Goal: Task Accomplishment & Management: Use online tool/utility

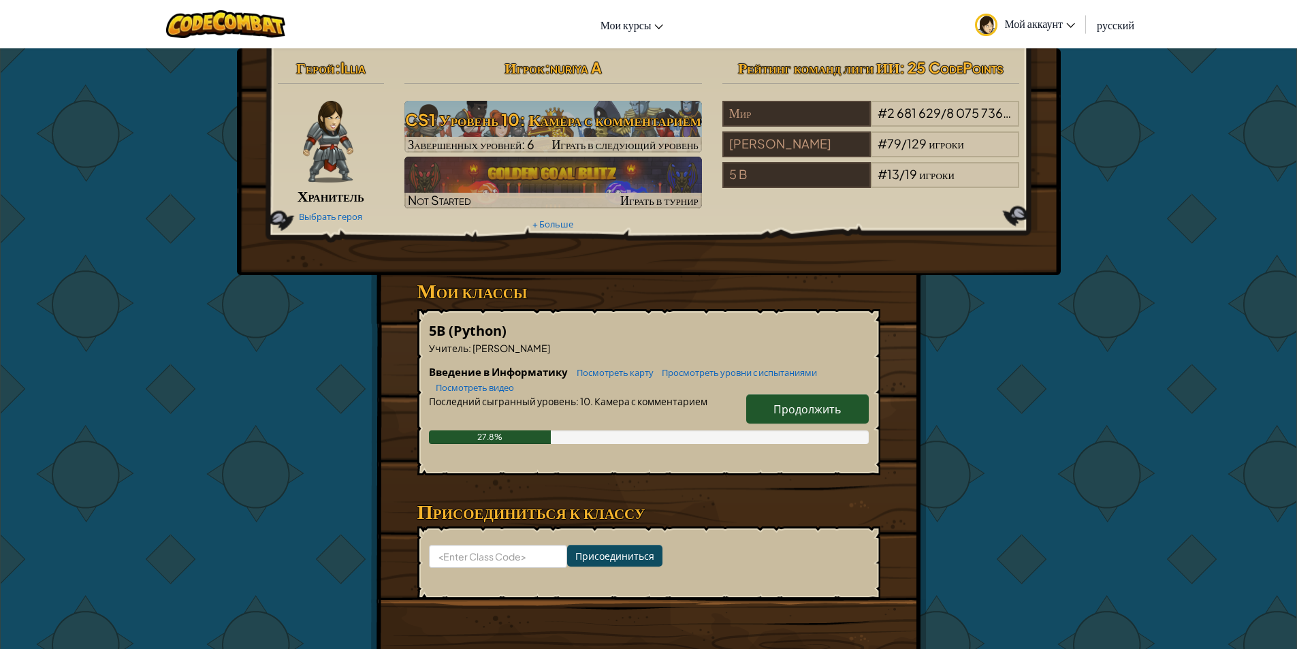
click at [768, 404] on link "Продолжить" at bounding box center [807, 408] width 123 height 29
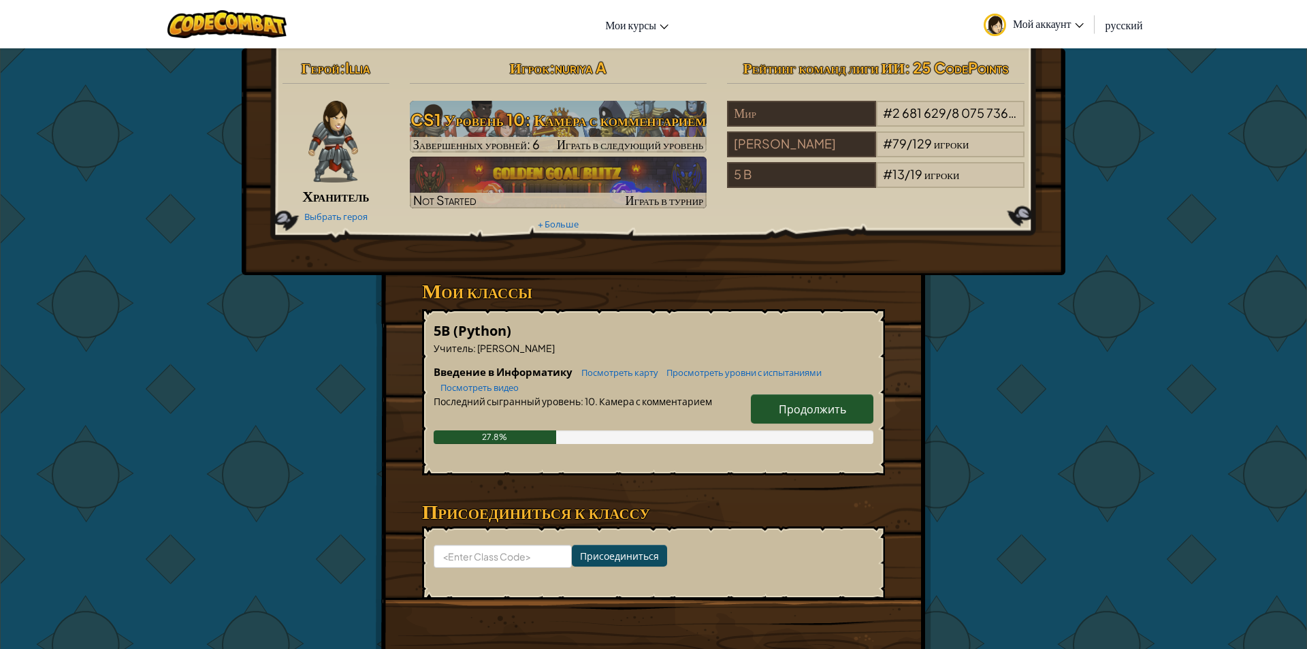
select select "ru"
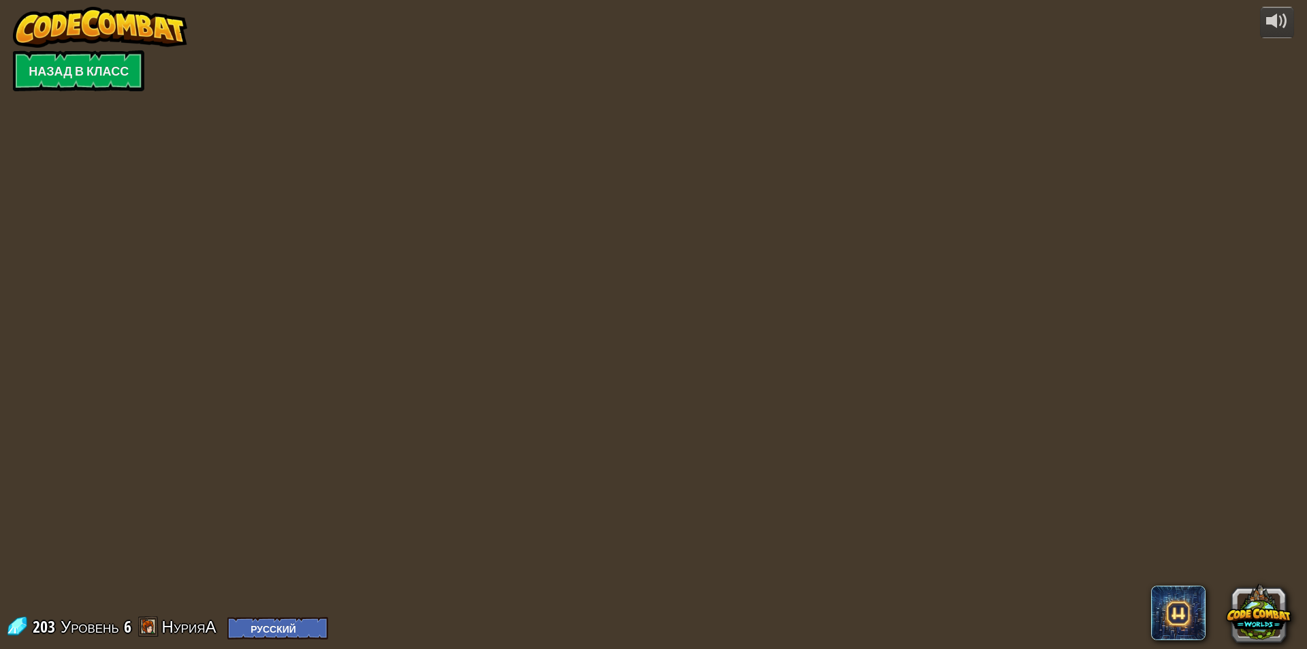
select select "ru"
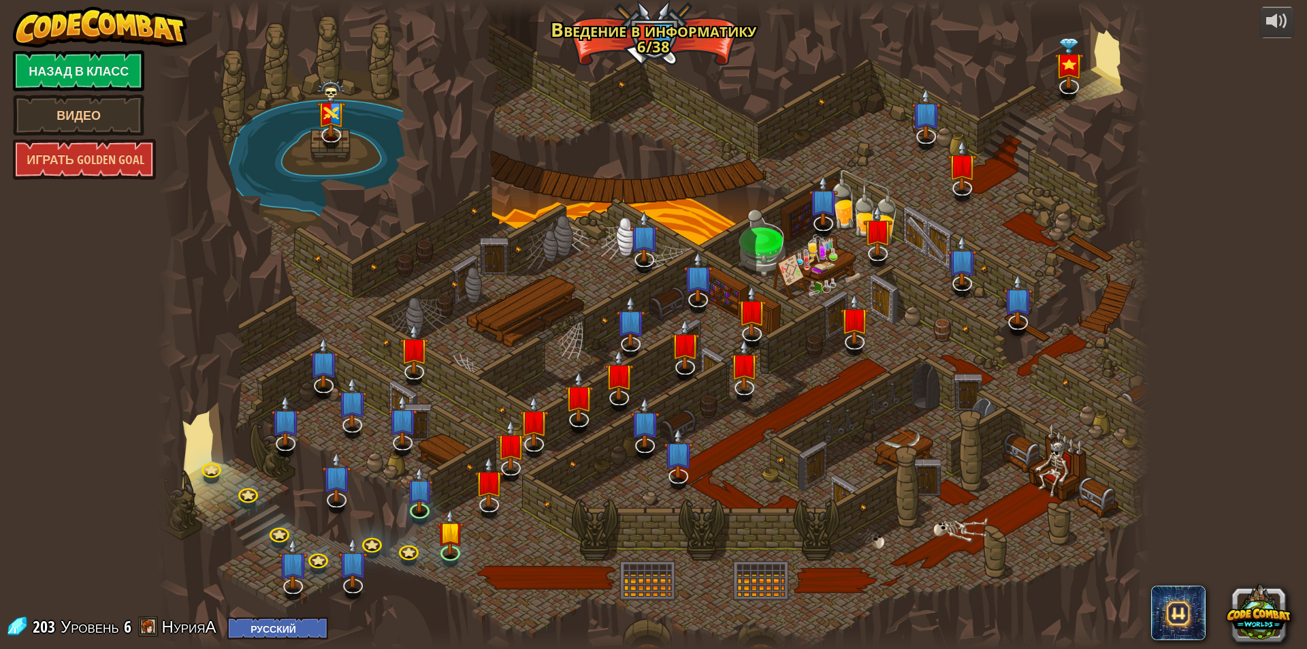
select select "ru"
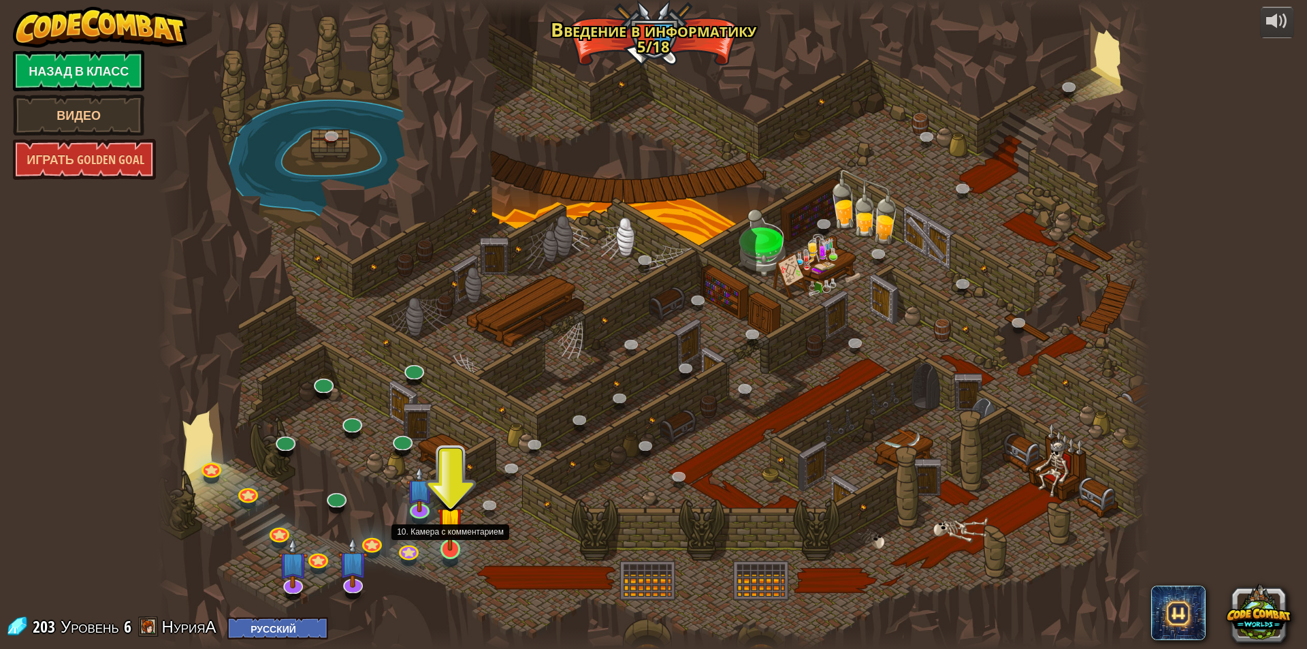
click at [447, 549] on img at bounding box center [450, 519] width 27 height 61
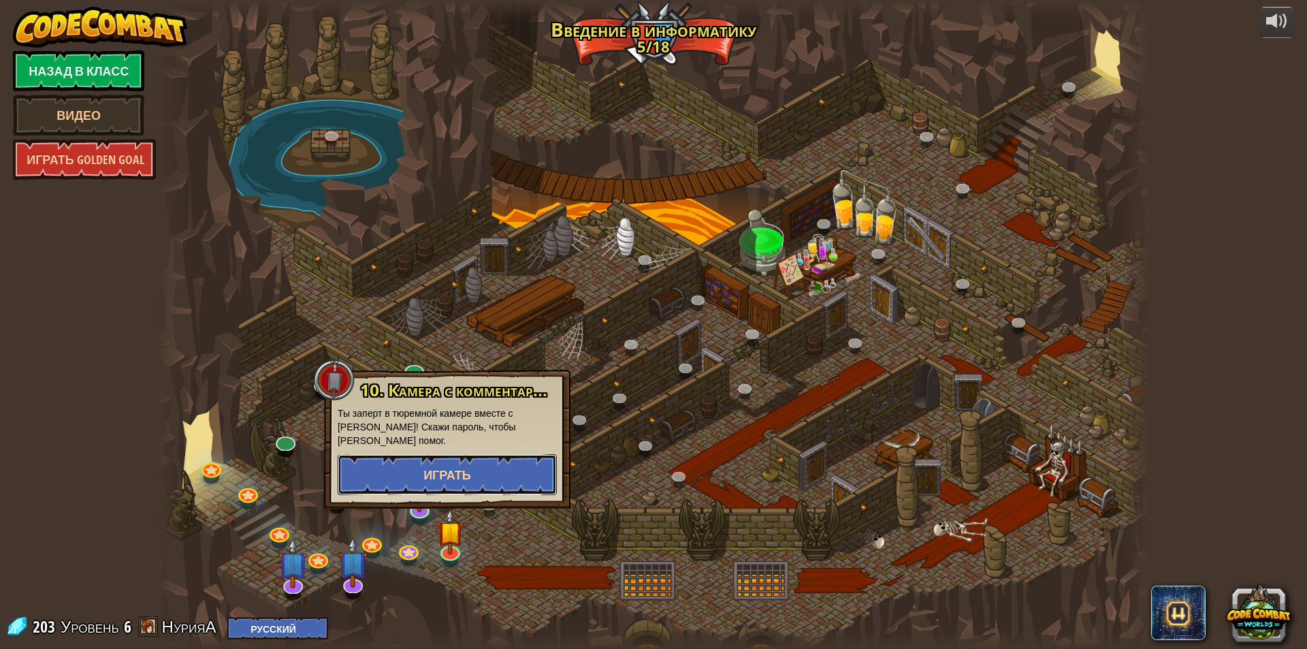
click at [424, 463] on button "Играть" at bounding box center [447, 474] width 219 height 41
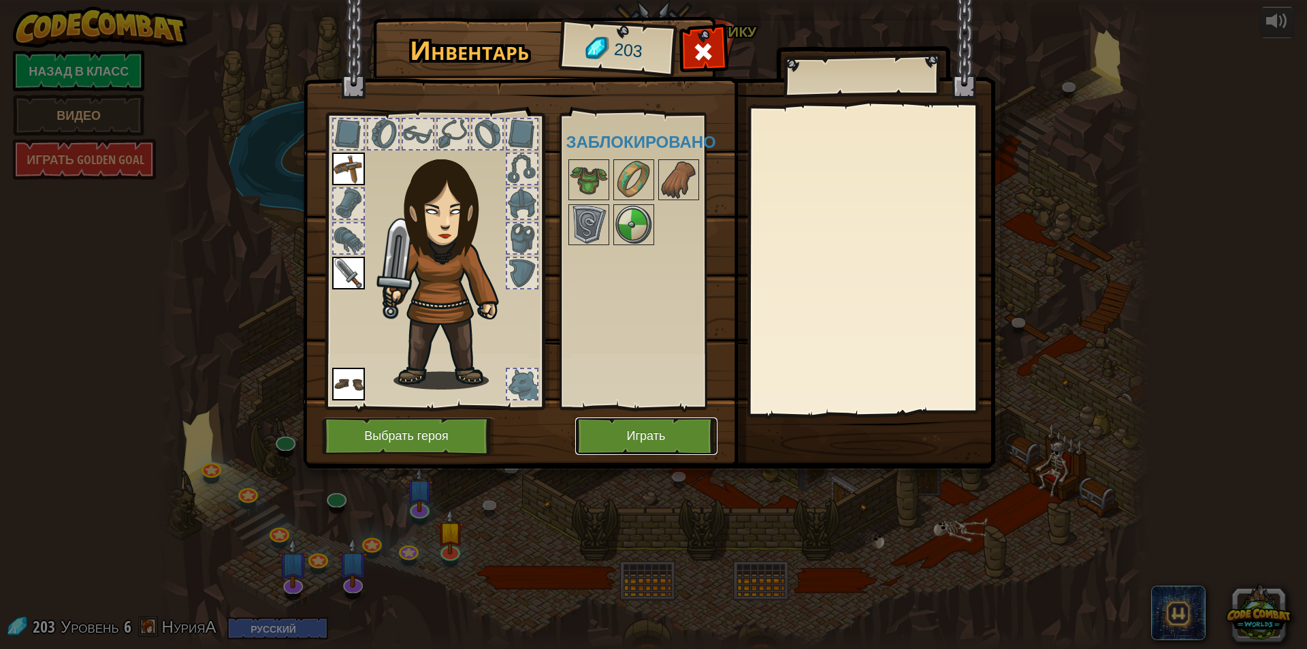
click at [642, 437] on button "Играть" at bounding box center [646, 435] width 142 height 37
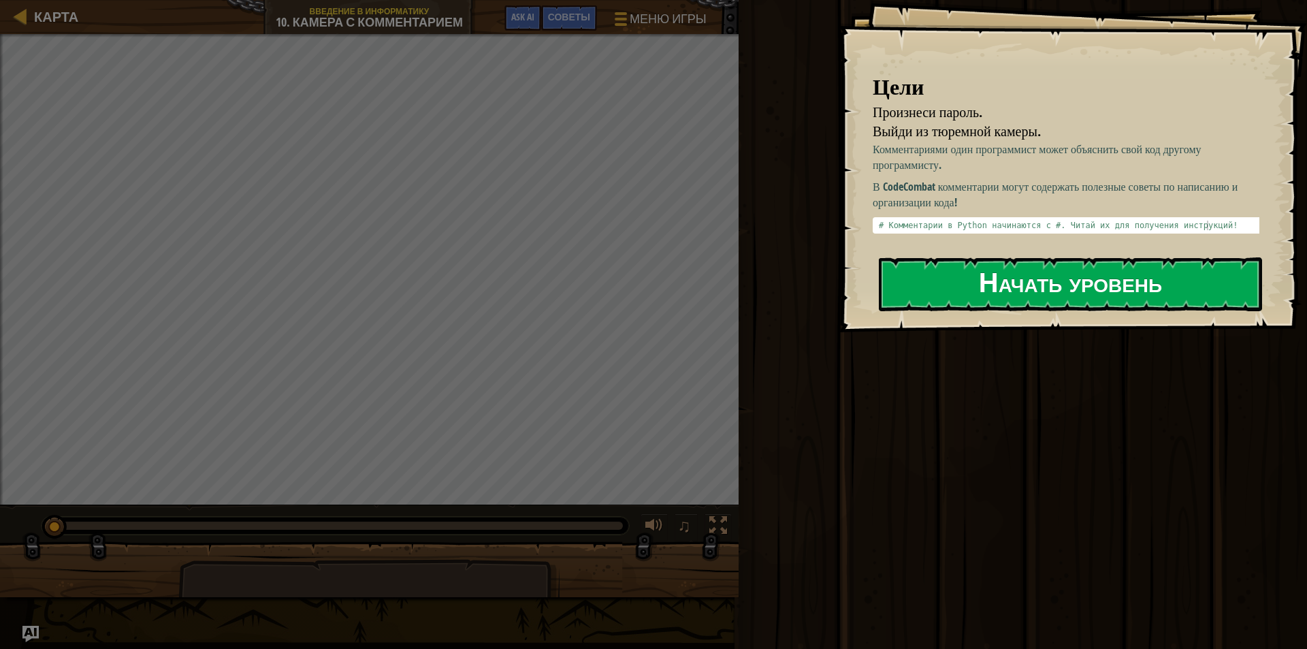
click at [946, 298] on button "Начать уровень" at bounding box center [1070, 284] width 383 height 54
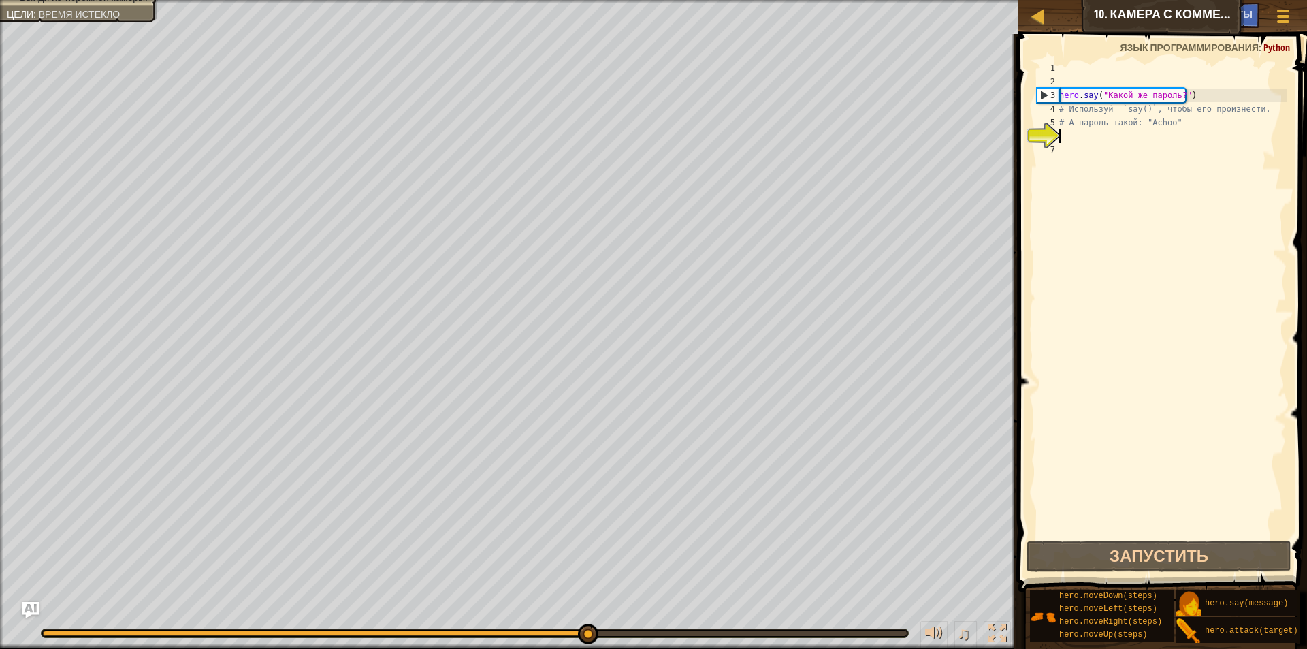
type textarea "р"
type textarea "h"
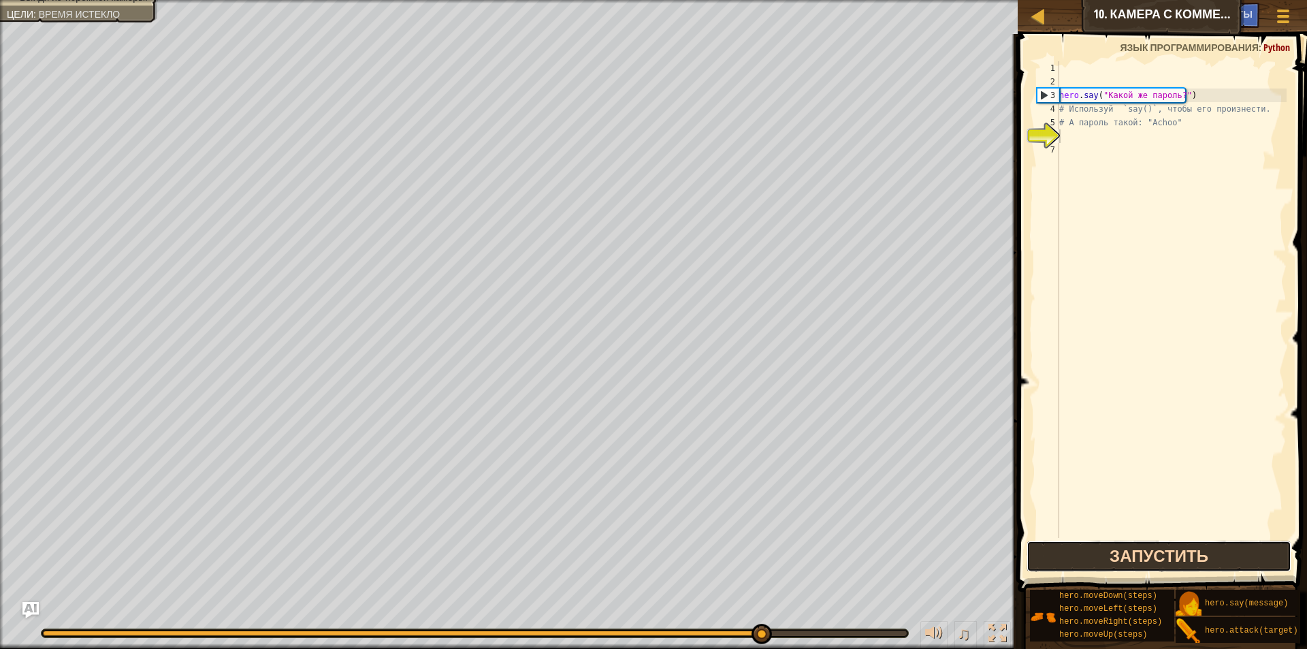
click at [1117, 545] on button "Запустить" at bounding box center [1159, 556] width 265 height 31
click at [1111, 547] on button "Запустить" at bounding box center [1159, 556] width 265 height 31
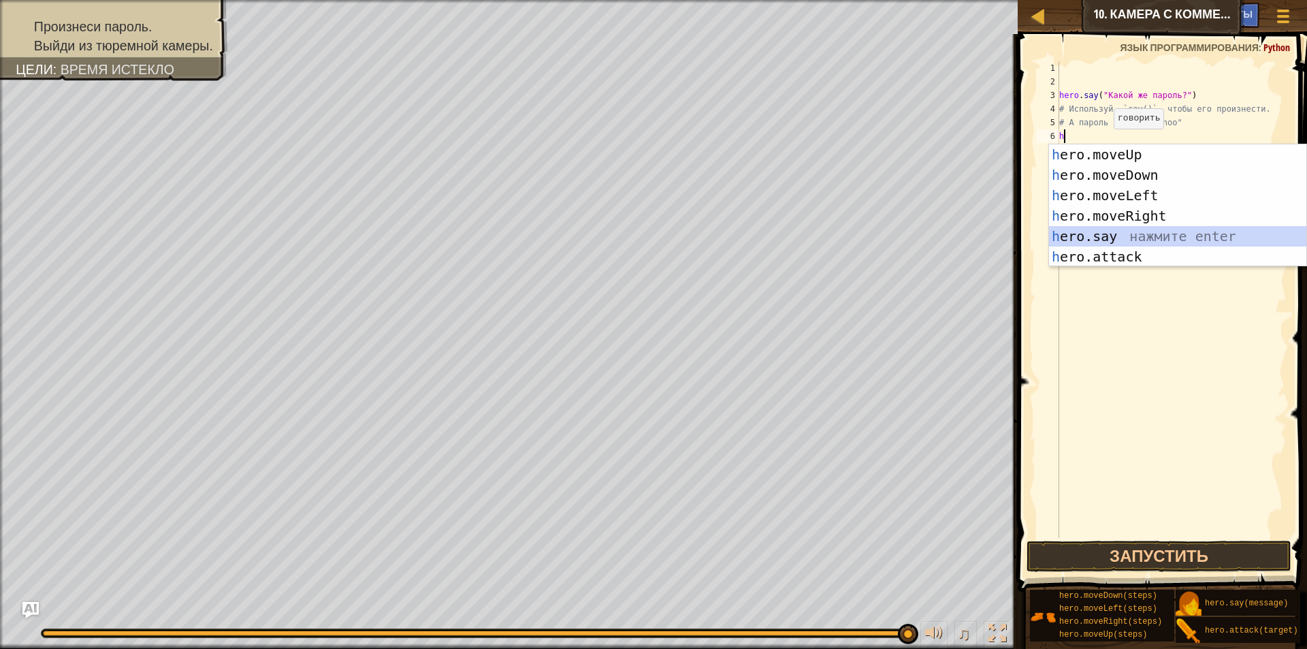
click at [1125, 236] on div "h ero.moveUp нажмите enter h ero.moveDown нажмите enter h ero.moveLeft нажмите …" at bounding box center [1177, 225] width 257 height 163
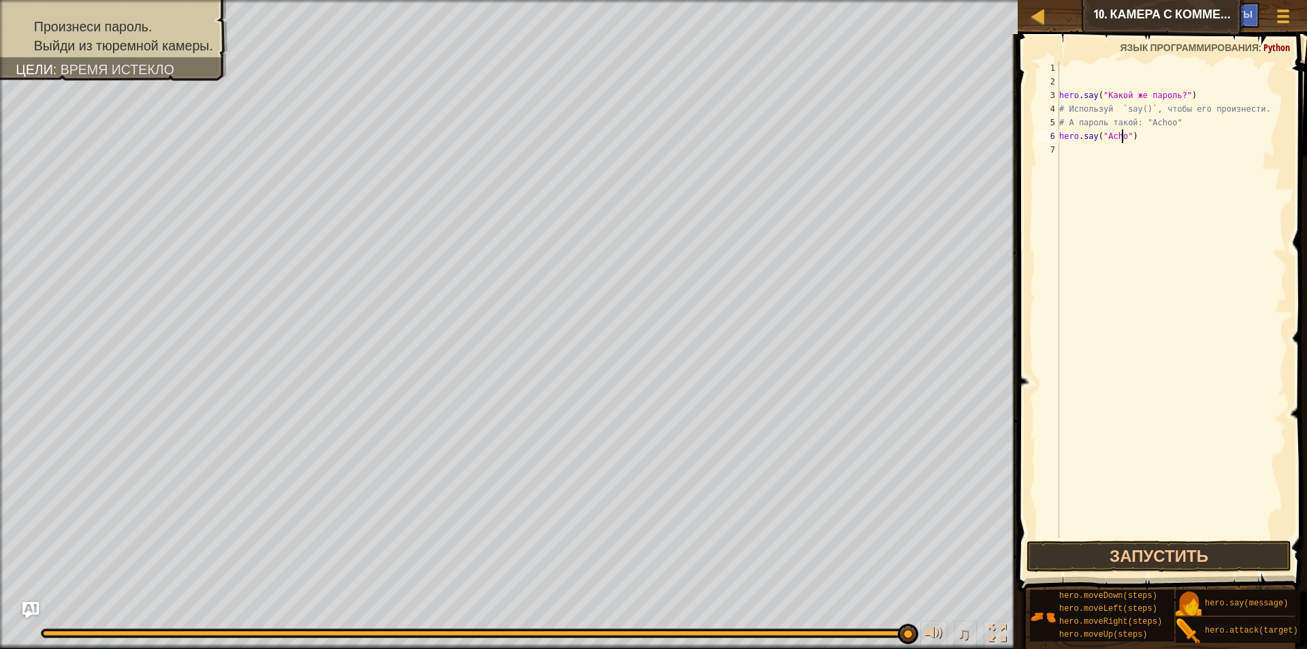
scroll to position [6, 5]
type textarea "hero.say("Achoo")"
click at [1086, 152] on div "hero . say ( "Какой же пароль?" ) # Используй `say()`, чтобы его произнести. # …" at bounding box center [1172, 313] width 230 height 504
type textarea "h"
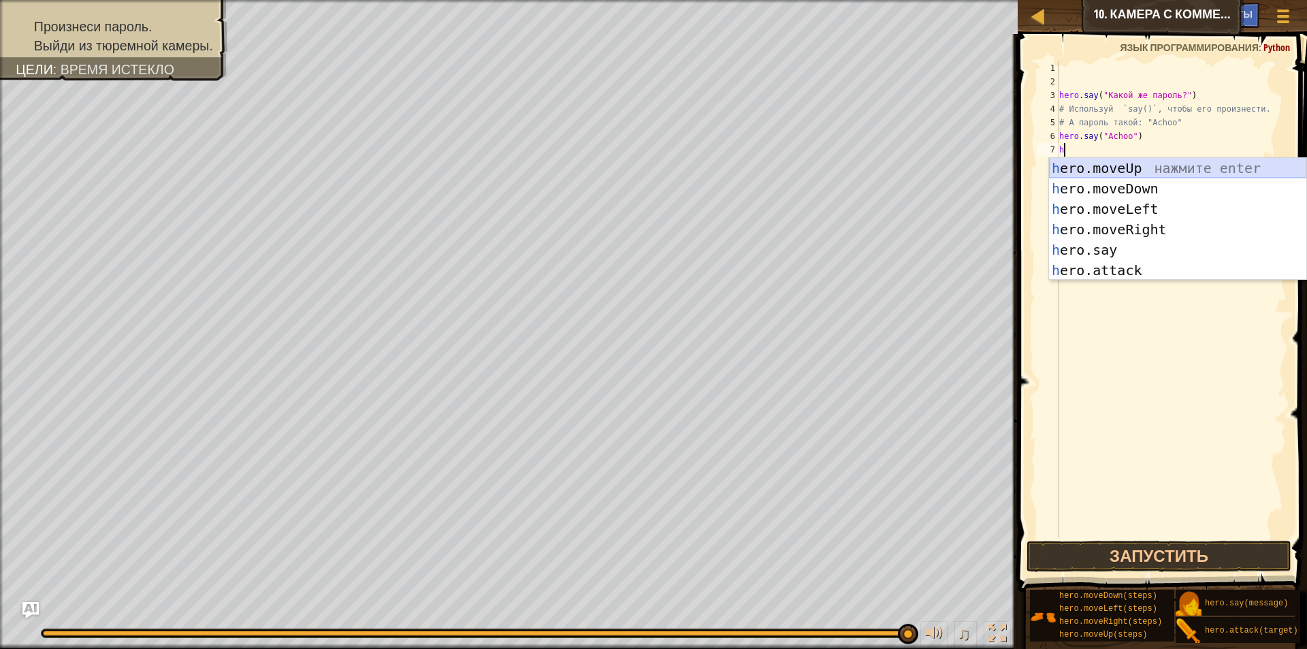
click at [1118, 172] on div "h ero.moveUp нажмите enter h ero.moveDown нажмите enter h ero.moveLeft нажмите …" at bounding box center [1177, 239] width 257 height 163
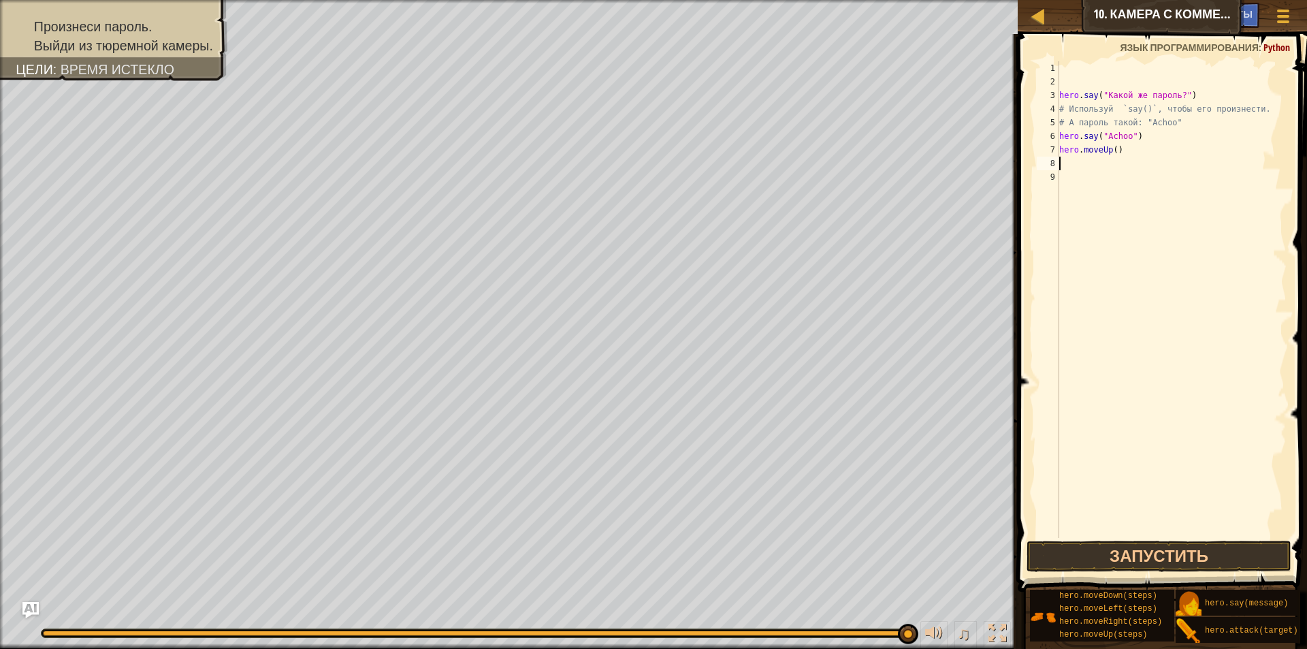
type textarea "h"
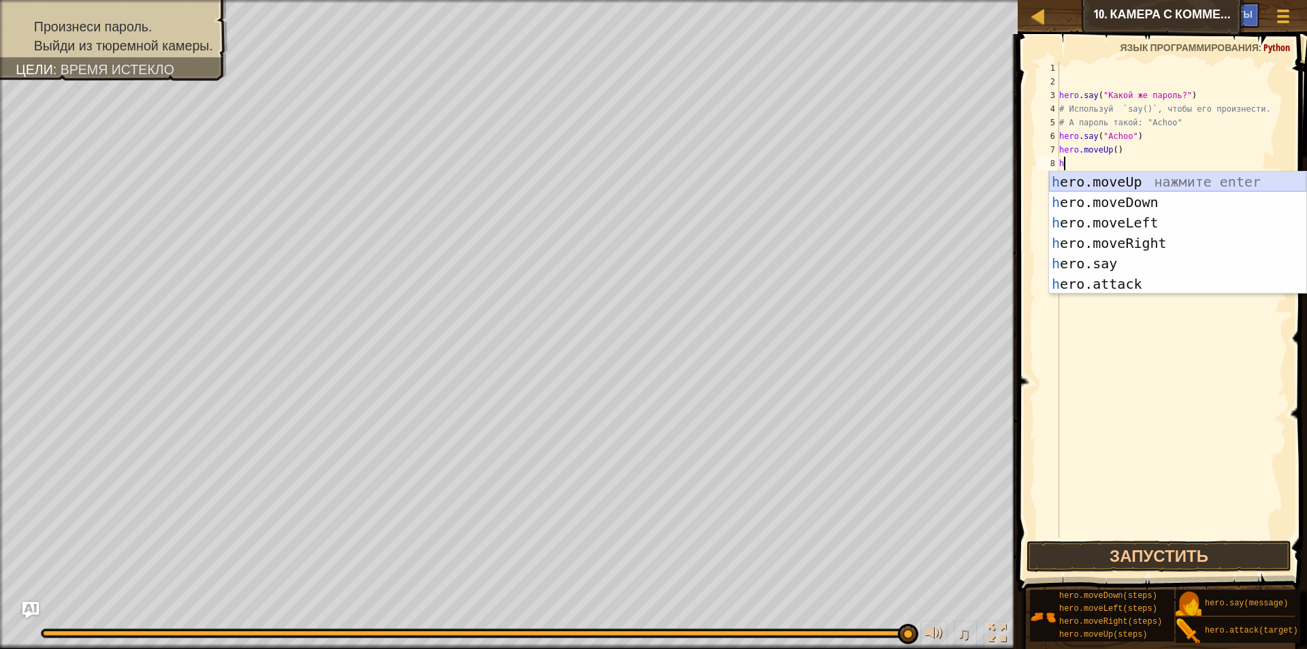
click at [1156, 178] on div "h ero.moveUp нажмите enter h ero.moveDown нажмите enter h ero.moveLeft нажмите …" at bounding box center [1177, 253] width 257 height 163
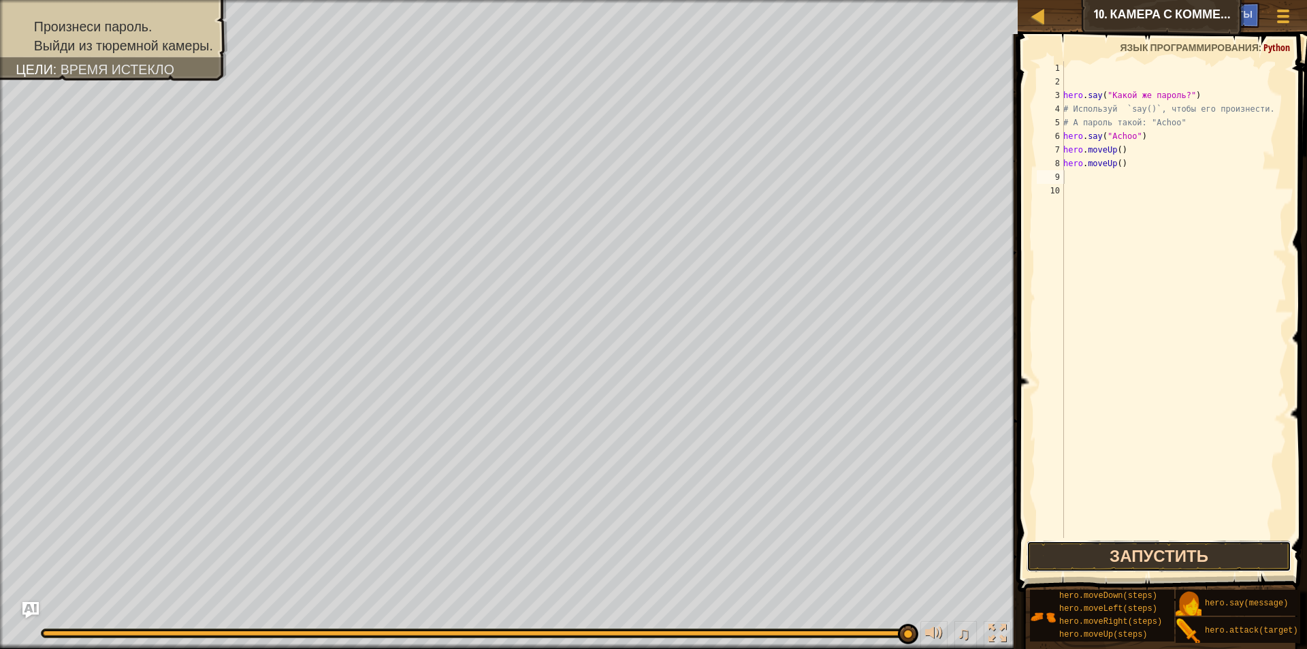
click at [1201, 544] on button "Запустить" at bounding box center [1159, 556] width 265 height 31
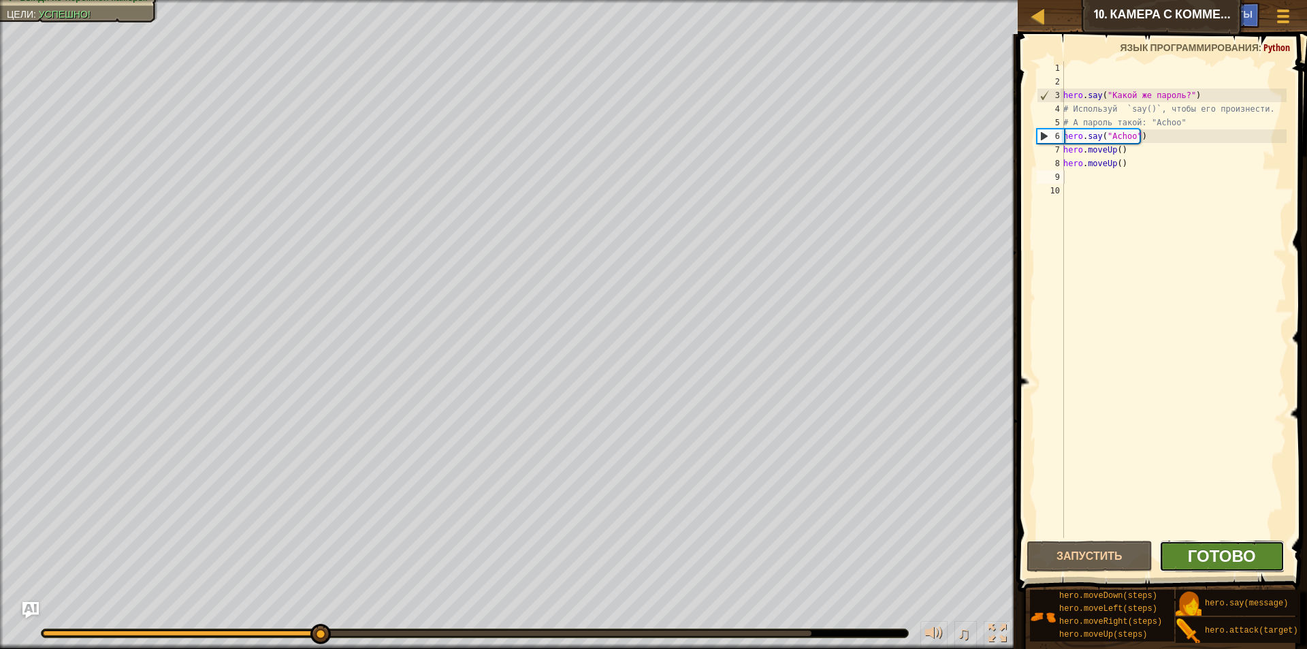
click at [1210, 562] on span "Готово" at bounding box center [1222, 556] width 68 height 22
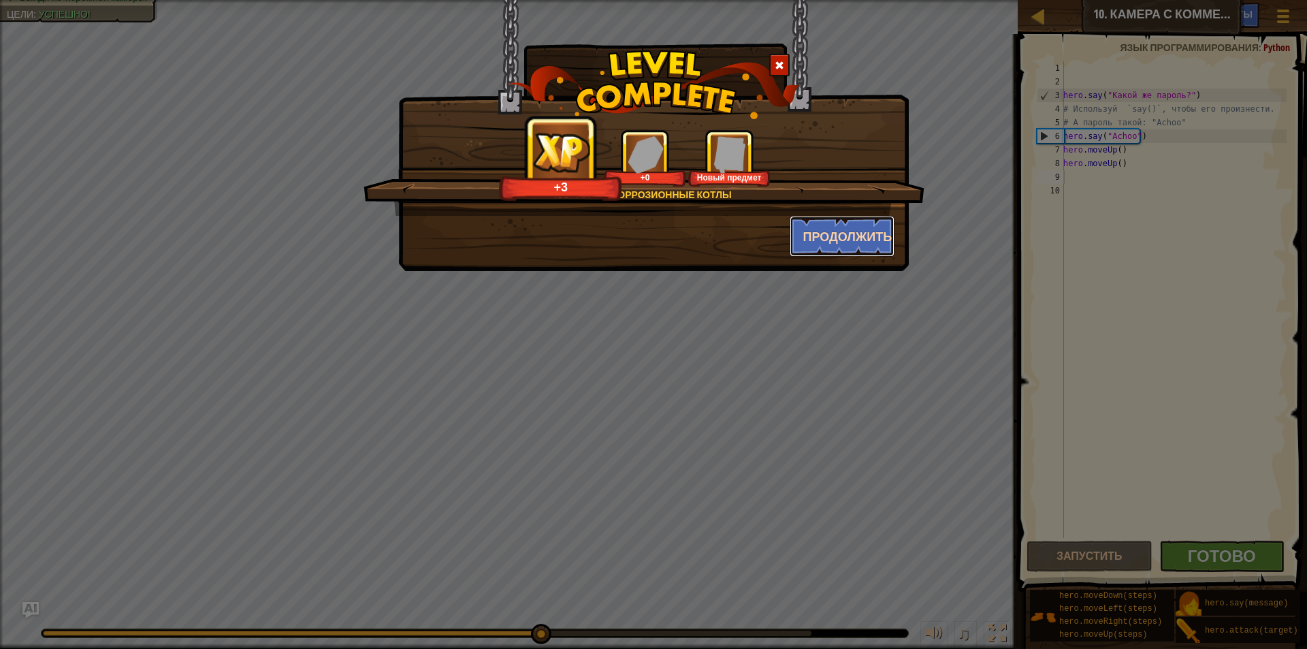
click at [818, 241] on button "Продолжить" at bounding box center [843, 236] width 106 height 41
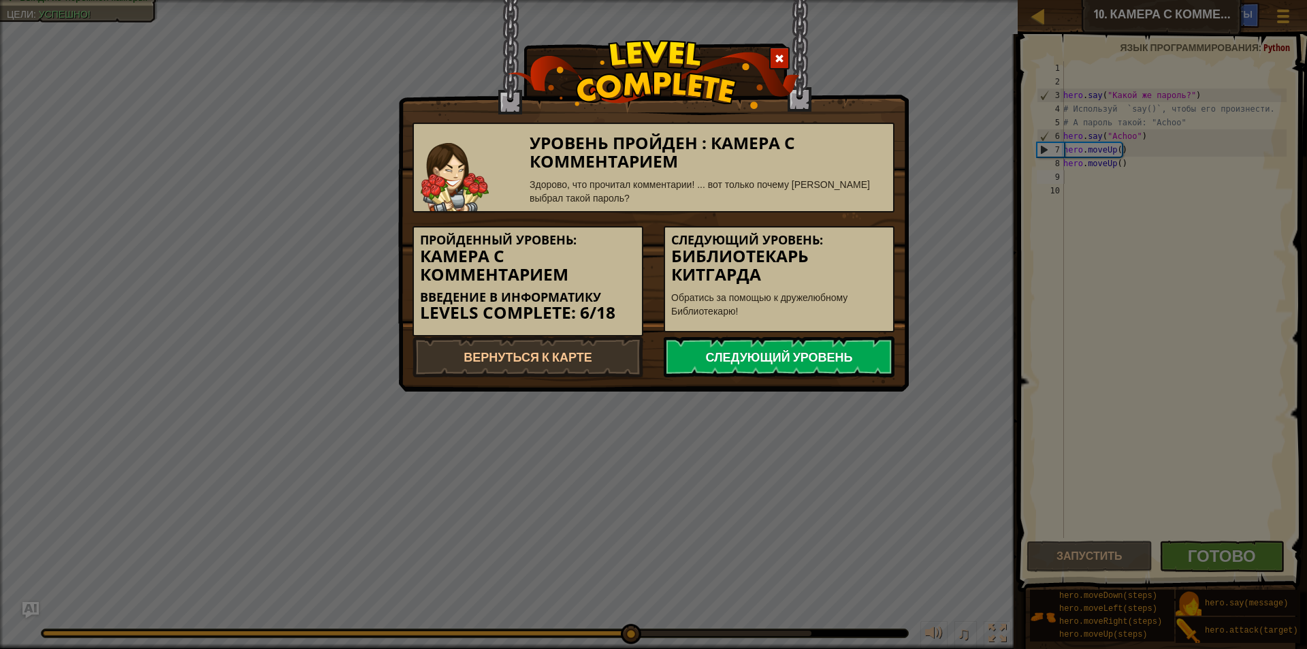
click at [838, 346] on link "Следующий уровень" at bounding box center [779, 356] width 231 height 41
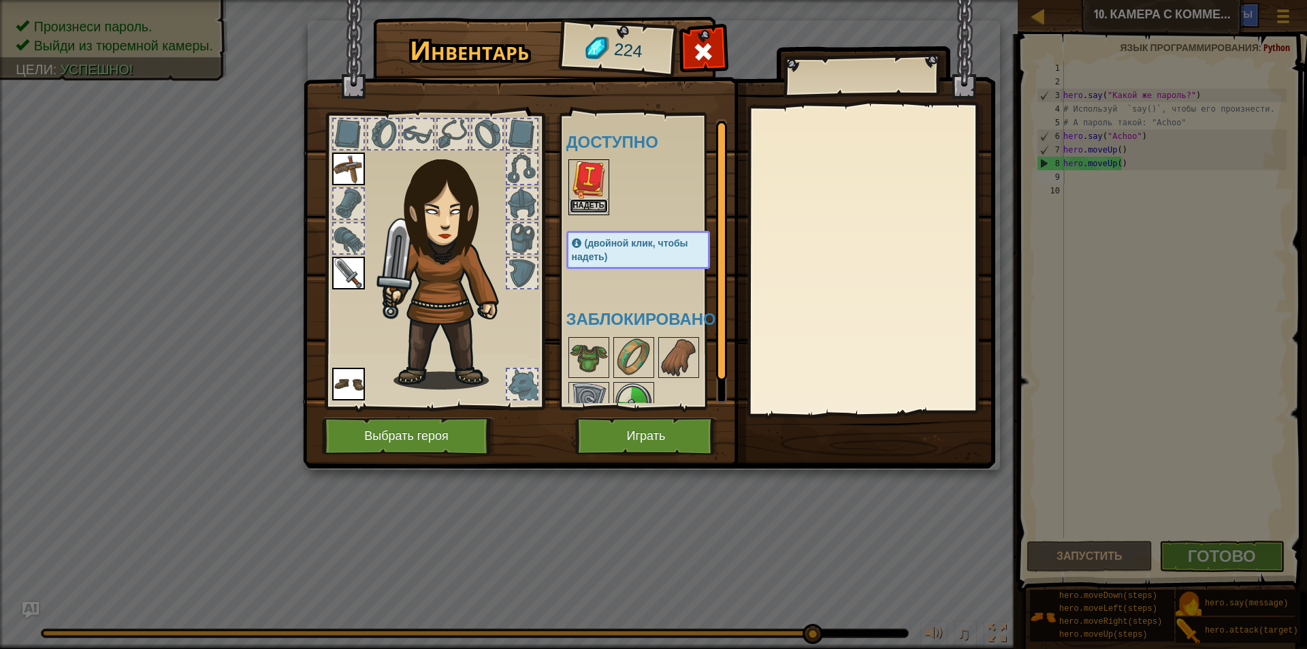
click at [603, 206] on button "Надеть" at bounding box center [589, 206] width 38 height 14
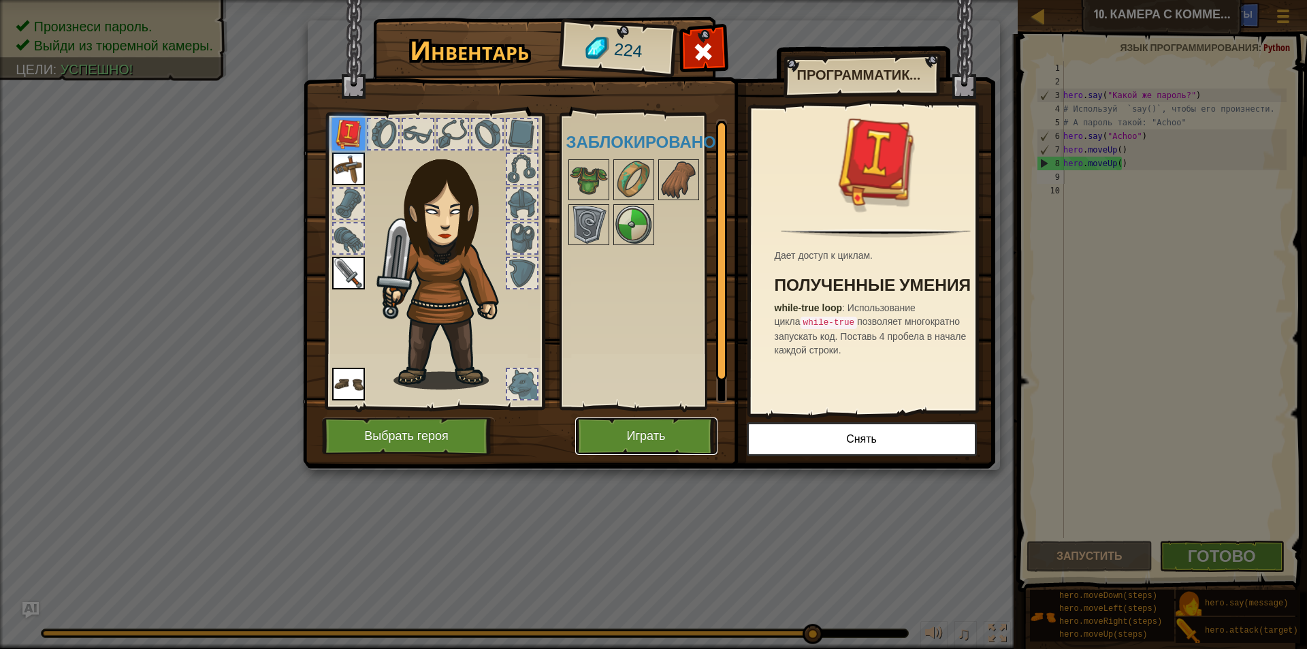
click at [686, 430] on button "Играть" at bounding box center [646, 435] width 142 height 37
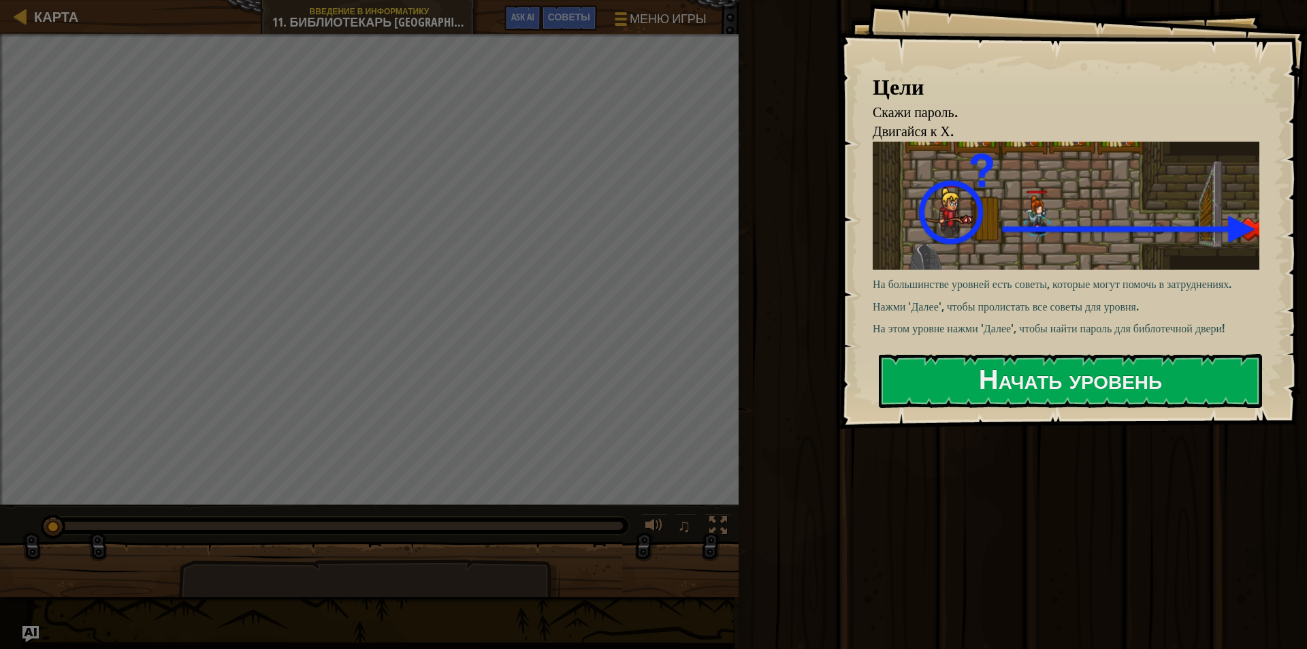
click at [958, 417] on div "Цели Скажи пароль. Двигайся к Х. На большинстве уровней есть советы, которые мо…" at bounding box center [1073, 214] width 468 height 429
click at [958, 406] on button "Начать уровень" at bounding box center [1070, 381] width 383 height 54
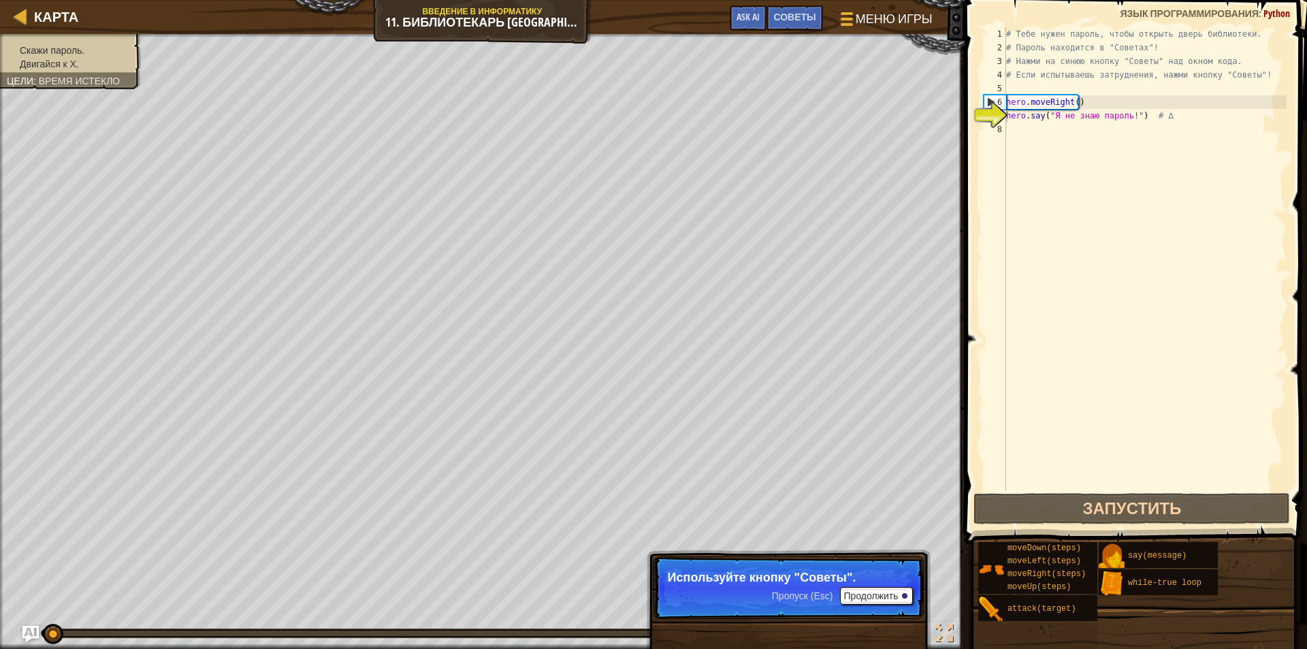
click at [1018, 127] on div "# Тебе нужен пароль, чтобы открыть дверь библиотеки. # Пароль находится в "Сове…" at bounding box center [1144, 272] width 283 height 490
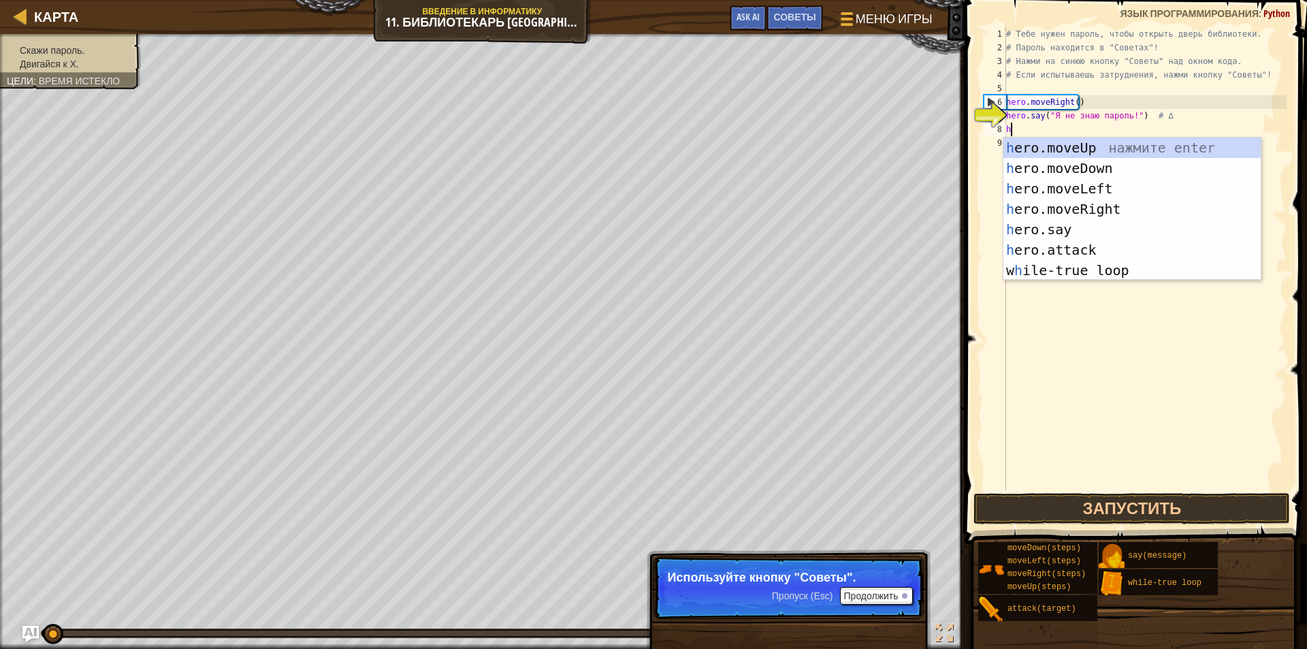
scroll to position [6, 0]
click at [1095, 223] on div "h ero.moveUp нажмите enter h ero.moveDown нажмите enter h ero.moveLeft нажмите …" at bounding box center [1131, 230] width 257 height 184
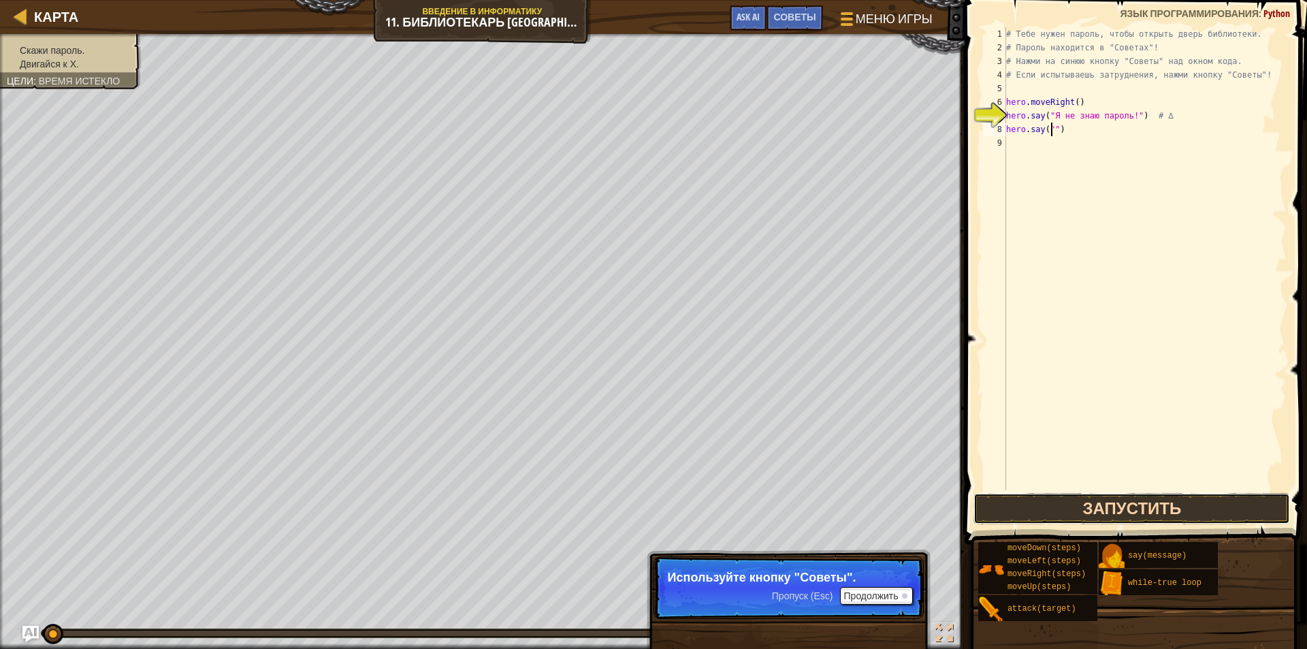
click at [1100, 500] on button "Запустить" at bounding box center [1131, 508] width 317 height 31
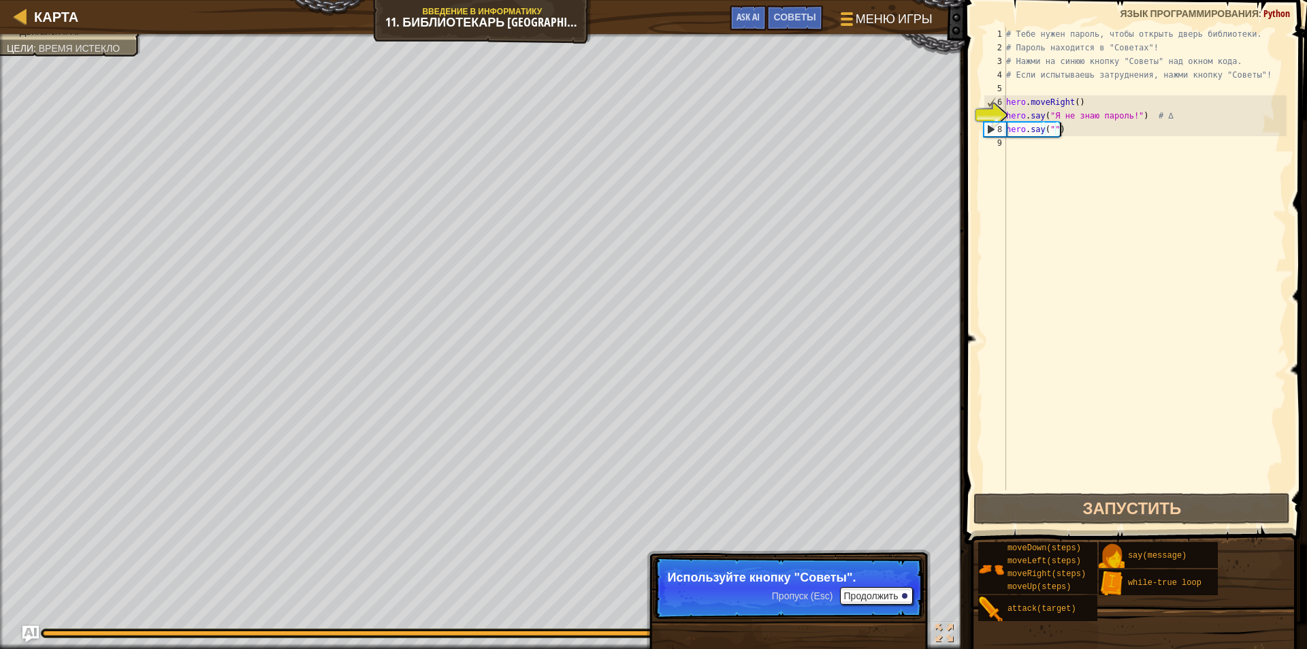
drag, startPoint x: 1058, startPoint y: 128, endPoint x: 1074, endPoint y: 133, distance: 16.4
click at [1074, 133] on div "# Тебе нужен пароль, чтобы открыть дверь библиотеки. # Пароль находится в "Сове…" at bounding box center [1144, 272] width 283 height 490
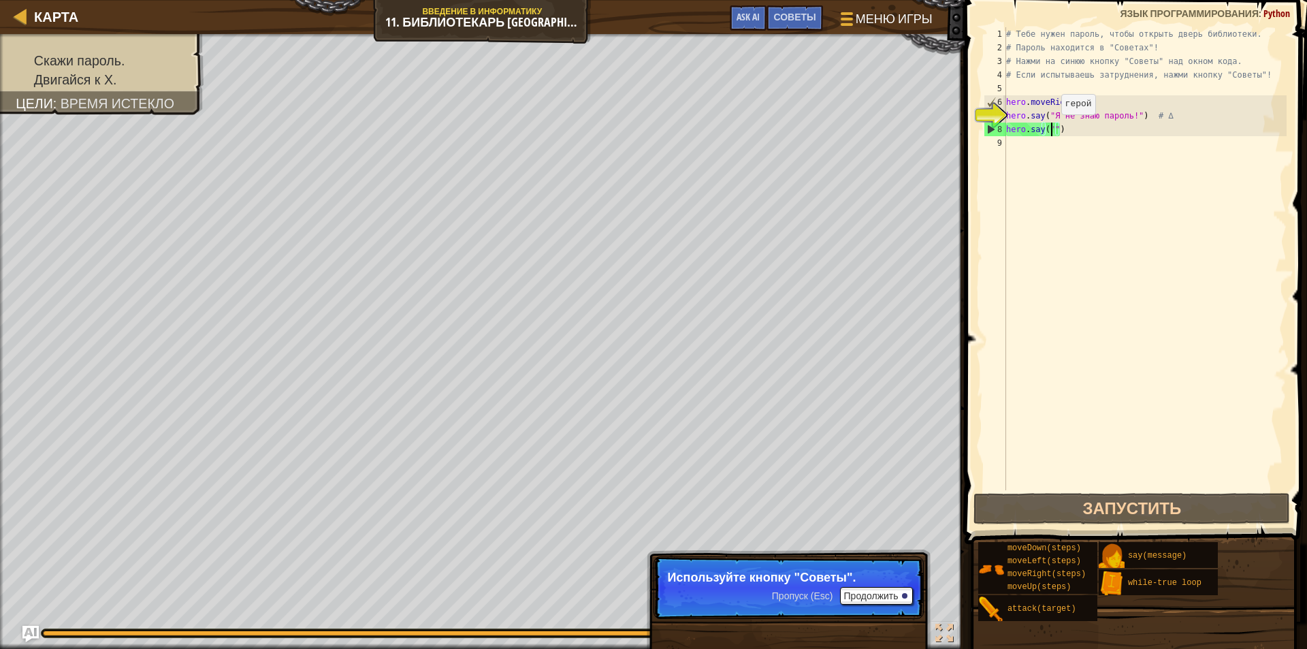
click at [1050, 128] on div "# Тебе нужен пароль, чтобы открыть дверь библиотеки. # Пароль находится в "Сове…" at bounding box center [1144, 272] width 283 height 490
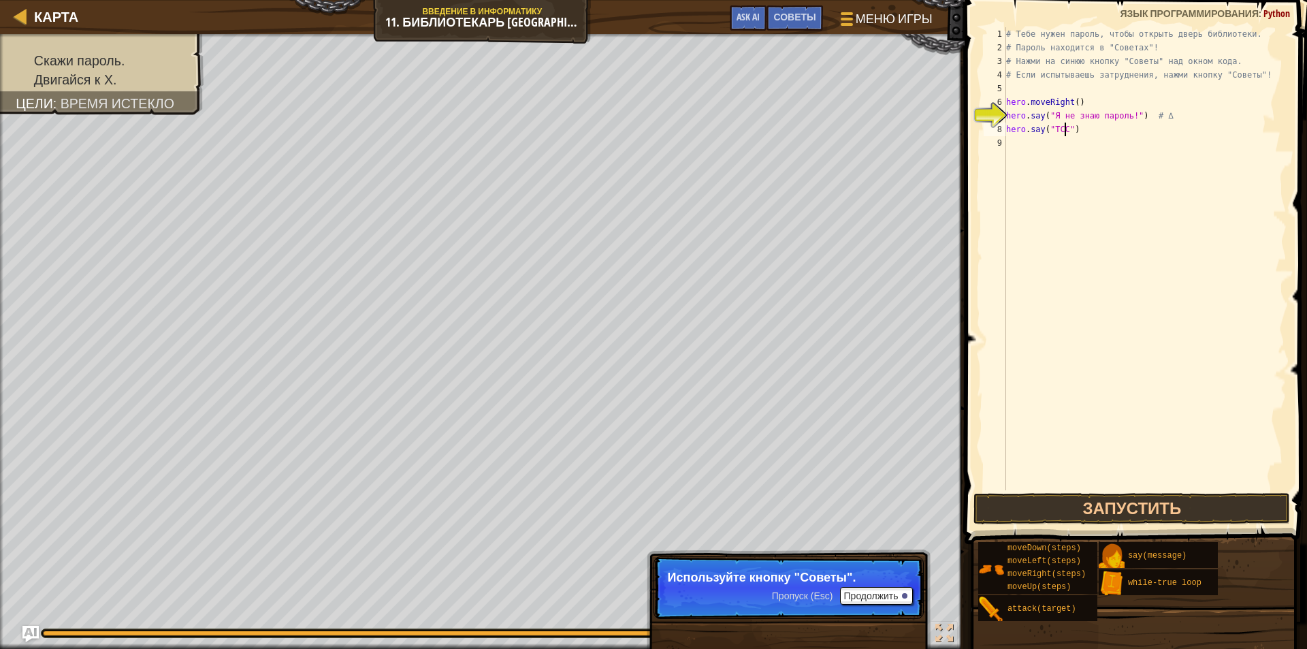
scroll to position [6, 5]
type textarea "hero.say("TCCC")"
click at [1027, 142] on div "# Тебе нужен пароль, чтобы открыть дверь библиотеки. # Пароль находится в "Сове…" at bounding box center [1144, 272] width 283 height 490
type textarea "h"
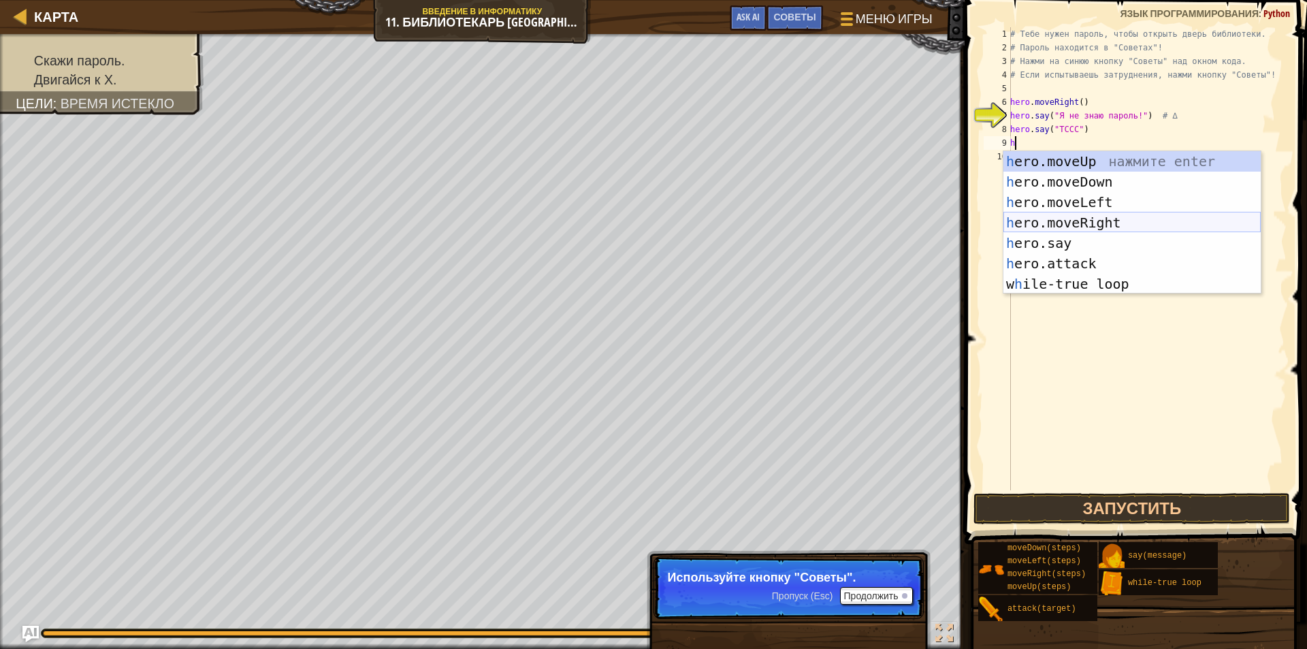
click at [1097, 227] on div "h ero.moveUp нажмите enter h ero.moveDown нажмите enter h ero.moveLeft нажмите …" at bounding box center [1131, 243] width 257 height 184
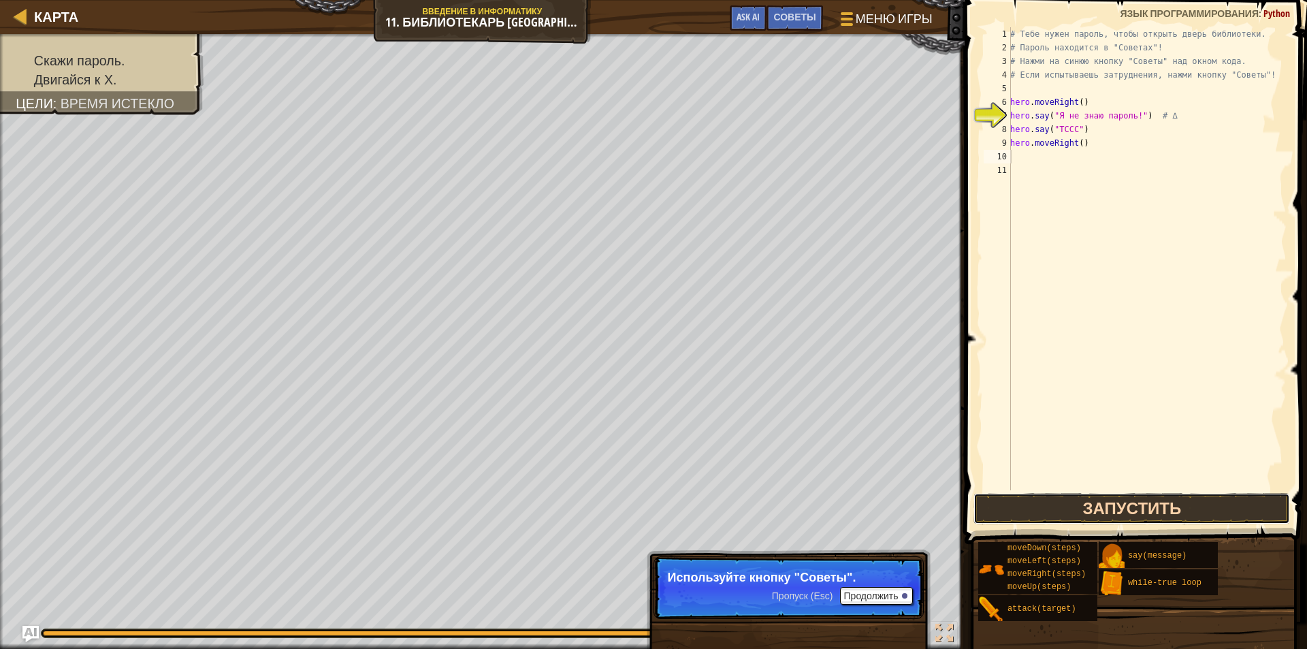
click at [1073, 506] on button "Запустить" at bounding box center [1131, 508] width 317 height 31
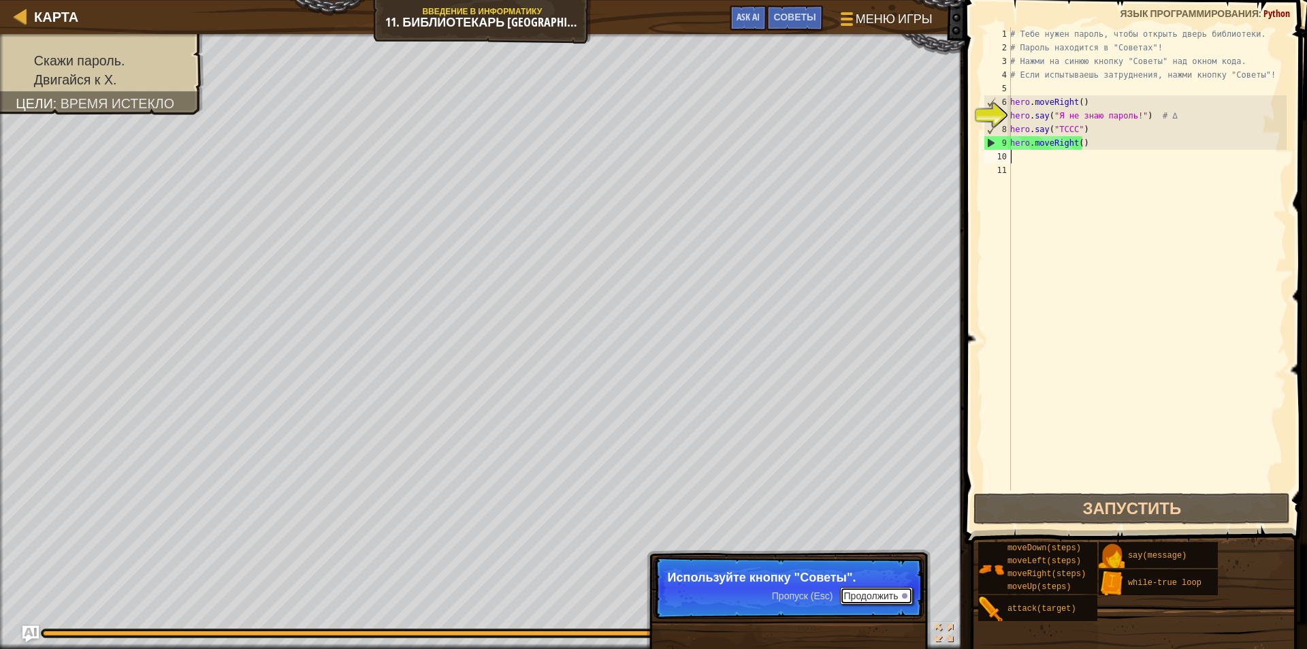
click at [850, 594] on button "Продолжить" at bounding box center [876, 596] width 73 height 18
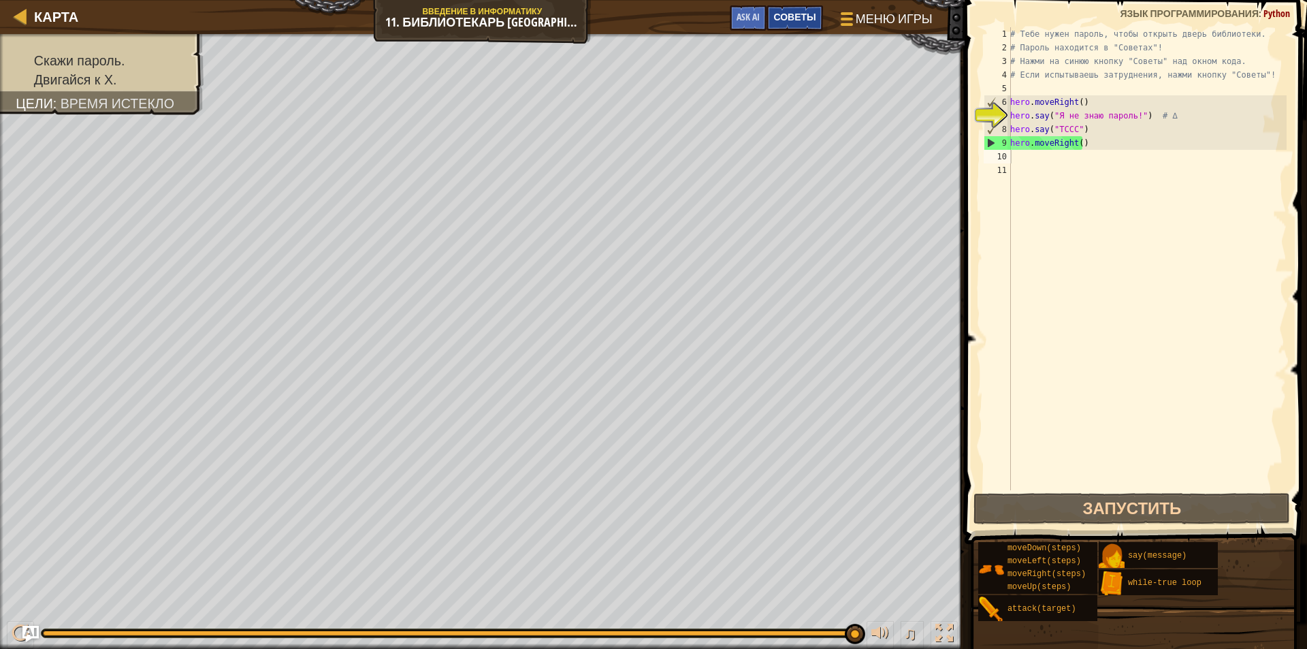
click at [788, 23] on div "Советы" at bounding box center [795, 17] width 56 height 25
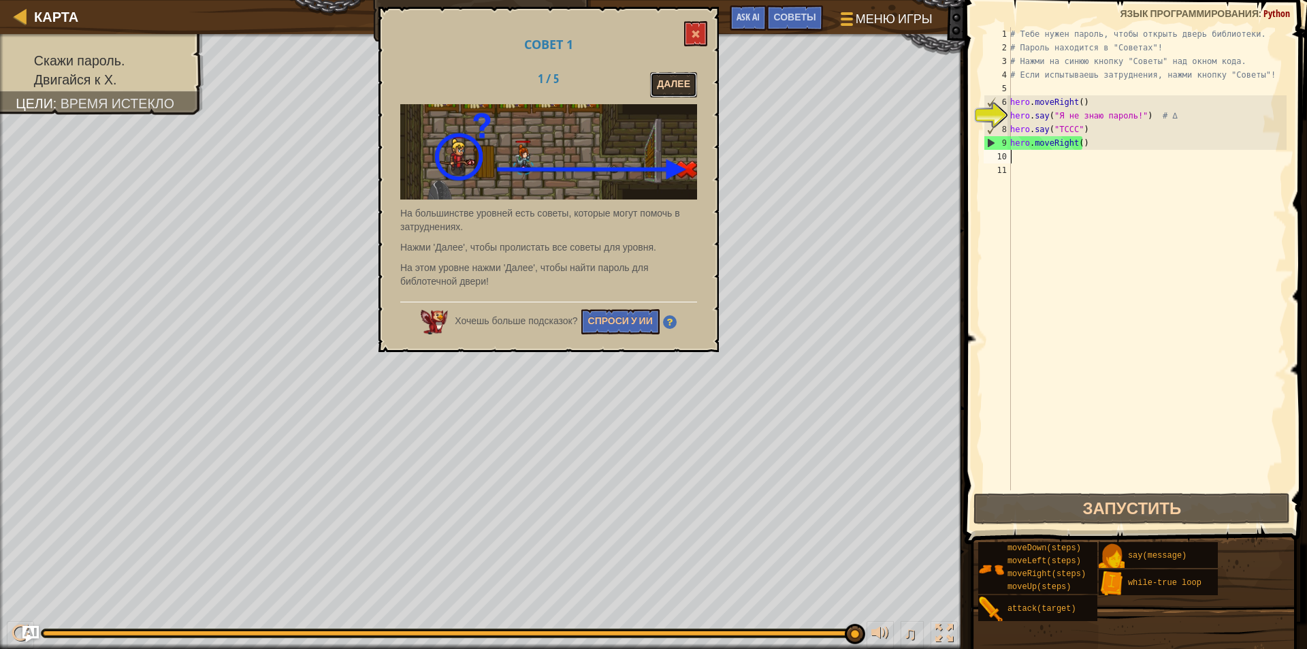
click at [670, 84] on button "Далее" at bounding box center [673, 84] width 47 height 25
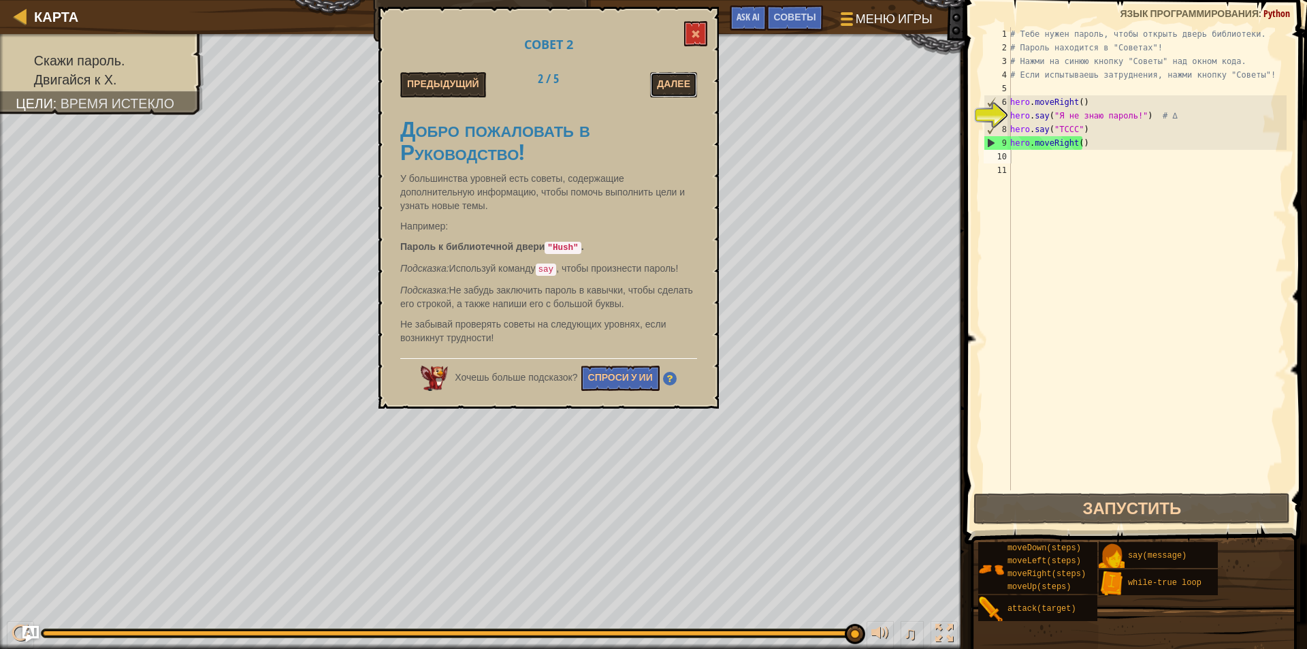
click at [670, 84] on button "Далее" at bounding box center [673, 84] width 47 height 25
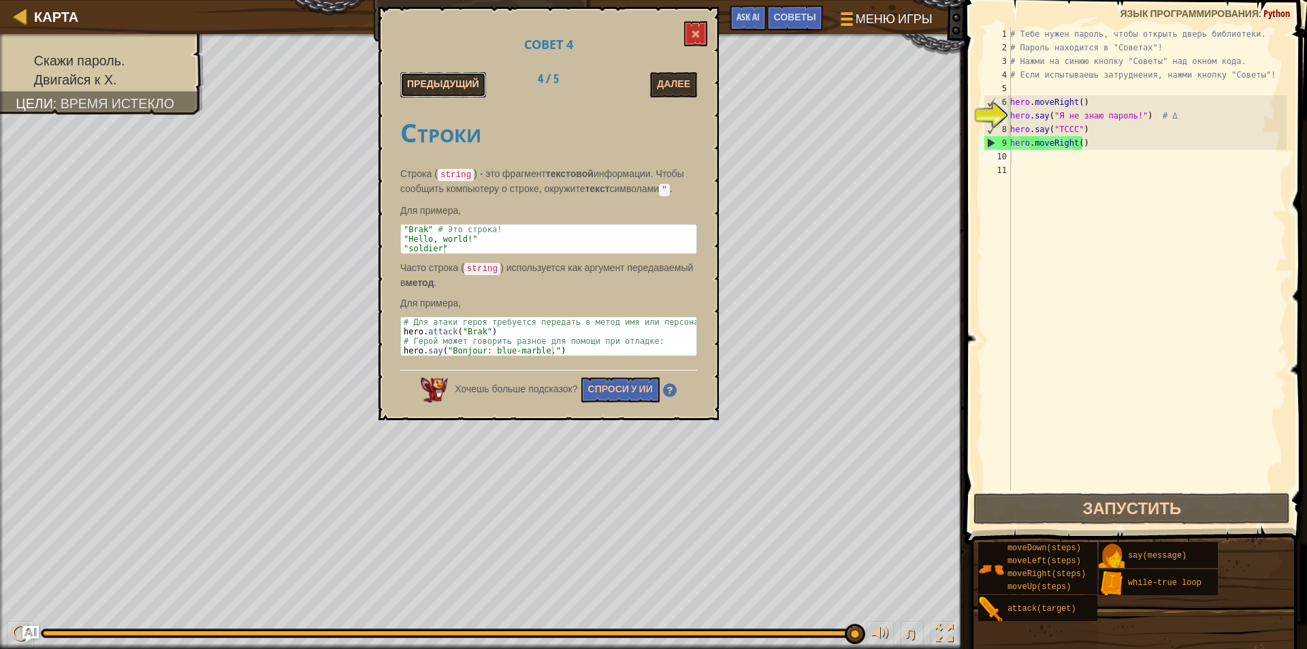
click at [471, 80] on button "Предыдущий" at bounding box center [443, 84] width 86 height 25
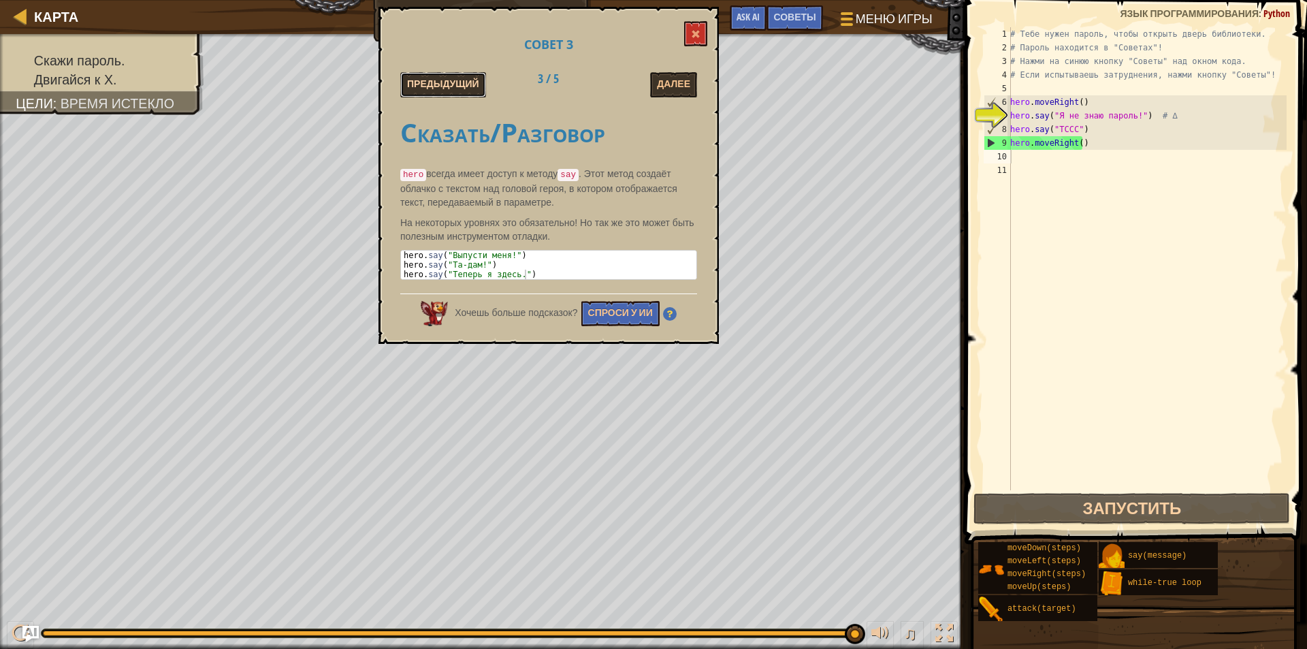
click at [464, 82] on button "Предыдущий" at bounding box center [443, 84] width 86 height 25
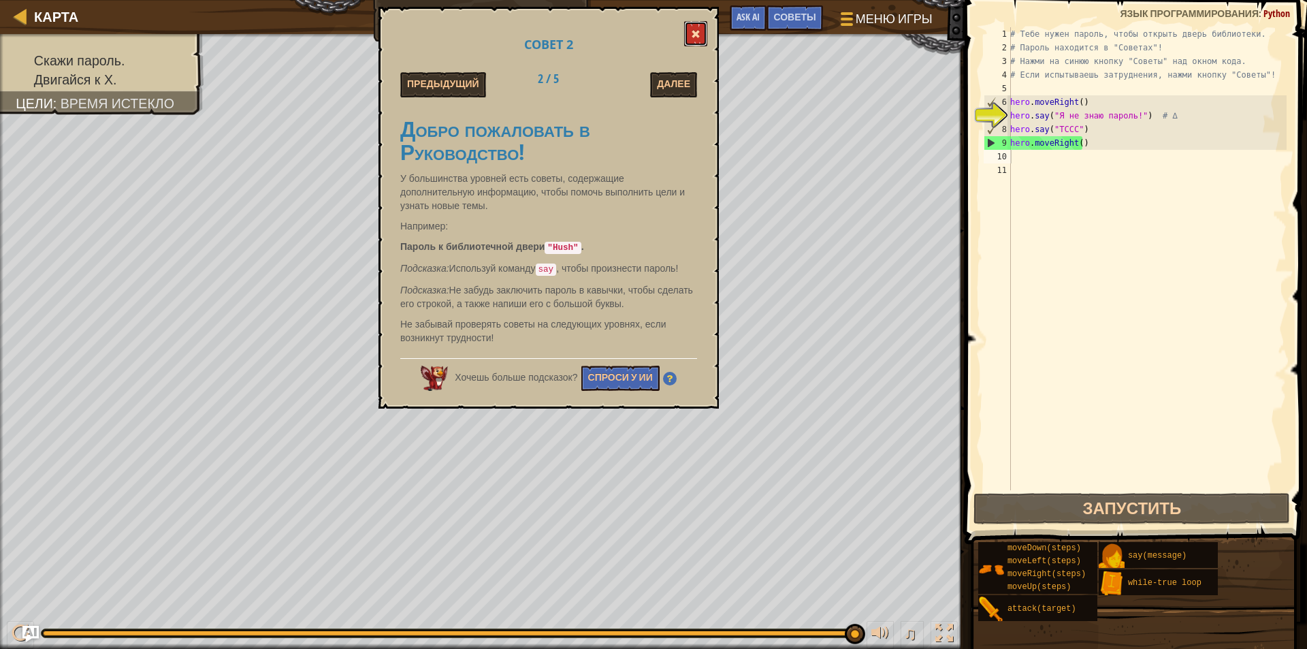
click at [700, 34] on span at bounding box center [696, 34] width 10 height 10
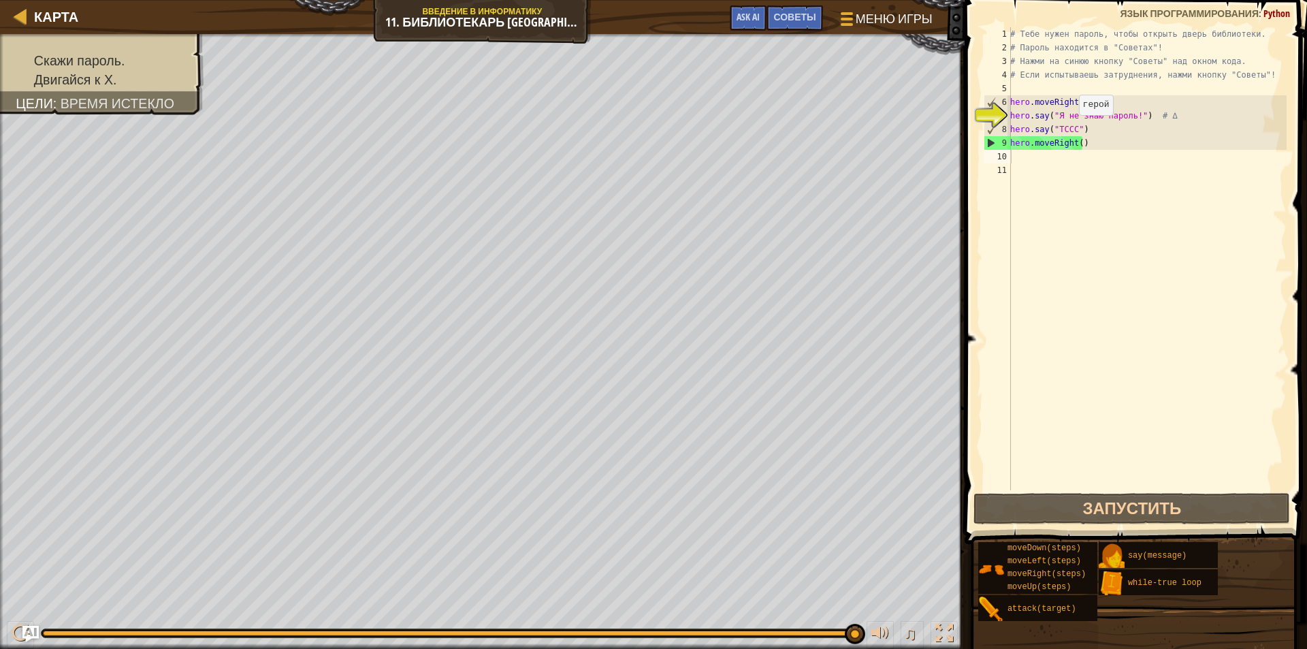
click at [1071, 129] on div "# Тебе нужен пароль, чтобы открыть дверь библиотеки. # Пароль находится в "Сове…" at bounding box center [1147, 272] width 279 height 490
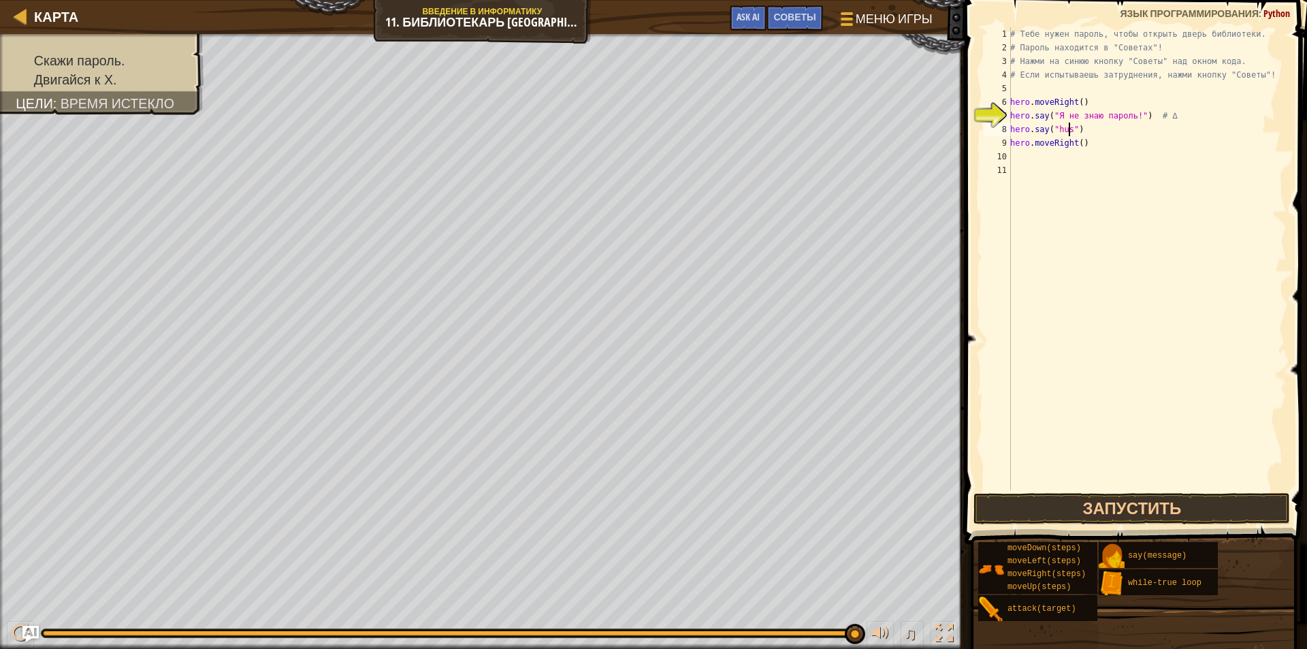
scroll to position [6, 5]
type textarea "hero.say("hush")"
click at [1103, 498] on button "Запустить" at bounding box center [1131, 508] width 317 height 31
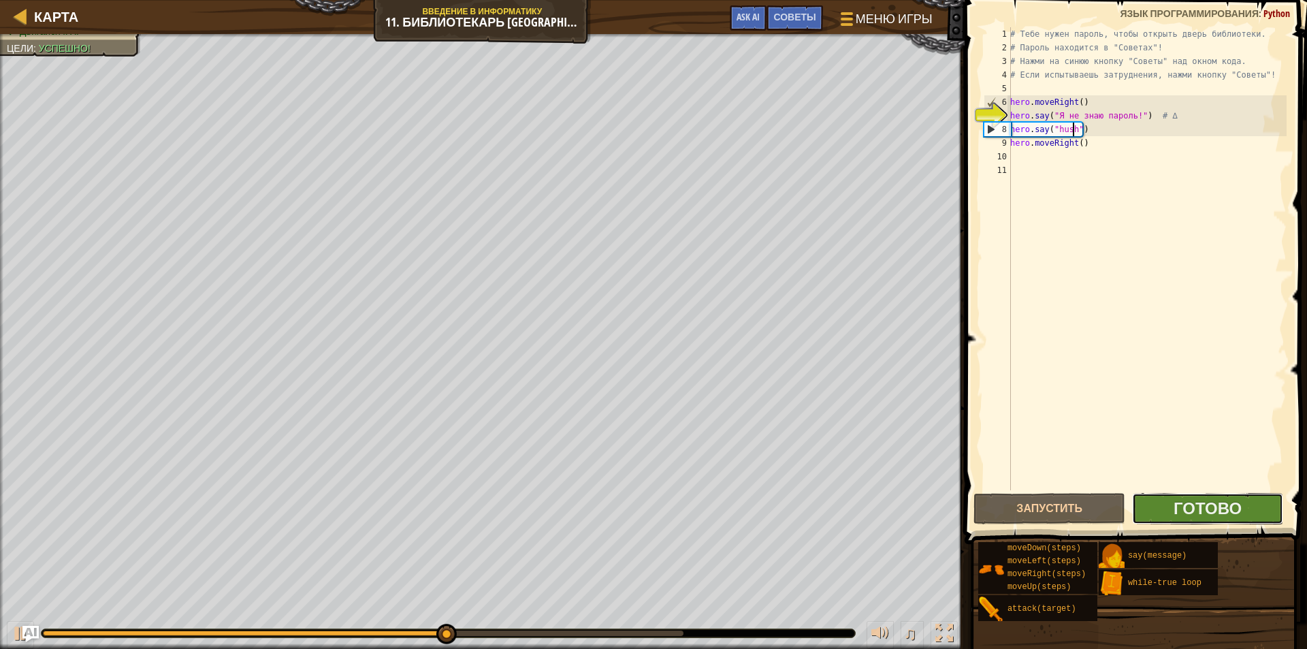
click at [1164, 496] on button "Готово" at bounding box center [1208, 508] width 152 height 31
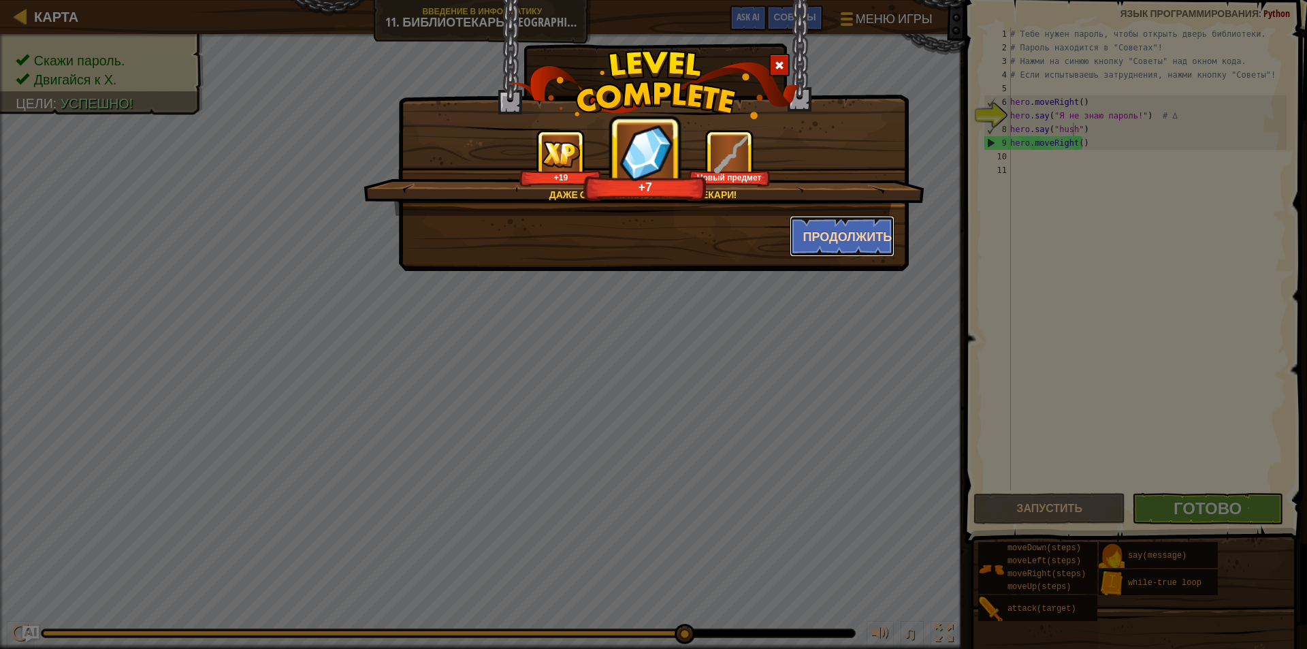
click at [854, 219] on button "Продолжить" at bounding box center [843, 236] width 106 height 41
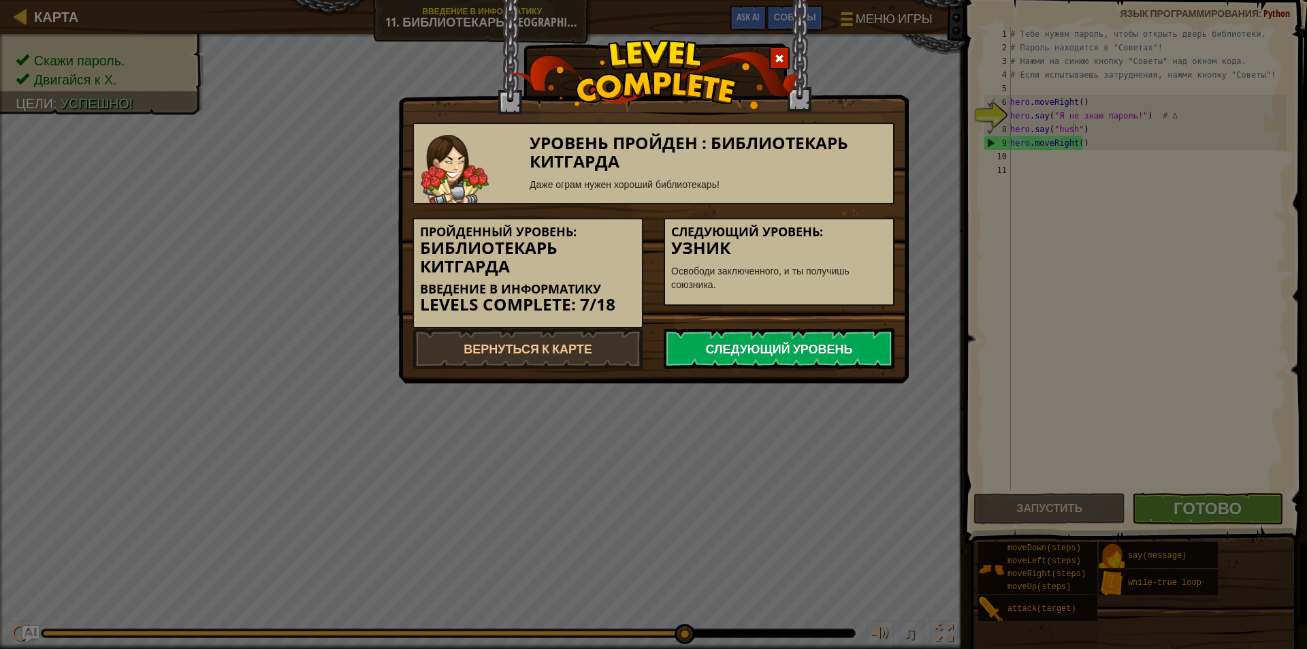
click at [811, 354] on link "Следующий уровень" at bounding box center [779, 348] width 231 height 41
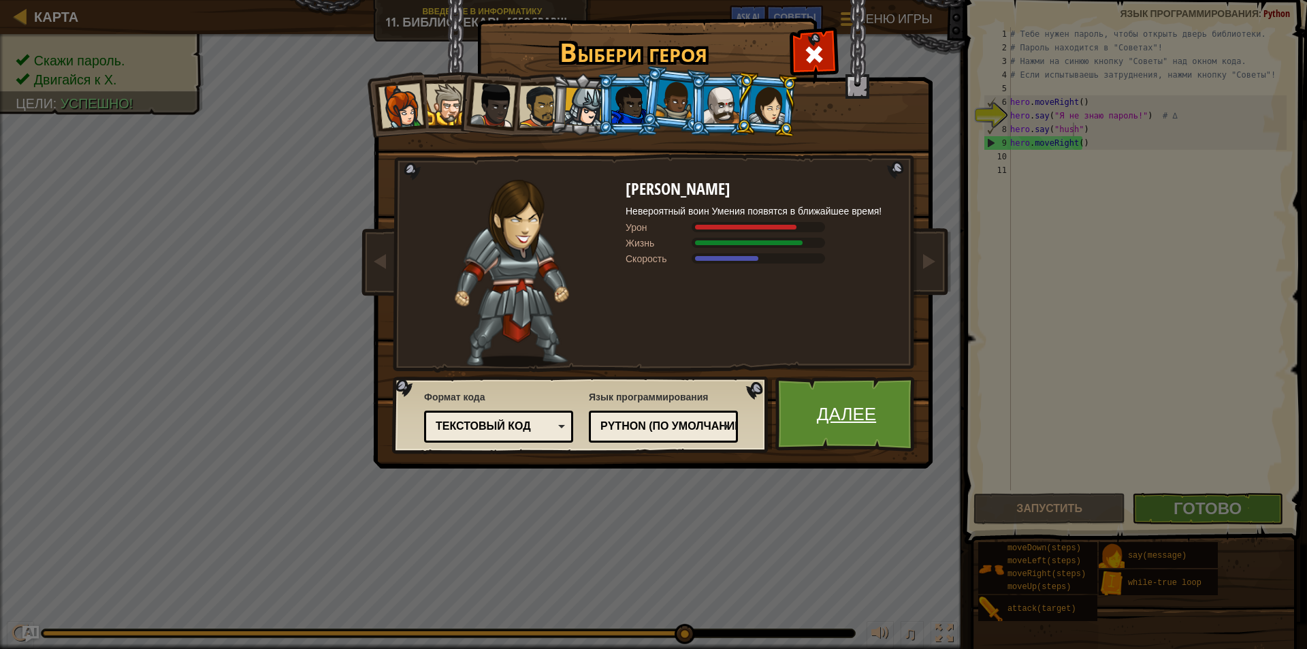
click at [826, 422] on link "Далее" at bounding box center [846, 413] width 142 height 75
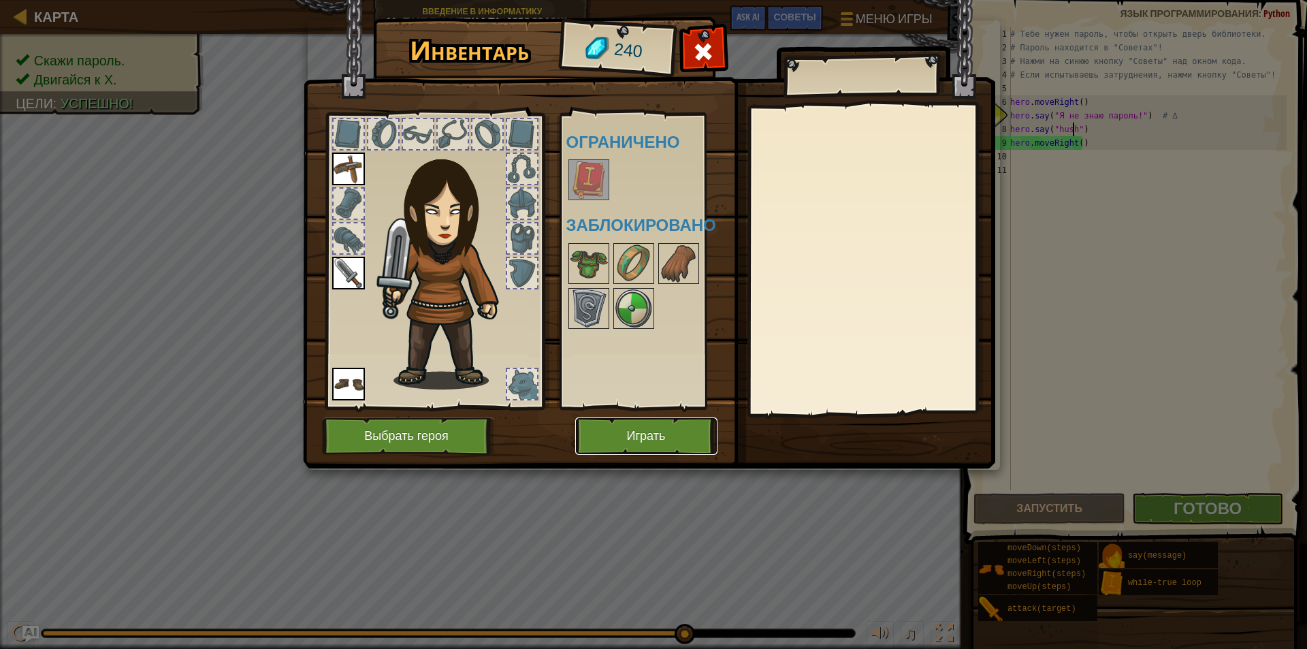
click at [638, 439] on button "Играть" at bounding box center [646, 435] width 142 height 37
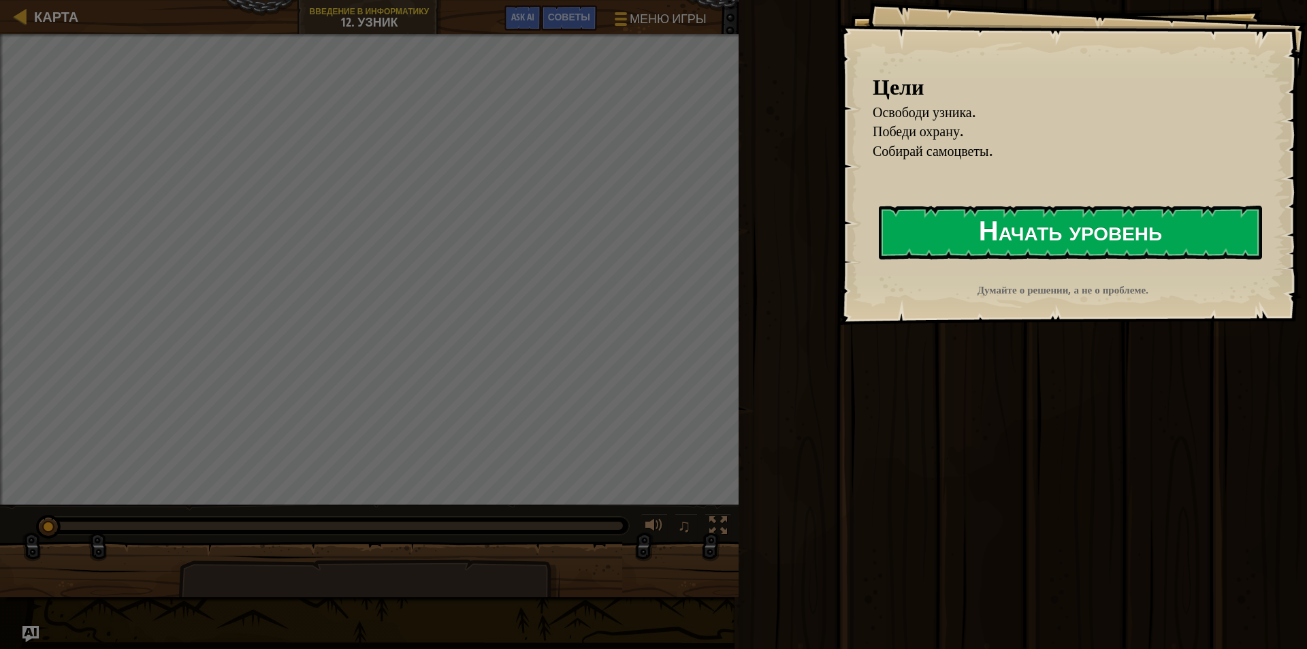
click at [932, 228] on button "Начать уровень" at bounding box center [1070, 233] width 383 height 54
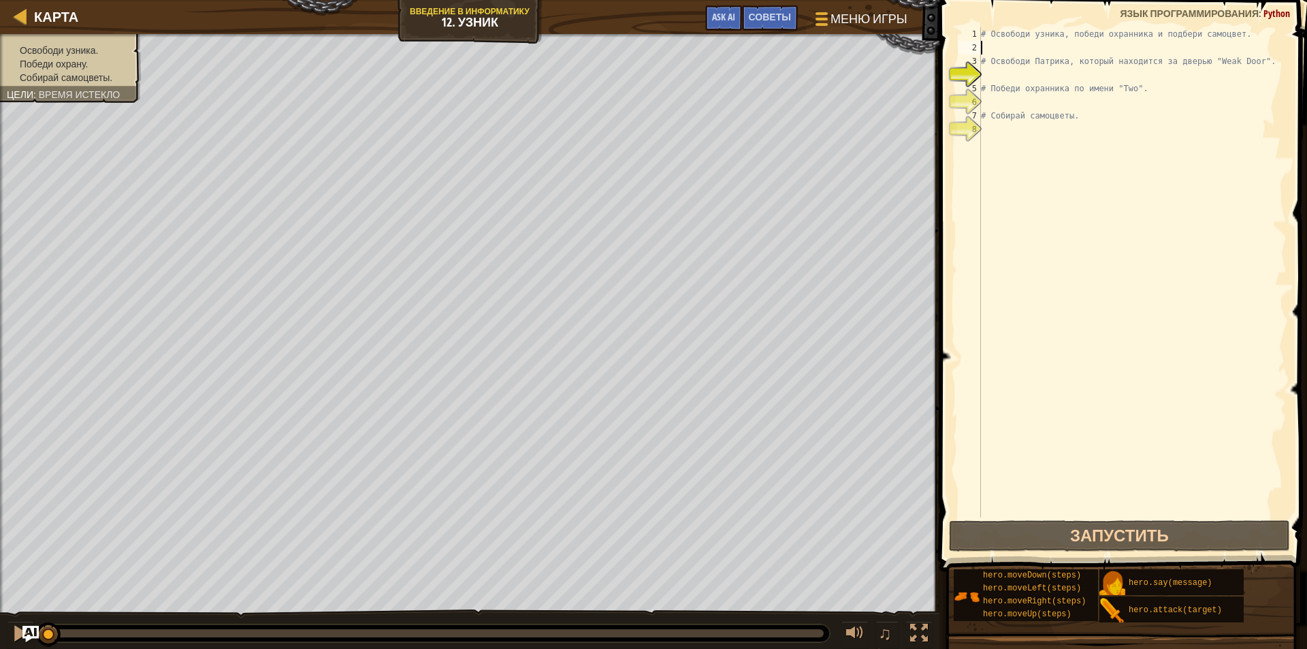
click at [1004, 50] on div "# Освободи узника, победи охранника и подбери самоцвет. # Освободи Патрика, кот…" at bounding box center [1132, 285] width 308 height 517
type textarea "h"
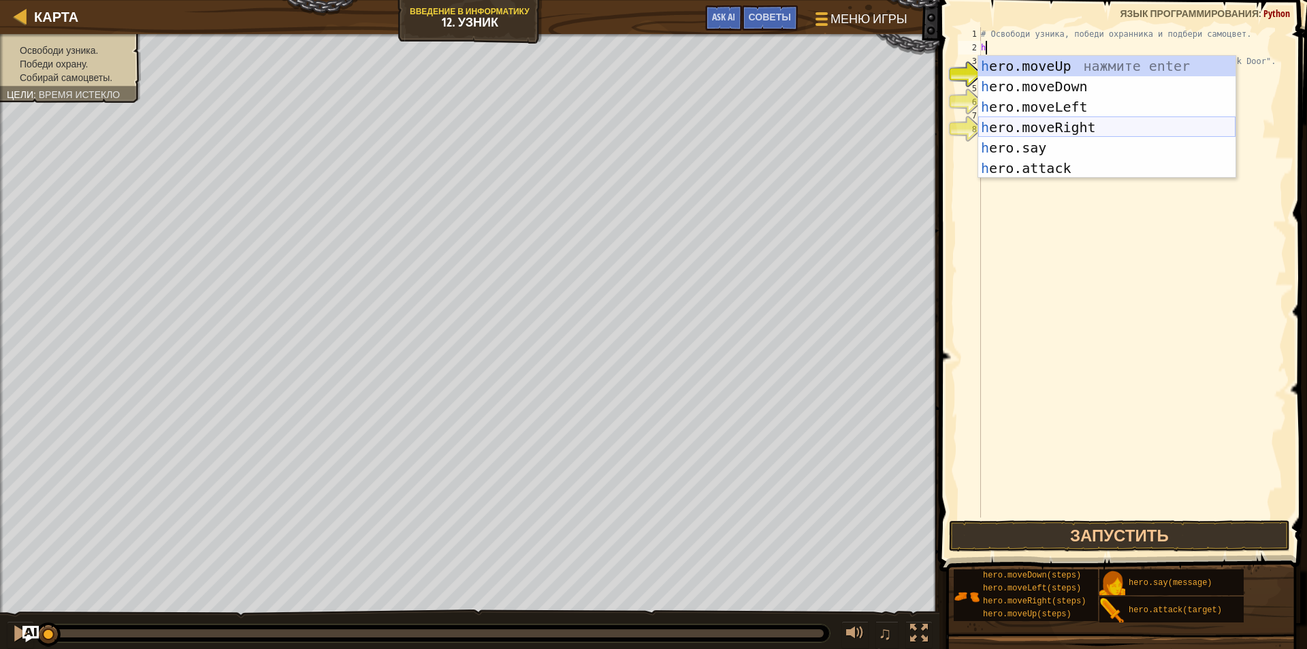
click at [1074, 124] on div "h ero.moveUp нажмите enter h ero.moveDown нажмите enter h ero.moveLeft нажмите …" at bounding box center [1106, 137] width 257 height 163
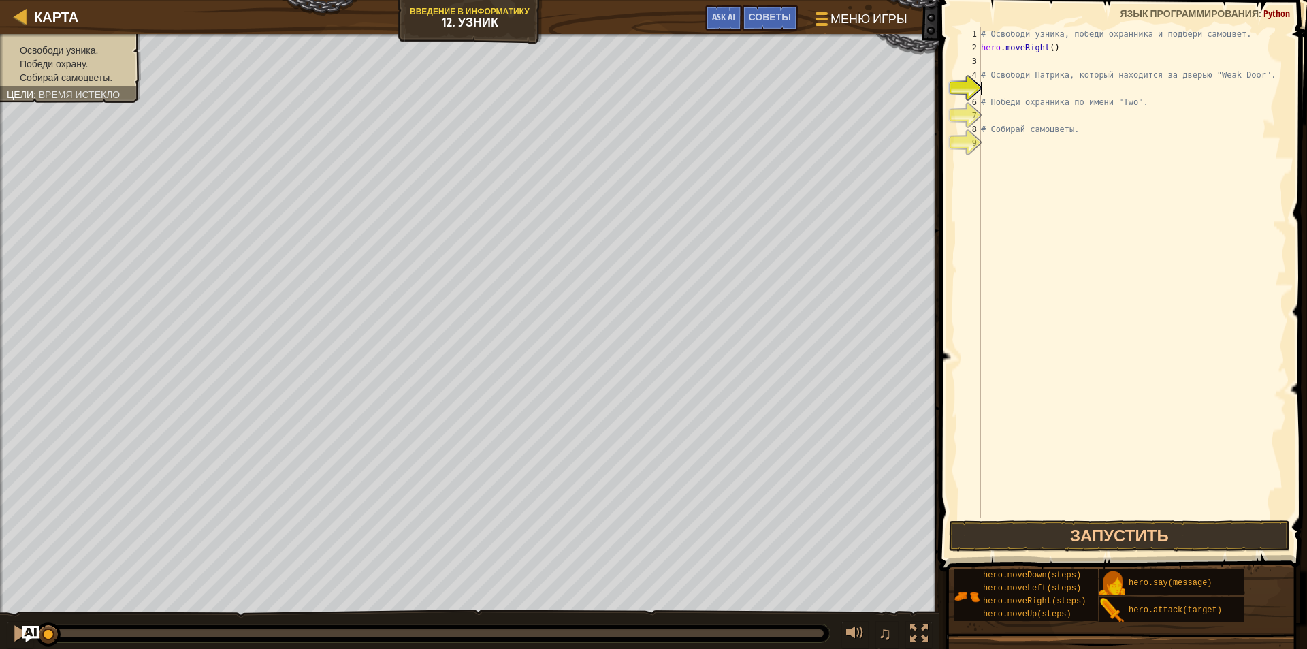
click at [993, 84] on div "# Освободи узника, победи охранника и подбери самоцвет. hero . moveRight ( ) # …" at bounding box center [1132, 285] width 308 height 517
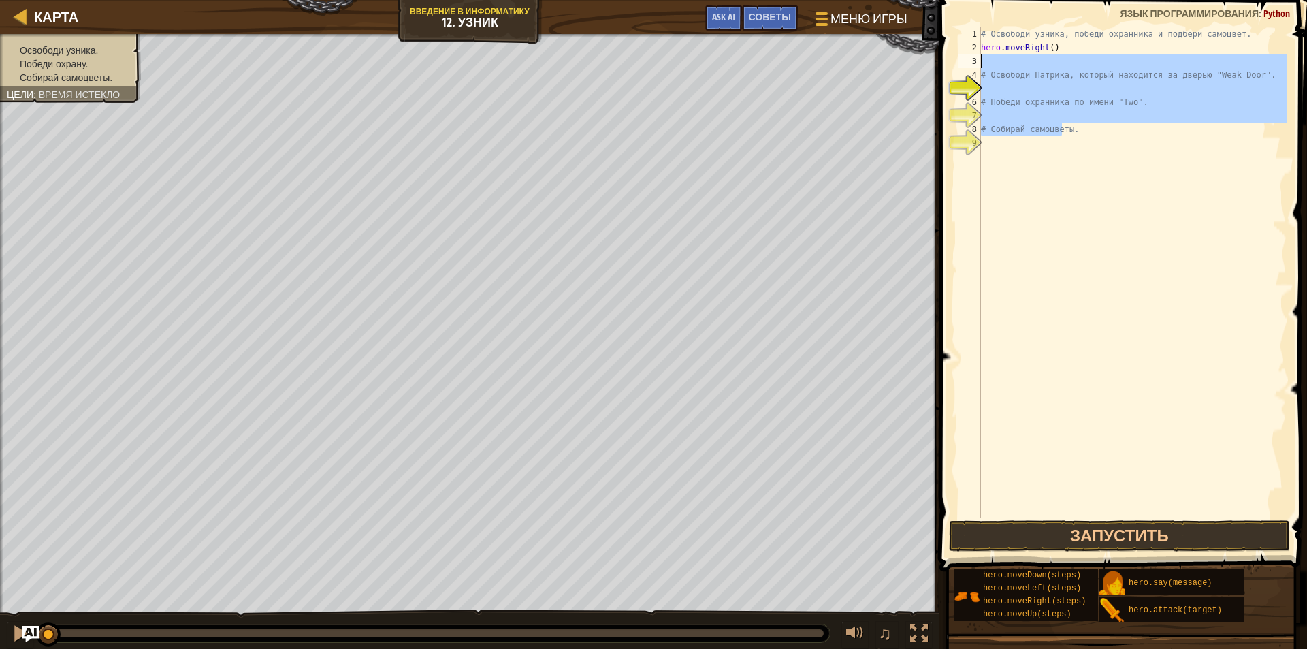
drag, startPoint x: 1060, startPoint y: 130, endPoint x: 970, endPoint y: 66, distance: 110.3
click at [970, 66] on div "1 2 3 4 5 6 7 8 9 # Освободи узника, победи охранника и подбери самоцвет. hero …" at bounding box center [1121, 272] width 331 height 490
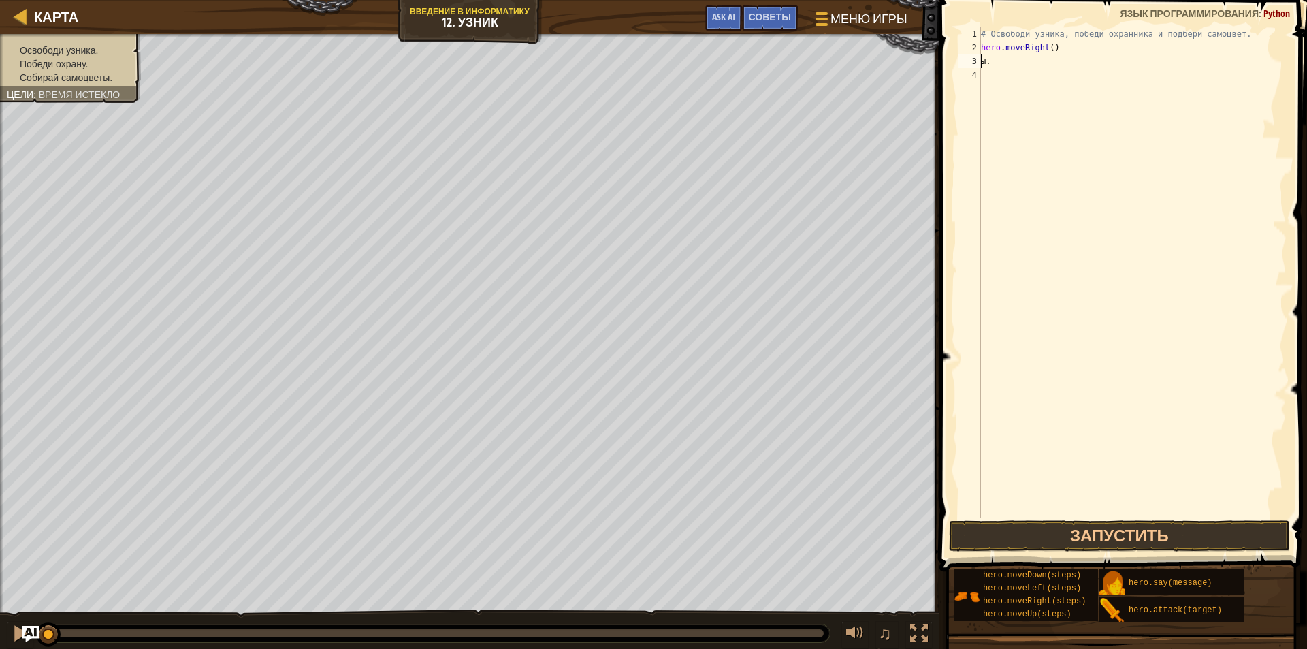
type textarea "hы."
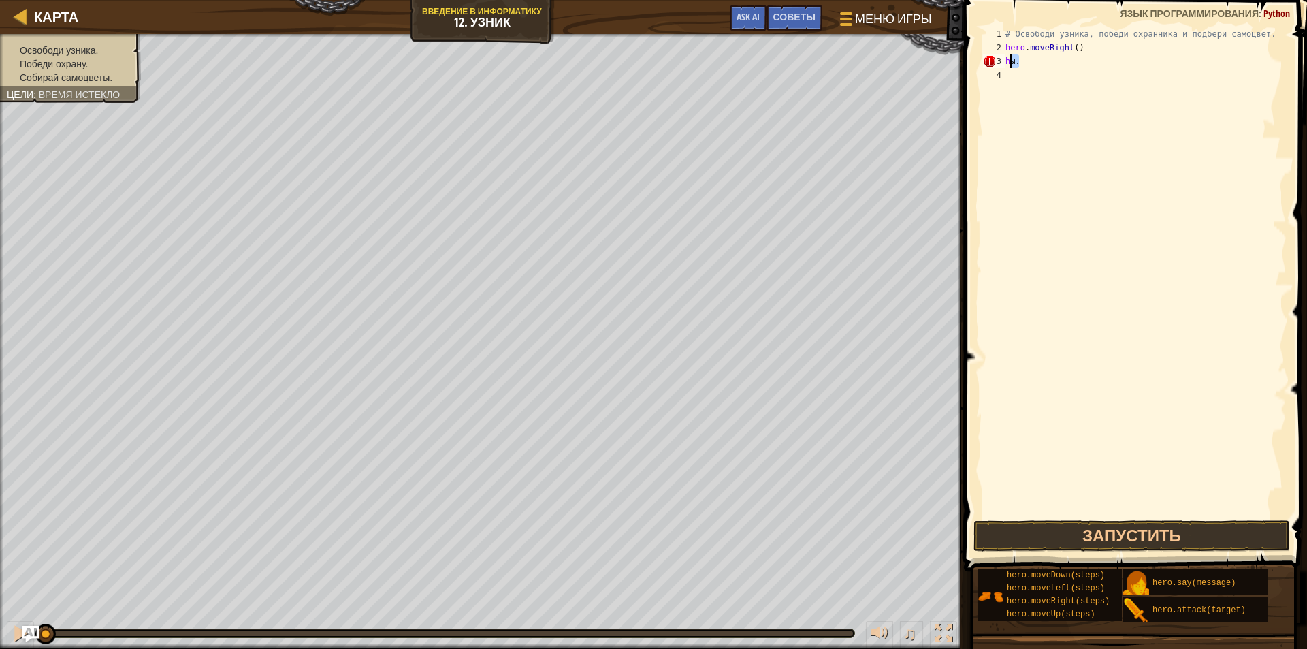
drag, startPoint x: 1026, startPoint y: 57, endPoint x: 1004, endPoint y: 55, distance: 21.8
click at [1004, 55] on div "hы. 1 2 3 4 # Освободи узника, победи охранника и подбери самоцвет. hero . move…" at bounding box center [1133, 272] width 306 height 490
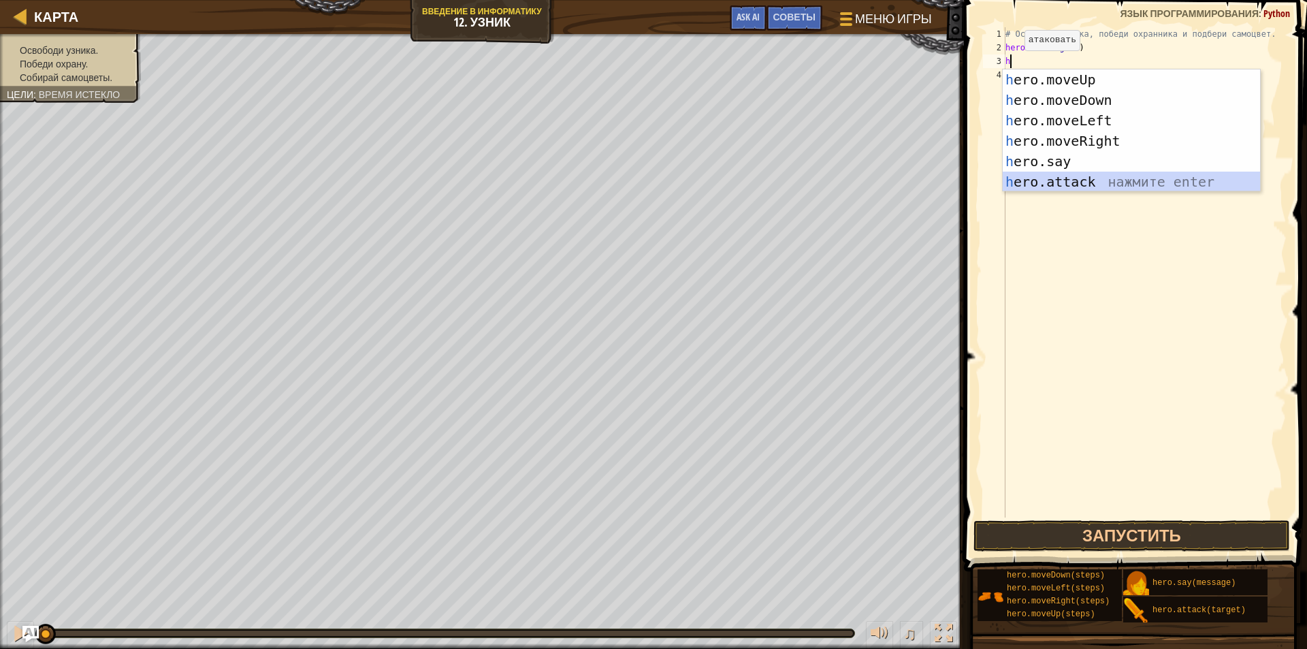
click at [1077, 179] on div "h ero.moveUp нажмите enter h ero.moveDown нажмите enter h ero.moveLeft нажмите …" at bounding box center [1131, 150] width 257 height 163
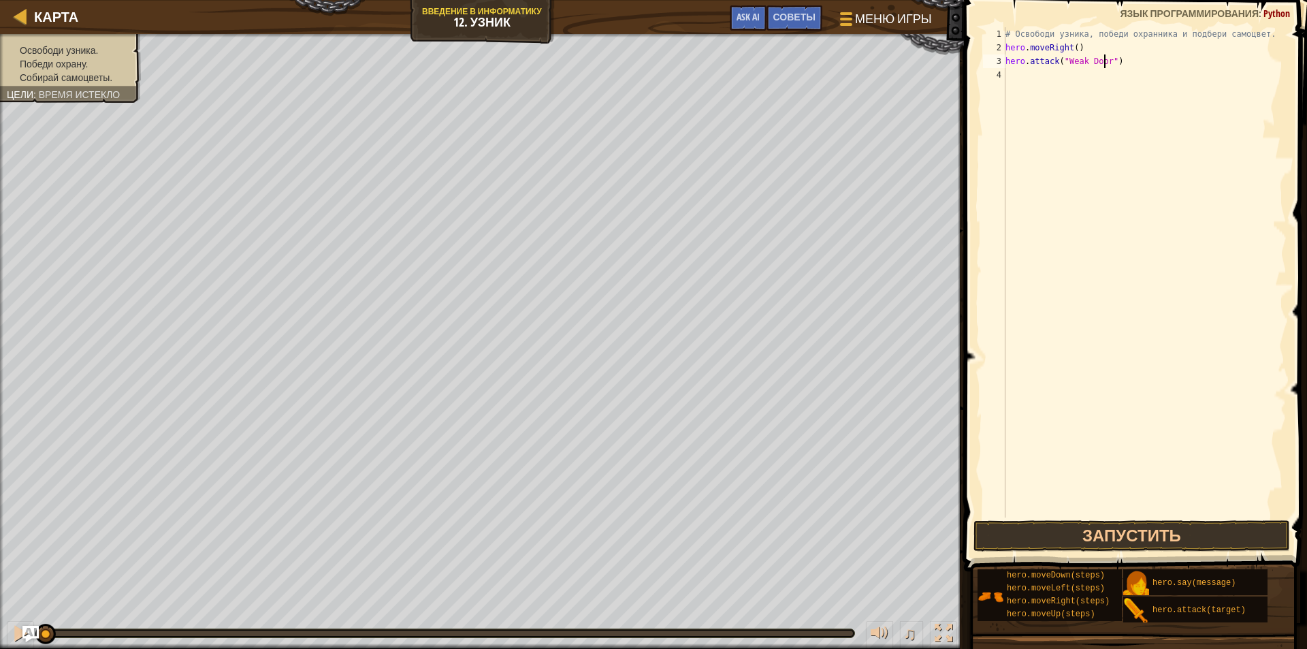
scroll to position [6, 8]
type textarea "hero.attack("Weak Door")"
click at [1101, 532] on button "Запустить" at bounding box center [1131, 535] width 317 height 31
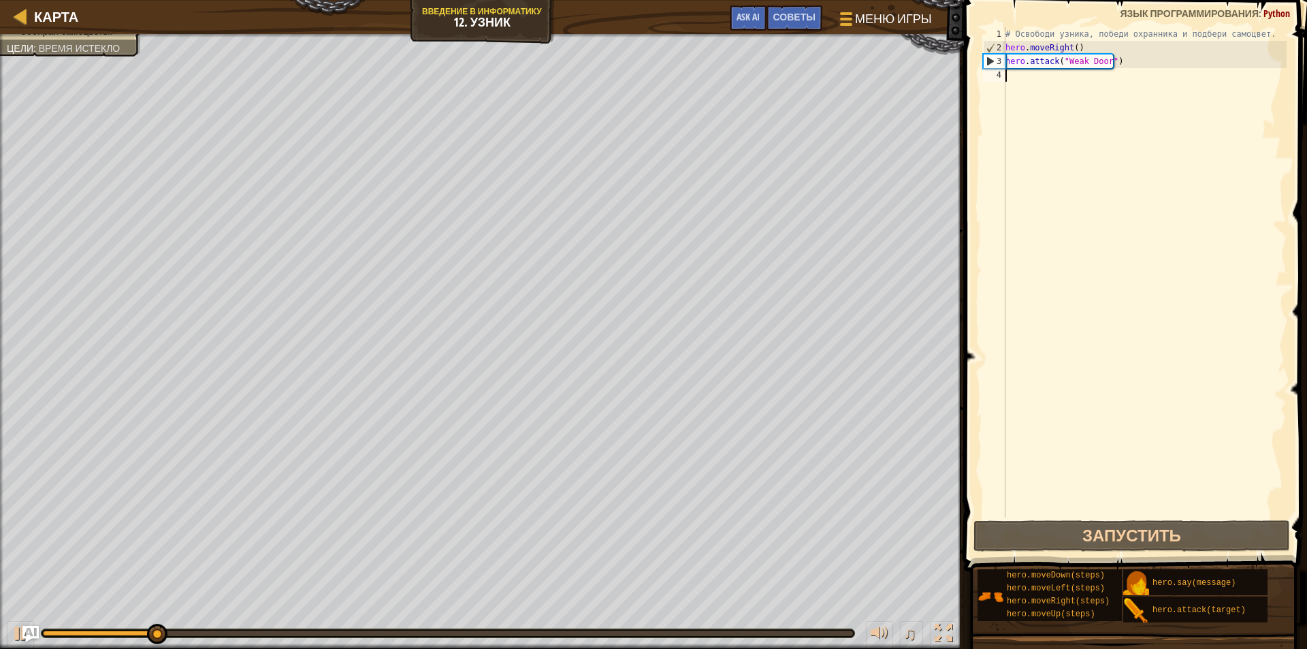
click at [1010, 72] on div "# Освободи узника, победи охранника и подбери самоцвет. hero . moveRight ( ) he…" at bounding box center [1145, 285] width 284 height 517
type textarea "h"
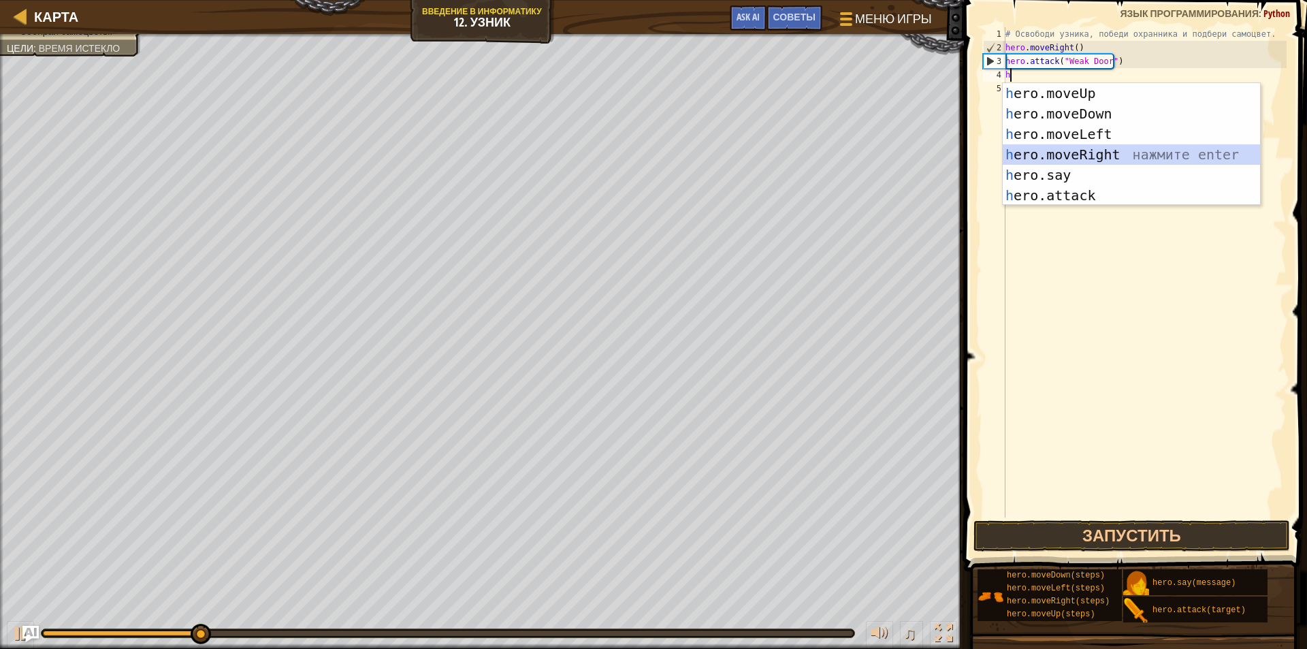
click at [1097, 159] on div "h ero.moveUp нажмите enter h ero.moveDown нажмите enter h ero.moveLeft нажмите …" at bounding box center [1131, 164] width 257 height 163
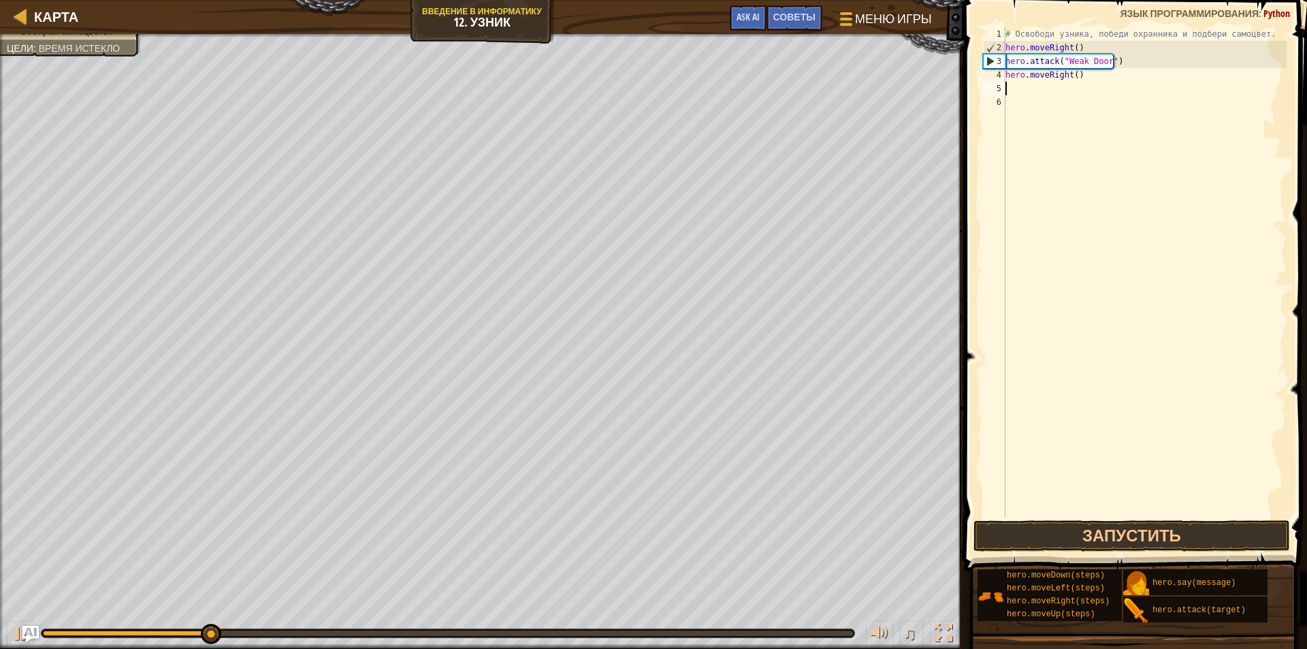
type textarea "h"
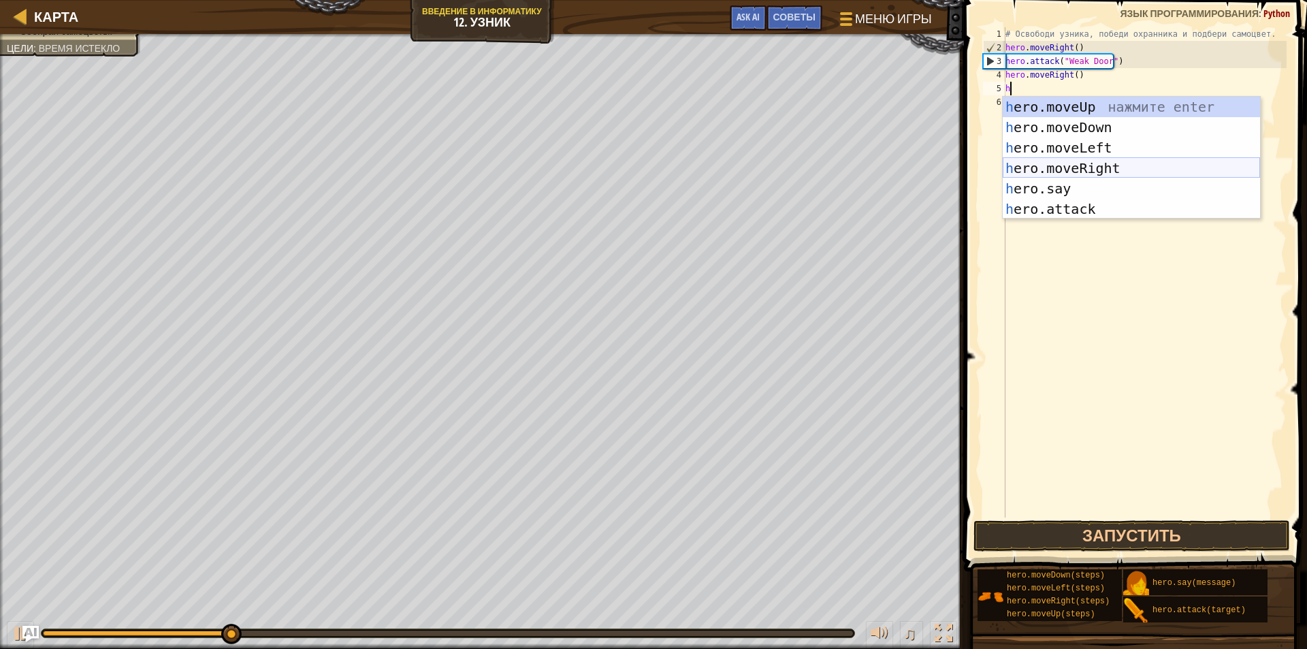
click at [1097, 165] on div "h ero.moveUp нажмите enter h ero.moveDown нажмите enter h ero.moveLeft нажмите …" at bounding box center [1131, 178] width 257 height 163
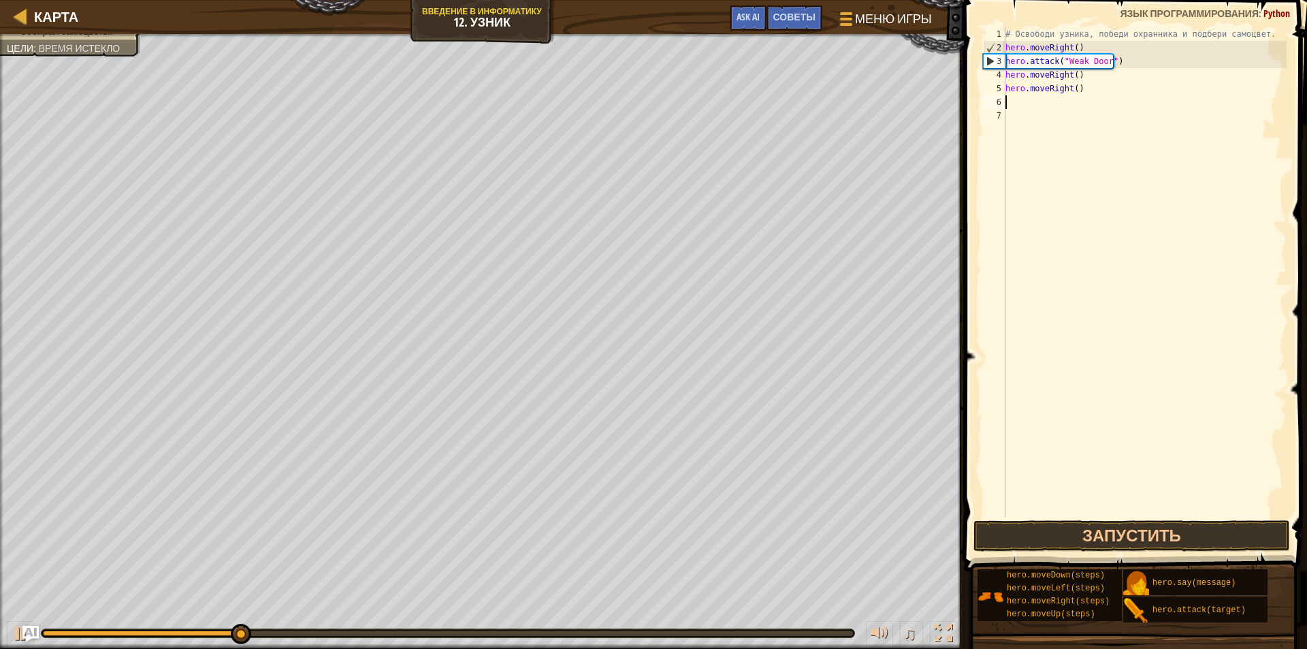
type textarea "h"
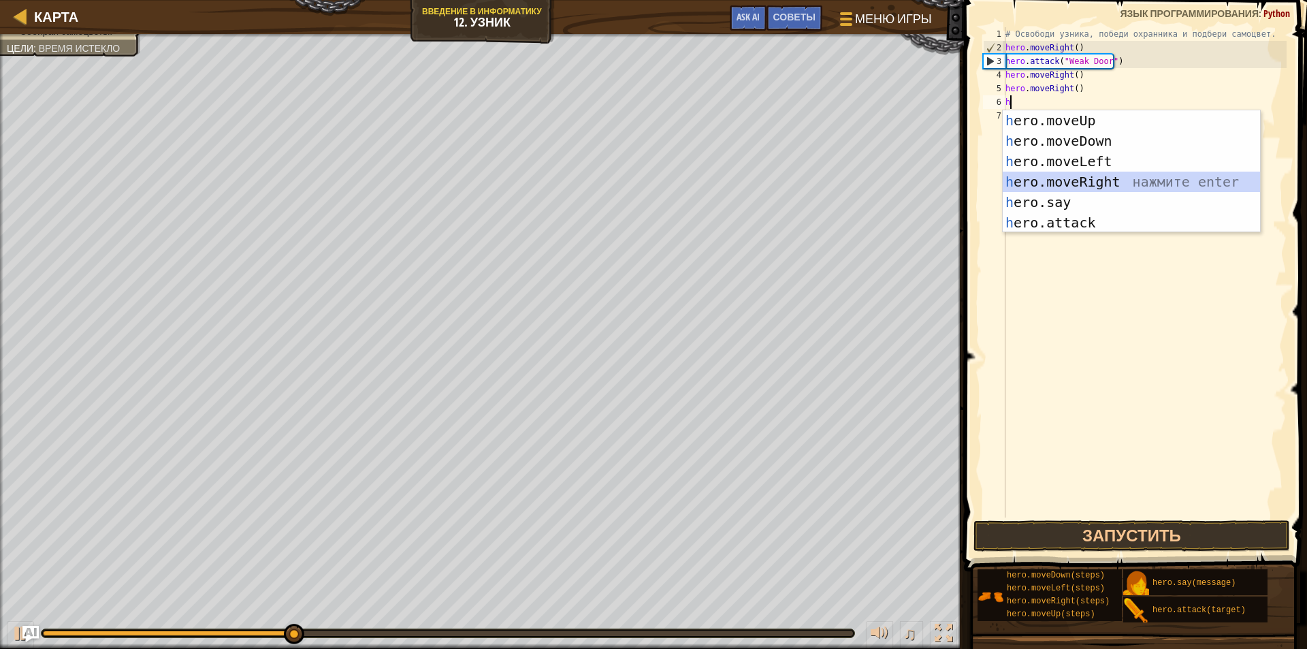
click at [1102, 178] on div "h ero.moveUp нажмите enter h ero.moveDown нажмите enter h ero.moveLeft нажмите …" at bounding box center [1131, 191] width 257 height 163
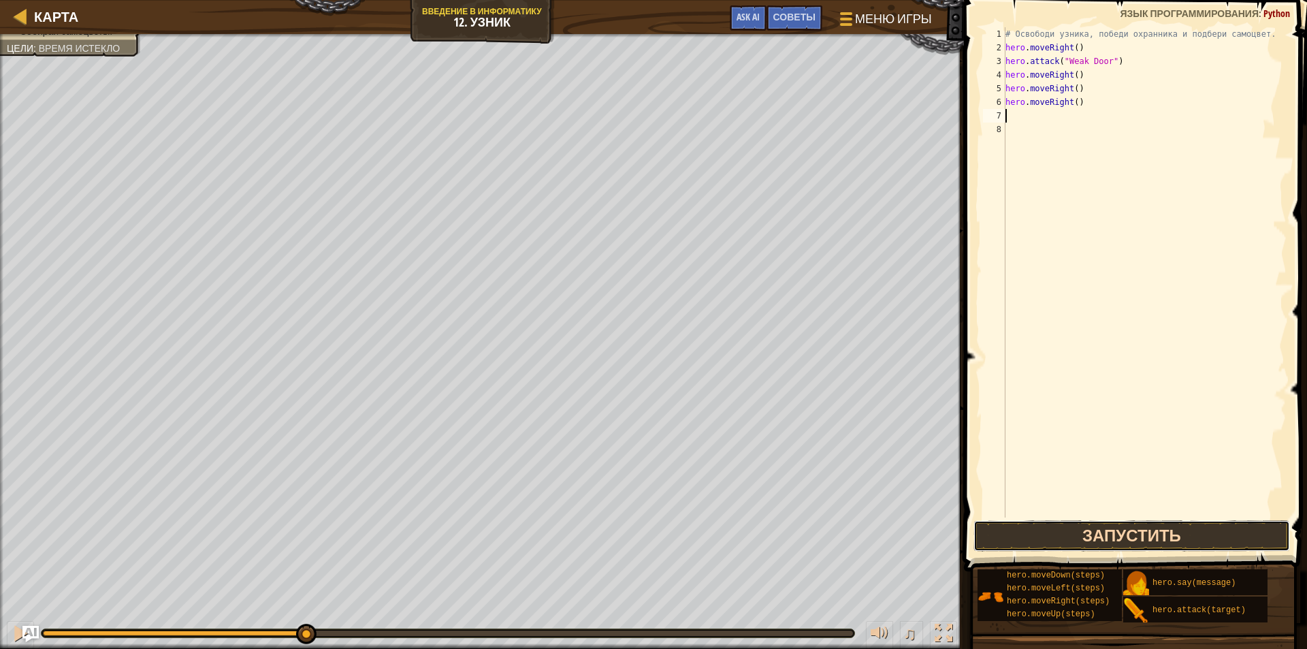
click at [1123, 542] on button "Запустить" at bounding box center [1131, 535] width 317 height 31
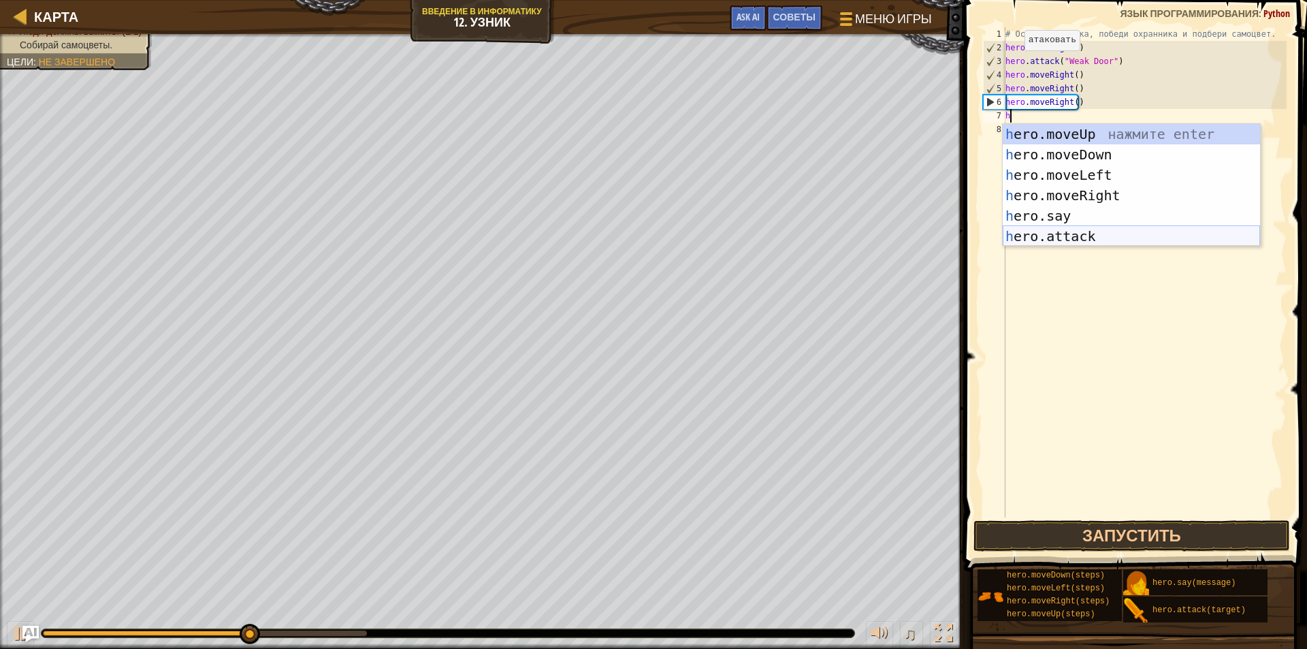
click at [1067, 231] on div "h ero.moveUp нажмите enter h ero.moveDown нажмите enter h ero.moveLeft нажмите …" at bounding box center [1131, 205] width 257 height 163
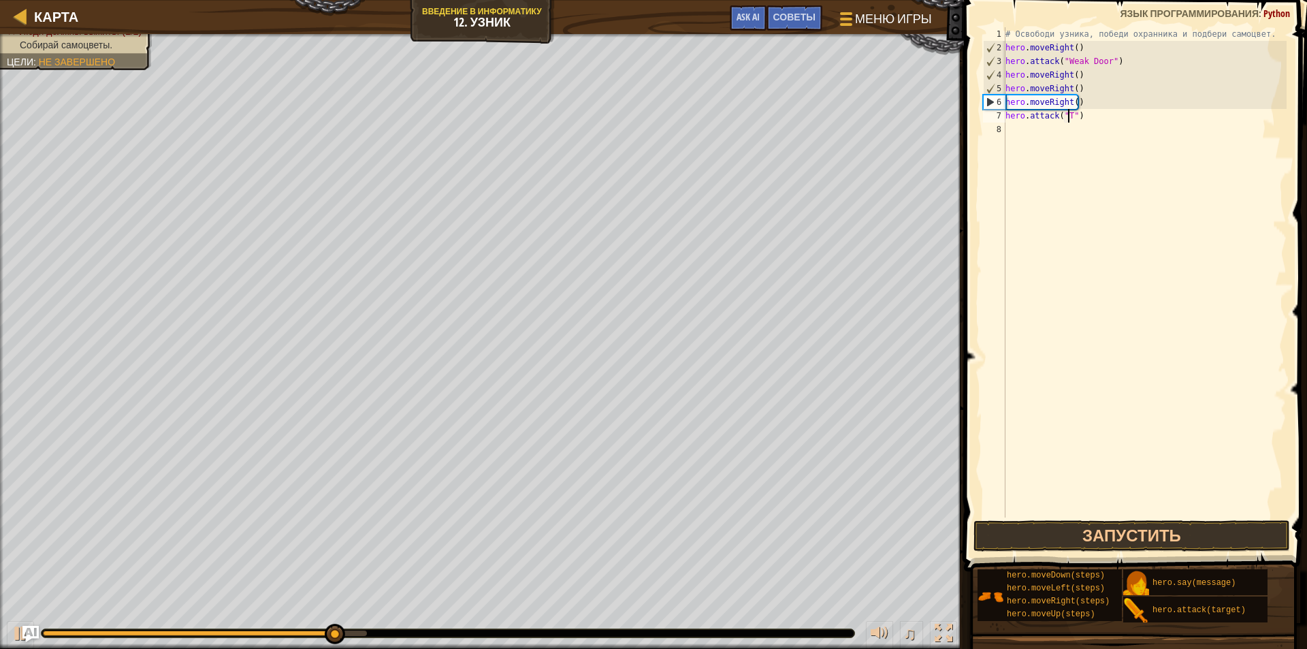
scroll to position [6, 5]
type textarea "hero.attack("TWO")"
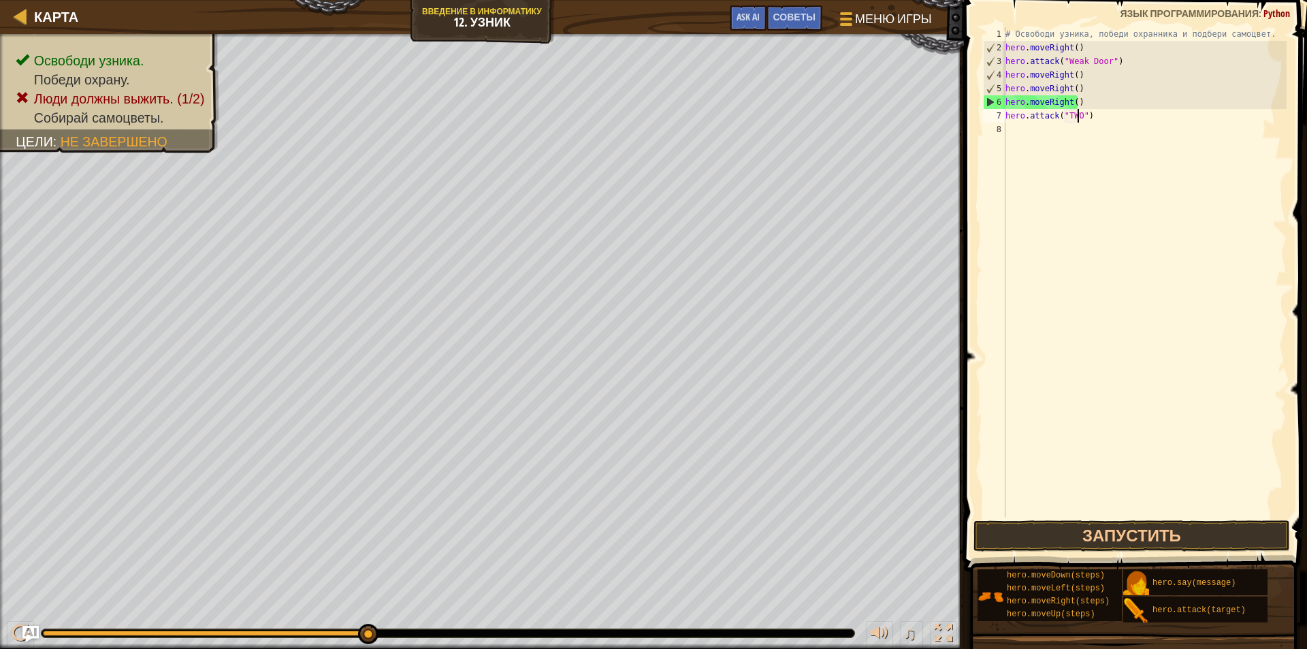
click at [1063, 135] on div "# Освободи узника, победи охранника и подбери самоцвет. hero . moveRight ( ) he…" at bounding box center [1145, 285] width 284 height 517
type textarea "h"
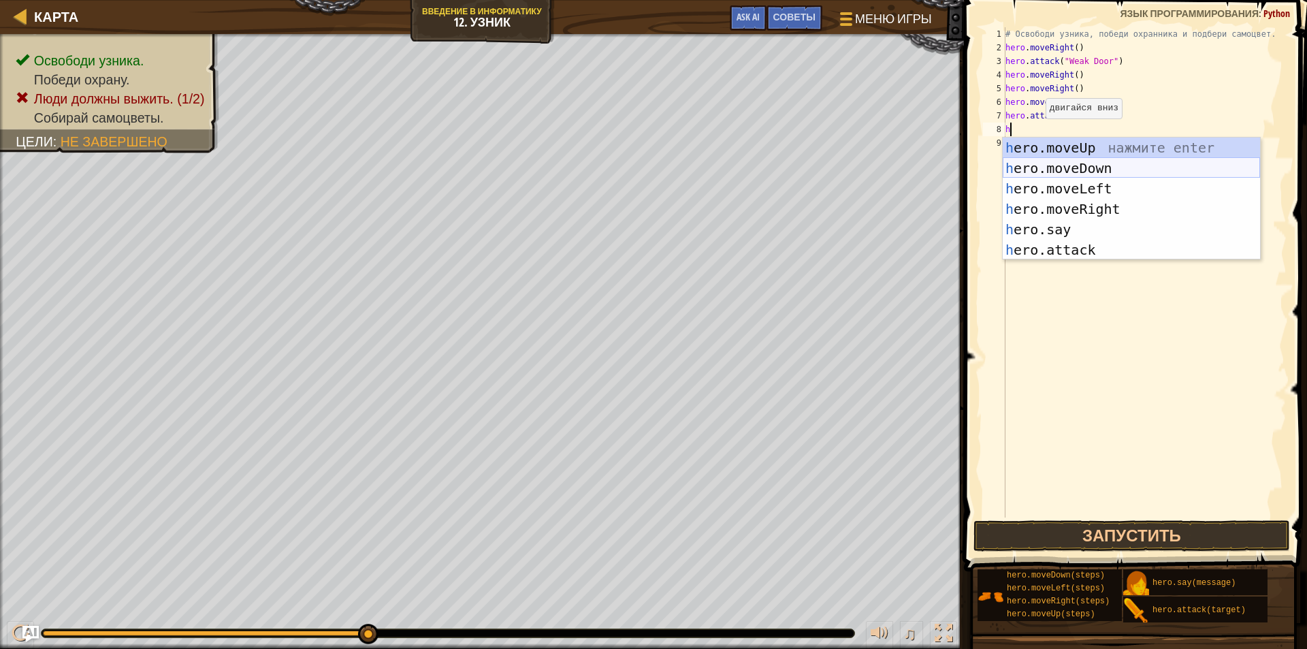
click at [1065, 161] on div "h ero.moveUp нажмите enter h ero.moveDown нажмите enter h ero.moveLeft нажмите …" at bounding box center [1131, 219] width 257 height 163
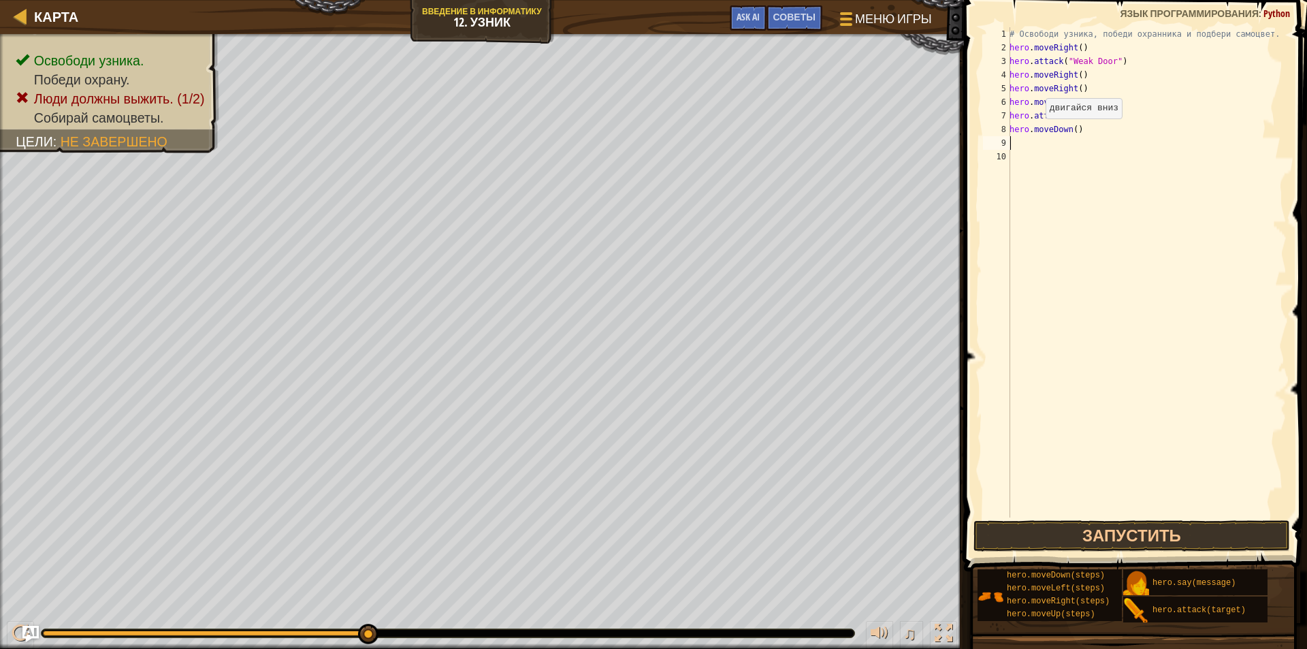
type textarea "h"
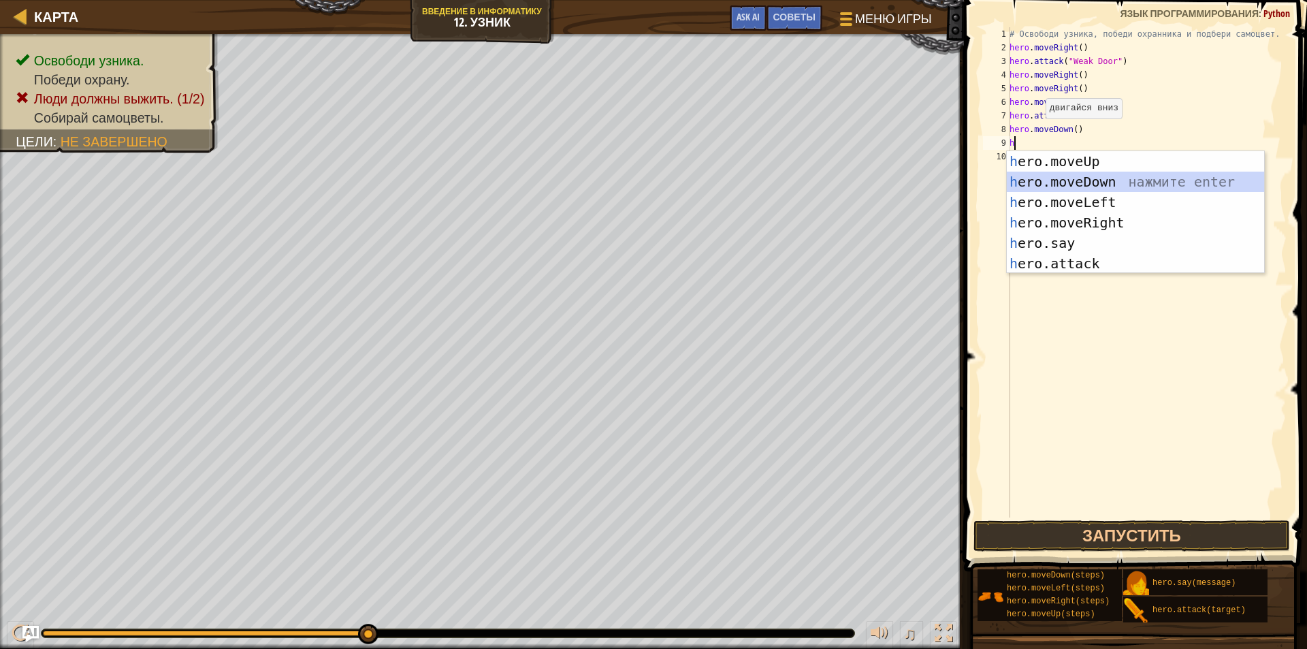
click at [1066, 178] on div "h ero.moveUp нажмите enter h ero.moveDown нажмите enter h ero.moveLeft нажмите …" at bounding box center [1135, 232] width 257 height 163
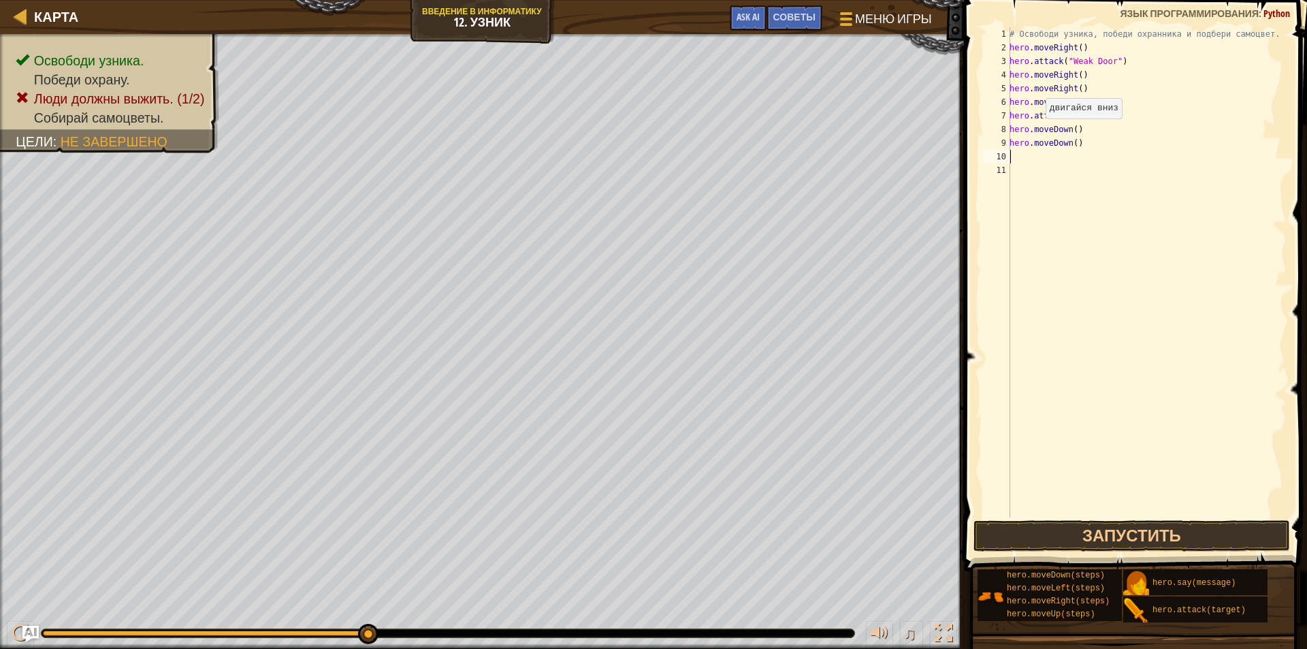
type textarea "h"
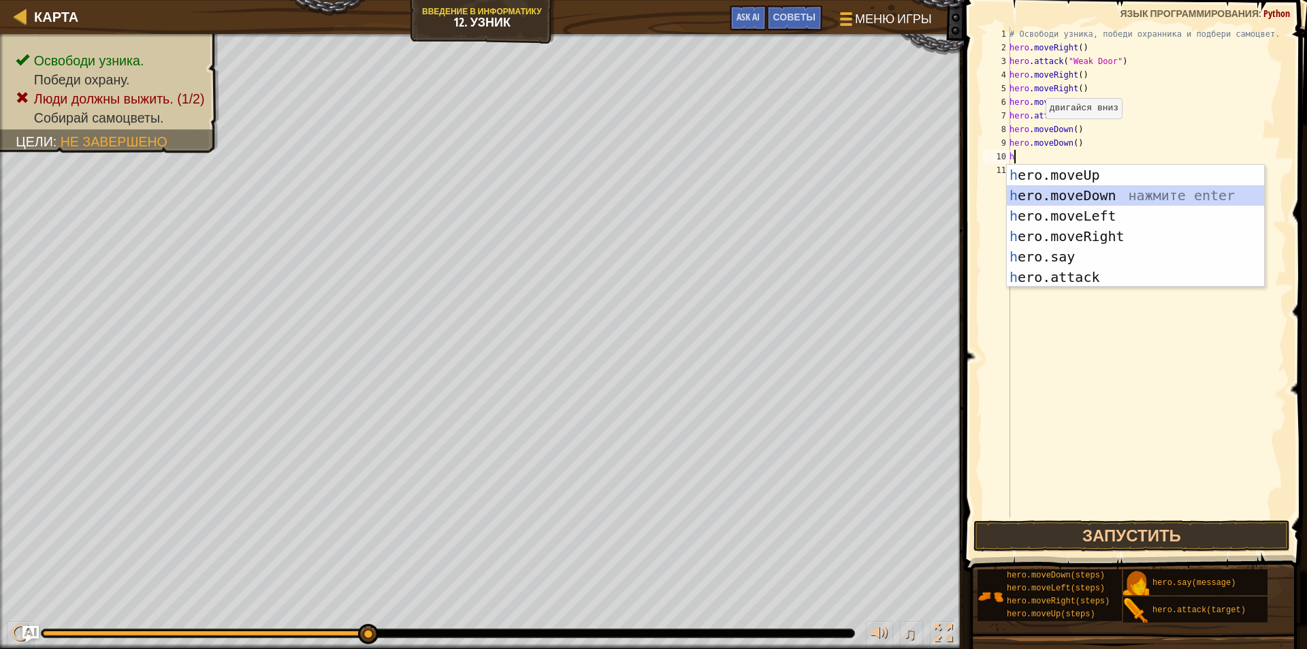
click at [1071, 194] on div "h ero.moveUp нажмите enter h ero.moveDown нажмите enter h ero.moveLeft нажмите …" at bounding box center [1135, 246] width 257 height 163
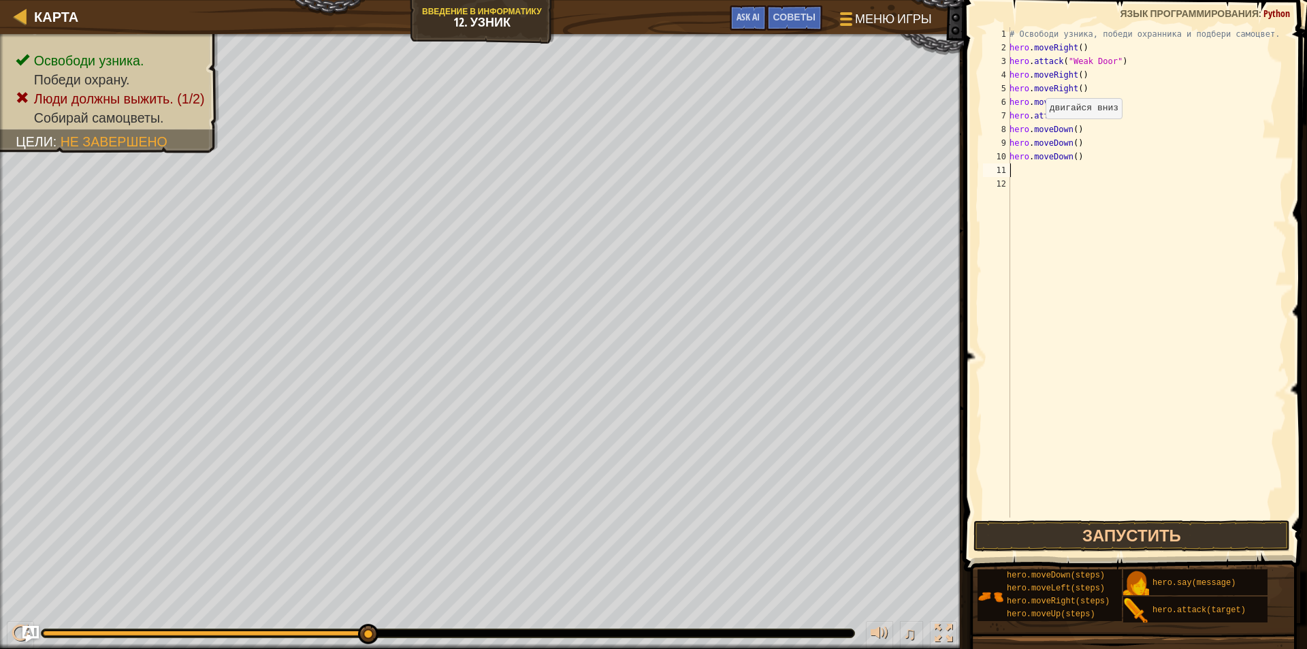
type textarea "h"
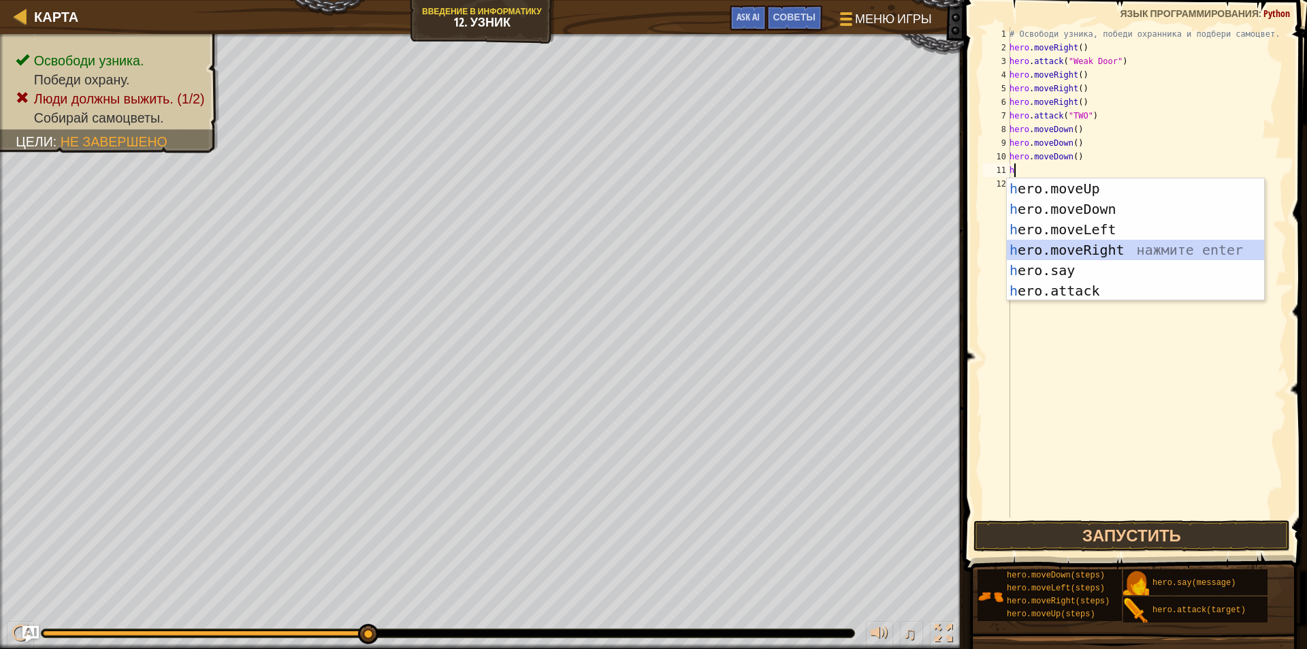
click at [1103, 247] on div "h ero.moveUp нажмите enter h ero.moveDown нажмите enter h ero.moveLeft нажмите …" at bounding box center [1135, 259] width 257 height 163
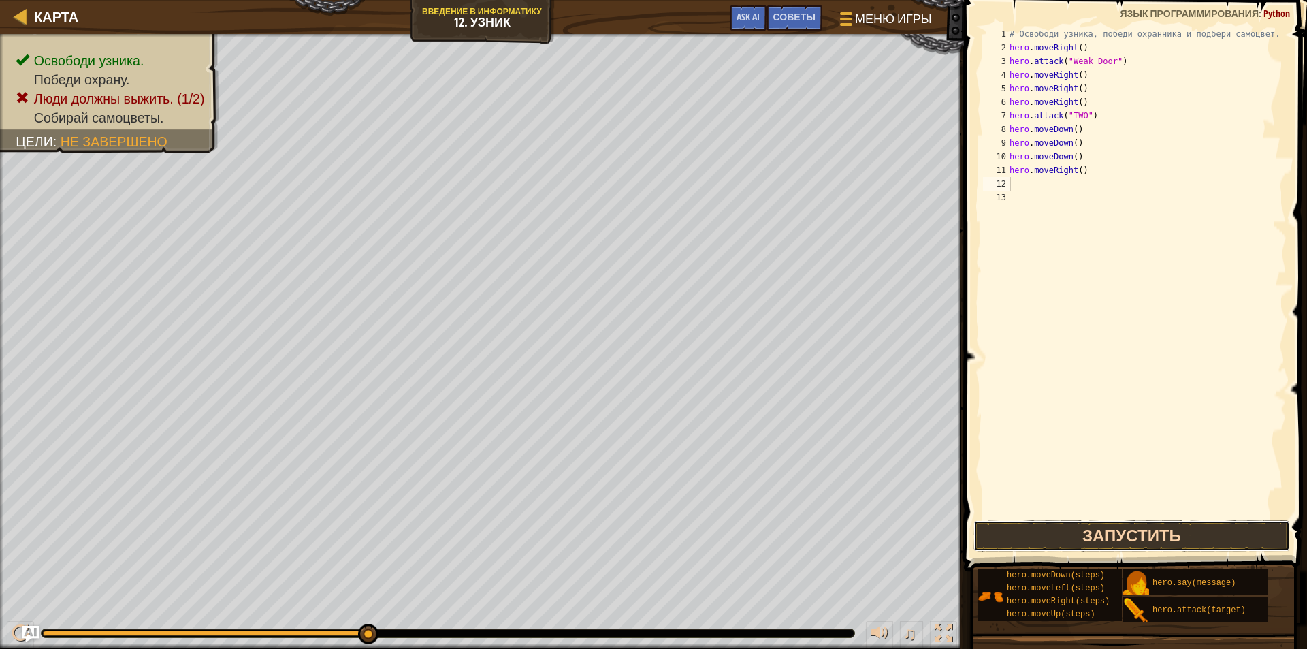
click at [1085, 532] on button "Запустить" at bounding box center [1131, 535] width 317 height 31
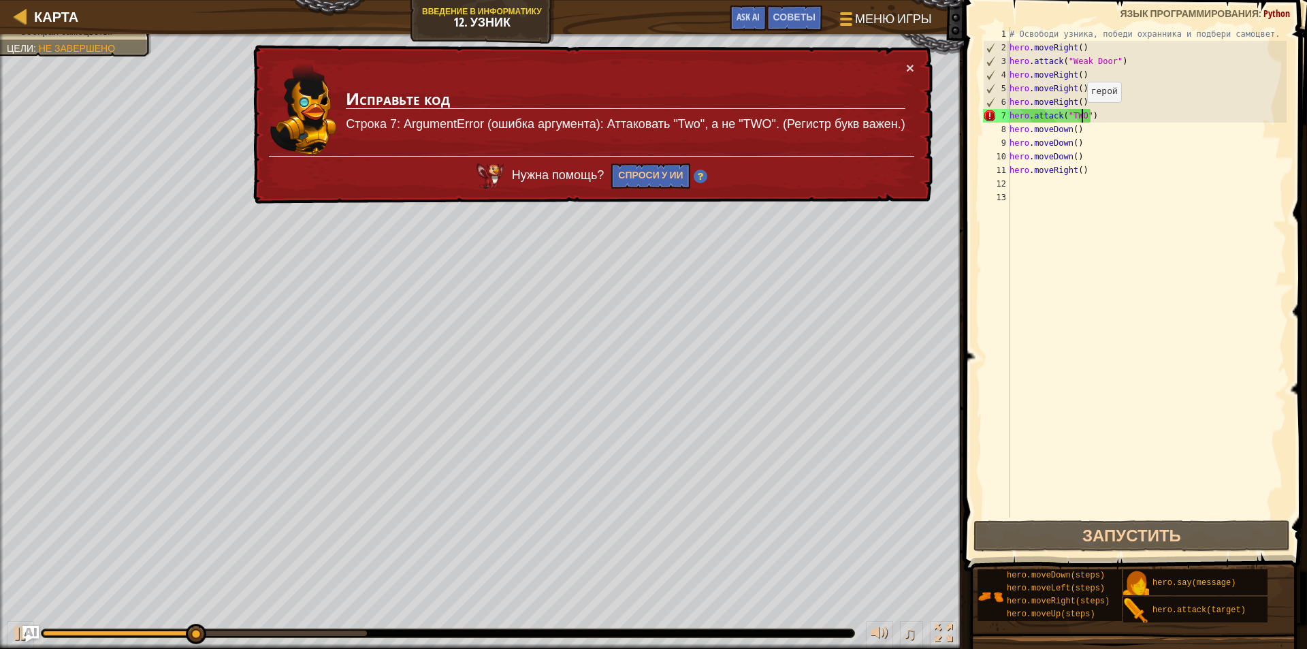
click at [1080, 116] on div "# Освободи узника, победи охранника и подбери самоцвет. hero . moveRight ( ) he…" at bounding box center [1147, 285] width 280 height 517
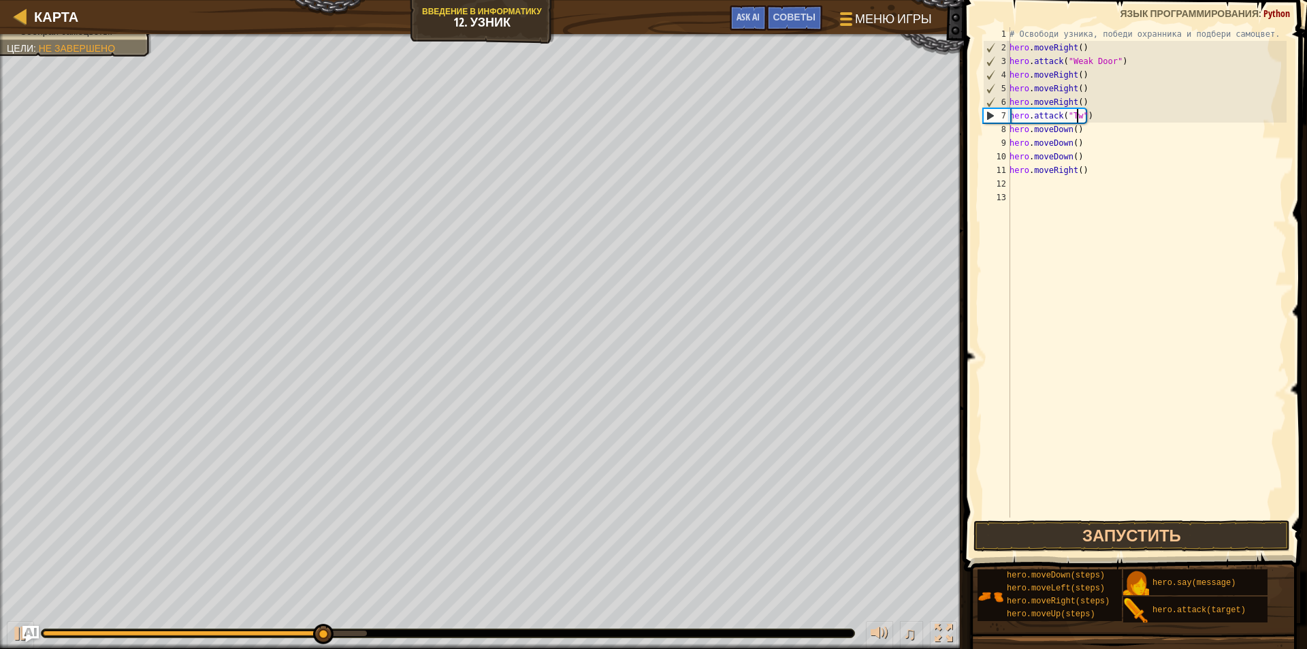
scroll to position [6, 5]
click at [1137, 531] on button "Запустить" at bounding box center [1131, 535] width 317 height 31
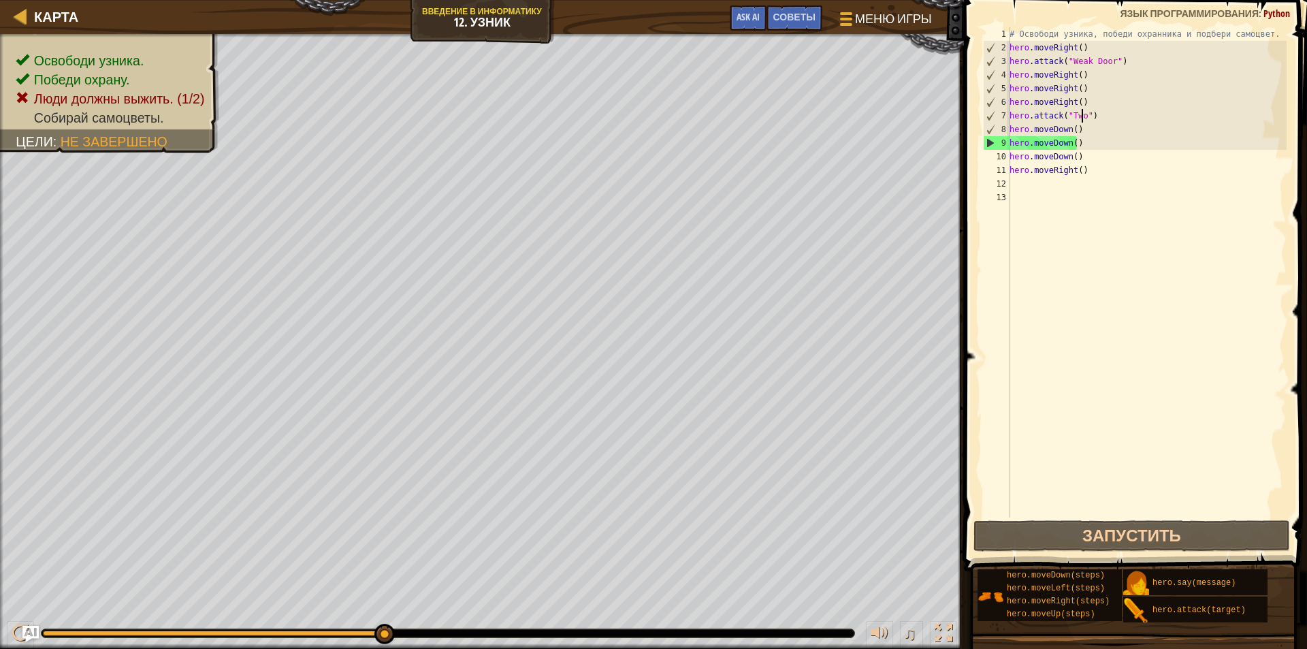
click at [1079, 142] on div "# Освободи узника, победи охранника и подбери самоцвет. hero . moveRight ( ) he…" at bounding box center [1147, 285] width 280 height 517
drag, startPoint x: 1079, startPoint y: 142, endPoint x: 1008, endPoint y: 138, distance: 70.9
click at [1008, 138] on div "hero.moveDown() 1 2 3 4 5 6 7 8 9 10 11 12 13 # Освободи узника, победи охранни…" at bounding box center [1133, 272] width 306 height 490
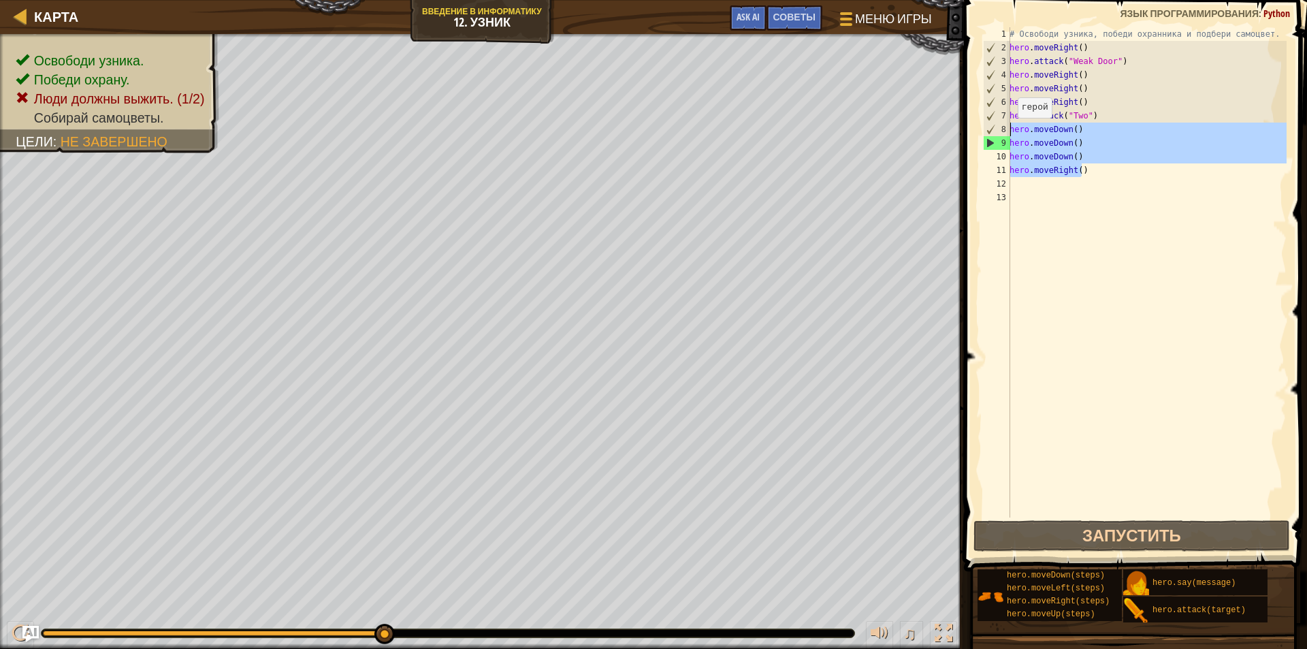
drag, startPoint x: 1093, startPoint y: 172, endPoint x: 1010, endPoint y: 131, distance: 91.6
click at [1010, 131] on div "# Освободи узника, победи охранника и подбери самоцвет. hero . moveRight ( ) he…" at bounding box center [1147, 285] width 280 height 517
type textarea "hero.moveDown() hero.moveDown()"
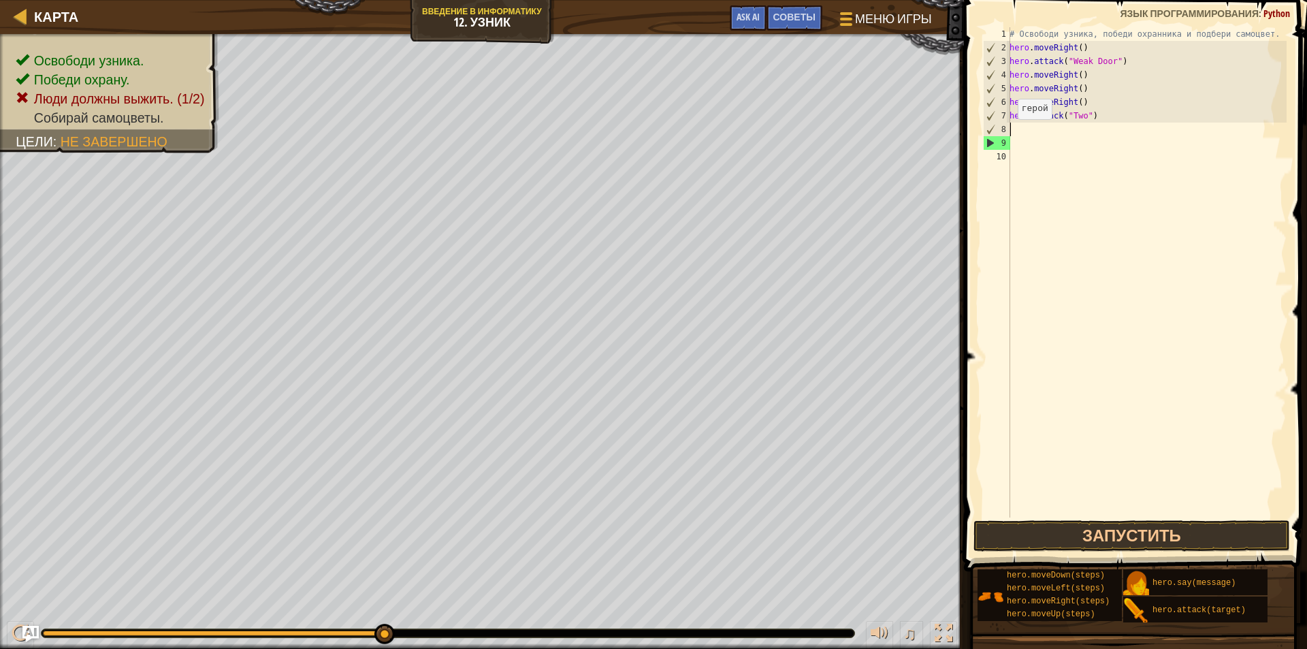
scroll to position [6, 0]
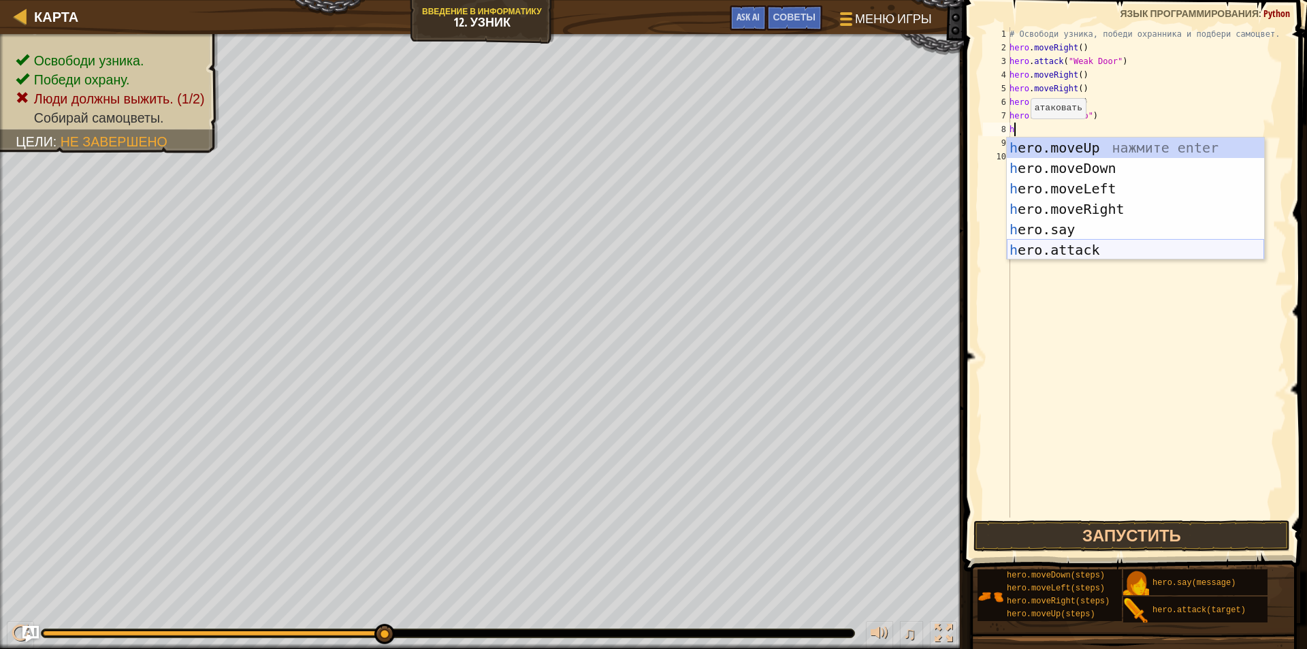
click at [1086, 244] on div "h ero.moveUp нажмите enter h ero.moveDown нажмите enter h ero.moveLeft нажмите …" at bounding box center [1135, 219] width 257 height 163
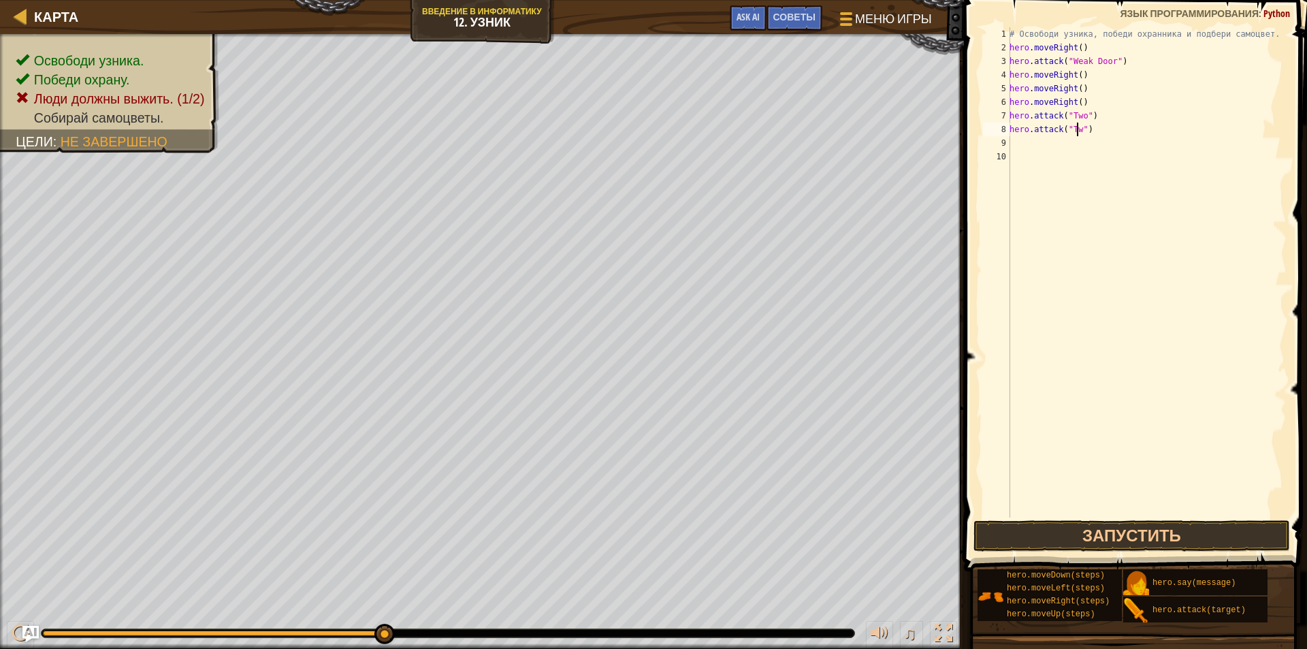
scroll to position [6, 5]
type textarea "hero.attack("Two")"
click at [992, 529] on button "Запустить" at bounding box center [1131, 535] width 317 height 31
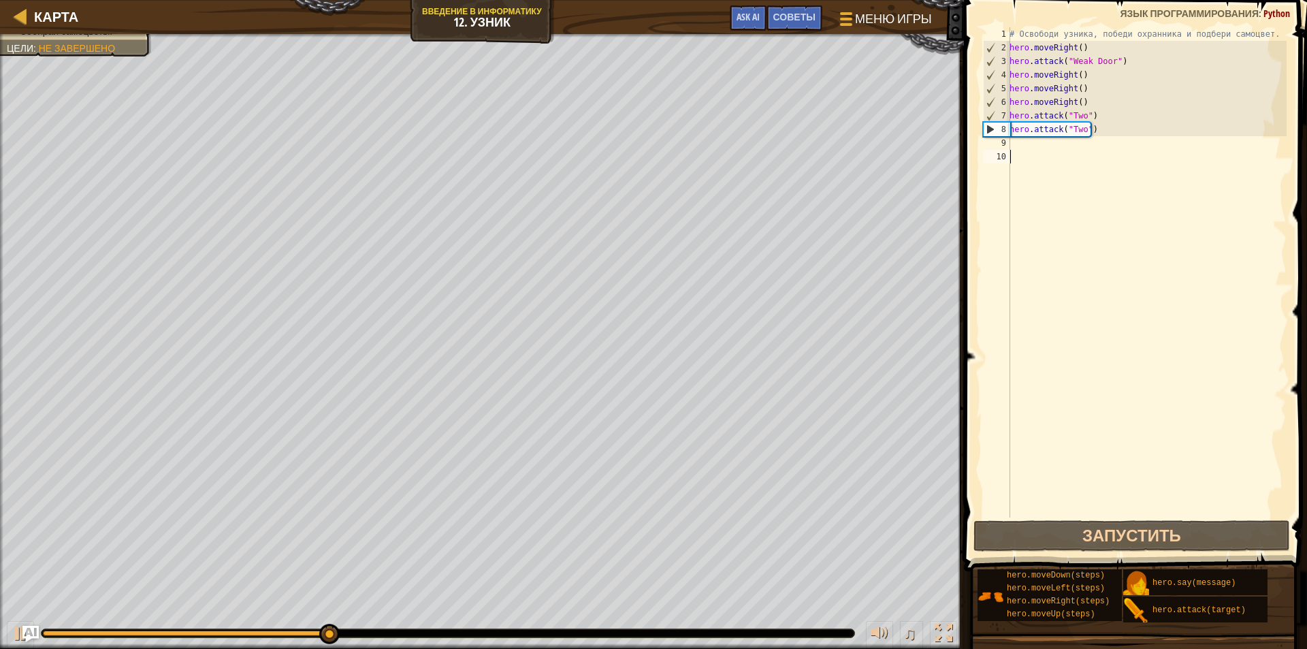
click at [1019, 155] on div "# Освободи узника, победи охранника и подбери самоцвет. hero . moveRight ( ) he…" at bounding box center [1147, 285] width 280 height 517
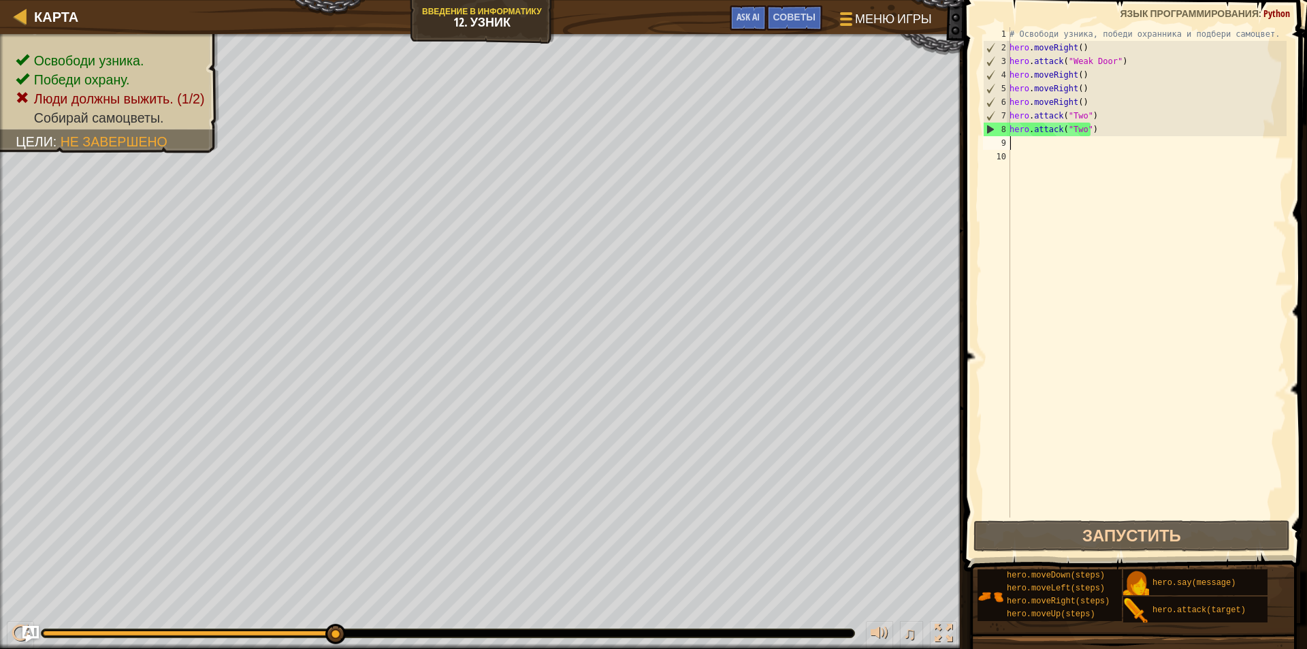
click at [1010, 139] on div "# Освободи узника, победи охранника и подбери самоцвет. hero . moveRight ( ) he…" at bounding box center [1147, 285] width 280 height 517
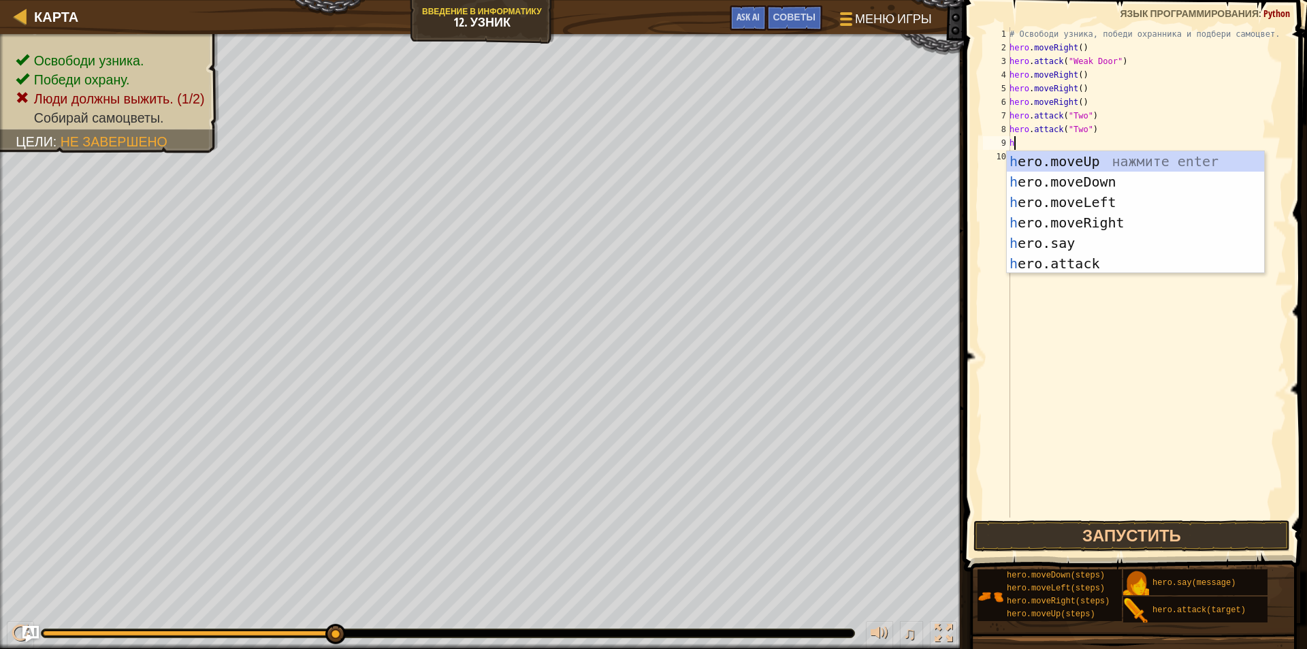
click at [1094, 69] on div "# Освободи узника, победи охранника и подбери самоцвет. hero . moveRight ( ) he…" at bounding box center [1147, 285] width 280 height 517
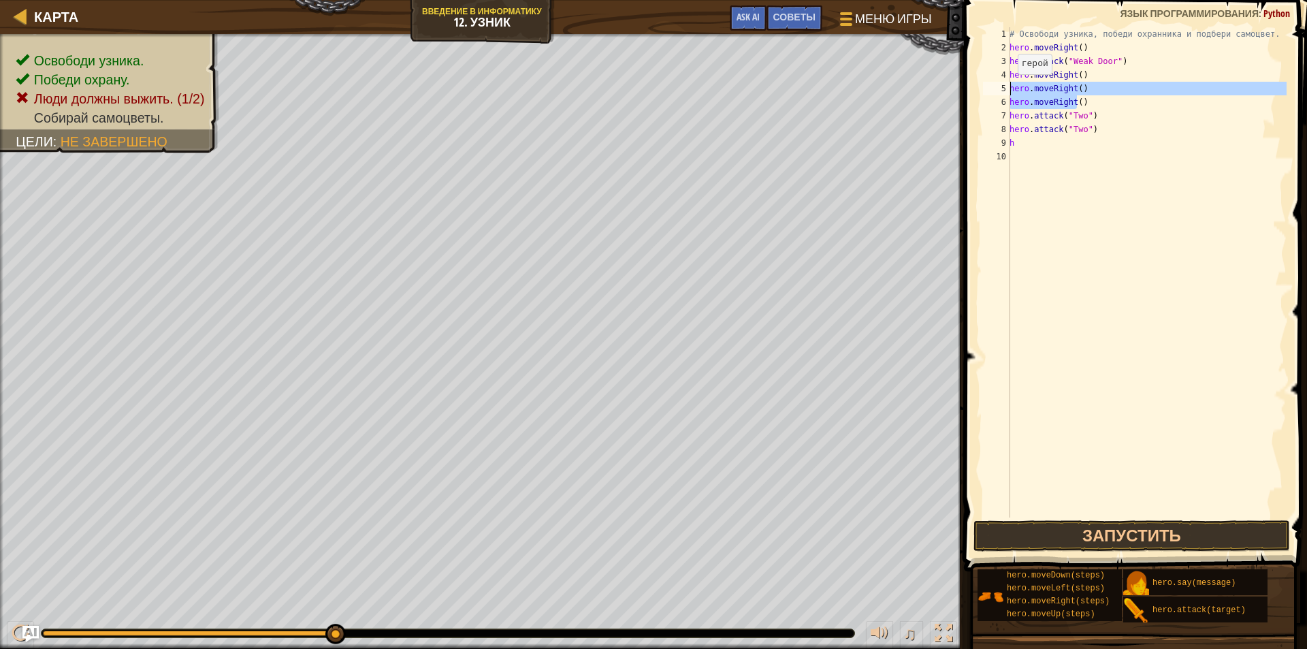
drag, startPoint x: 1077, startPoint y: 101, endPoint x: 1010, endPoint y: 88, distance: 68.0
click at [1010, 88] on div "# Освободи узника, победи охранника и подбери самоцвет. hero . moveRight ( ) he…" at bounding box center [1147, 285] width 280 height 517
type textarea ")"
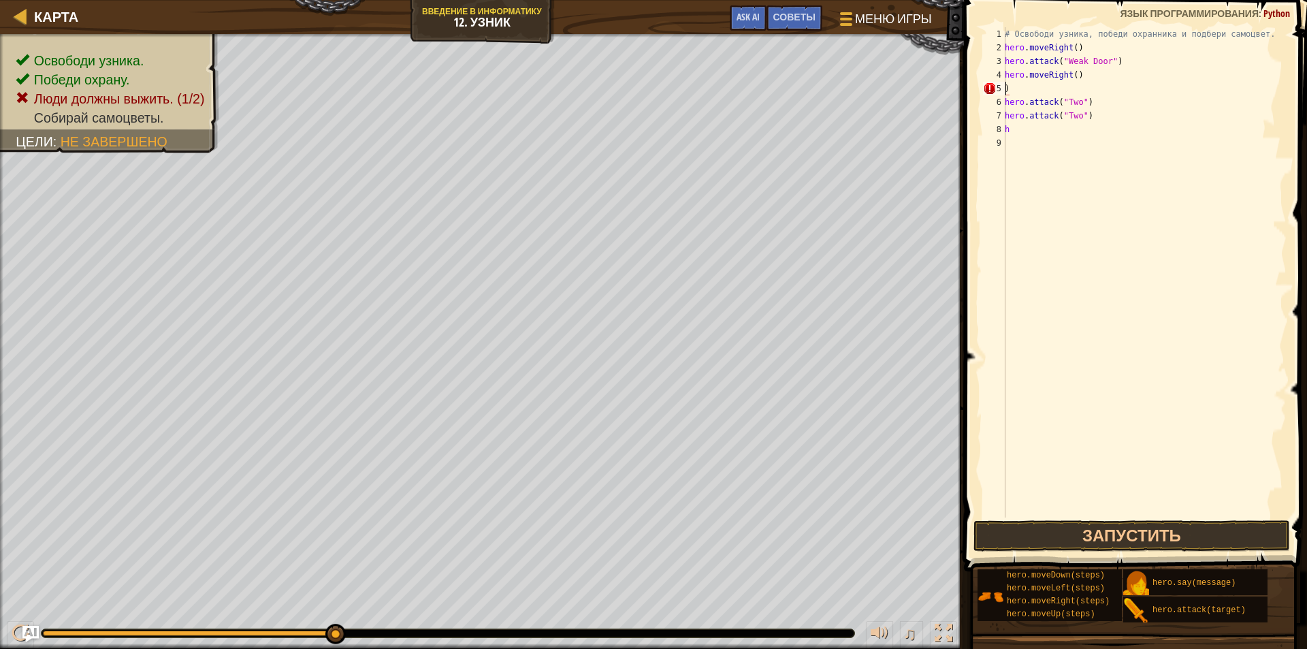
click at [1010, 84] on div "# Освободи узника, победи охранника и подбери самоцвет. hero . moveRight ( ) he…" at bounding box center [1144, 285] width 285 height 517
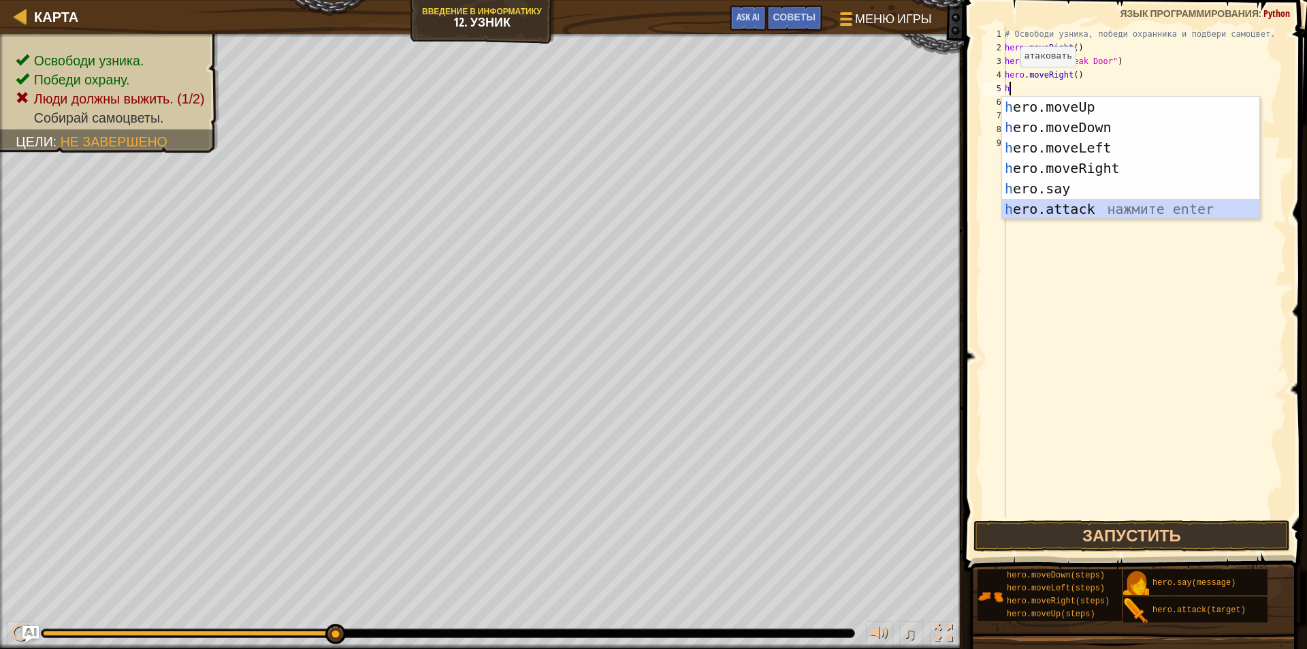
click at [1071, 205] on div "h ero.moveUp нажмите enter h ero.moveDown нажмите enter h ero.moveLeft нажмите …" at bounding box center [1130, 178] width 257 height 163
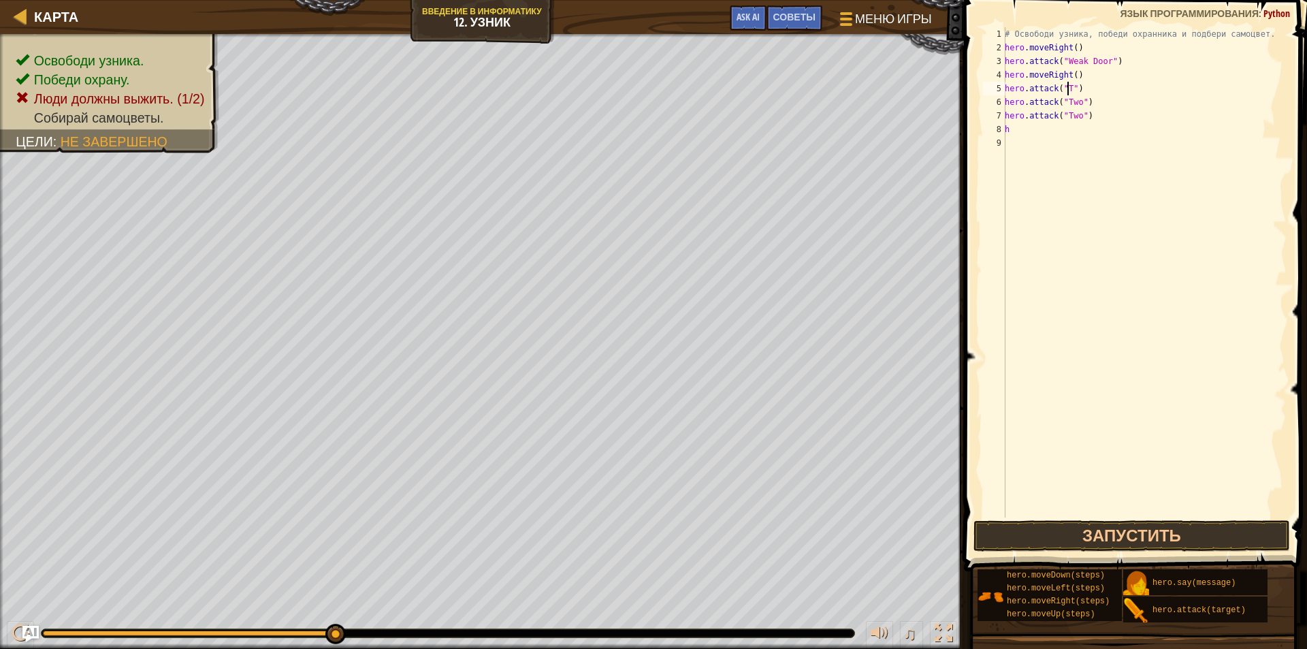
scroll to position [6, 5]
click at [1071, 74] on div "# Освободи узника, победи охранника и подбери самоцвет. hero . moveRight ( ) he…" at bounding box center [1144, 285] width 285 height 517
type textarea "hero.moveRight(3)"
click at [1182, 529] on button "Запустить" at bounding box center [1131, 535] width 317 height 31
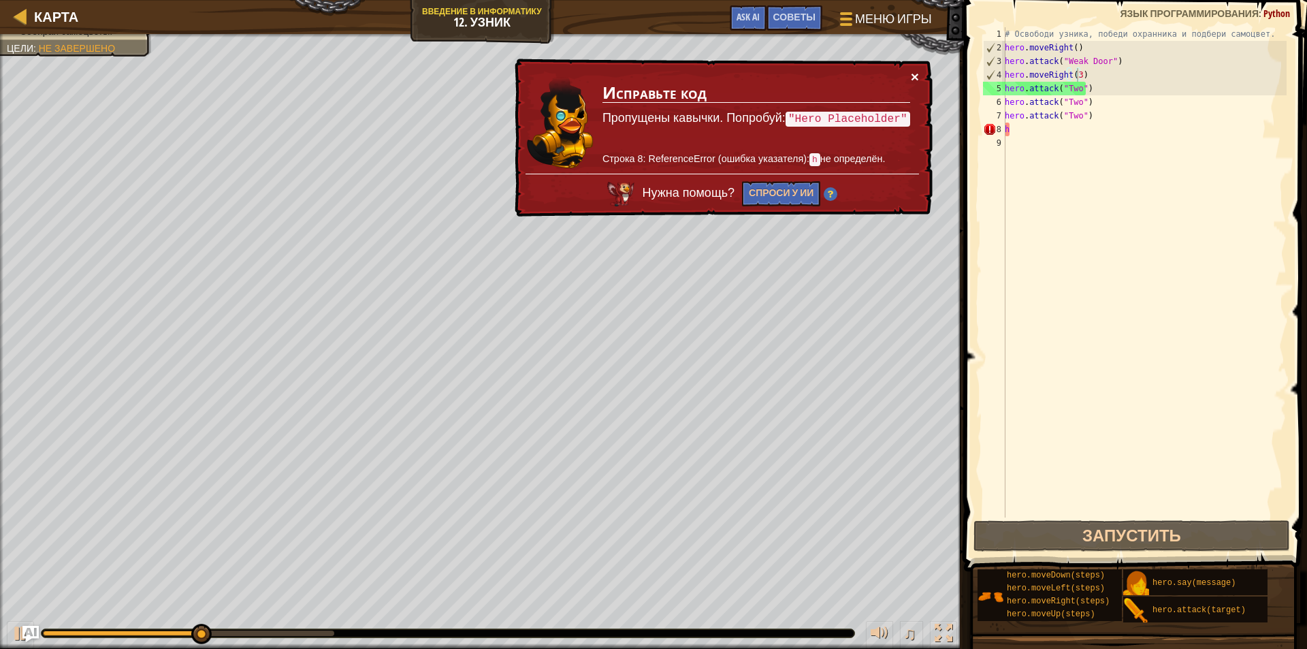
click at [914, 71] on button "×" at bounding box center [915, 76] width 8 height 14
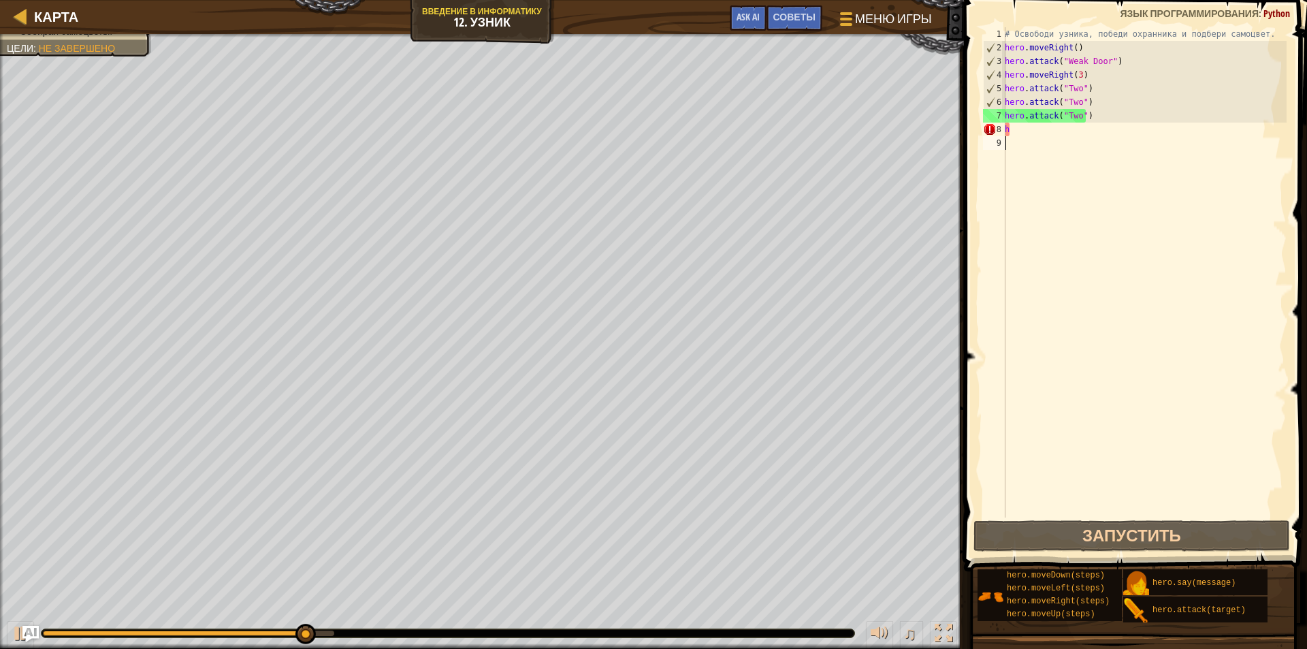
click at [1081, 189] on div "# Освободи узника, победи охранника и подбери самоцвет. hero . moveRight ( ) he…" at bounding box center [1144, 285] width 285 height 517
click at [1025, 126] on div "# Освободи узника, победи охранника и подбери самоцвет. hero . moveRight ( ) he…" at bounding box center [1144, 285] width 285 height 517
type textarea "h"
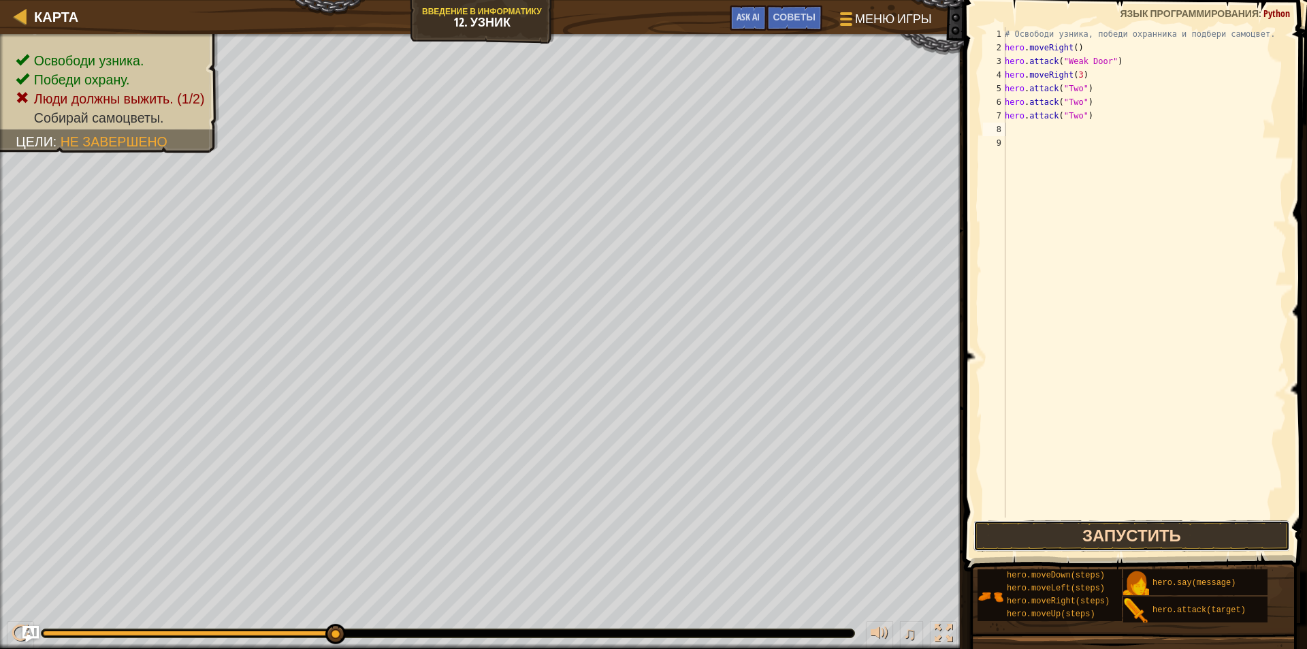
click at [1027, 535] on button "Запустить" at bounding box center [1131, 535] width 317 height 31
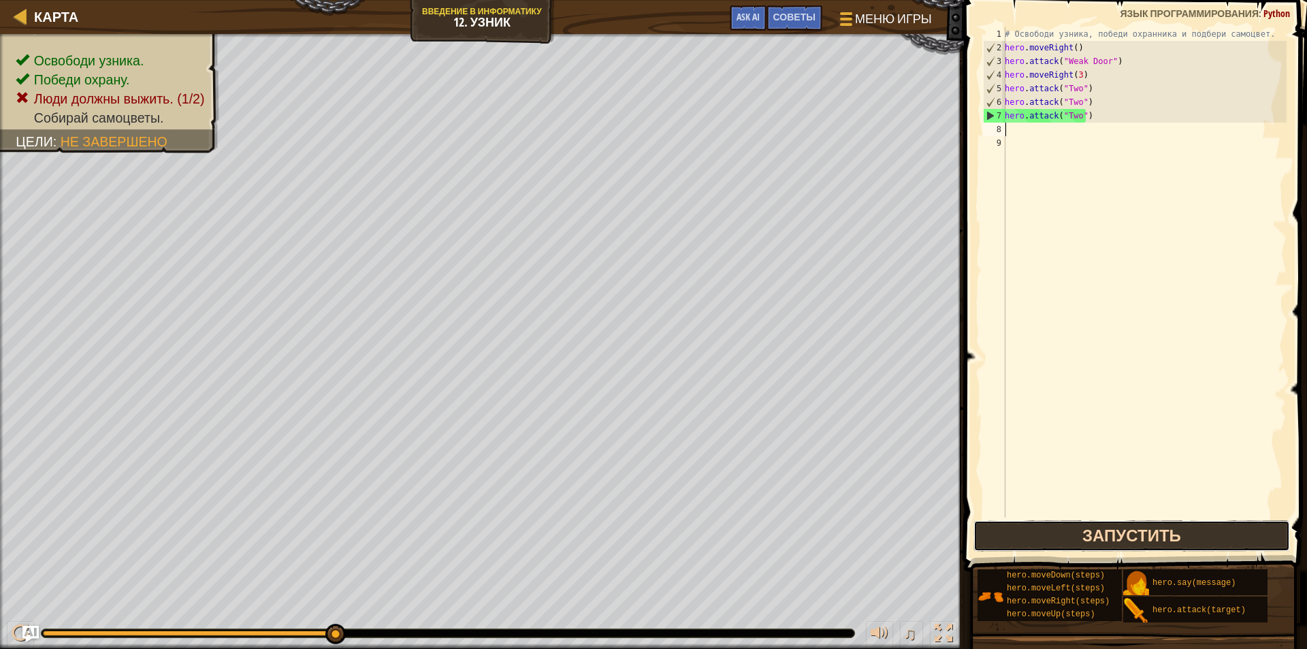
click at [1053, 538] on button "Запустить" at bounding box center [1131, 535] width 317 height 31
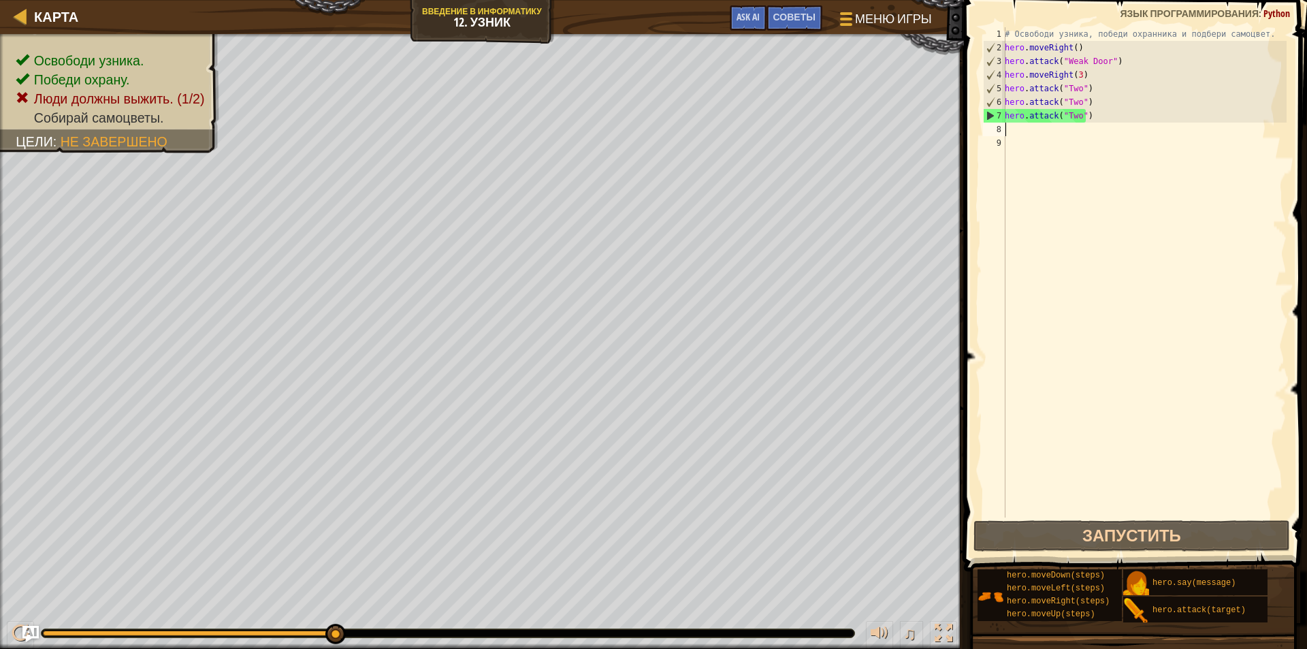
click at [1083, 74] on div "# Освободи узника, победи охранника и подбери самоцвет. hero . moveRight ( ) he…" at bounding box center [1144, 285] width 285 height 517
type textarea "hero.moveRight(3)"
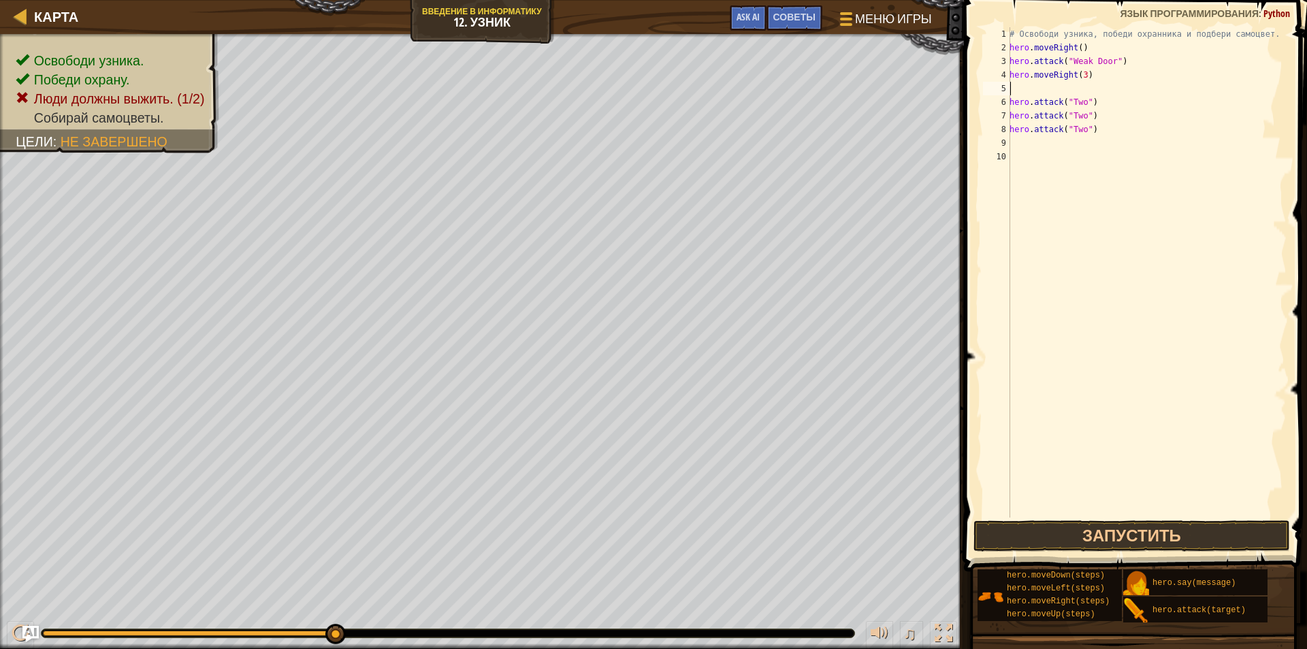
type textarea "h"
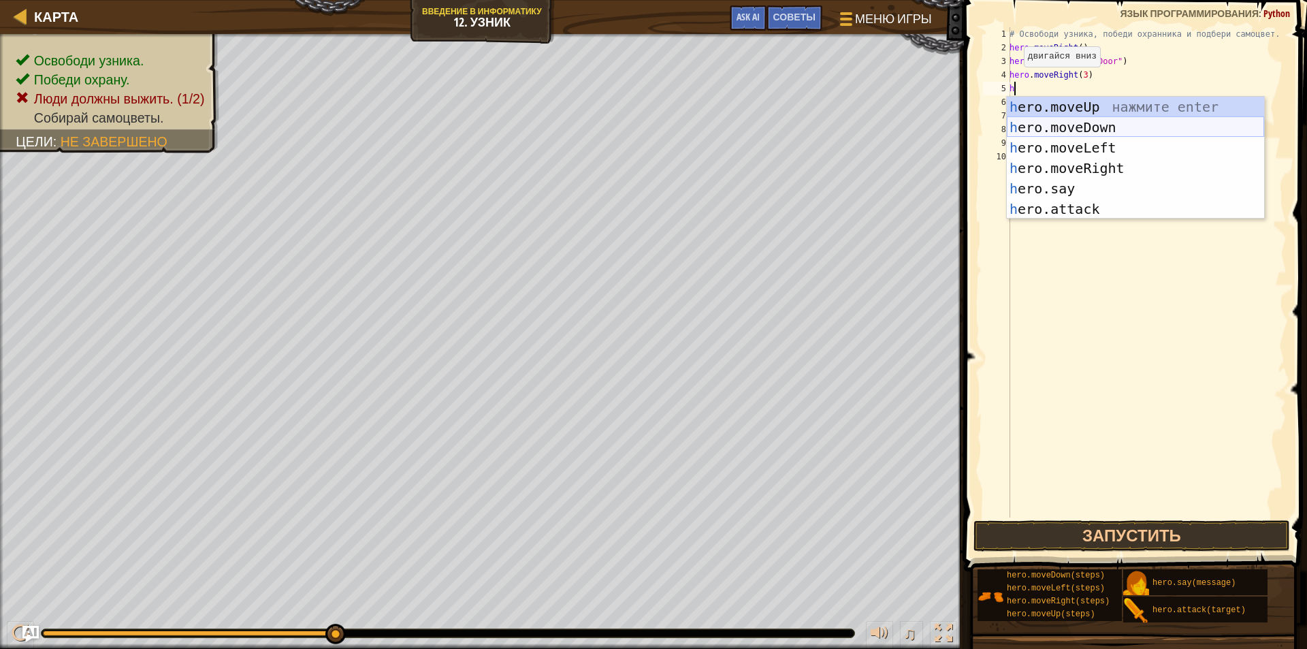
click at [1097, 120] on div "h ero.moveUp нажмите enter h ero.moveDown нажмите enter h ero.moveLeft нажмите …" at bounding box center [1135, 178] width 257 height 163
click at [1097, 120] on div "# Освободи узника, победи охранника и подбери самоцвет. hero . moveRight ( ) he…" at bounding box center [1147, 285] width 280 height 517
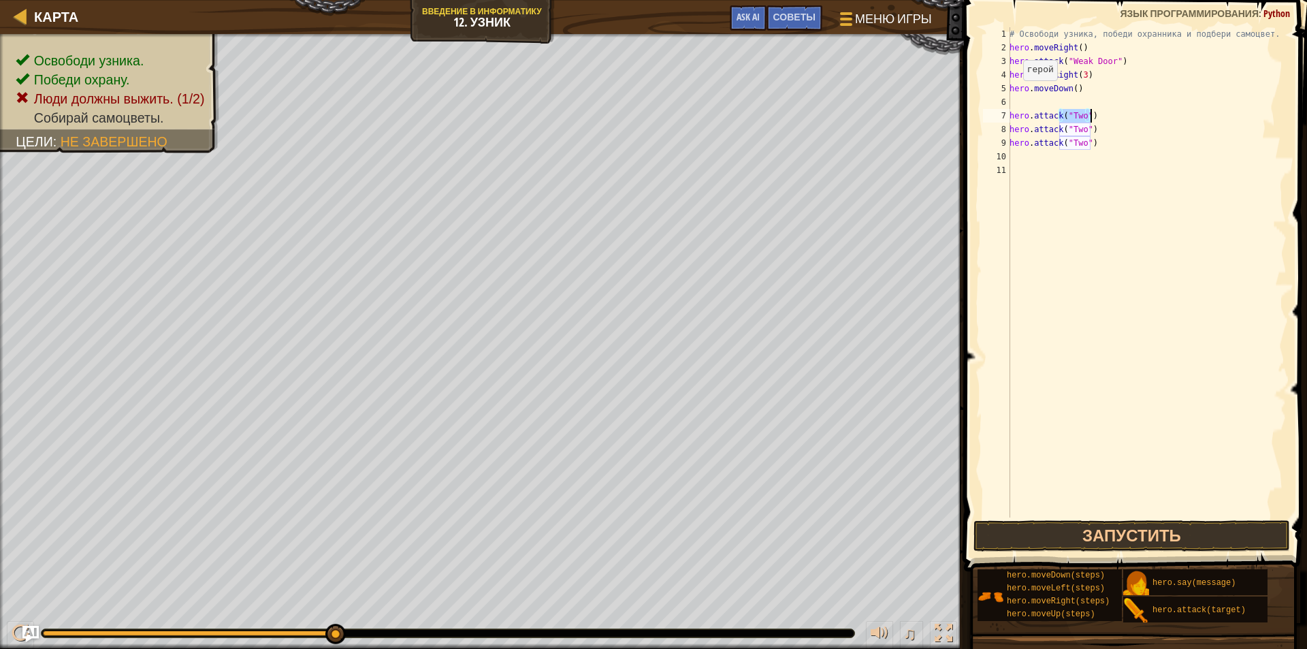
click at [1008, 99] on div "6" at bounding box center [996, 102] width 27 height 14
type textarea "hero.attack("Two")"
click at [1010, 114] on div "7" at bounding box center [996, 116] width 27 height 14
click at [1058, 532] on button "Запустить" at bounding box center [1131, 535] width 317 height 31
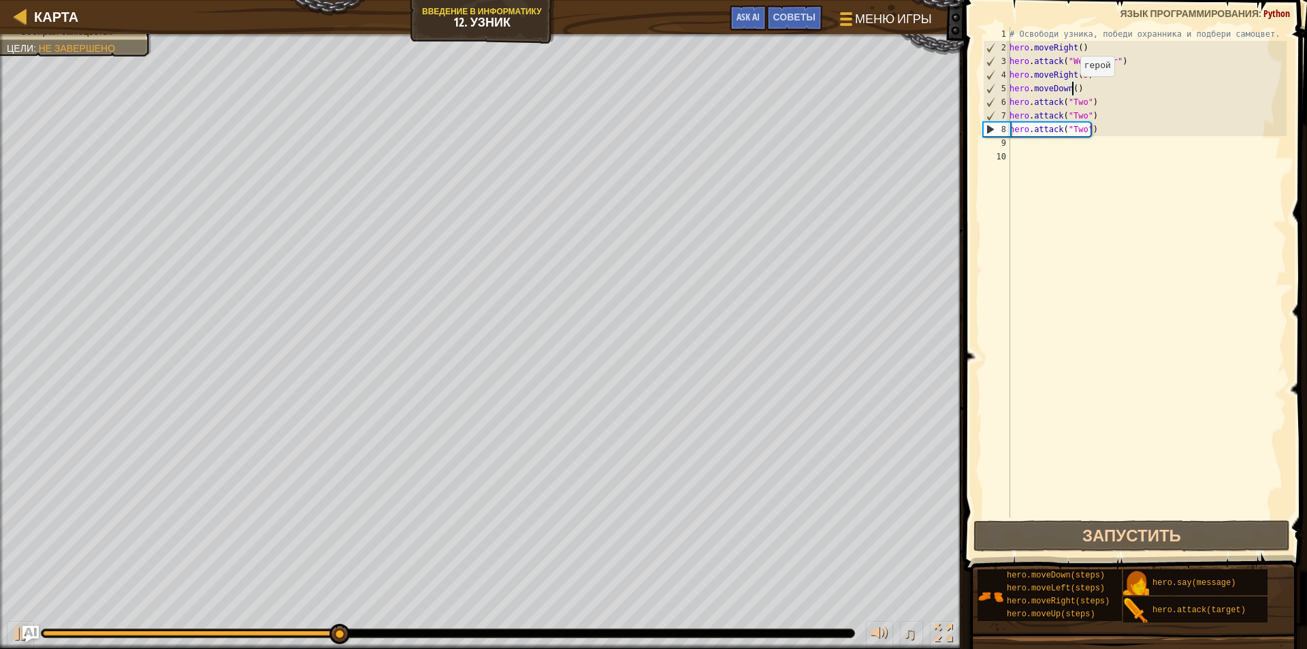
click at [1073, 90] on div "# Освободи узника, победи охранника и подбери самоцвет. hero . moveRight ( ) he…" at bounding box center [1147, 285] width 280 height 517
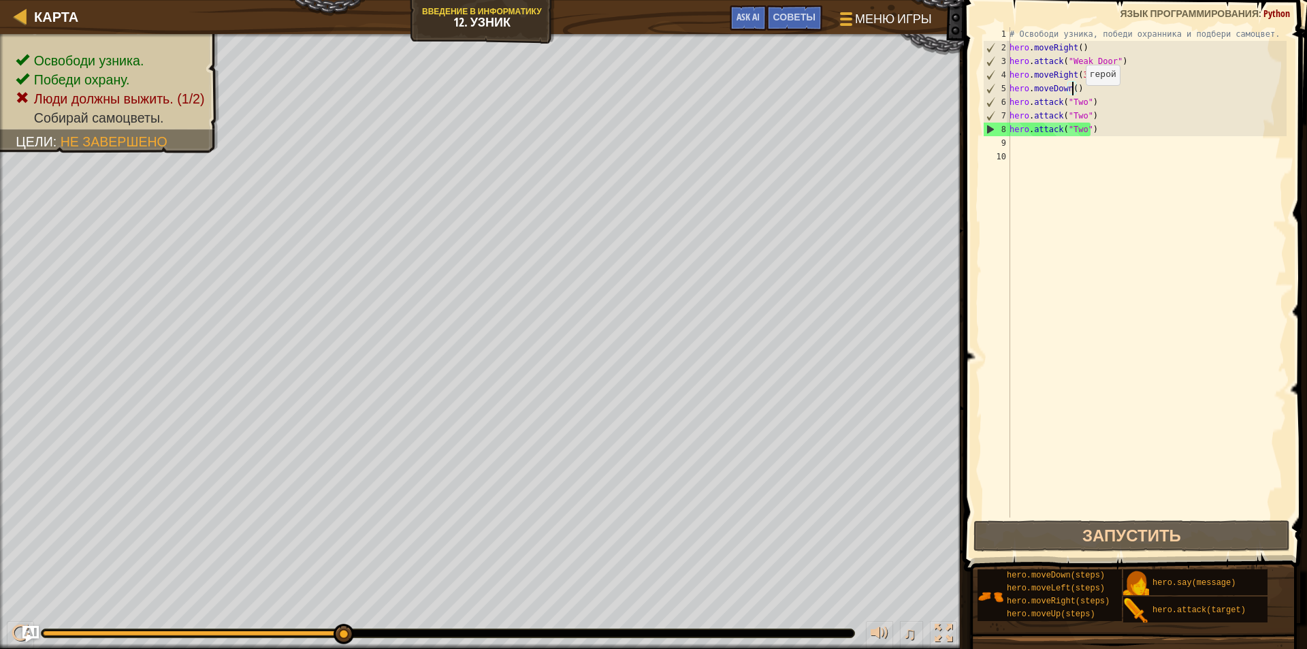
scroll to position [6, 5]
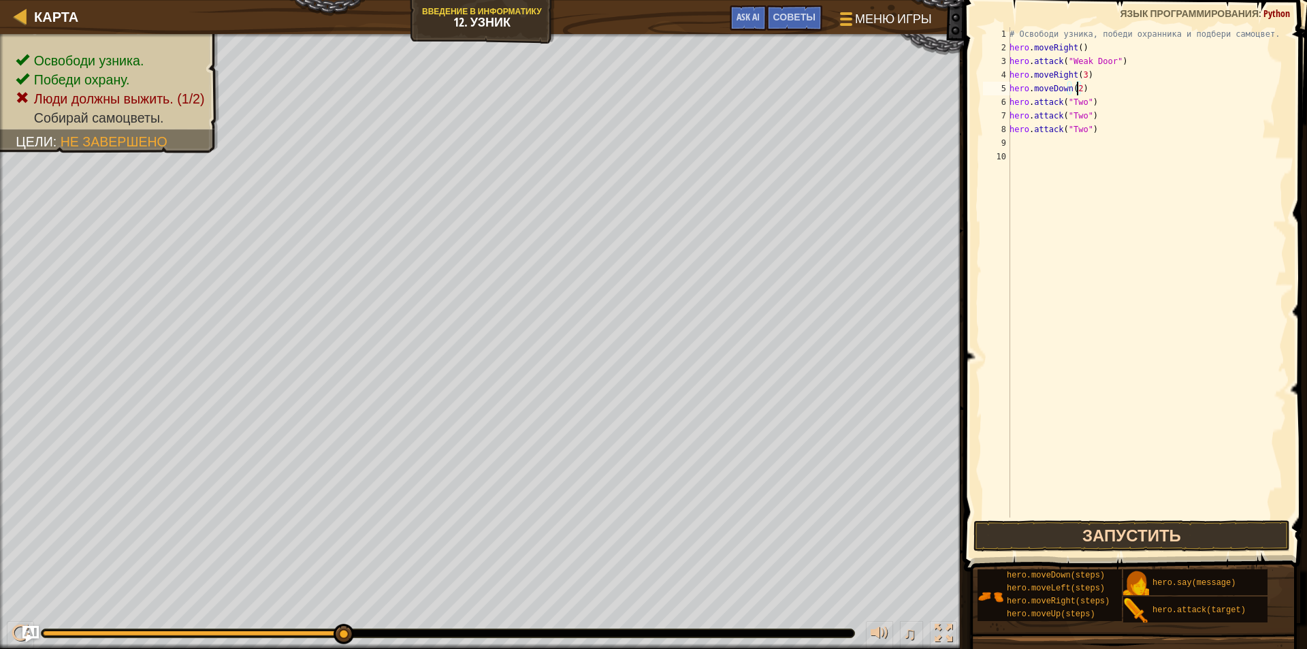
type textarea "hero.moveDown(2)"
click at [1107, 524] on button "Запустить" at bounding box center [1131, 535] width 317 height 31
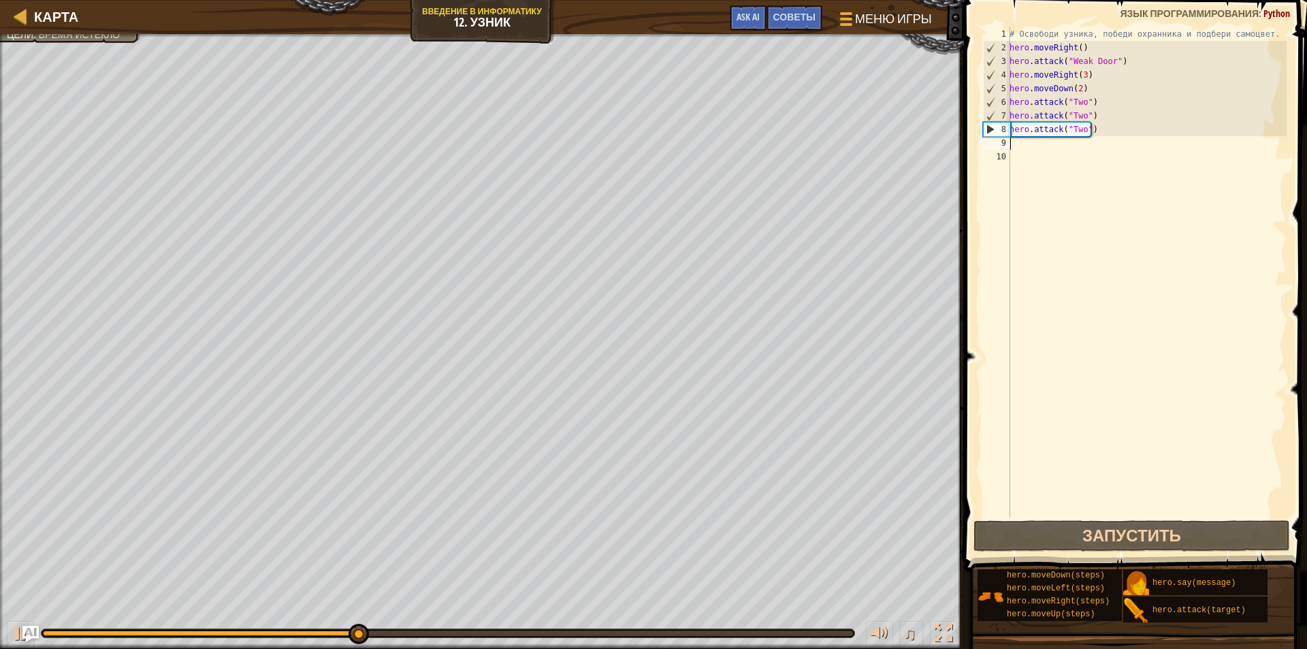
click at [1035, 145] on div "# Освободи узника, победи охранника и подбери самоцвет. hero . moveRight ( ) he…" at bounding box center [1147, 285] width 280 height 517
type textarea "h"
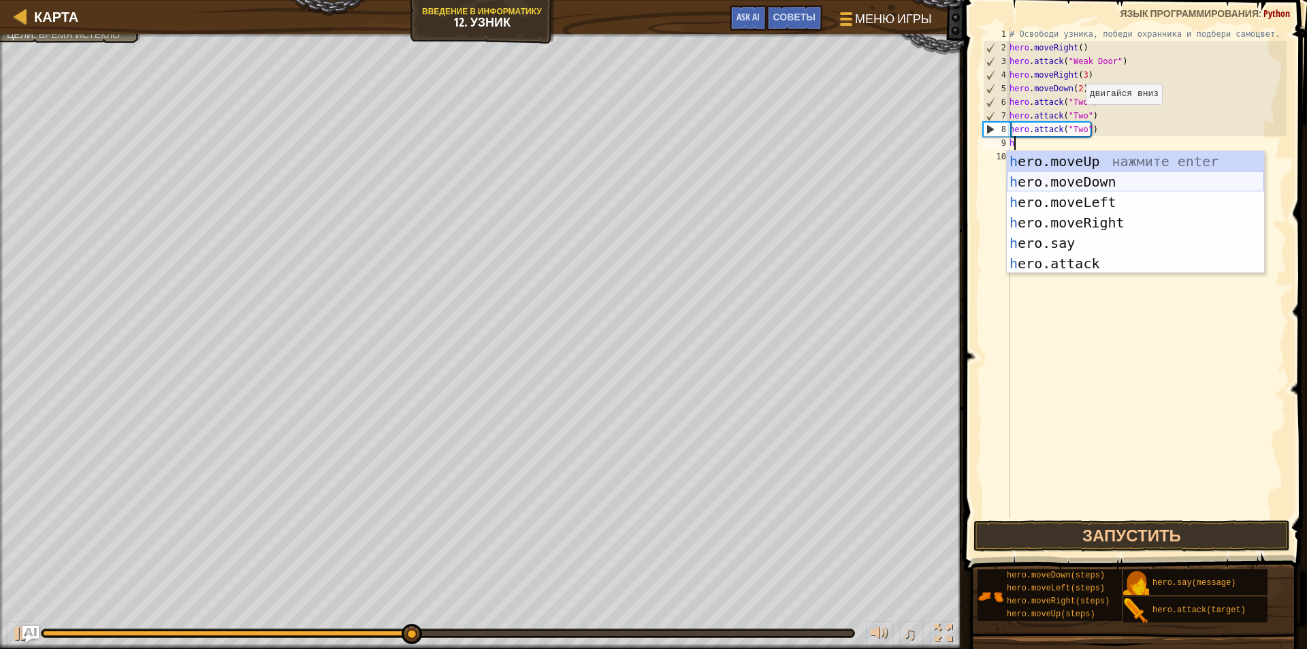
click at [1078, 180] on div "h ero.moveUp нажмите enter h ero.moveDown нажмите enter h ero.moveLeft нажмите …" at bounding box center [1135, 232] width 257 height 163
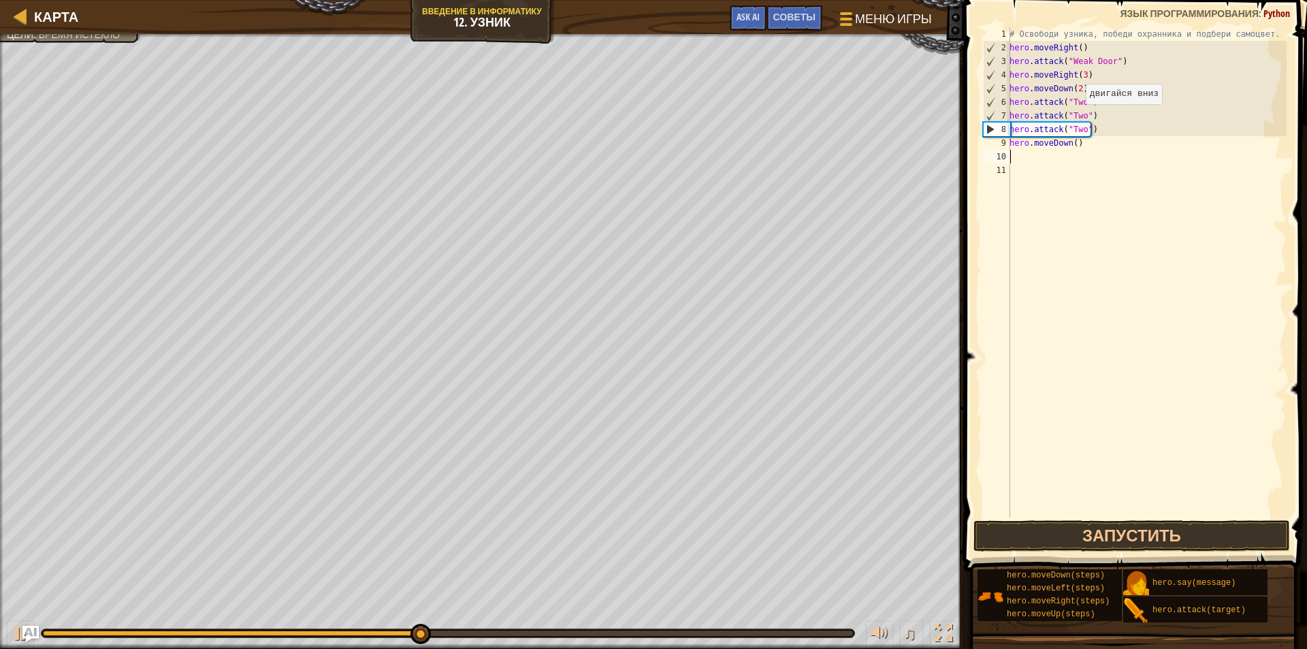
type textarea "h"
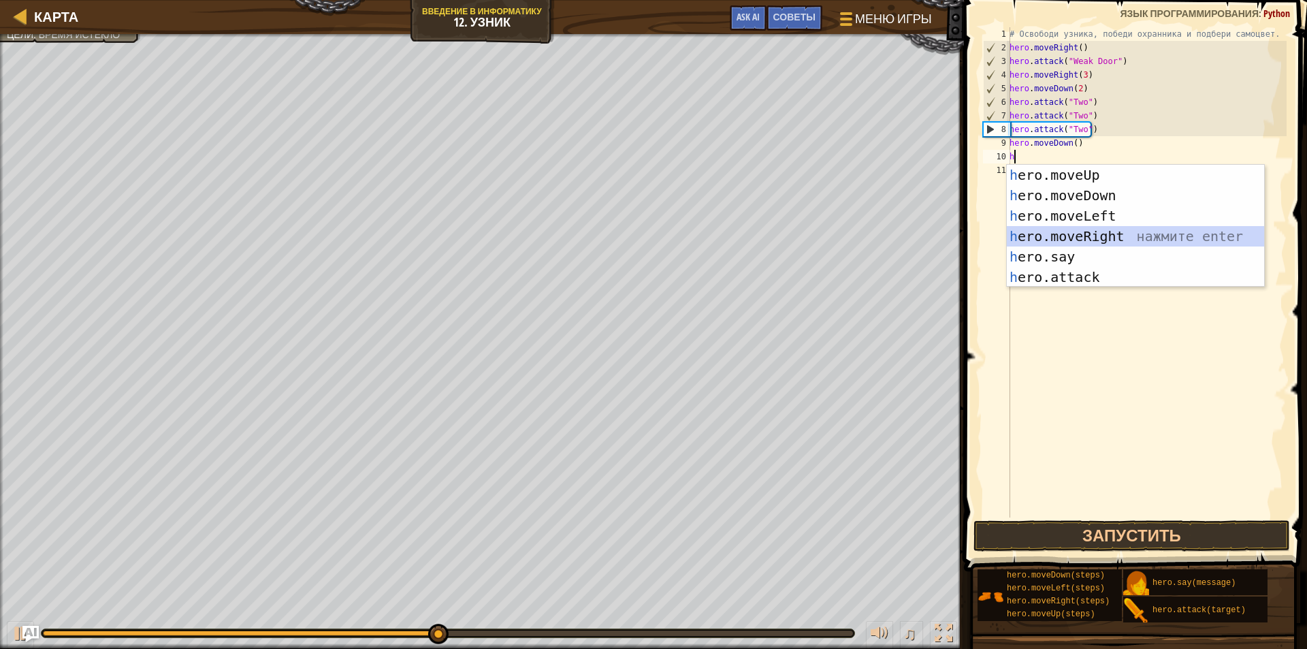
click at [1088, 240] on div "h ero.moveUp нажмите enter h ero.moveDown нажмите enter h ero.moveLeft нажмите …" at bounding box center [1135, 246] width 257 height 163
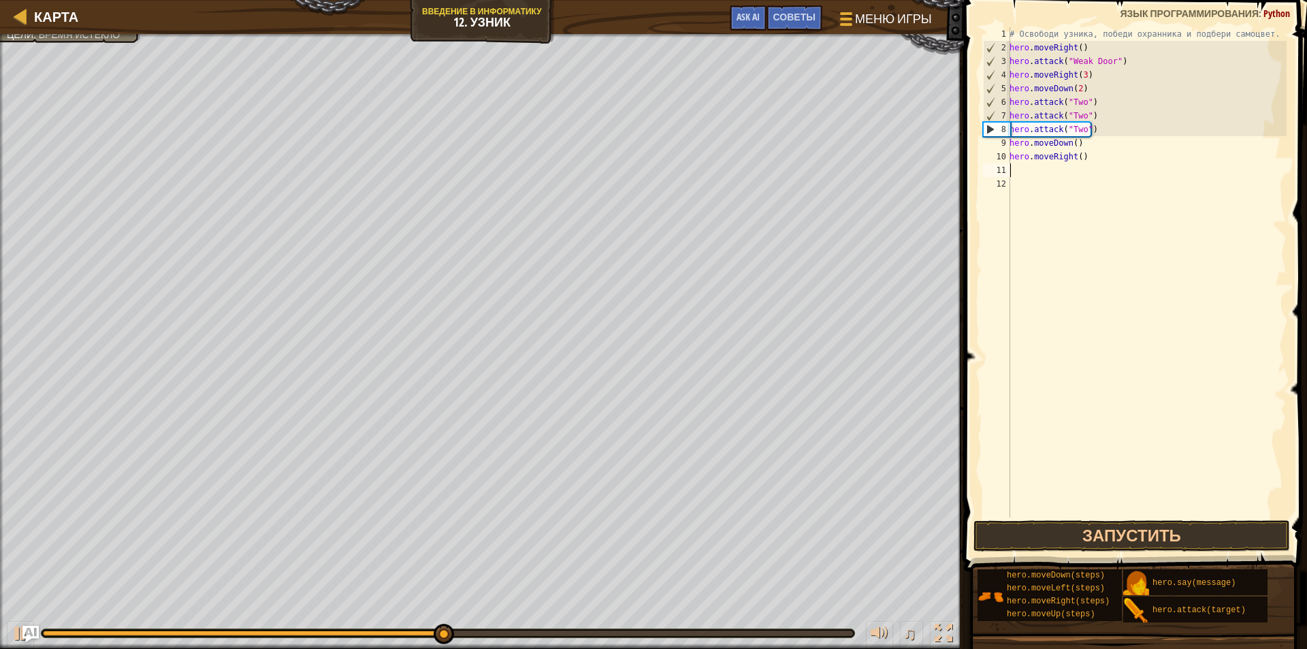
type textarea "h"
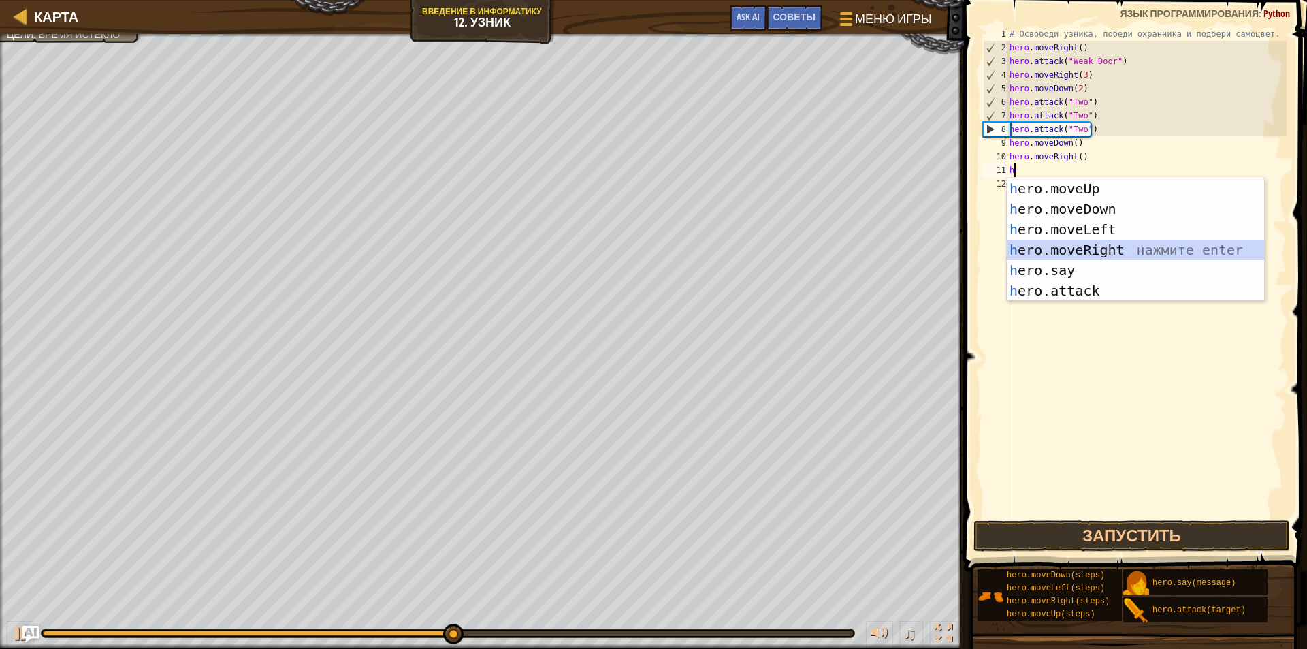
click at [1088, 240] on div "h ero.moveUp нажмите enter h ero.moveDown нажмите enter h ero.moveLeft нажмите …" at bounding box center [1135, 259] width 257 height 163
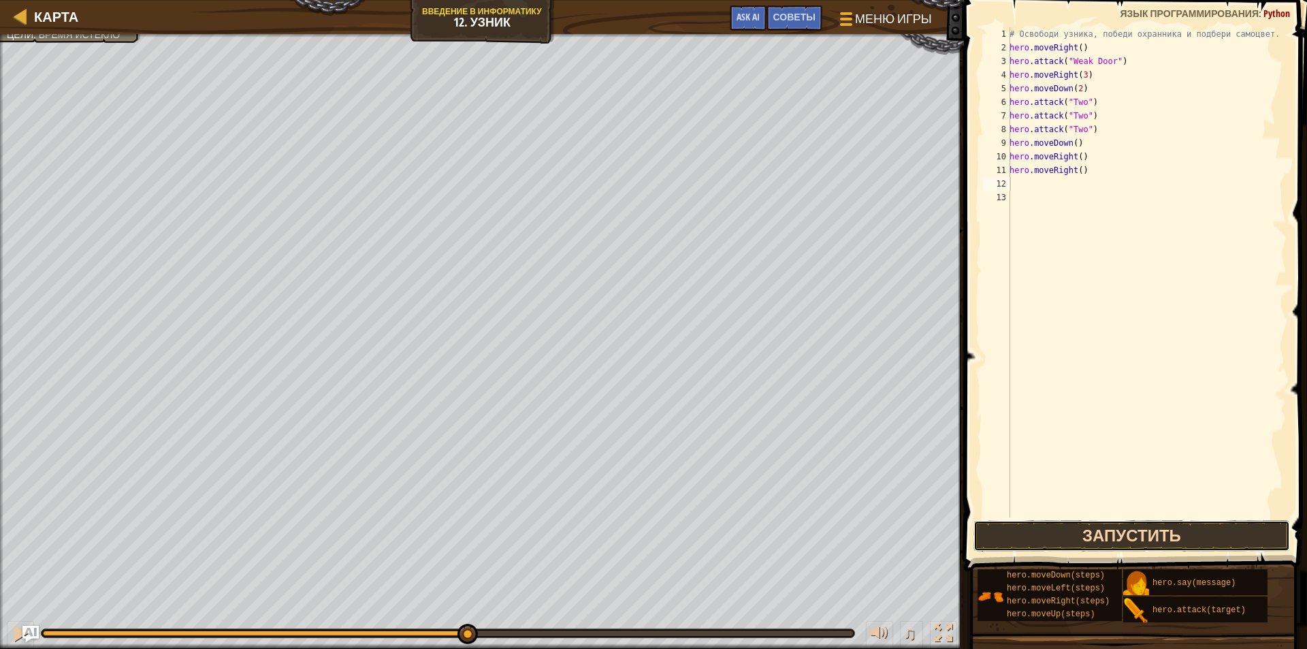
click at [1112, 543] on button "Запустить" at bounding box center [1131, 535] width 317 height 31
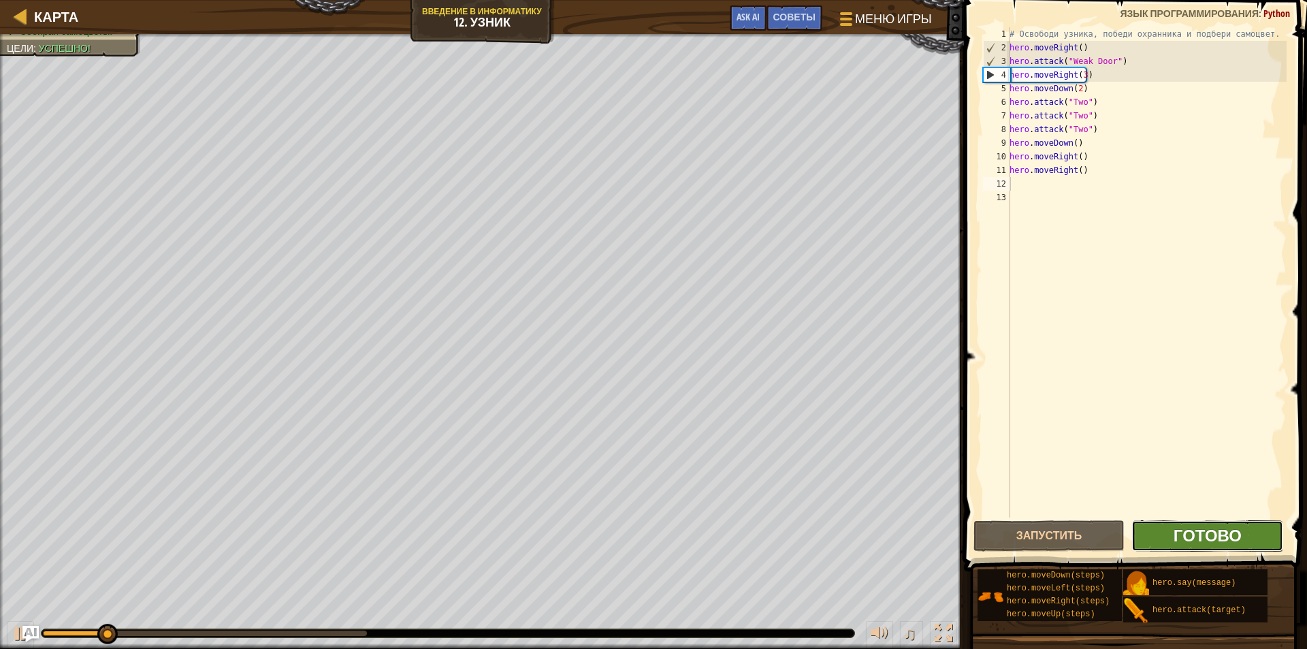
click at [1174, 527] on button "Готово" at bounding box center [1207, 535] width 152 height 31
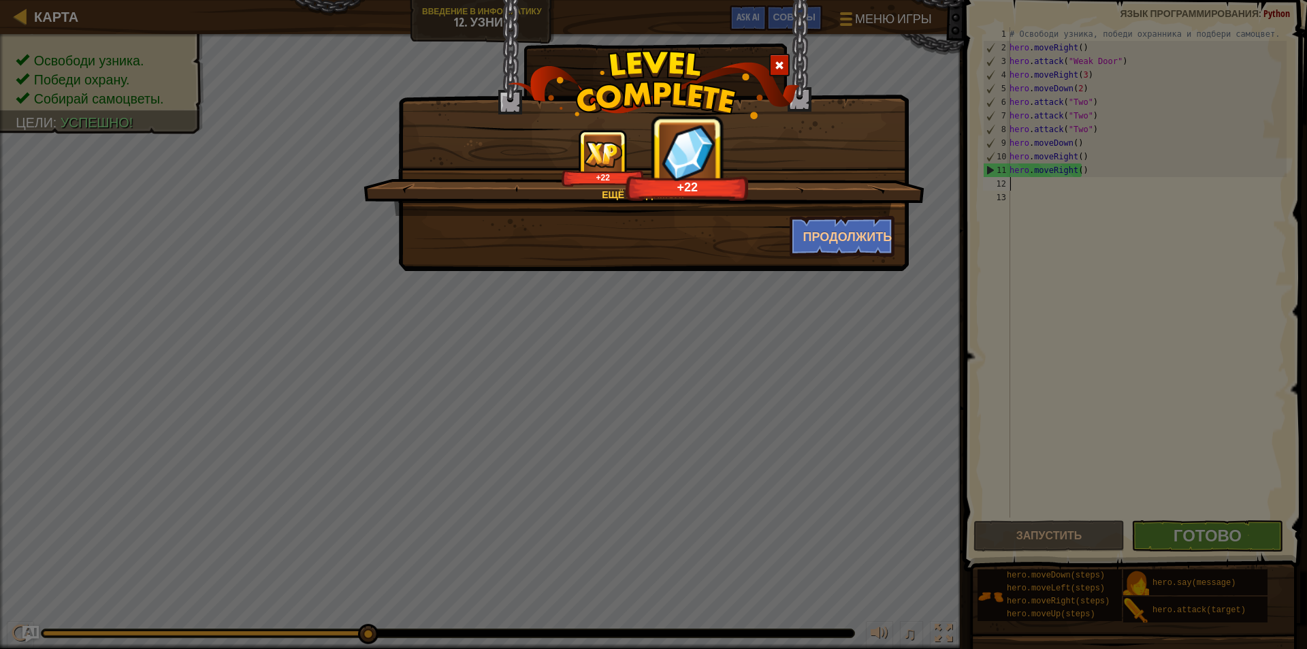
click at [1175, 537] on div "Ещё увидимся. +22 +22 Продолжить" at bounding box center [653, 324] width 1307 height 649
click at [1175, 537] on div "Ещё увидимся. +22 +26 Продолжить" at bounding box center [653, 324] width 1307 height 649
click at [860, 246] on button "Продолжить" at bounding box center [843, 236] width 106 height 41
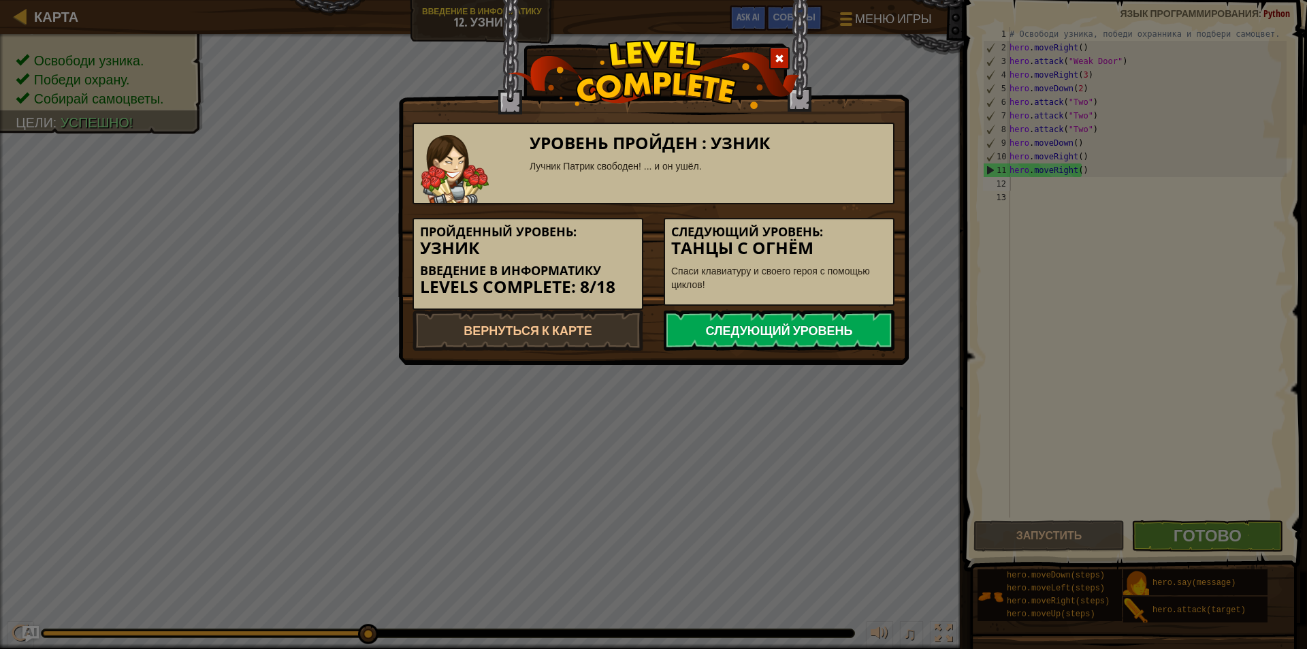
click at [801, 320] on link "Следующий уровень" at bounding box center [779, 330] width 231 height 41
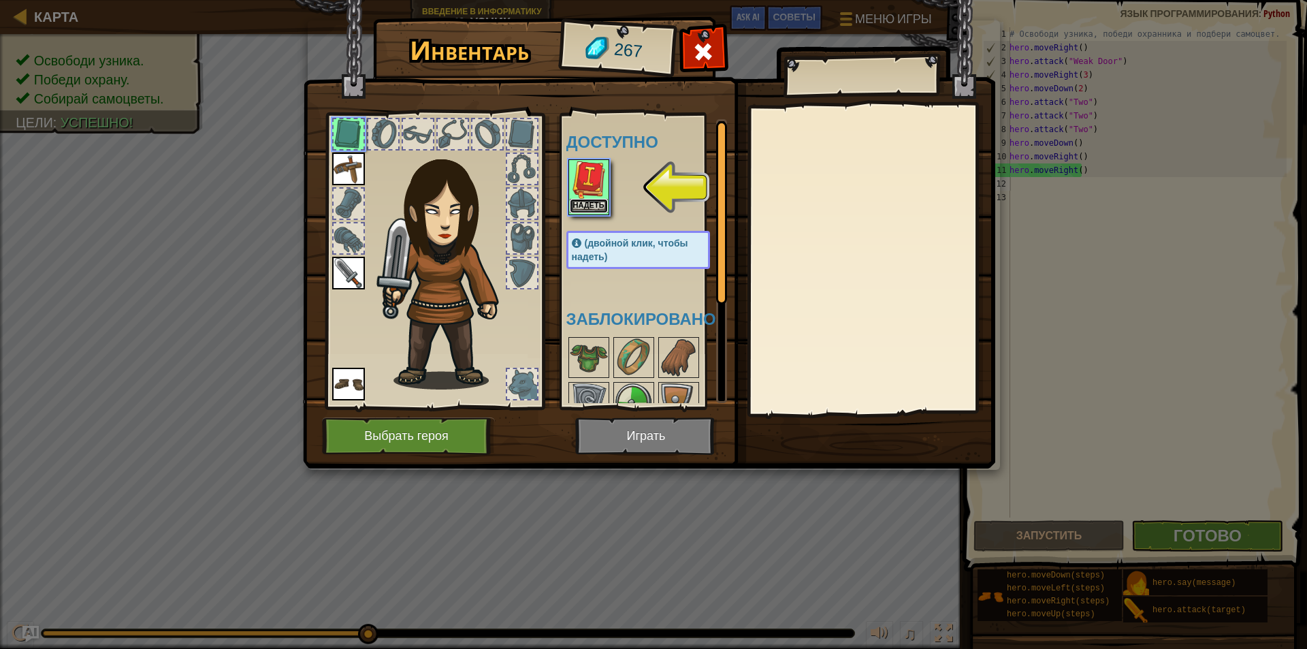
click at [596, 201] on button "Надеть" at bounding box center [589, 206] width 38 height 14
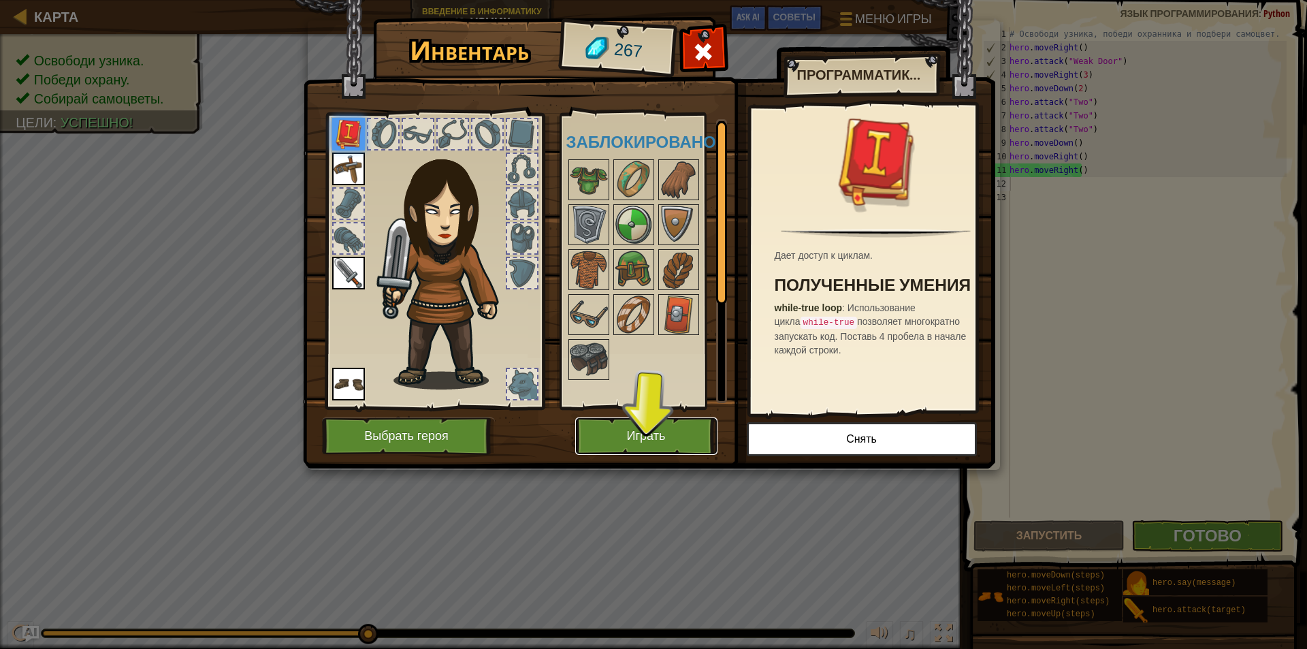
click at [653, 424] on button "Играть" at bounding box center [646, 435] width 142 height 37
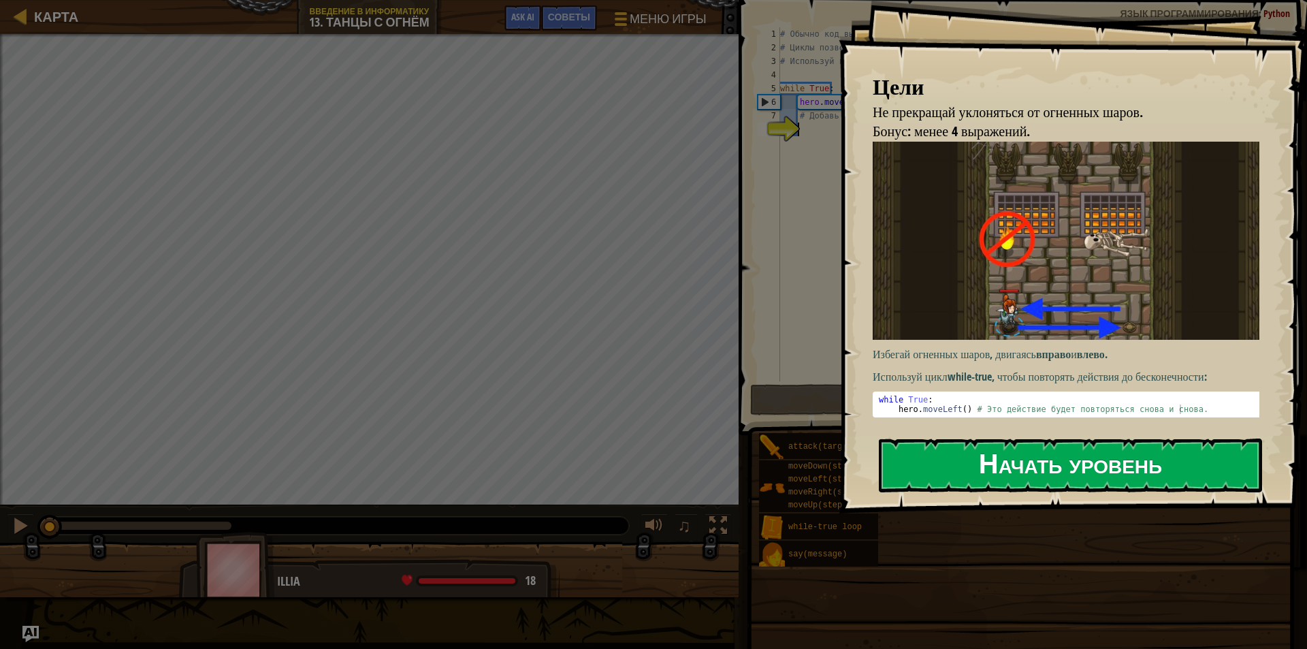
click at [1002, 460] on button "Начать уровень" at bounding box center [1070, 465] width 383 height 54
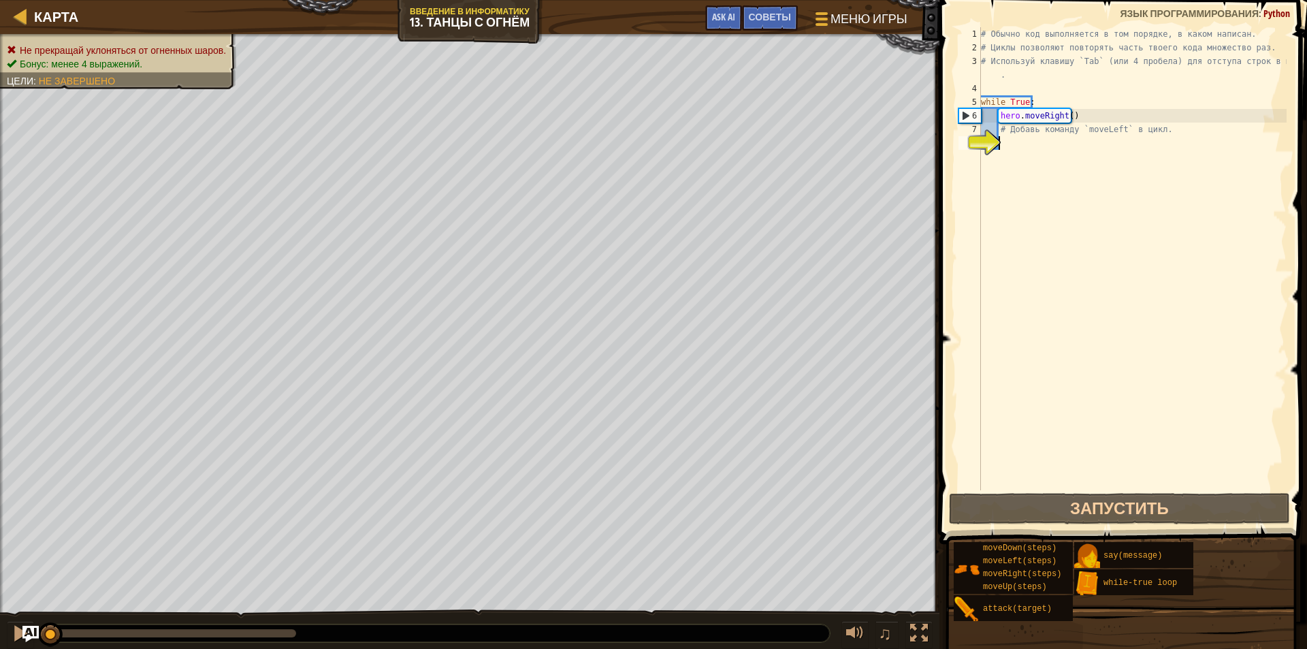
type textarea "h"
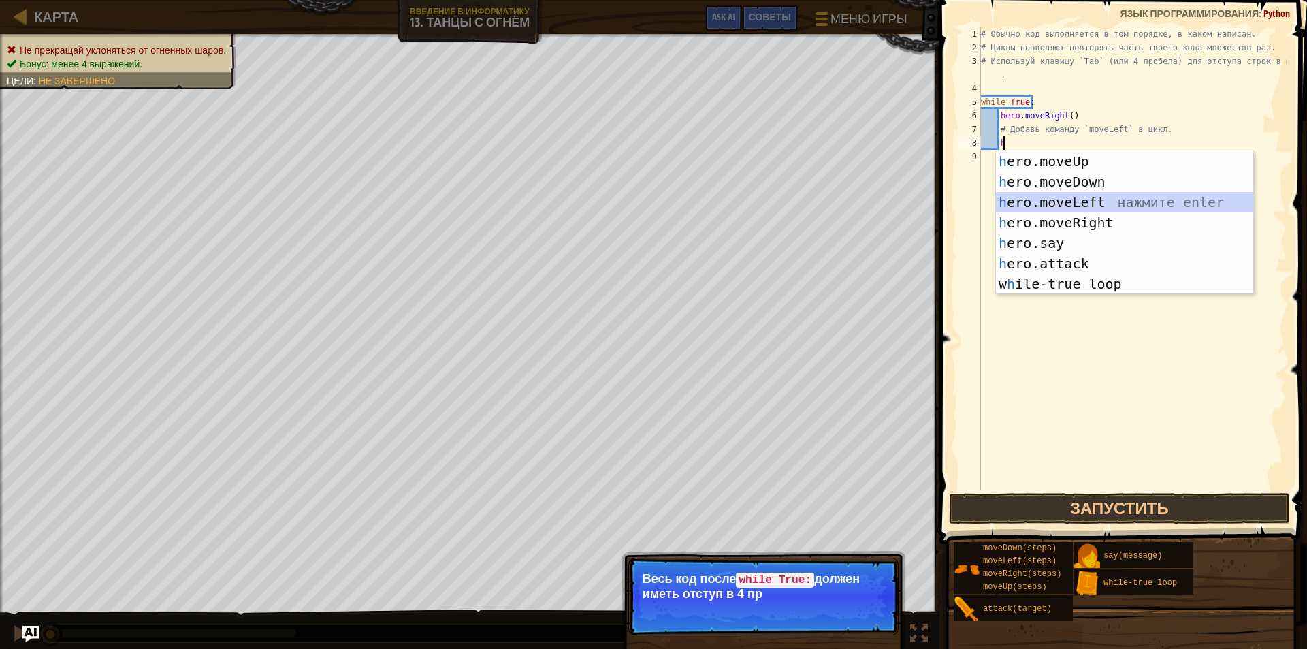
click at [1050, 199] on div "h ero.moveUp нажмите enter h ero.moveDown нажмите enter h ero.moveLeft нажмите …" at bounding box center [1124, 243] width 257 height 184
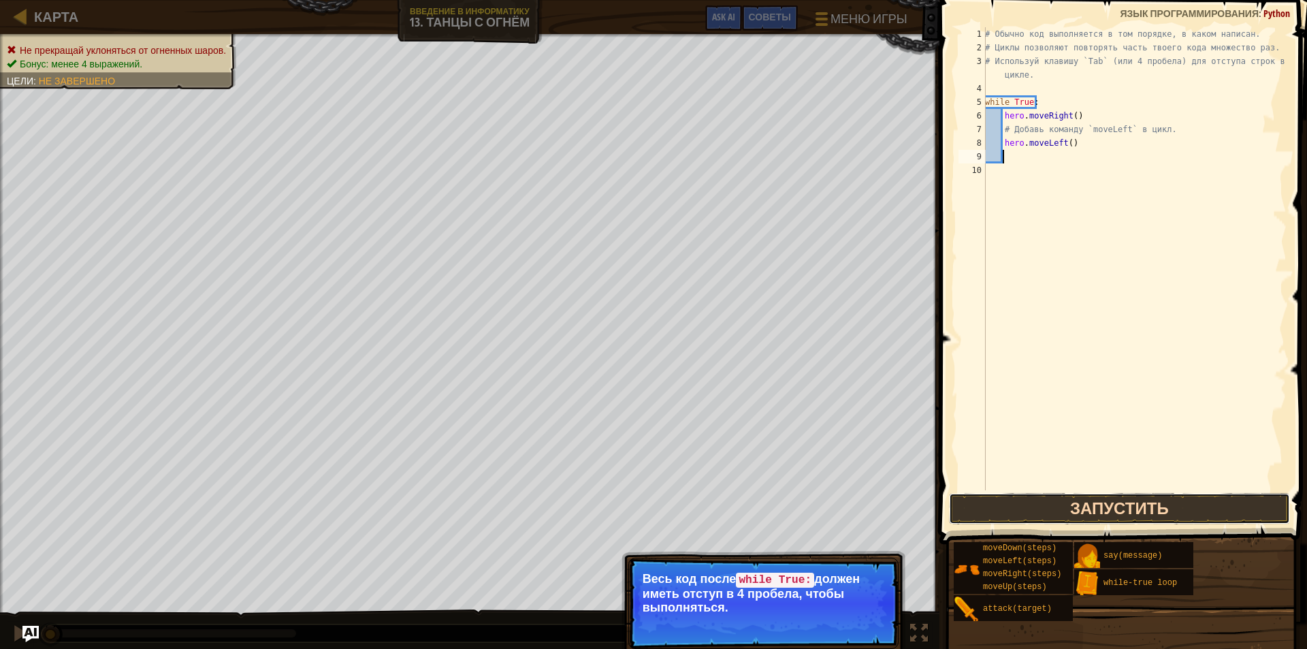
click at [1032, 511] on button "Запустить" at bounding box center [1119, 508] width 341 height 31
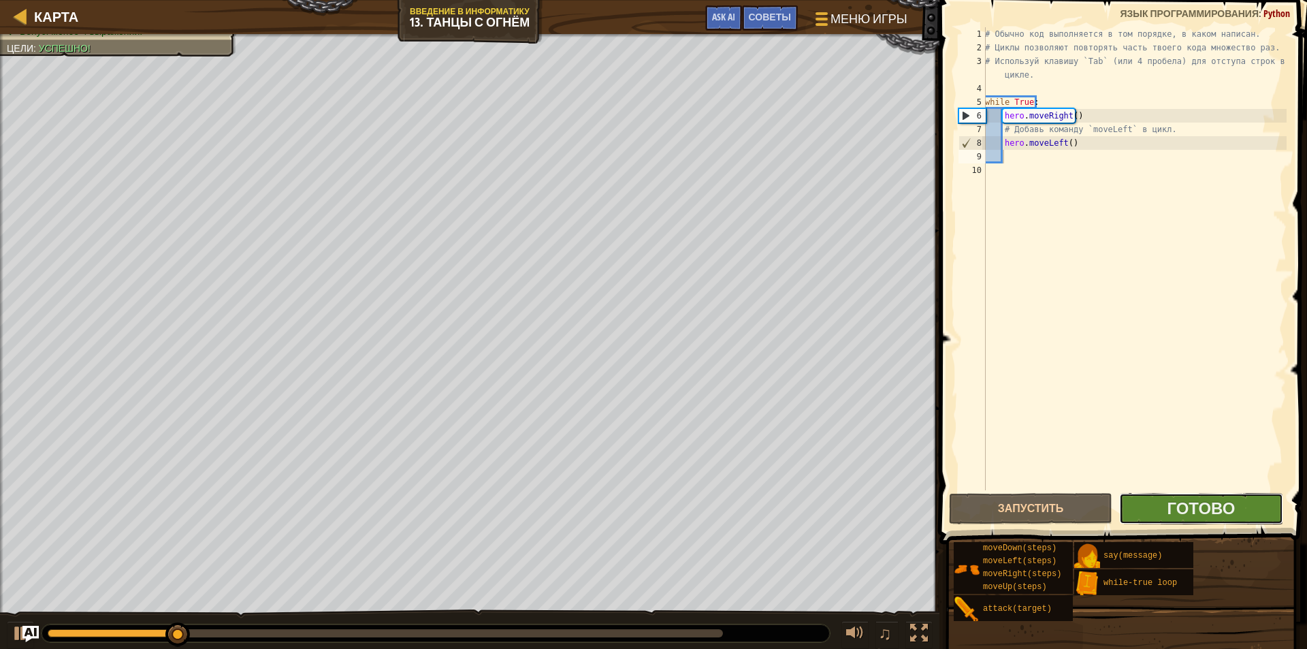
click at [1144, 496] on button "Готово" at bounding box center [1200, 508] width 163 height 31
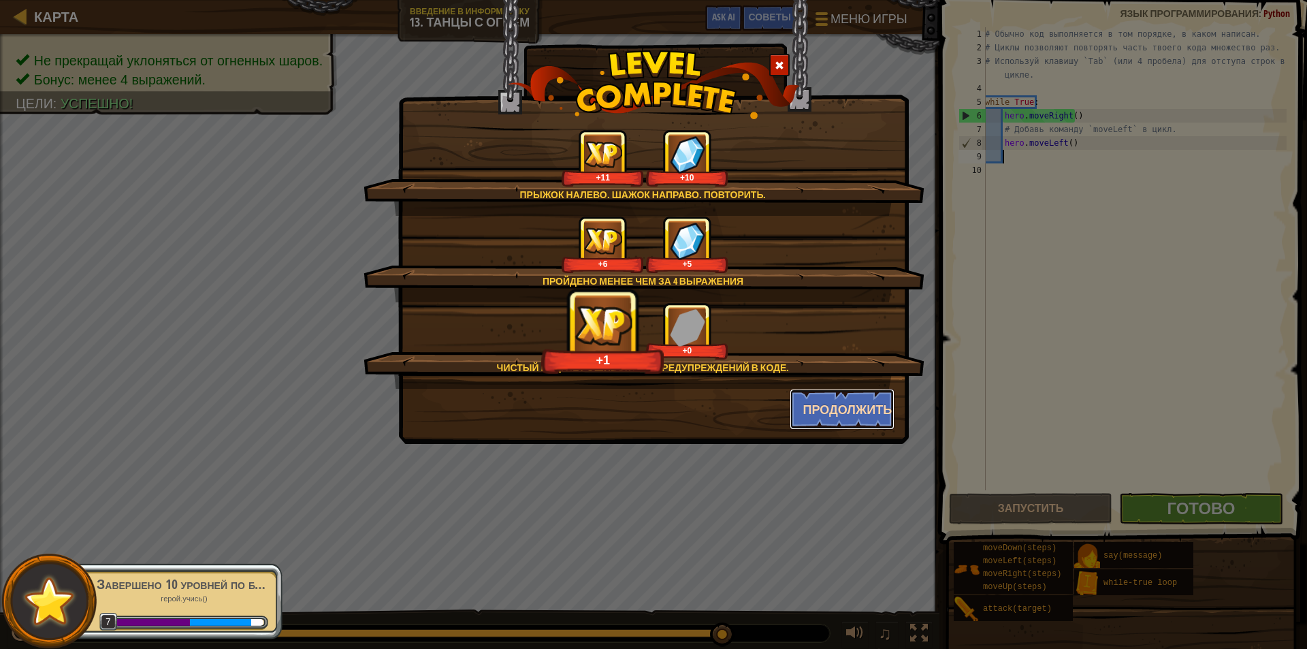
click at [820, 418] on button "Продолжить" at bounding box center [843, 409] width 106 height 41
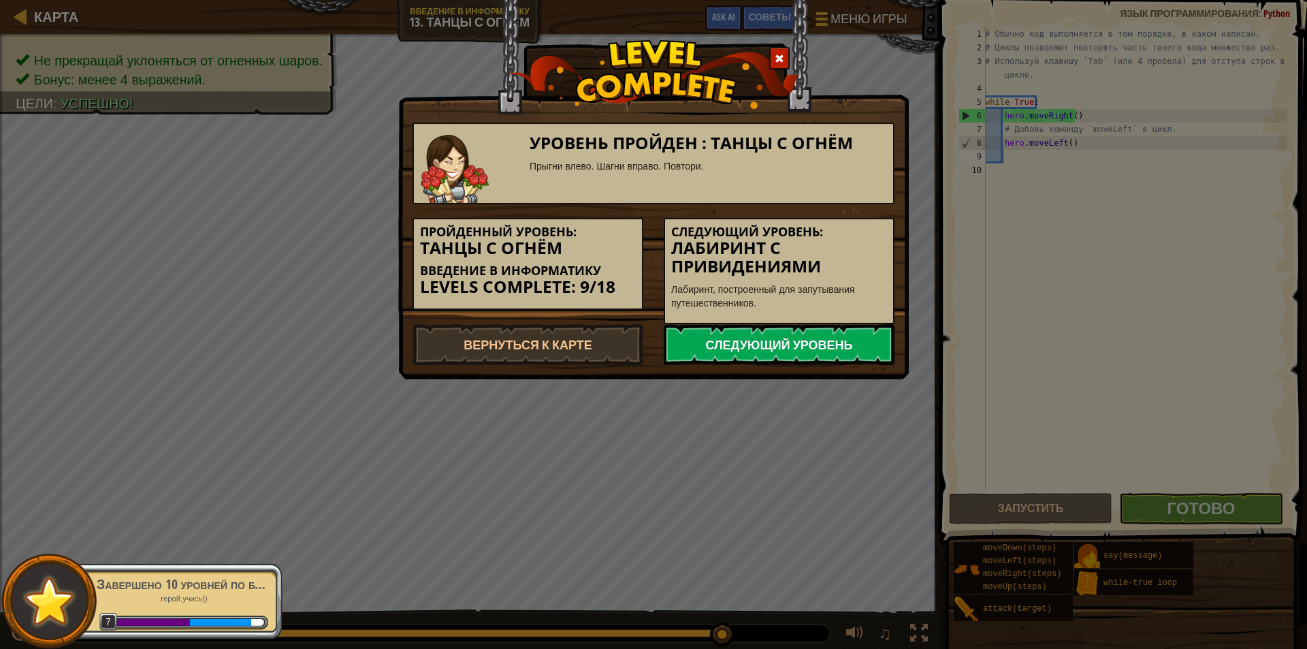
click at [811, 353] on link "Следующий уровень" at bounding box center [779, 344] width 231 height 41
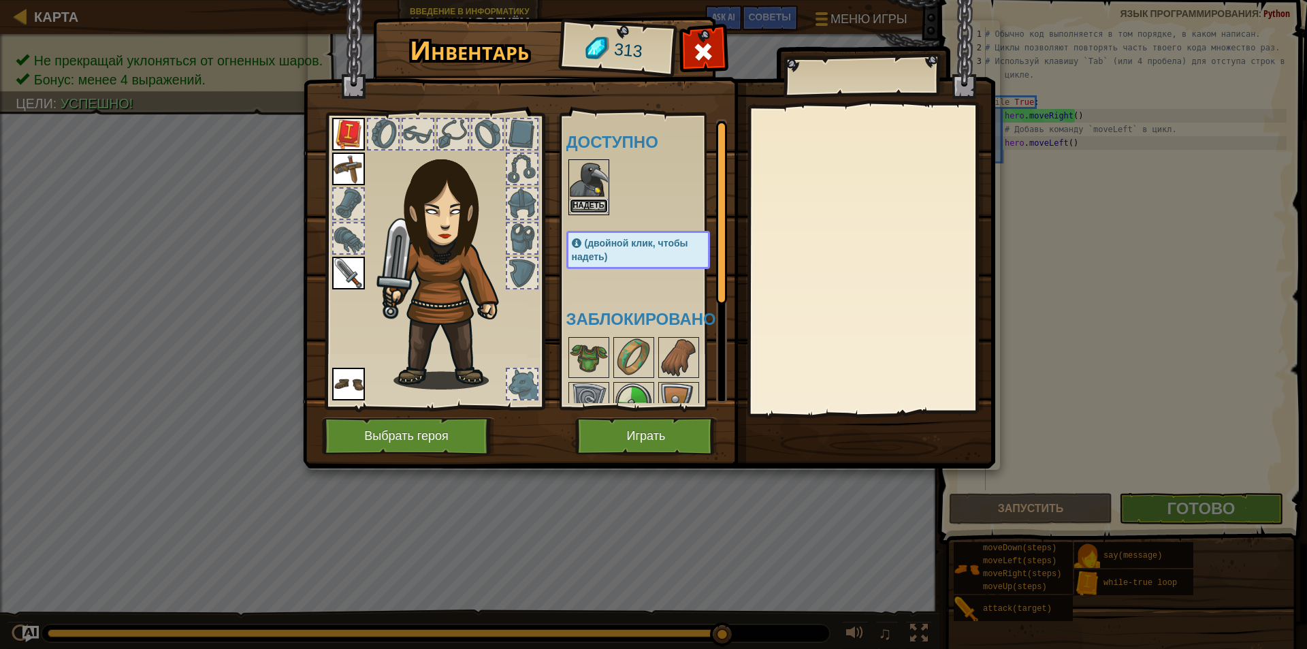
click at [587, 200] on button "Надеть" at bounding box center [589, 206] width 38 height 14
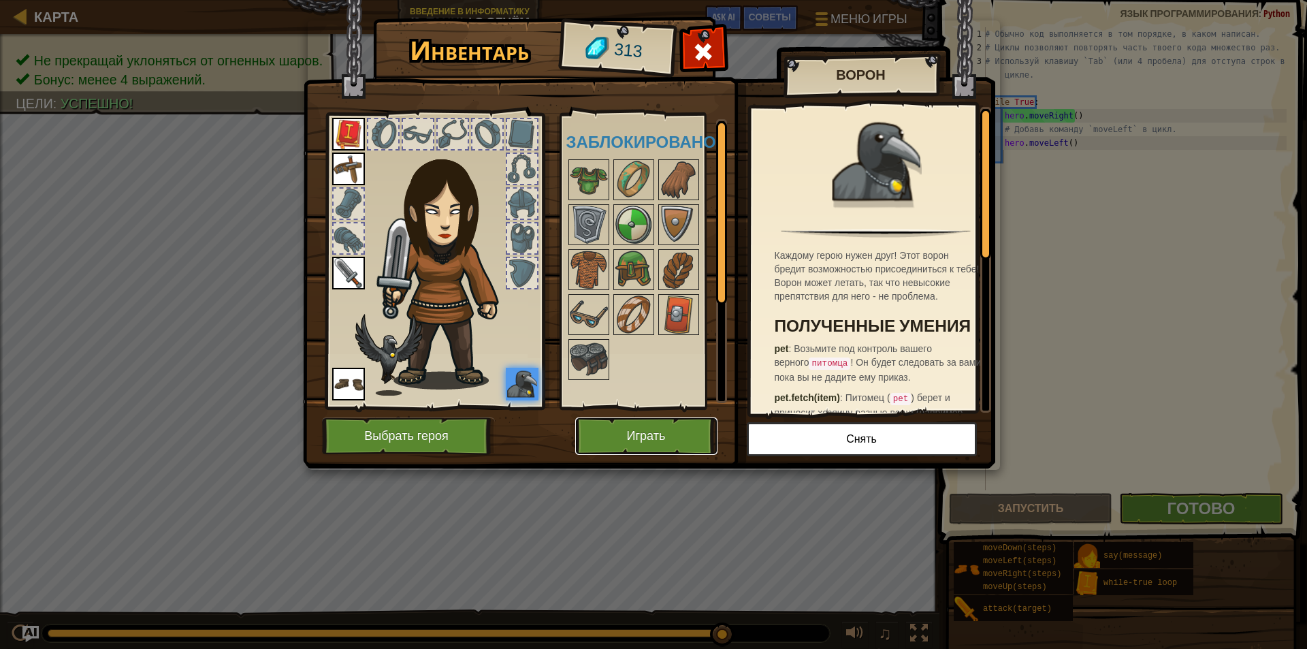
click at [633, 437] on button "Играть" at bounding box center [646, 435] width 142 height 37
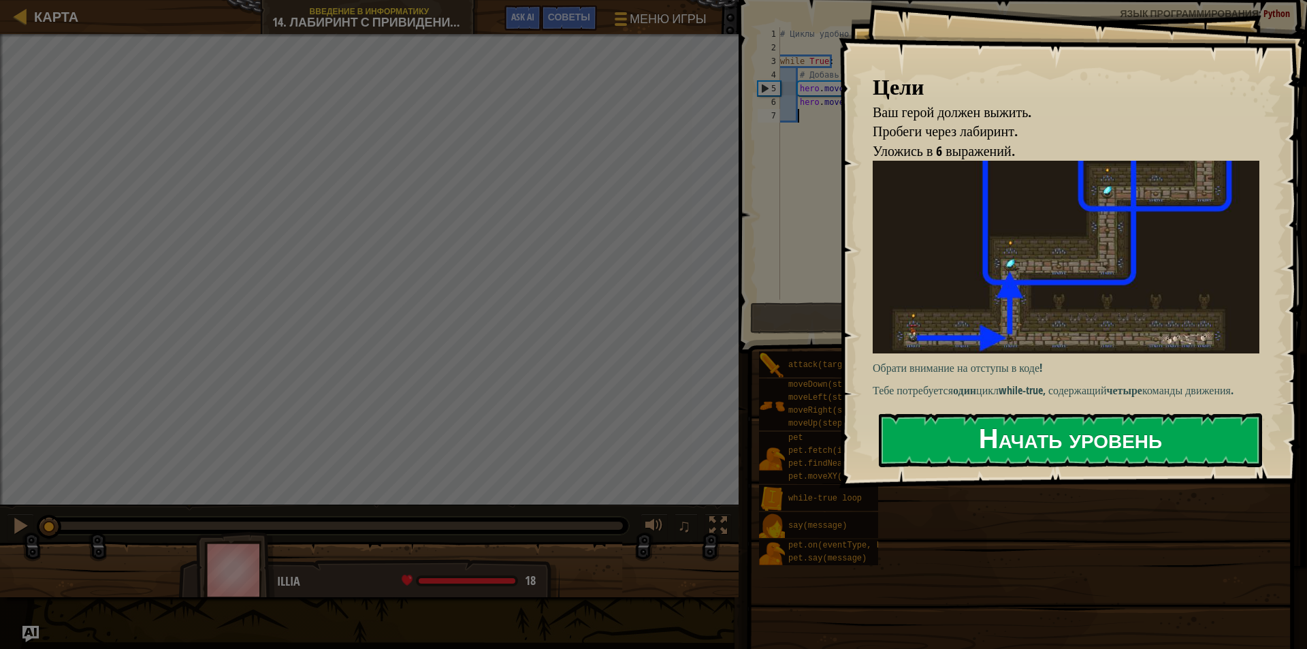
click at [944, 444] on button "Начать уровень" at bounding box center [1070, 440] width 383 height 54
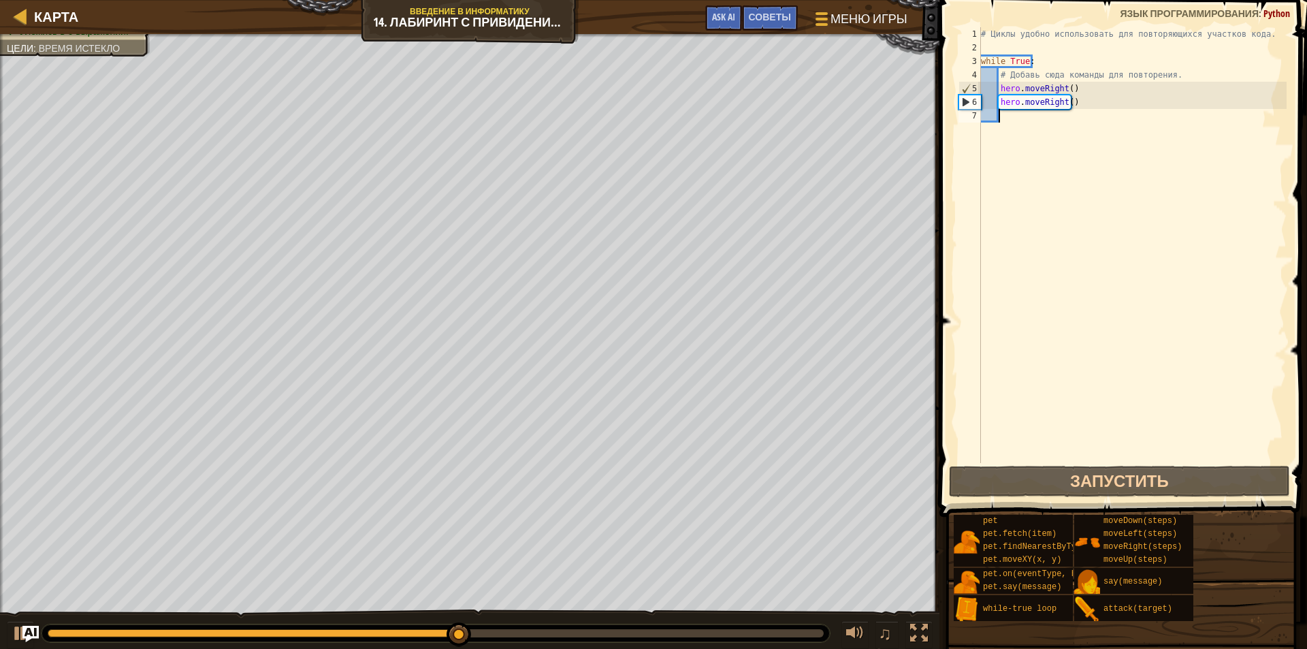
type textarea "h"
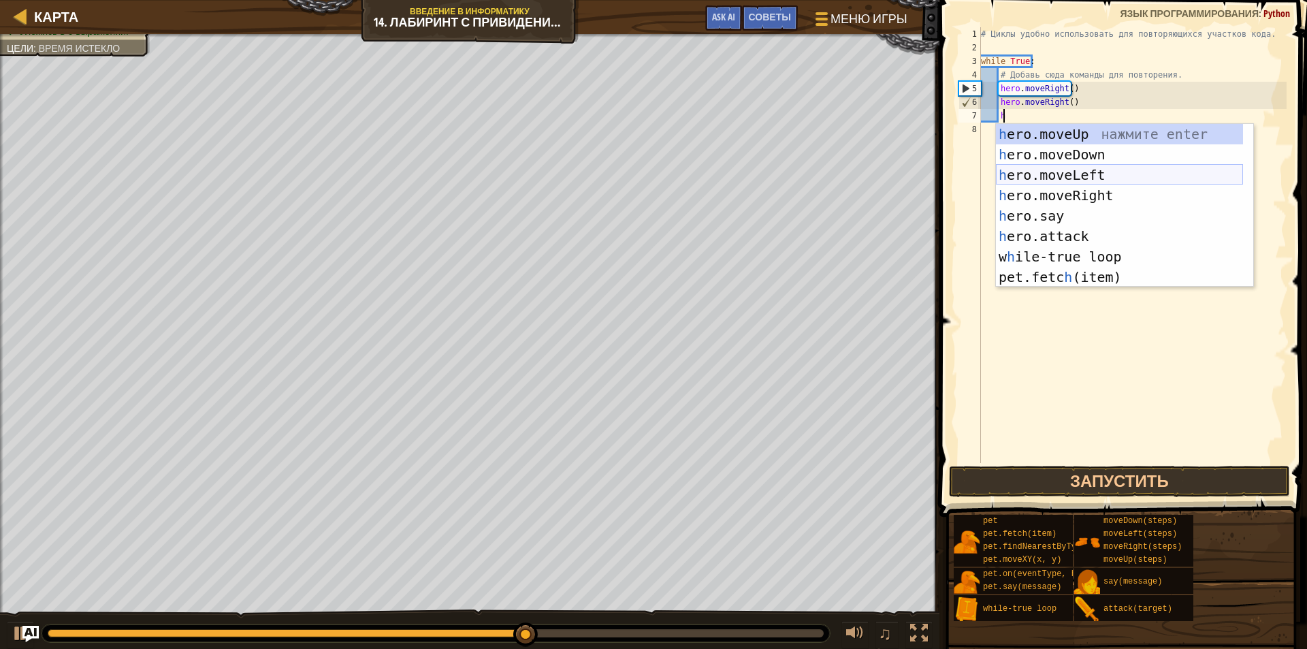
click at [1068, 170] on div "h ero.moveUp нажмите enter h ero.moveDown нажмите enter h ero.moveLeft нажмите …" at bounding box center [1119, 226] width 247 height 204
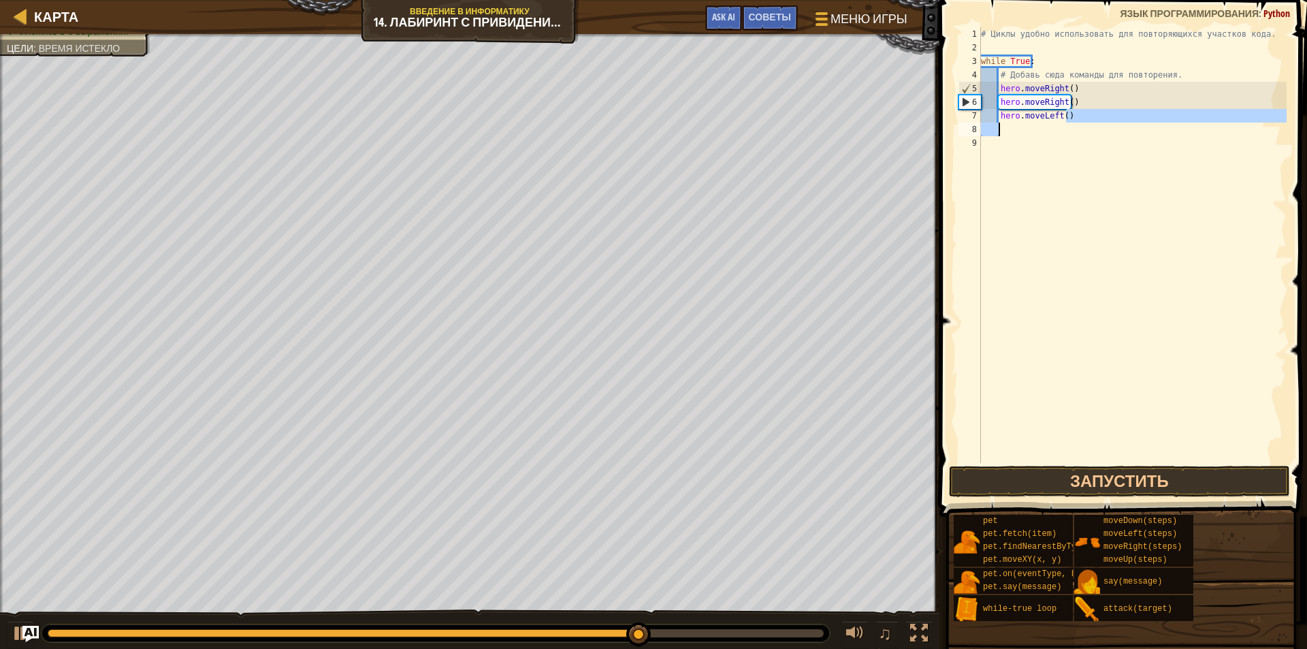
drag, startPoint x: 1077, startPoint y: 115, endPoint x: 1029, endPoint y: 126, distance: 49.5
click at [1029, 126] on div "# Циклы удобно использовать для повторяющихся участков кода. while True : # Доб…" at bounding box center [1132, 258] width 308 height 463
click at [1066, 112] on div "# Циклы удобно использовать для повторяющихся участков кода. while True : # Доб…" at bounding box center [1132, 245] width 308 height 436
type textarea "h"
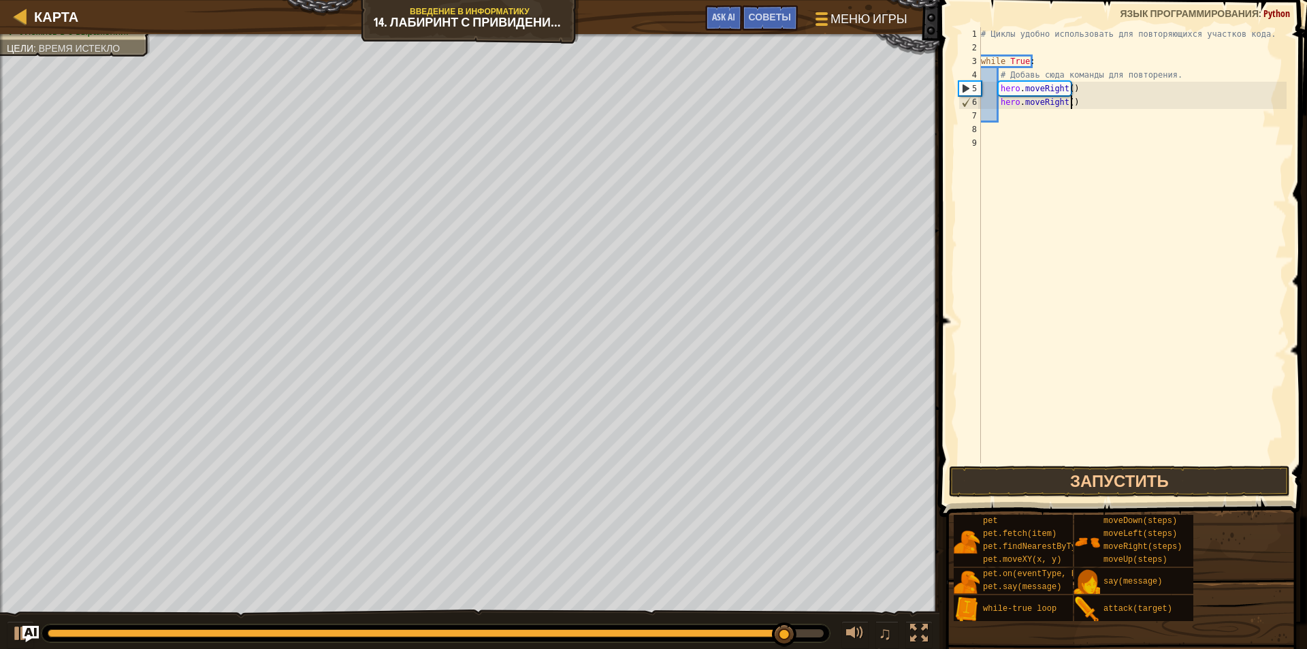
click at [1093, 102] on div "# Циклы удобно использовать для повторяющихся участков кода. while True : # Доб…" at bounding box center [1132, 258] width 308 height 463
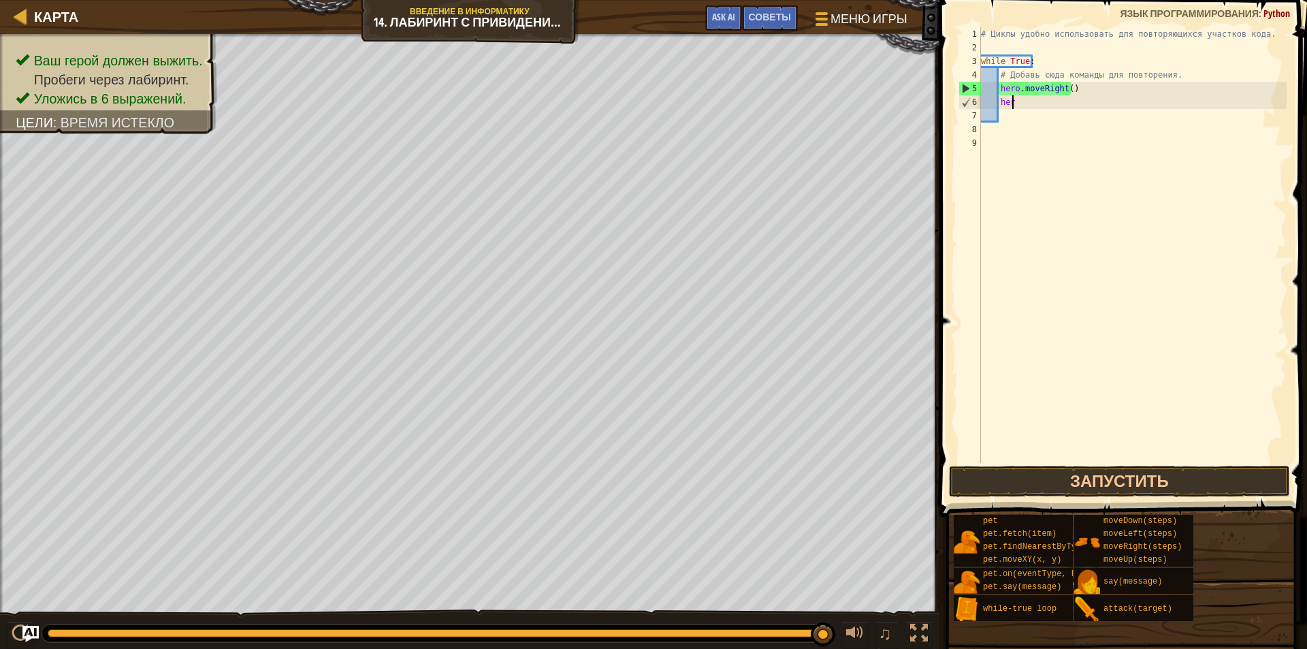
type textarea "h"
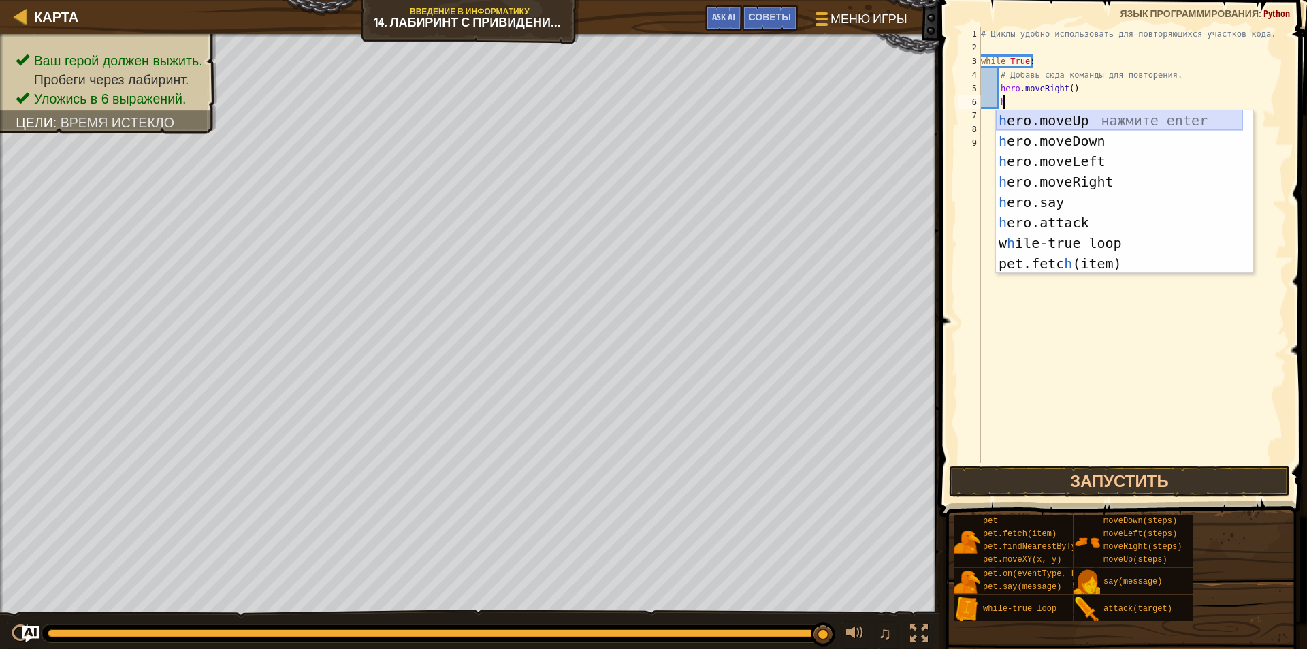
click at [1069, 122] on div "h ero.moveUp нажмите enter h ero.moveDown нажмите enter h ero.moveLeft нажмите …" at bounding box center [1119, 212] width 247 height 204
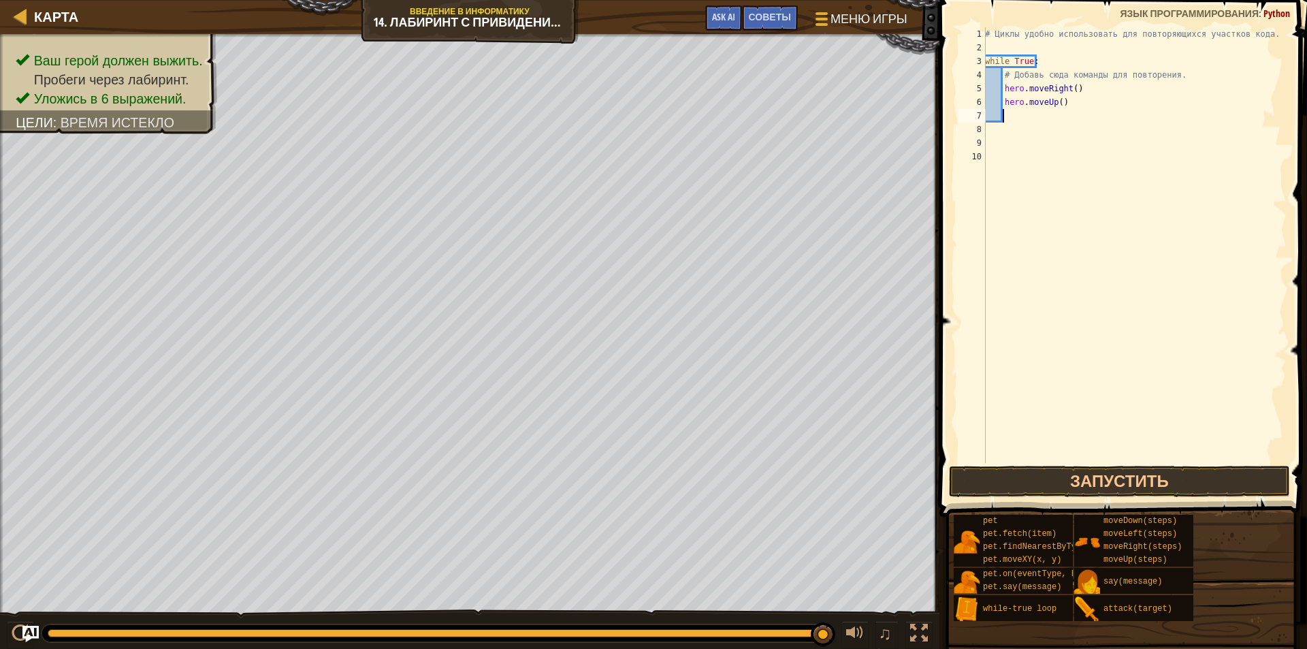
type textarea "h"
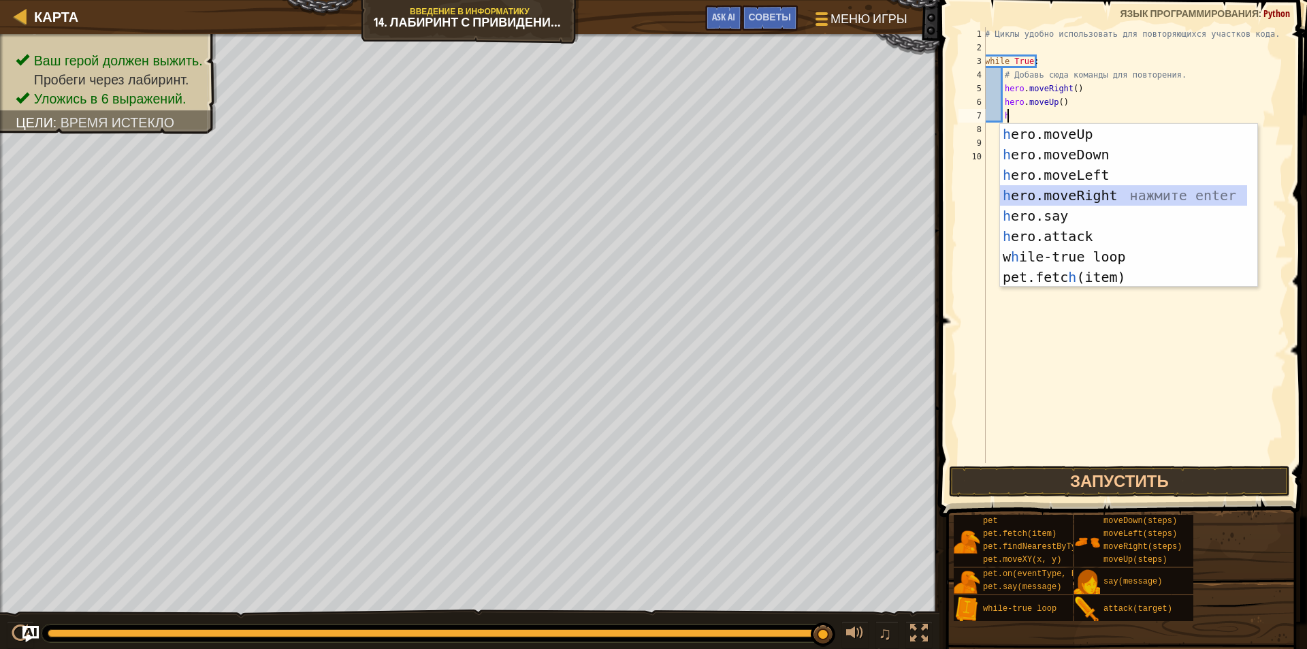
click at [1095, 193] on div "h ero.moveUp нажмите enter h ero.moveDown нажмите enter h ero.moveLeft нажмите …" at bounding box center [1123, 226] width 247 height 204
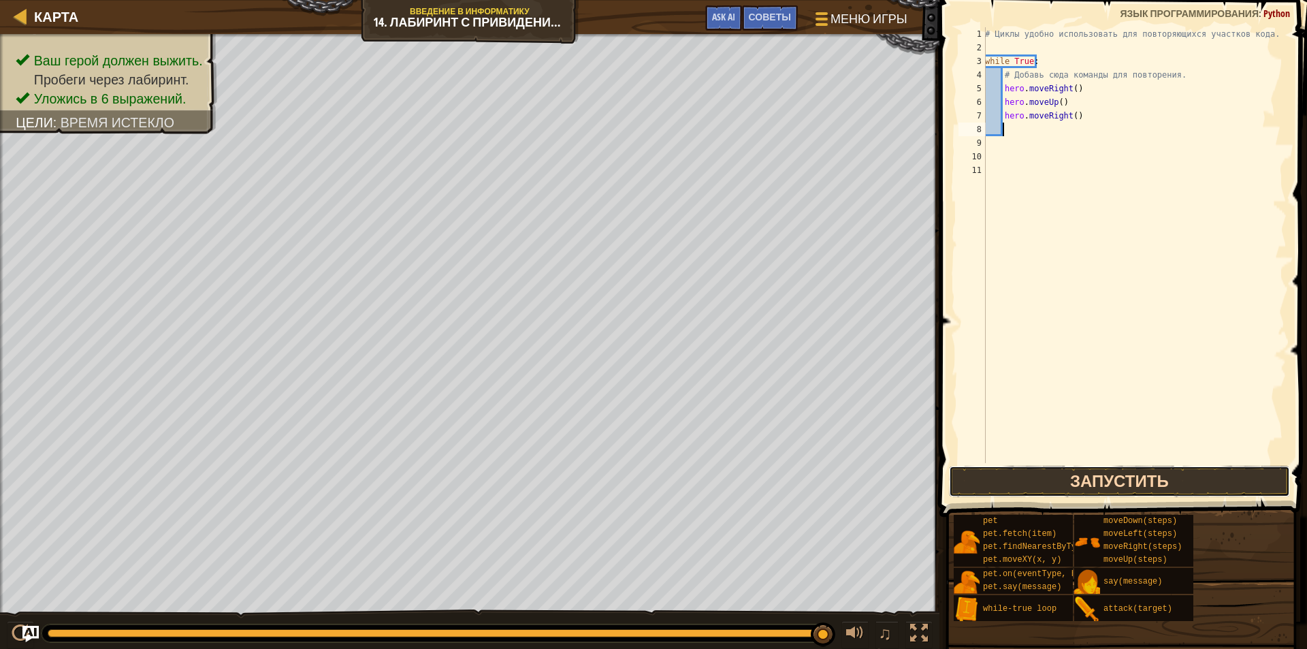
click at [1109, 466] on button "Запустить" at bounding box center [1119, 481] width 341 height 31
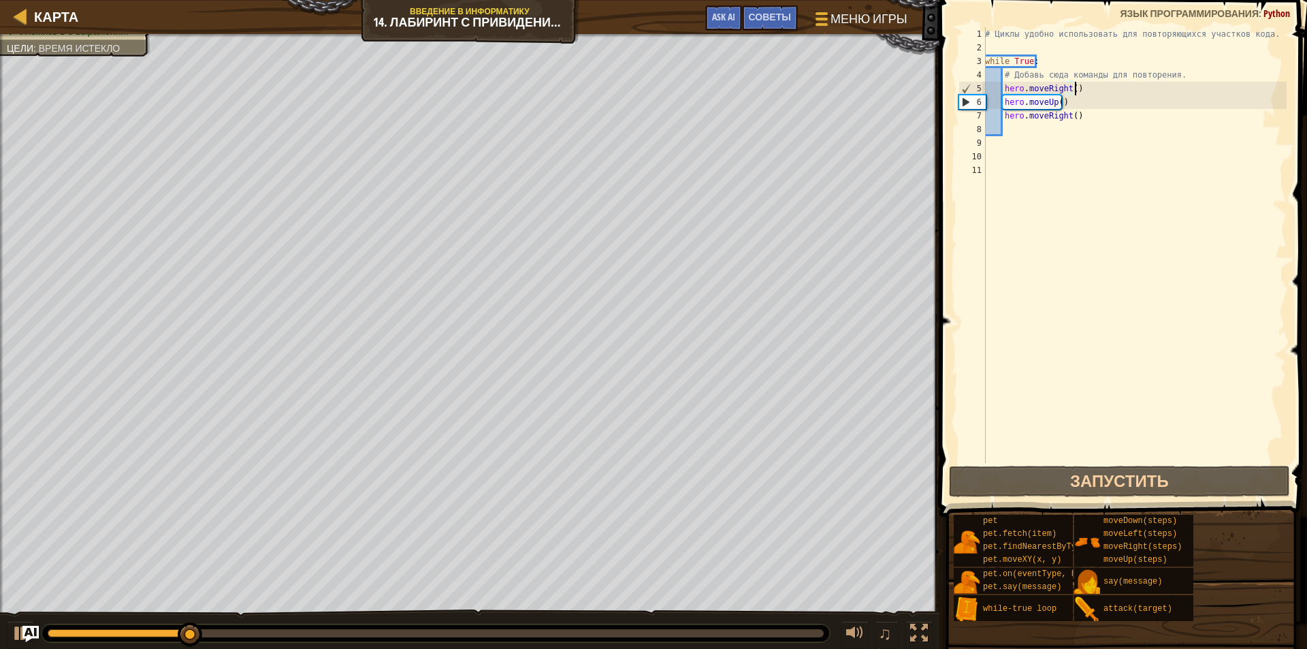
click at [1078, 88] on div "# Циклы удобно использовать для повторяющихся участков кода. while True : # Доб…" at bounding box center [1134, 258] width 304 height 463
type textarea "hero.moveRight()"
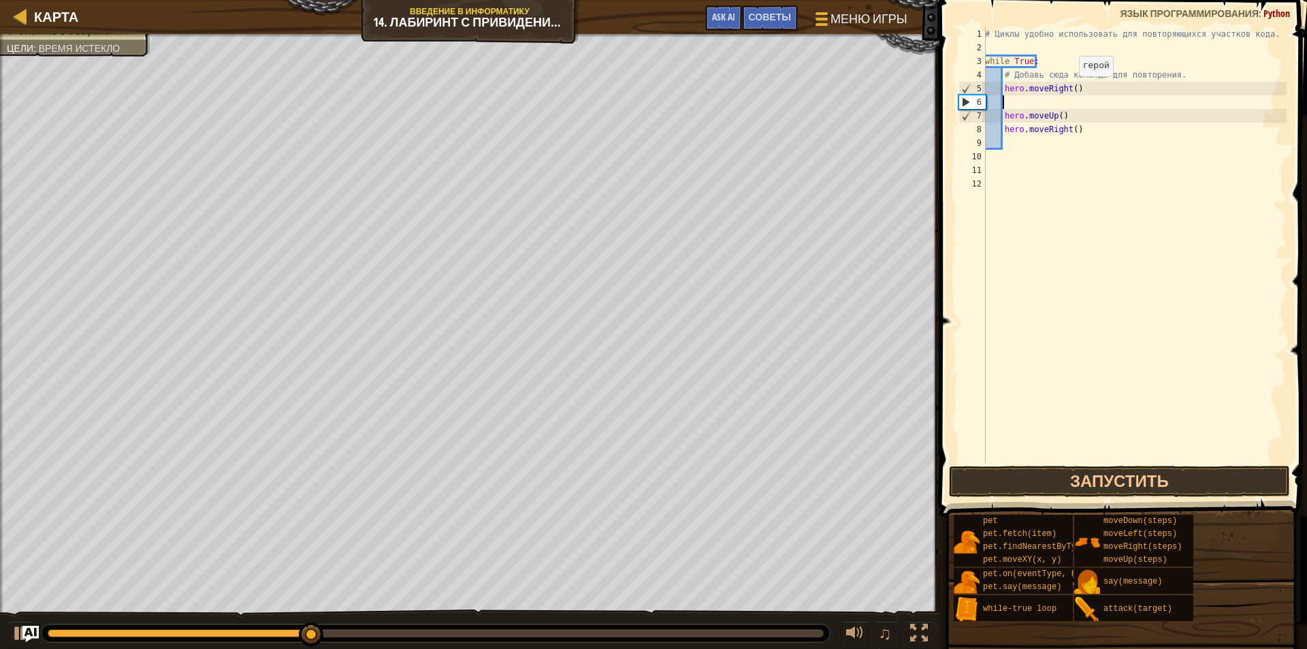
type textarea "h"
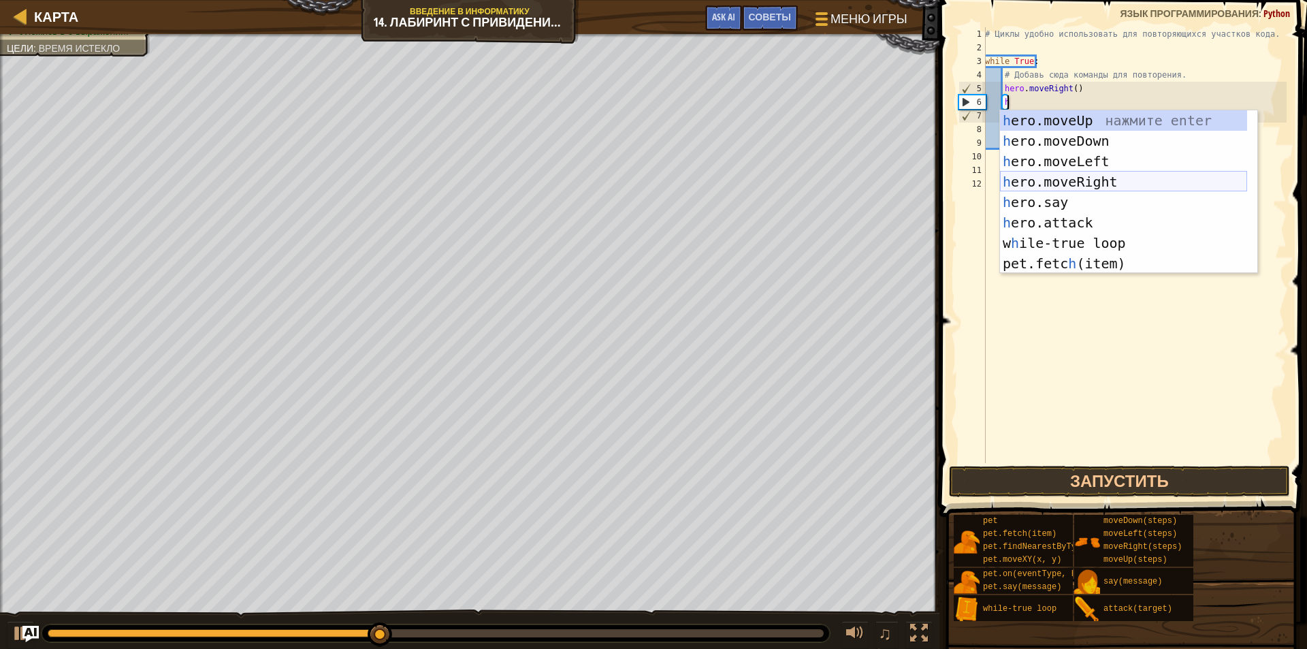
click at [1085, 178] on div "h ero.moveUp нажмите enter h ero.moveDown нажмите enter h ero.moveLeft нажмите …" at bounding box center [1123, 212] width 247 height 204
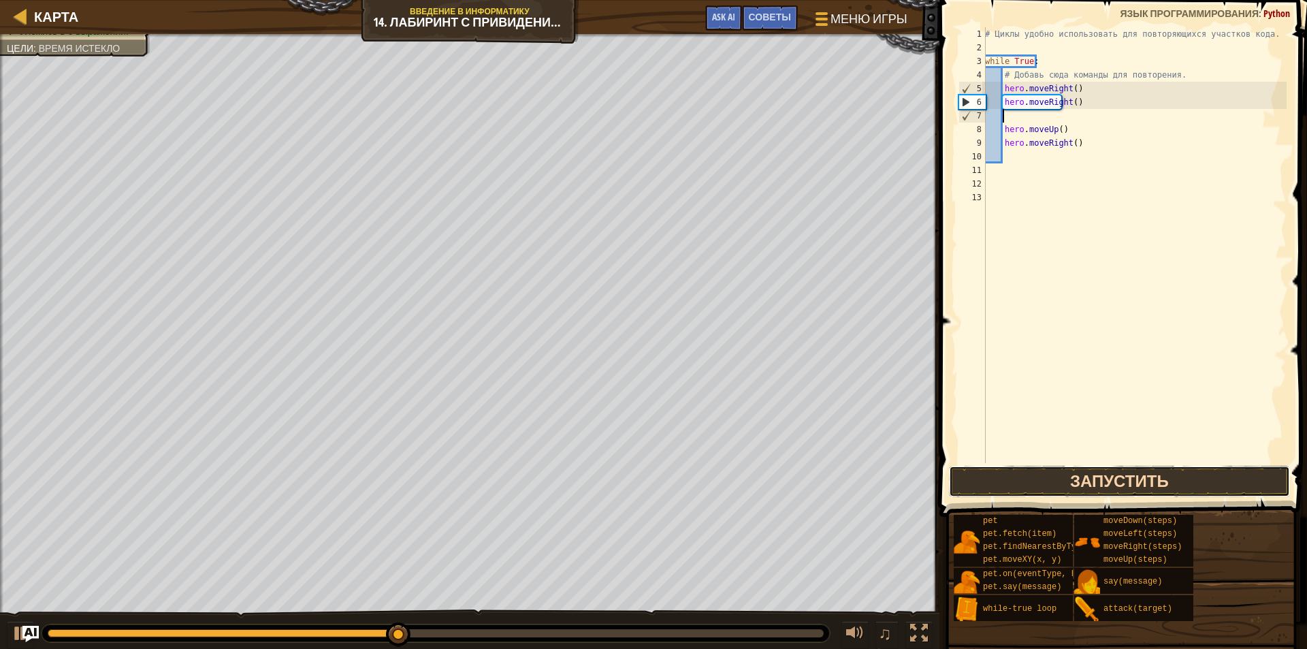
click at [1034, 486] on button "Запустить" at bounding box center [1119, 481] width 341 height 31
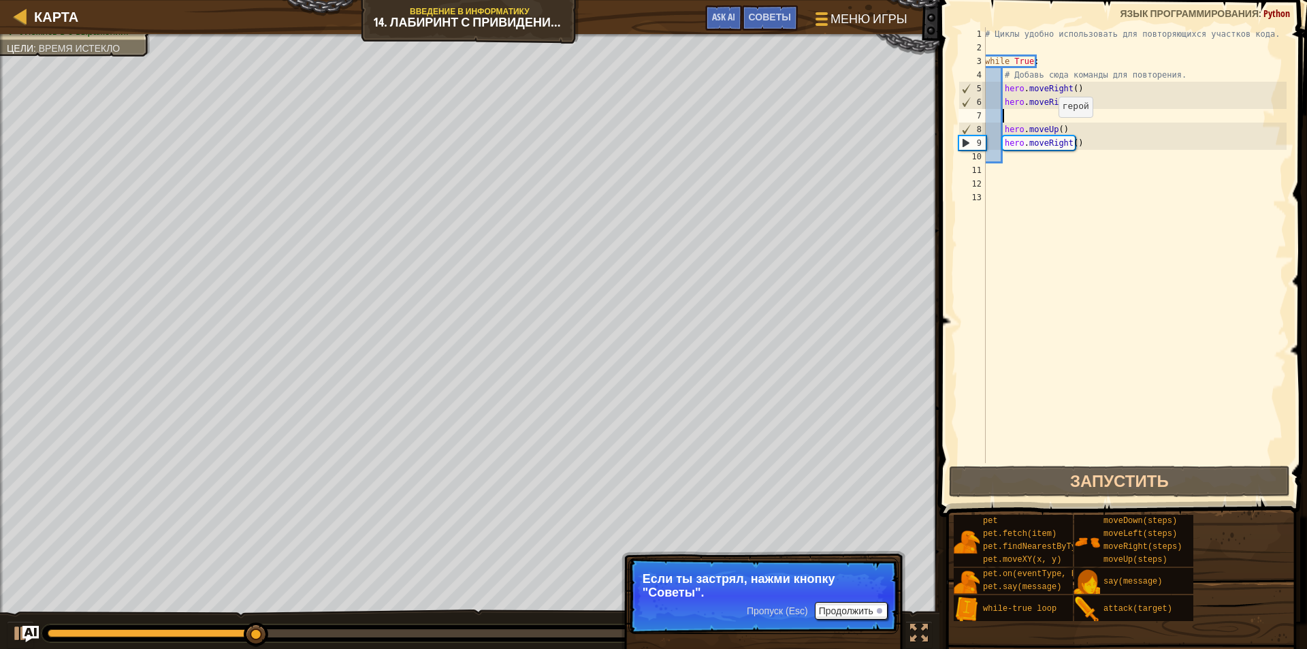
type textarea "h"
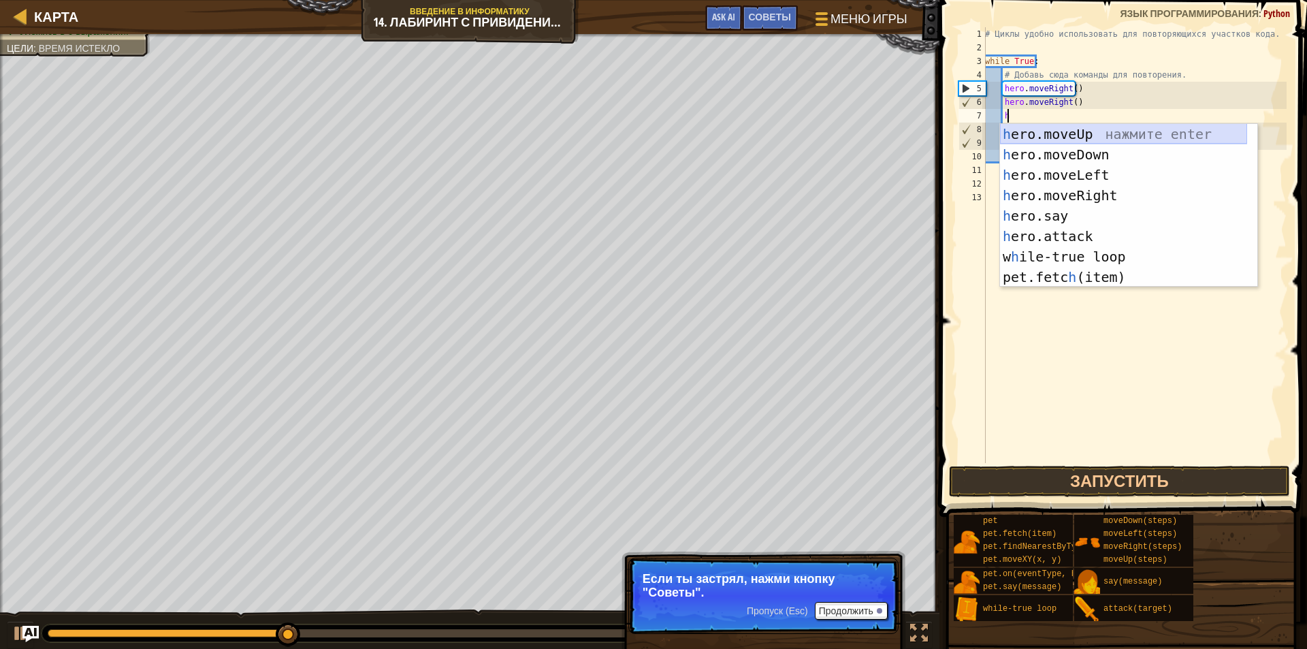
click at [1064, 138] on div "h ero.moveUp нажмите enter h ero.moveDown нажмите enter h ero.moveLeft нажмите …" at bounding box center [1123, 226] width 247 height 204
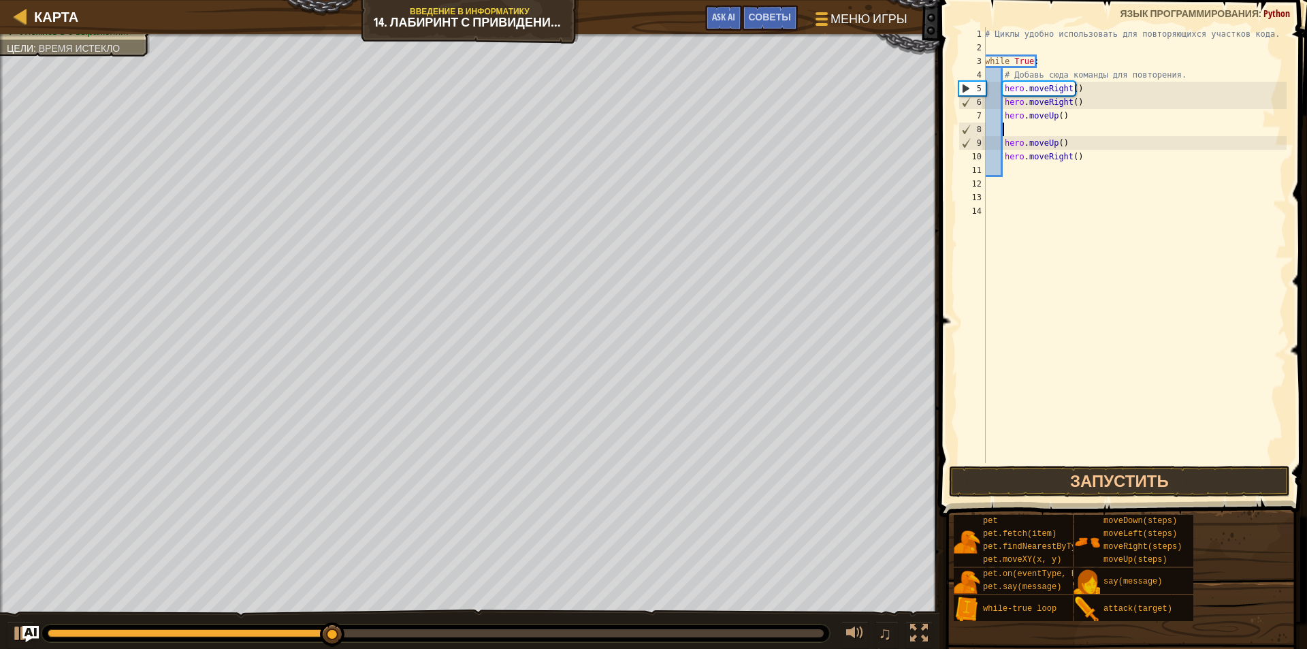
scroll to position [6, 0]
click at [1000, 155] on div "# Циклы удобно использовать для повторяющихся участков кода. while True : # Доб…" at bounding box center [1134, 258] width 304 height 463
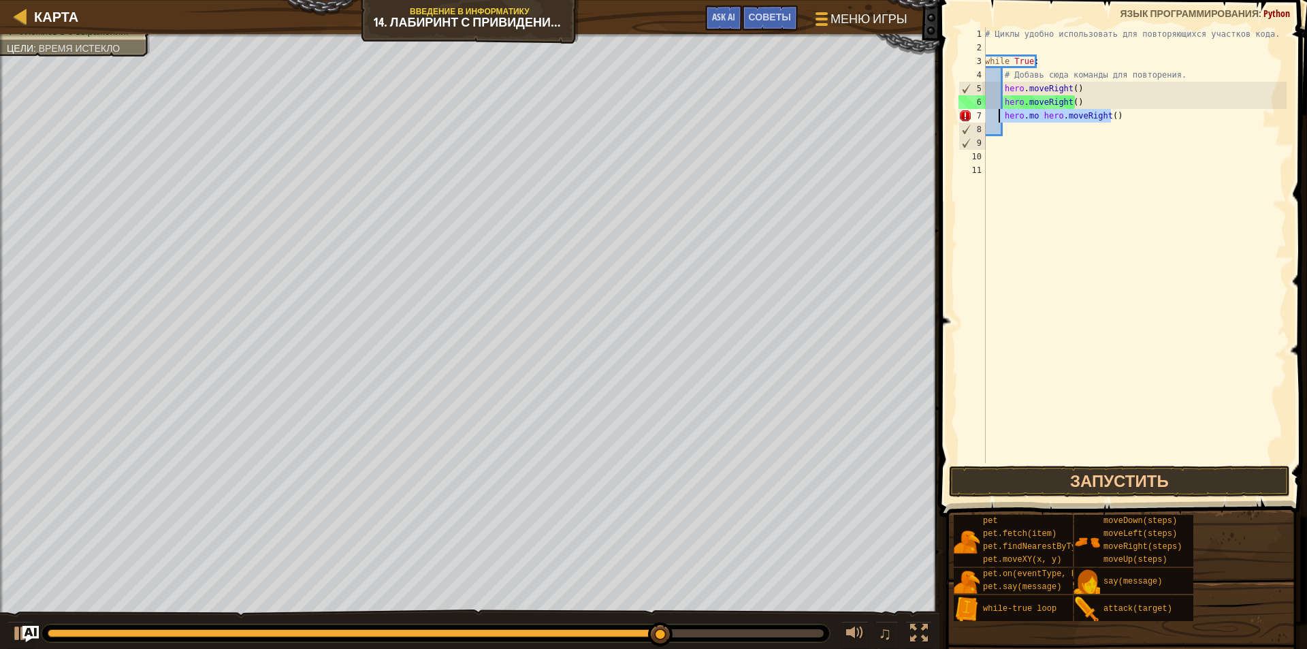
drag, startPoint x: 1115, startPoint y: 118, endPoint x: 1001, endPoint y: 119, distance: 114.4
click at [1001, 119] on div "# Циклы удобно использовать для повторяющихся участков кода. while True : # Доб…" at bounding box center [1134, 258] width 304 height 463
click at [1004, 113] on div "# Циклы удобно использовать для повторяющихся участков кода. while True : # Доб…" at bounding box center [1134, 245] width 304 height 436
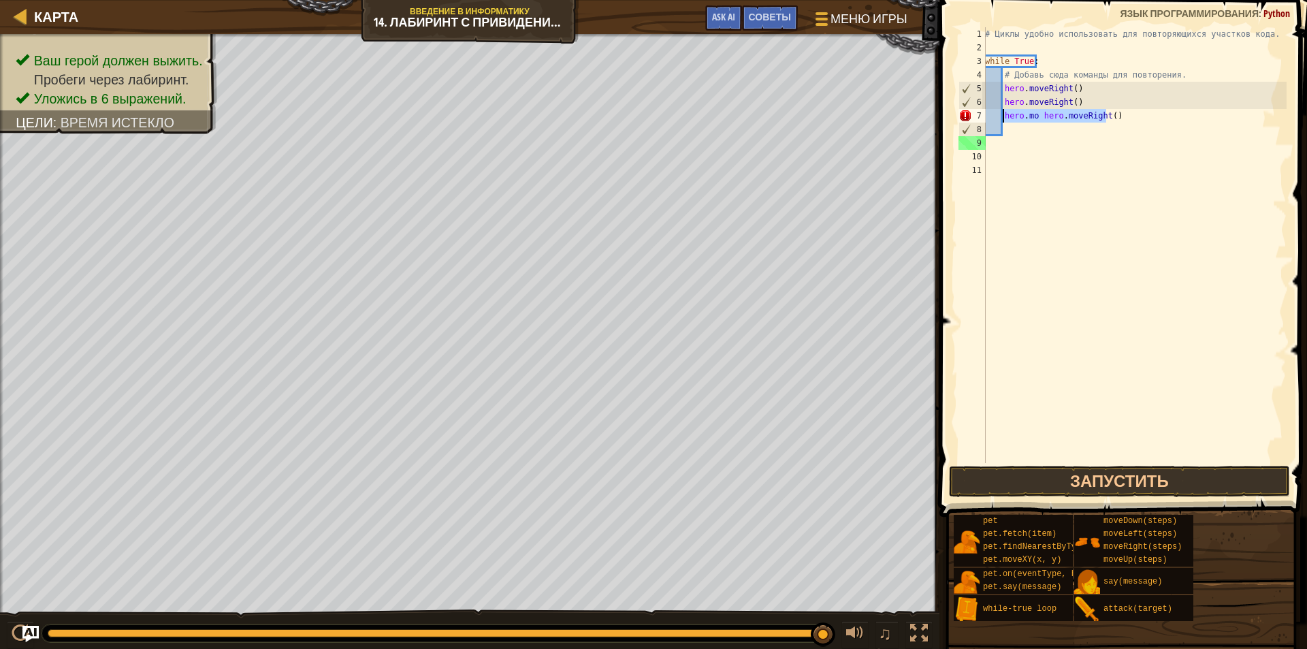
drag, startPoint x: 1108, startPoint y: 118, endPoint x: 1004, endPoint y: 119, distance: 103.5
click at [1004, 119] on div "# Циклы удобно использовать для повторяющихся участков кода. while True : # Доб…" at bounding box center [1134, 258] width 304 height 463
type textarea ")"
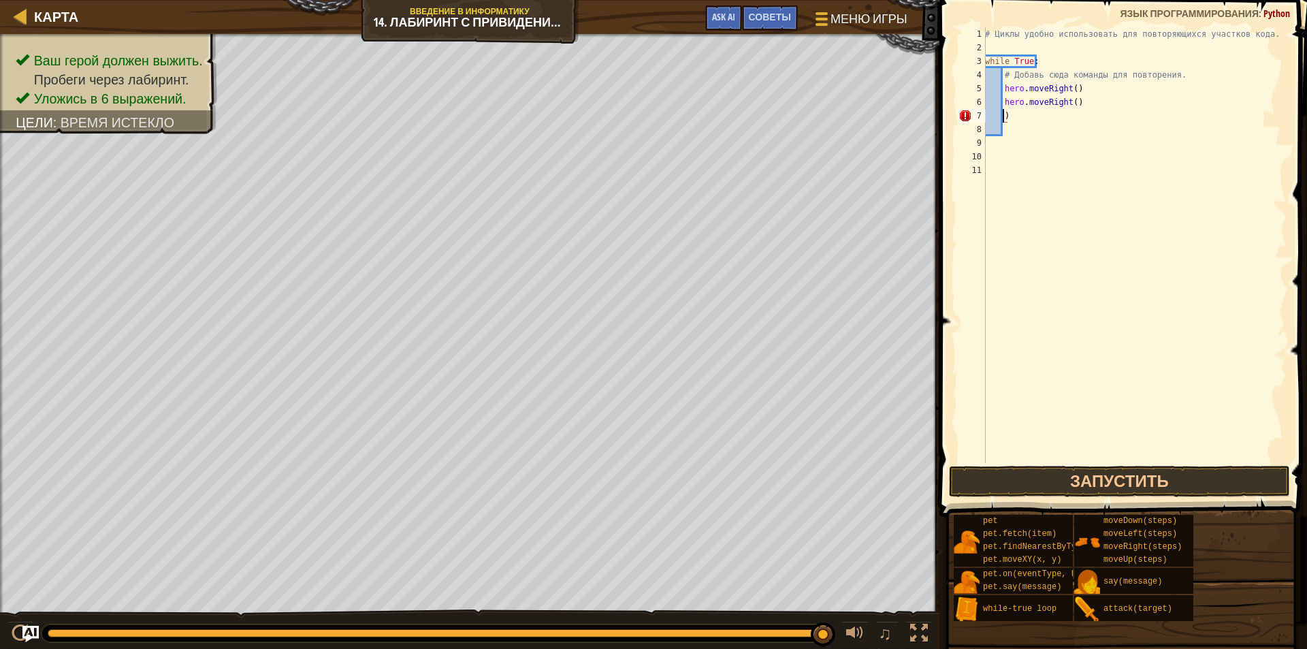
click at [1012, 114] on div "# Циклы удобно использовать для повторяющихся участков кода. while True : # Доб…" at bounding box center [1134, 258] width 304 height 463
type textarea "h"
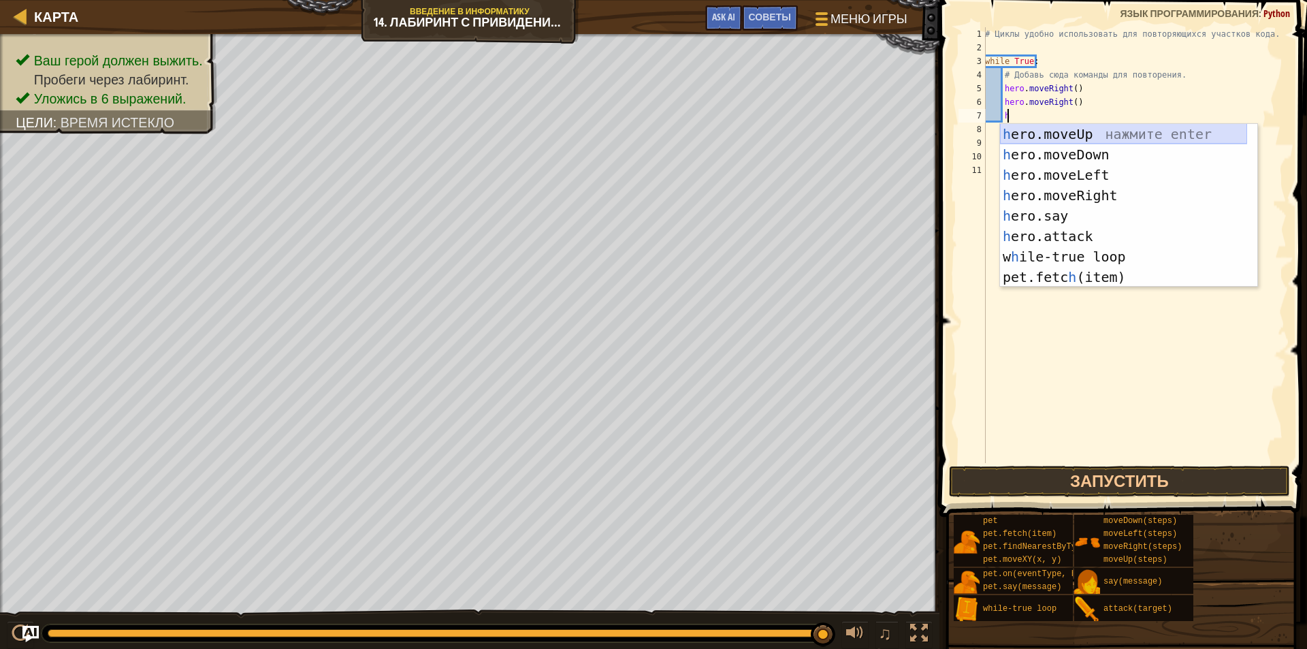
click at [1108, 136] on div "h ero.moveUp нажмите enter h ero.moveDown нажмите enter h ero.moveLeft нажмите …" at bounding box center [1123, 226] width 247 height 204
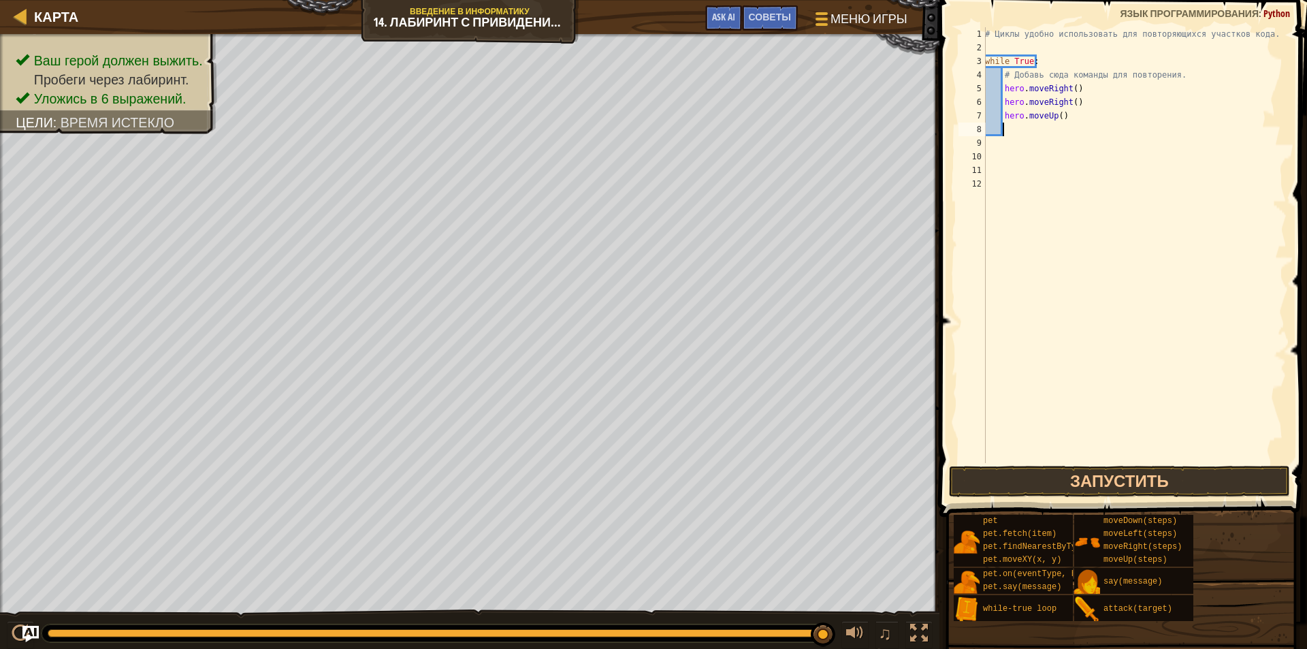
type textarea "h"
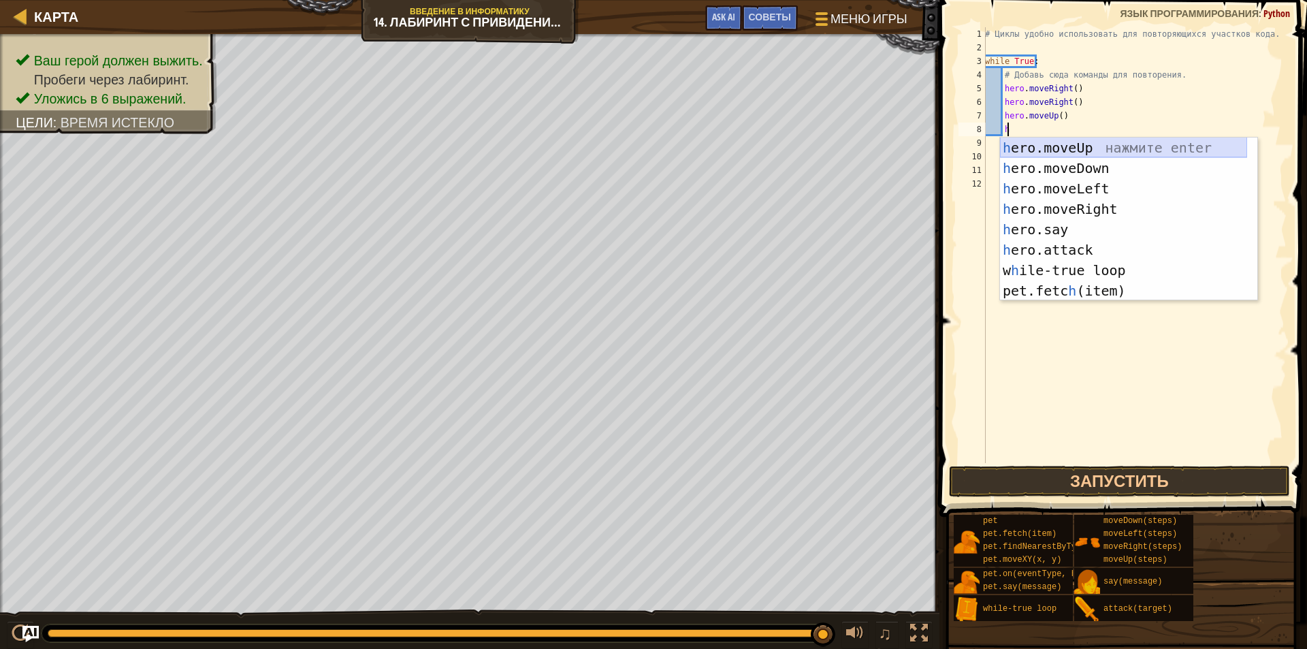
click at [1108, 148] on div "h ero.moveUp нажмите enter h ero.moveDown нажмите enter h ero.moveLeft нажмите …" at bounding box center [1123, 240] width 247 height 204
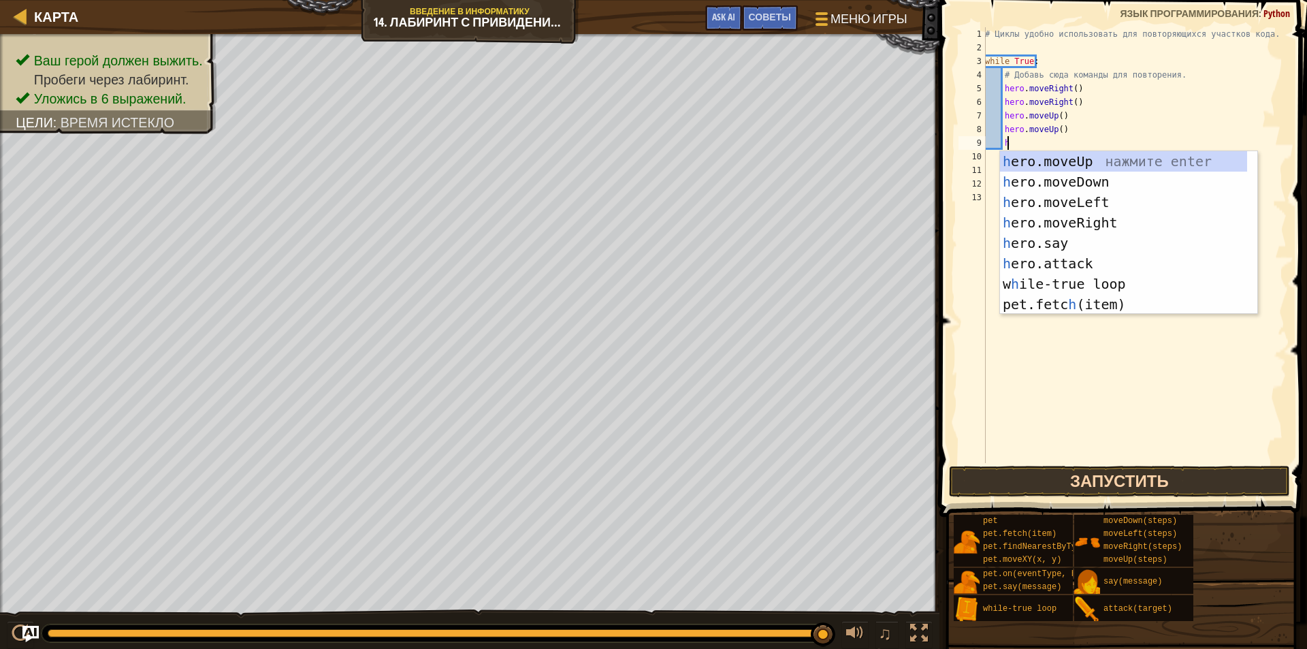
type textarea "h"
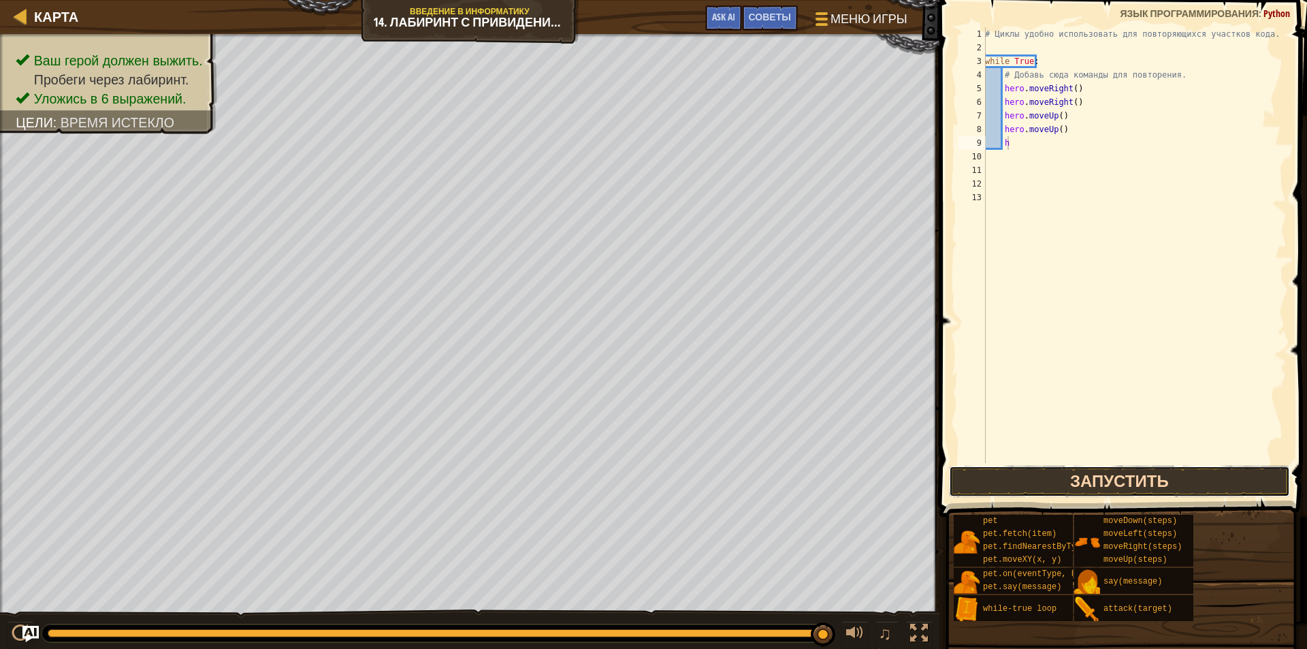
click at [1087, 472] on button "Запустить" at bounding box center [1119, 481] width 341 height 31
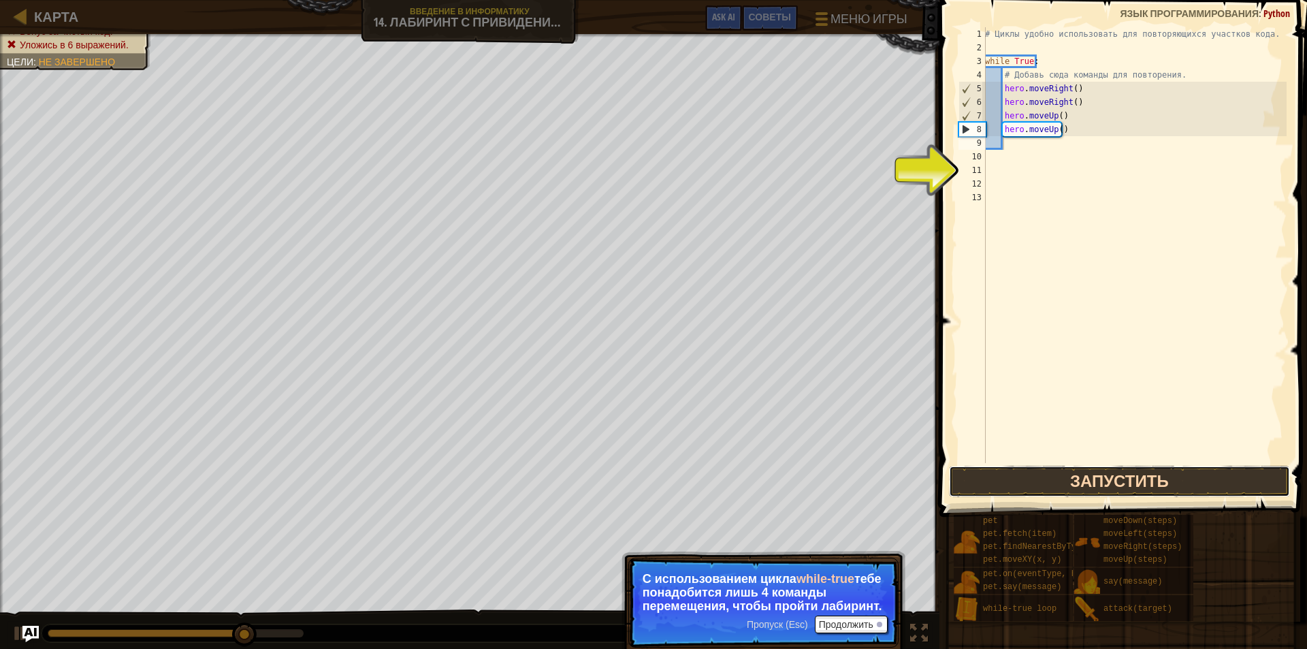
click at [1033, 483] on button "Запустить" at bounding box center [1119, 481] width 341 height 31
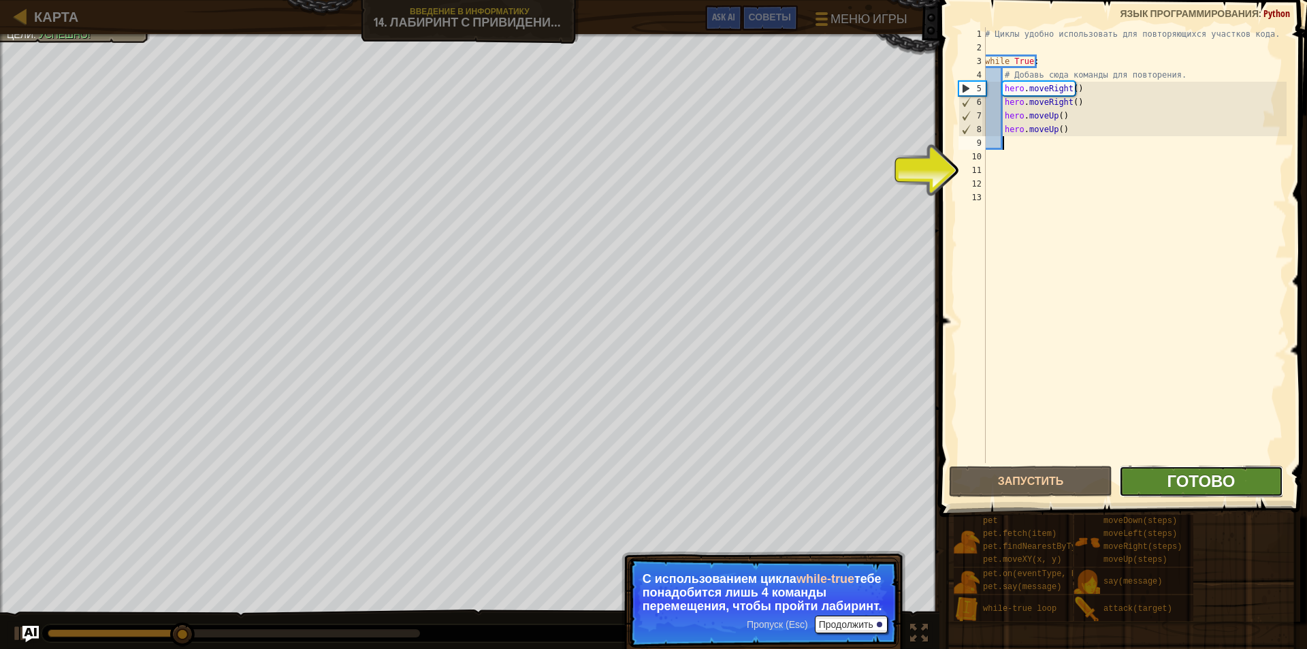
click at [1208, 484] on span "Готово" at bounding box center [1201, 481] width 68 height 22
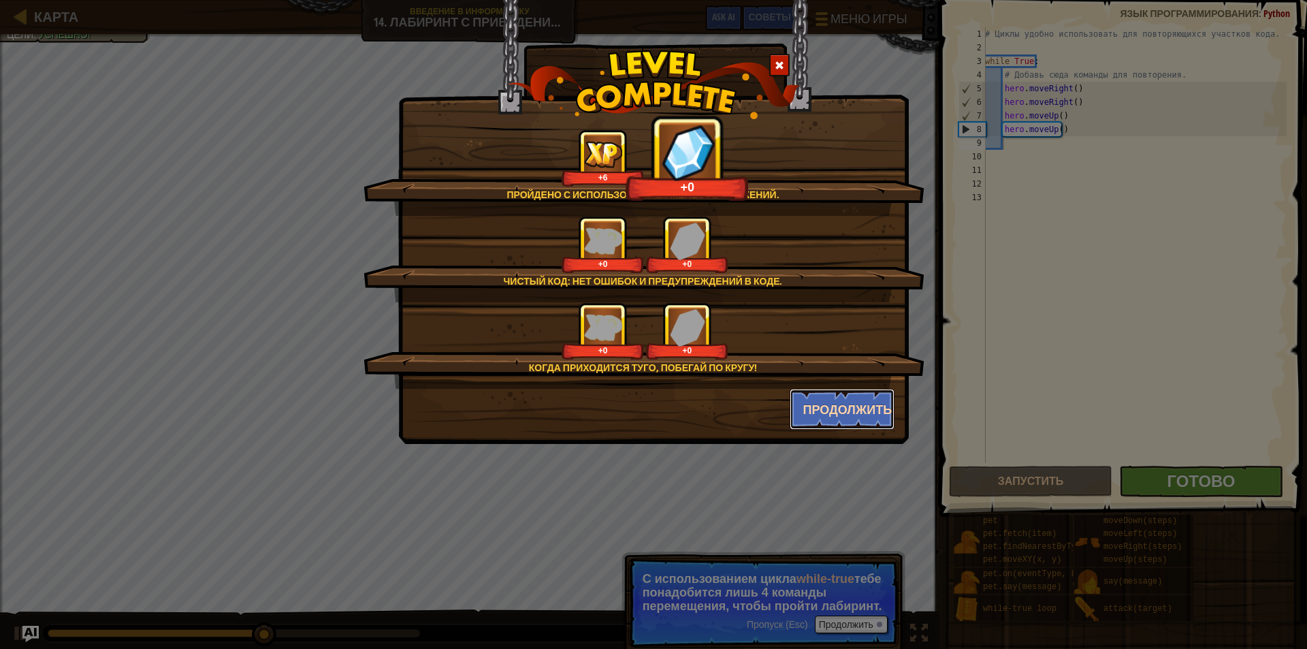
click at [875, 413] on button "Продолжить" at bounding box center [843, 409] width 106 height 41
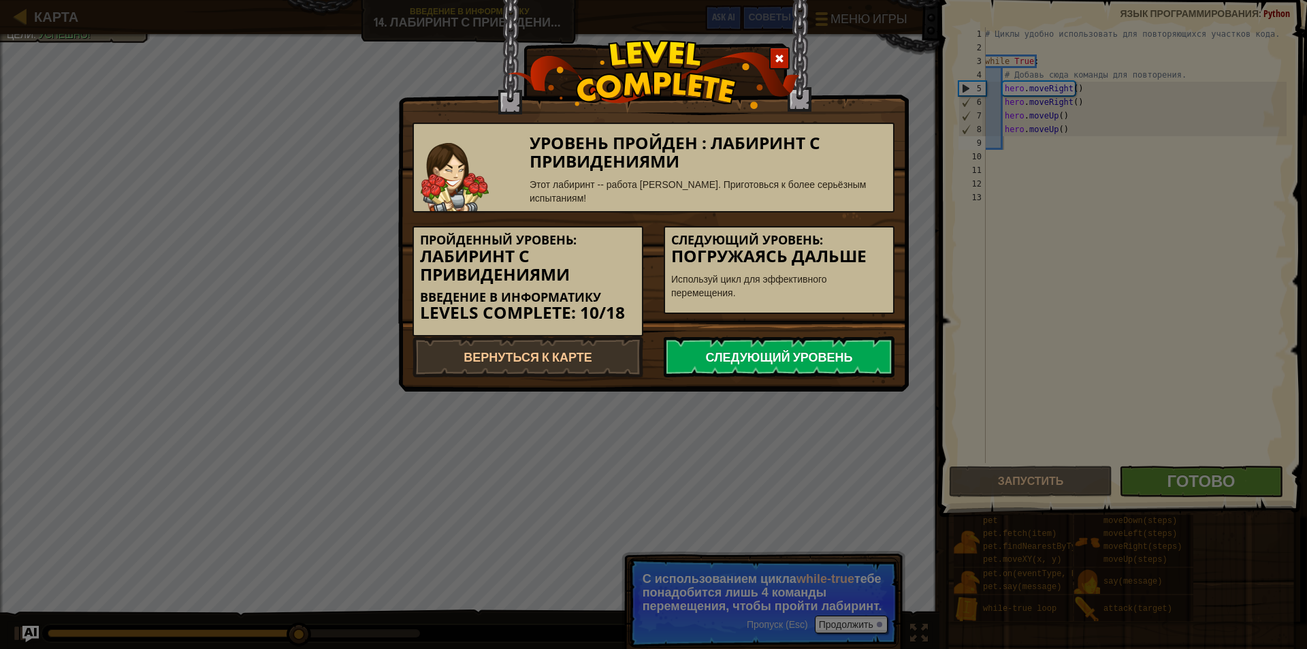
click at [834, 366] on link "Следующий уровень" at bounding box center [779, 356] width 231 height 41
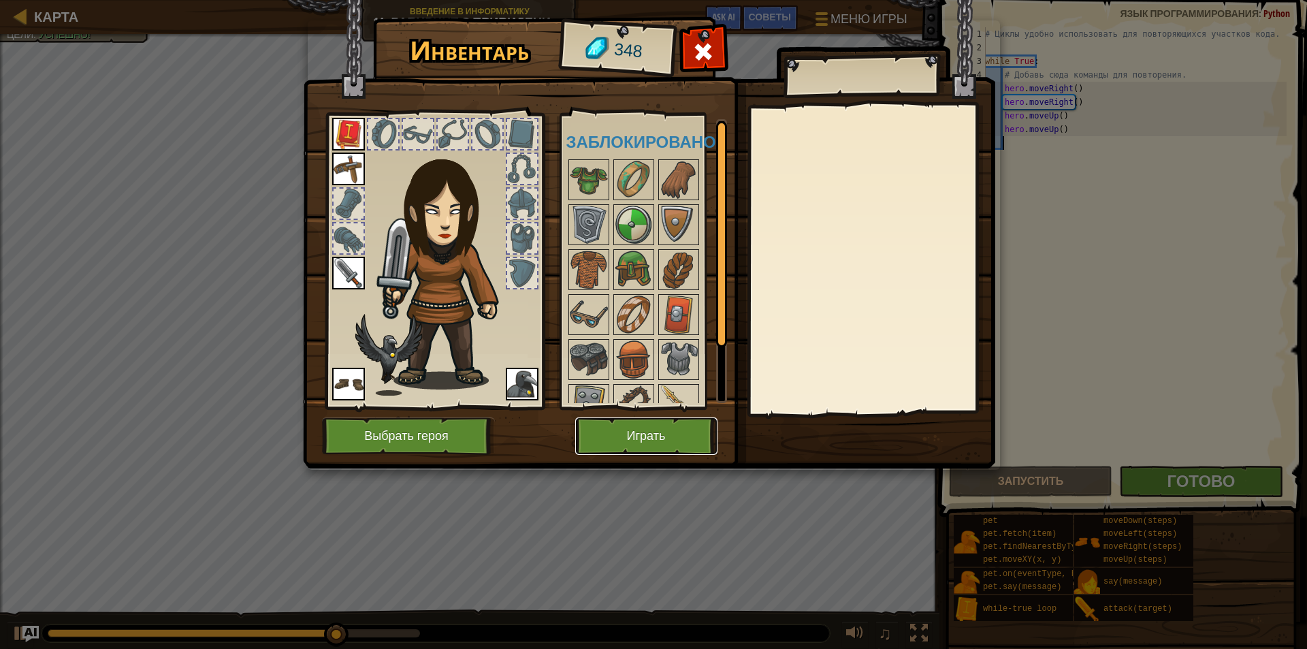
click at [622, 428] on button "Играть" at bounding box center [646, 435] width 142 height 37
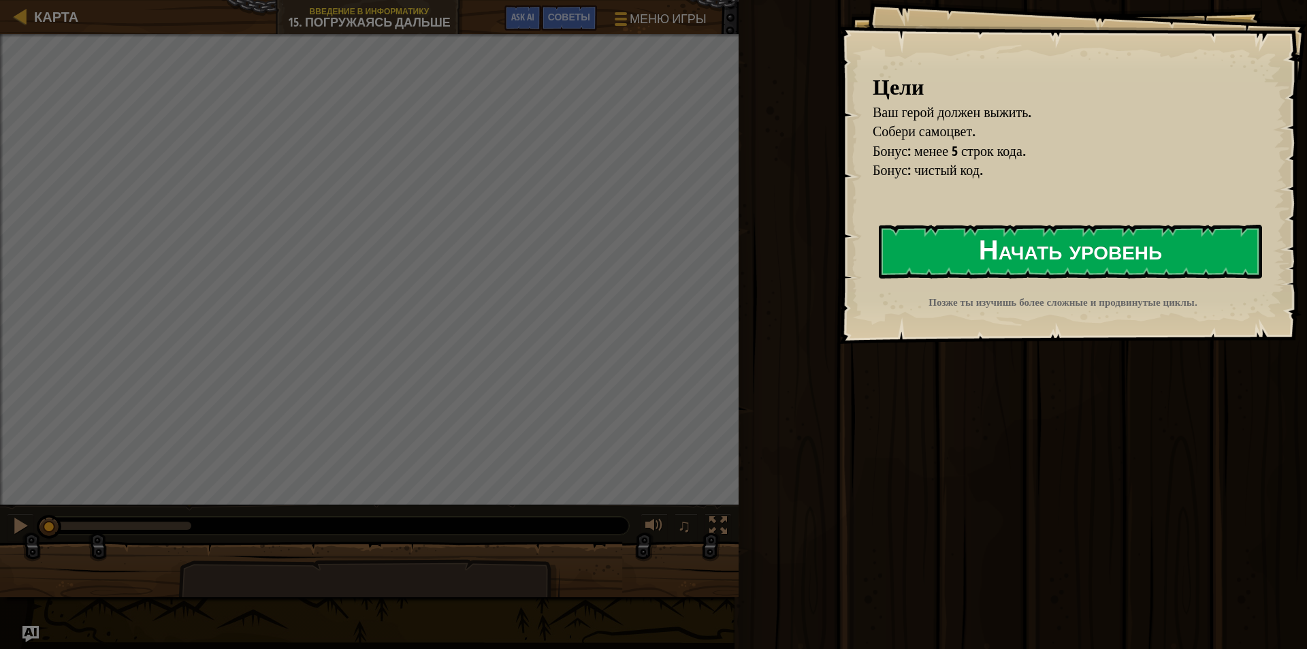
click at [1005, 255] on button "Начать уровень" at bounding box center [1070, 252] width 383 height 54
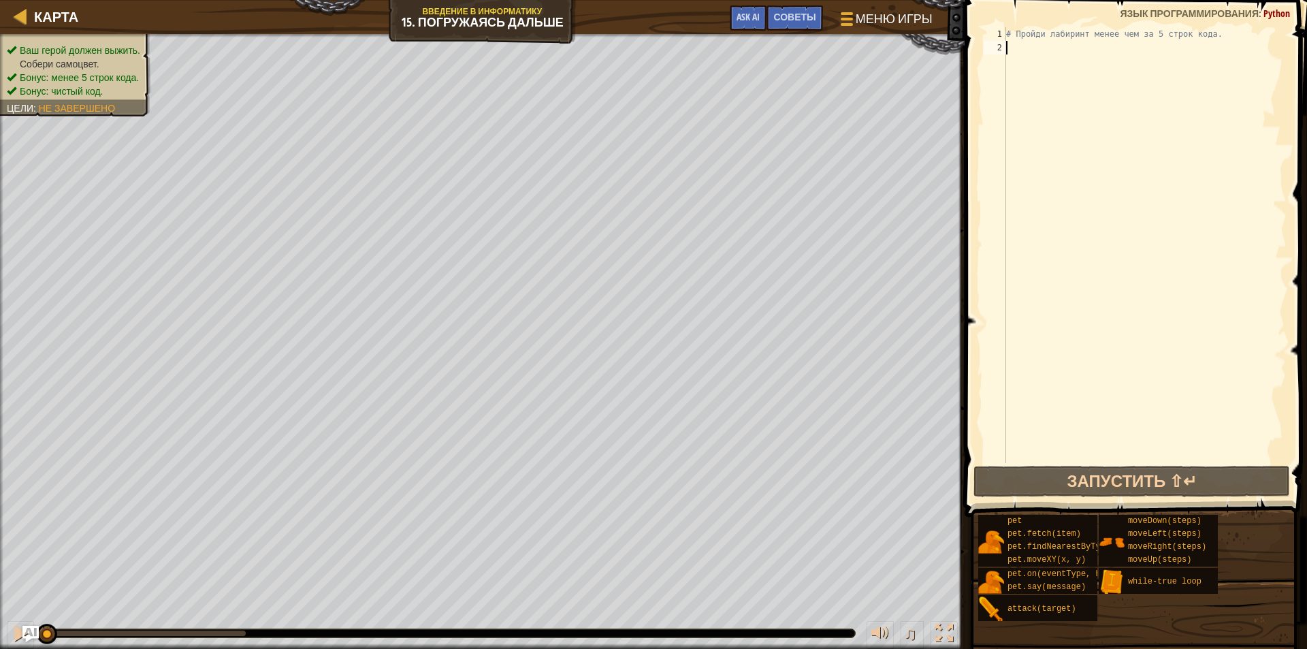
type textarea "h"
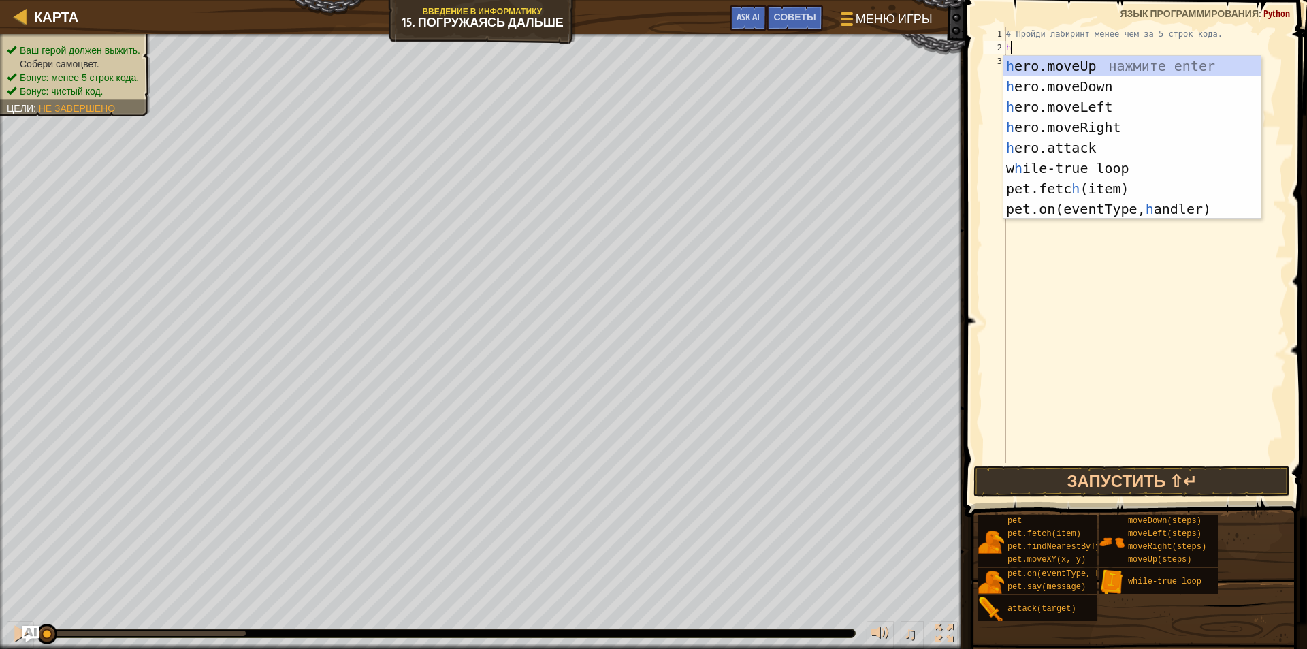
scroll to position [6, 0]
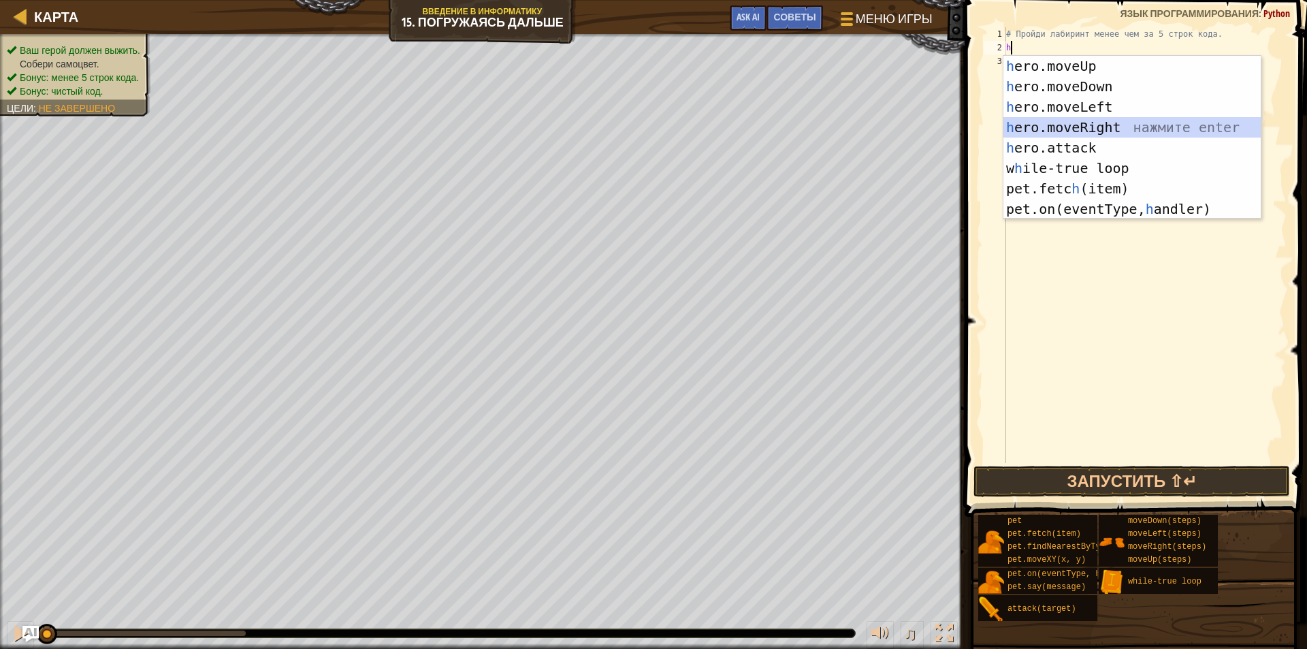
click at [1104, 131] on div "h ero.moveUp нажмите enter h ero.moveDown нажмите enter h ero.moveLeft нажмите …" at bounding box center [1131, 158] width 257 height 204
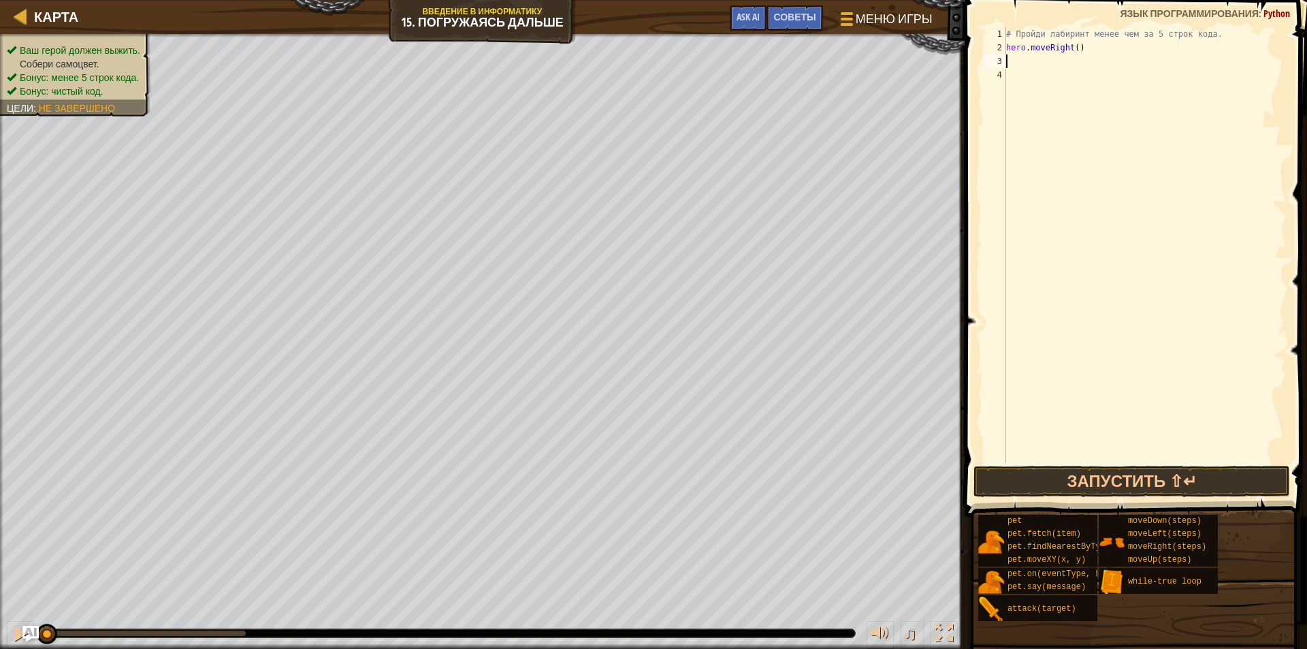
type textarea "h"
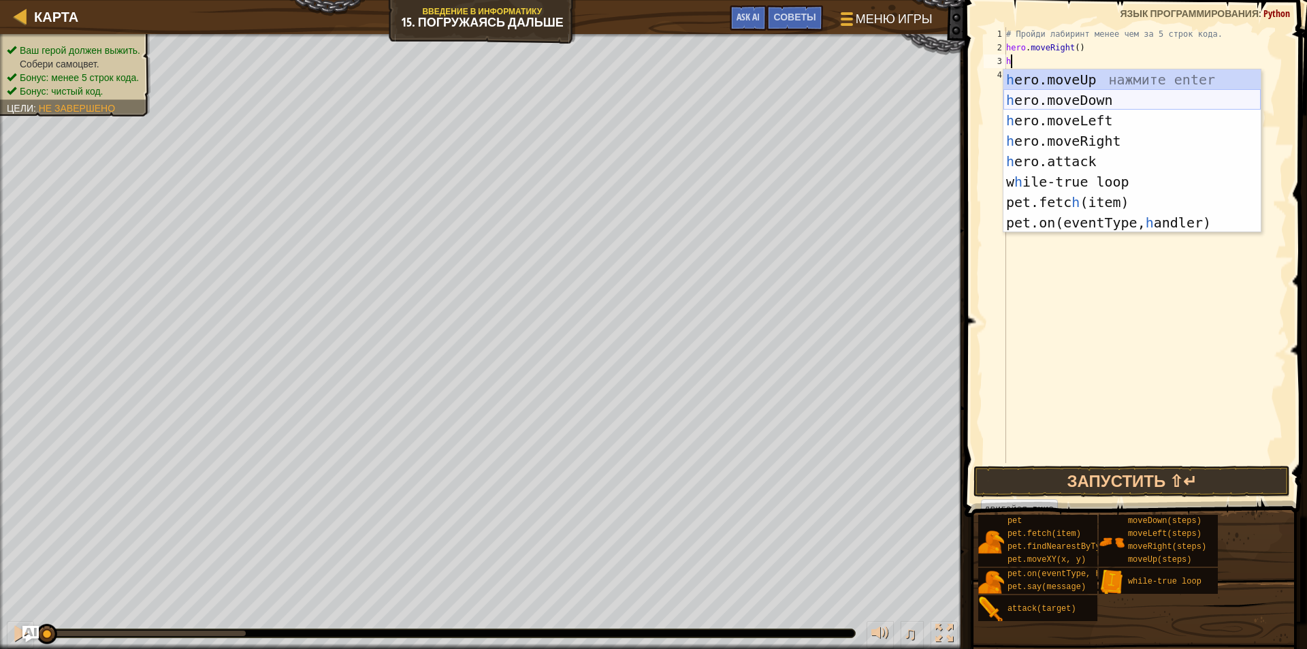
click at [1094, 98] on div "h ero.moveUp нажмите enter h ero.moveDown нажмите enter h ero.moveLeft нажмите …" at bounding box center [1131, 171] width 257 height 204
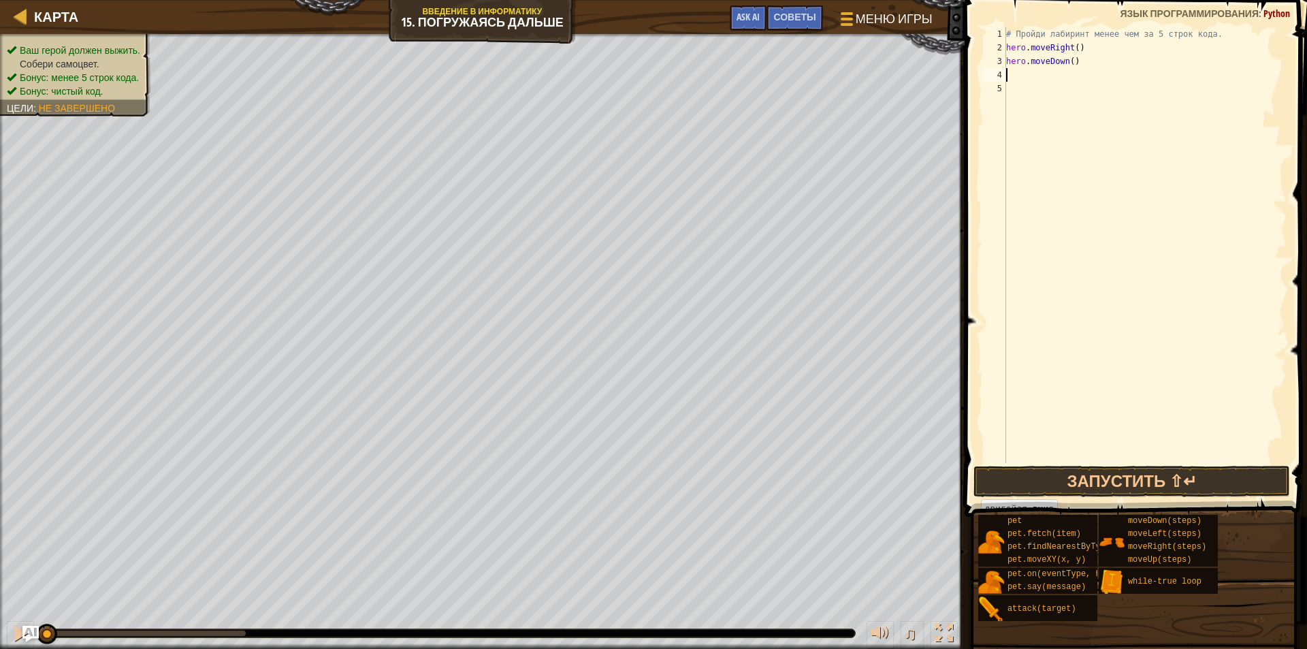
type textarea "h"
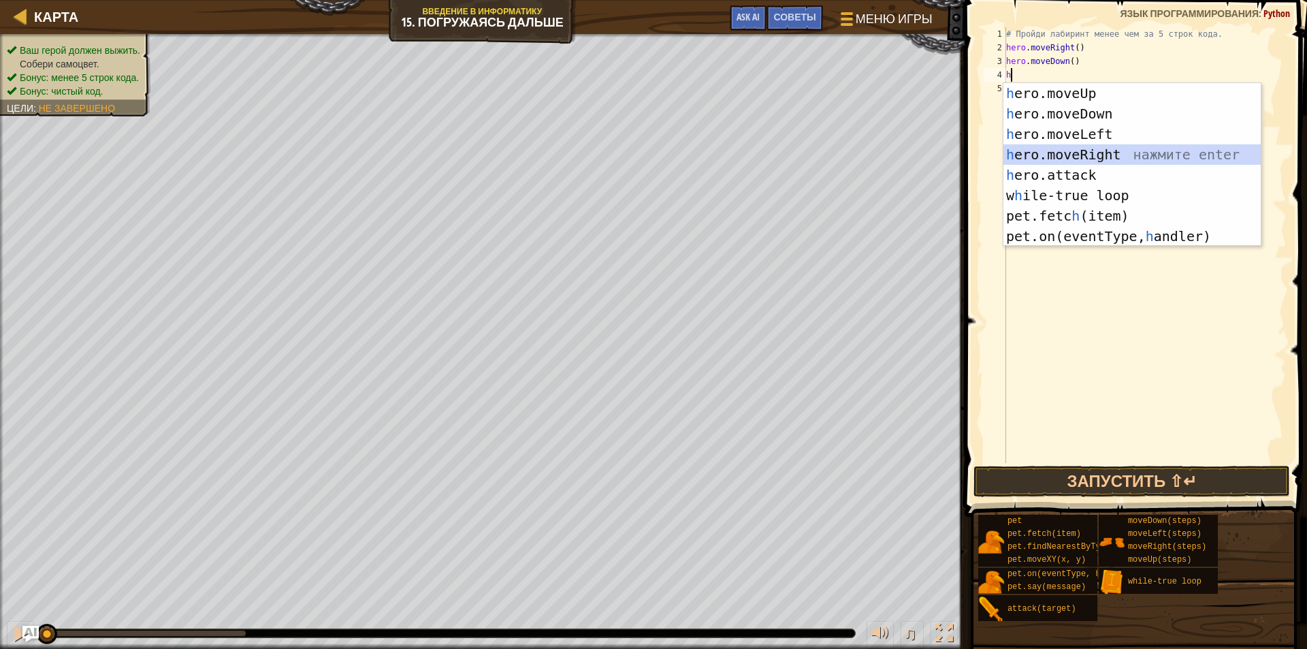
click at [1110, 148] on div "h ero.moveUp нажмите enter h ero.moveDown нажмите enter h ero.moveLeft нажмите …" at bounding box center [1131, 185] width 257 height 204
type textarea "h"
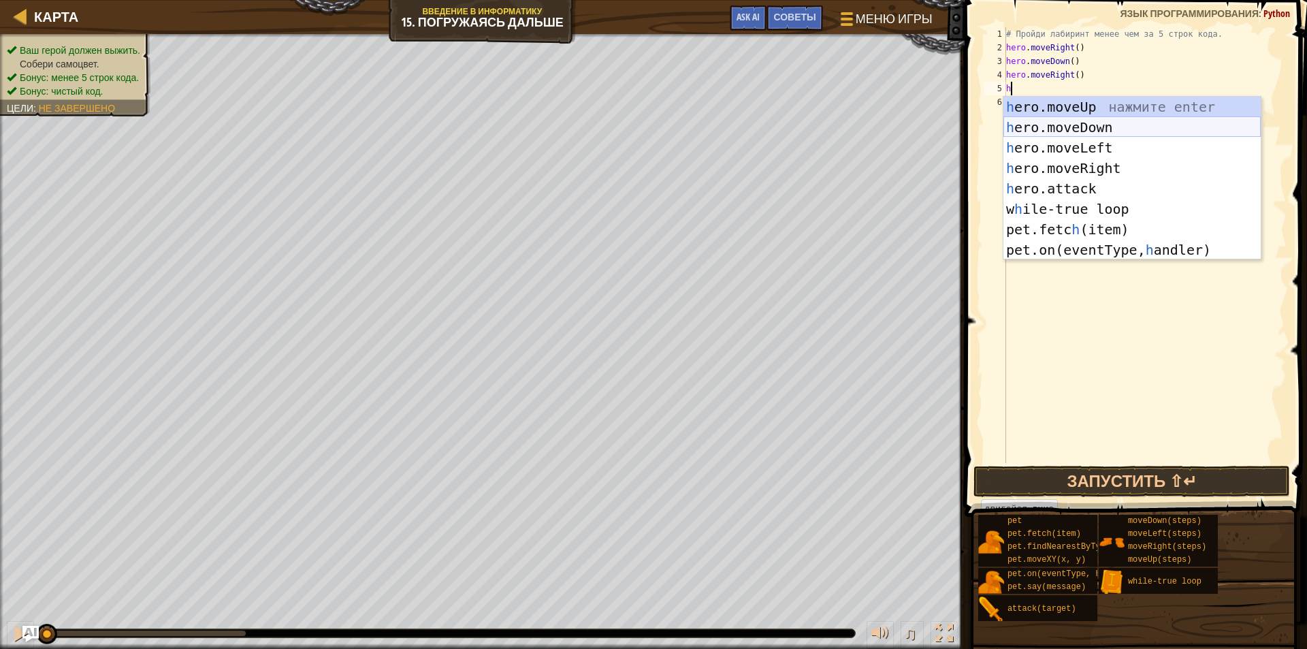
click at [1121, 129] on div "h ero.moveUp нажмите enter h ero.moveDown нажмите enter h ero.moveLeft нажмите …" at bounding box center [1131, 199] width 257 height 204
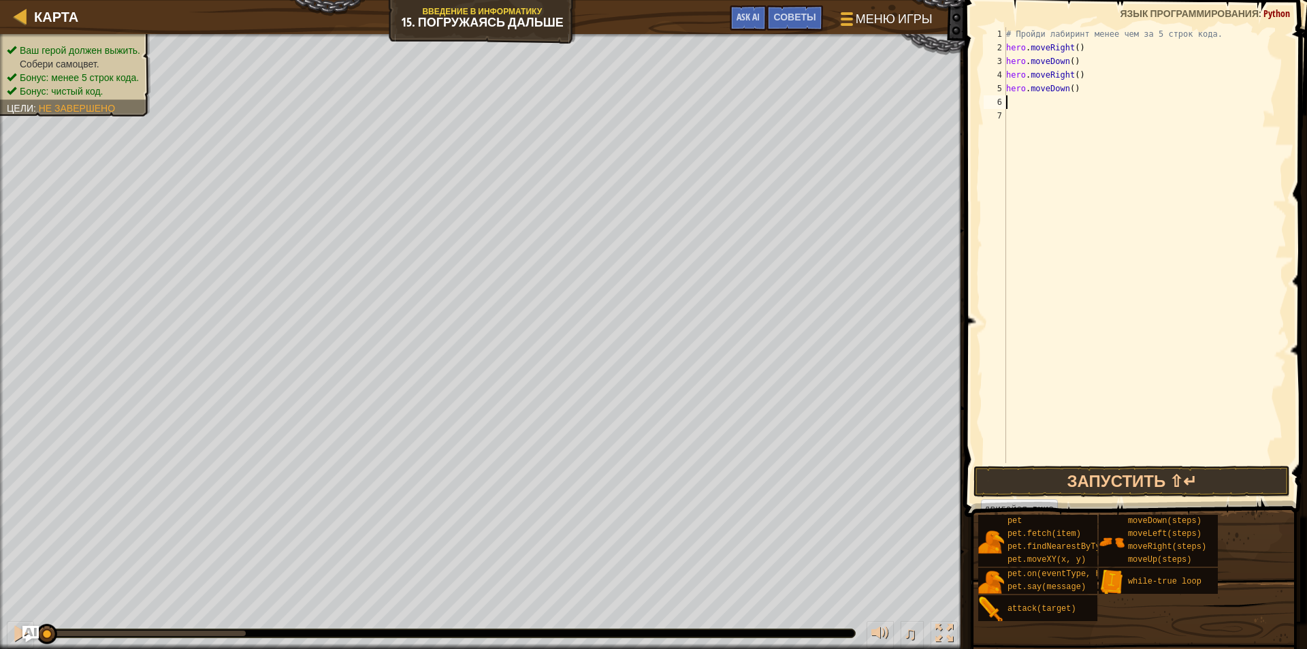
type textarea "h"
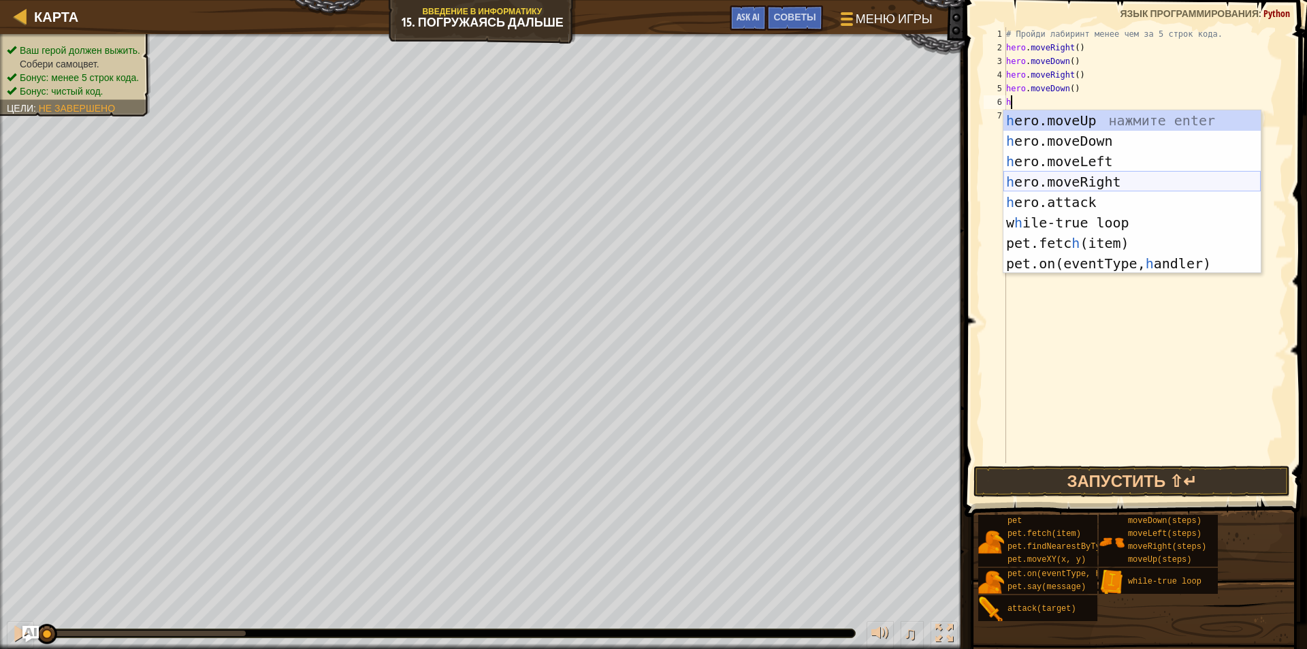
click at [1095, 176] on div "h ero.moveUp нажмите enter h ero.moveDown нажмите enter h ero.moveLeft нажмите …" at bounding box center [1131, 212] width 257 height 204
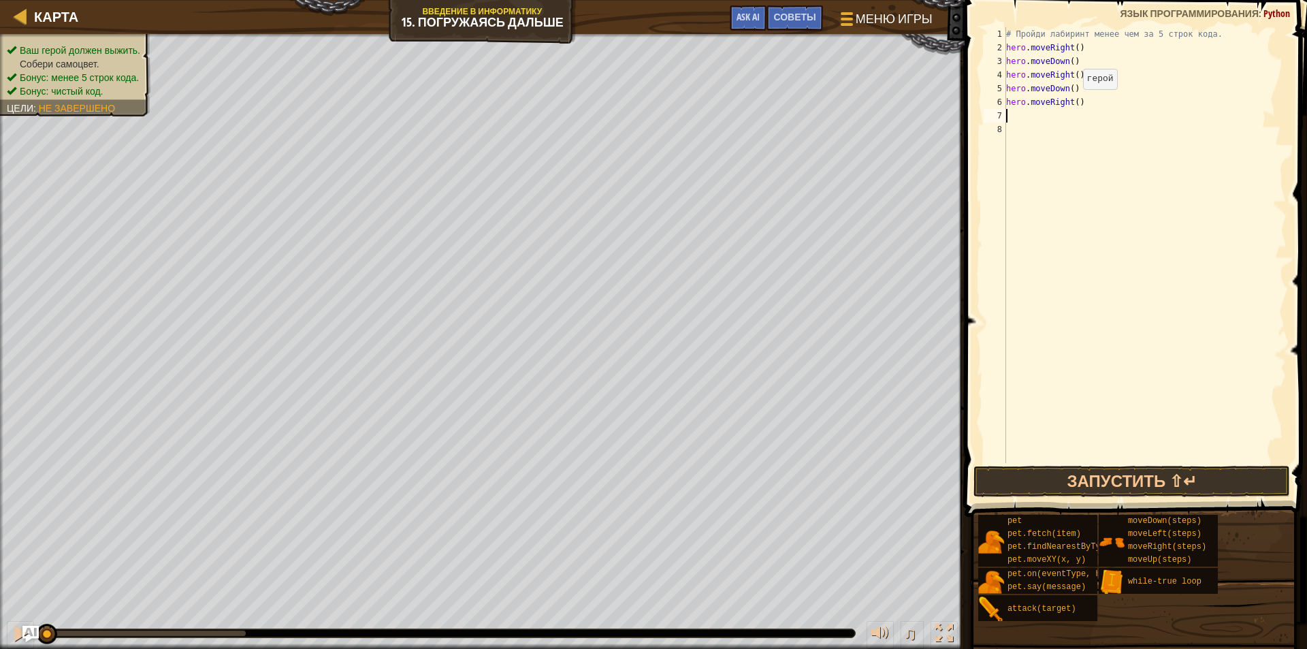
click at [1071, 103] on div "# Пройди лабиринт менее чем за 5 строк кода. hero . moveRight ( ) hero . moveDo…" at bounding box center [1144, 258] width 283 height 463
click at [1072, 76] on div "# Пройди лабиринт менее чем за 5 строк кода. hero . moveRight ( ) hero . moveDo…" at bounding box center [1144, 258] width 283 height 463
click at [1073, 47] on div "# Пройди лабиринт менее чем за 5 строк кода. hero . moveRight ( ) hero . moveDo…" at bounding box center [1144, 258] width 283 height 463
click at [1119, 474] on button "Запустить ⇧↵" at bounding box center [1131, 481] width 317 height 31
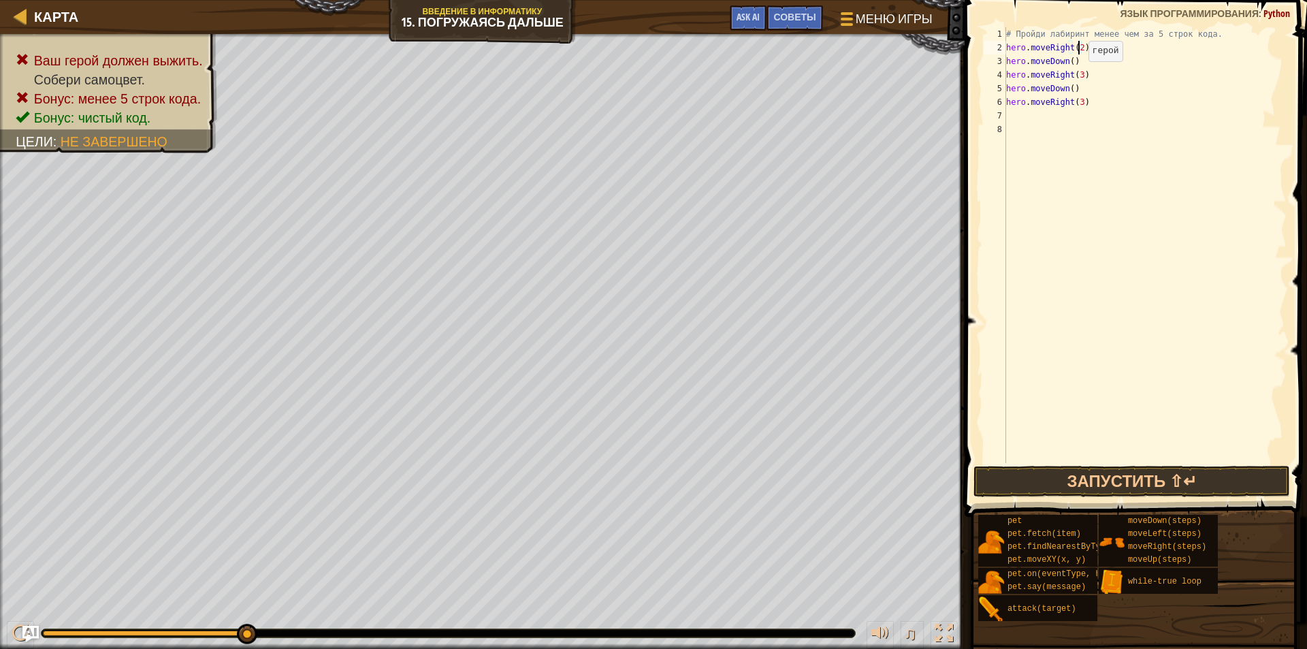
click at [1077, 75] on div "# Пройди лабиринт менее чем за 5 строк кода. hero . moveRight ( 2 ) hero . move…" at bounding box center [1144, 258] width 283 height 463
click at [1075, 100] on div "# Пройди лабиринт менее чем за 5 строк кода. hero . moveRight ( 2 ) hero . move…" at bounding box center [1144, 258] width 283 height 463
click at [1080, 103] on div "# Пройди лабиринт менее чем за 5 строк кода. hero . moveRight ( 2 ) hero . move…" at bounding box center [1144, 258] width 283 height 463
type textarea "hero.moveRight(2)"
click at [1102, 484] on button "Запустить ⇧↵" at bounding box center [1131, 481] width 317 height 31
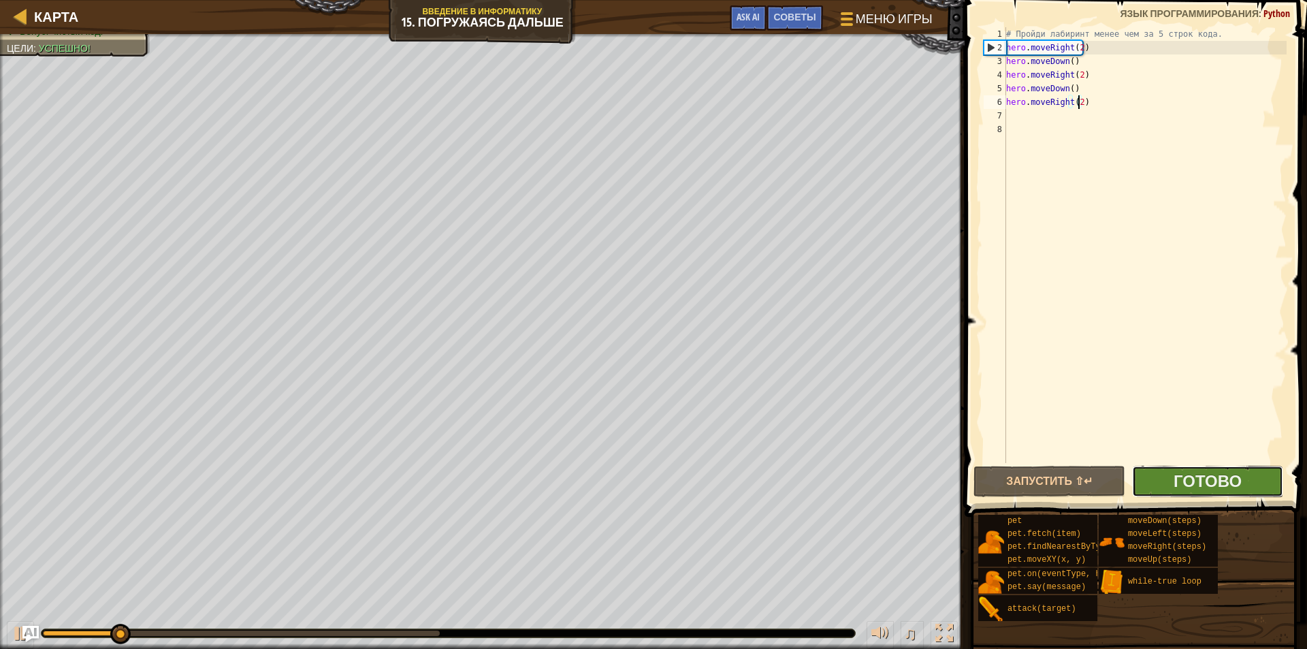
click at [1187, 491] on button "Готово" at bounding box center [1208, 481] width 152 height 31
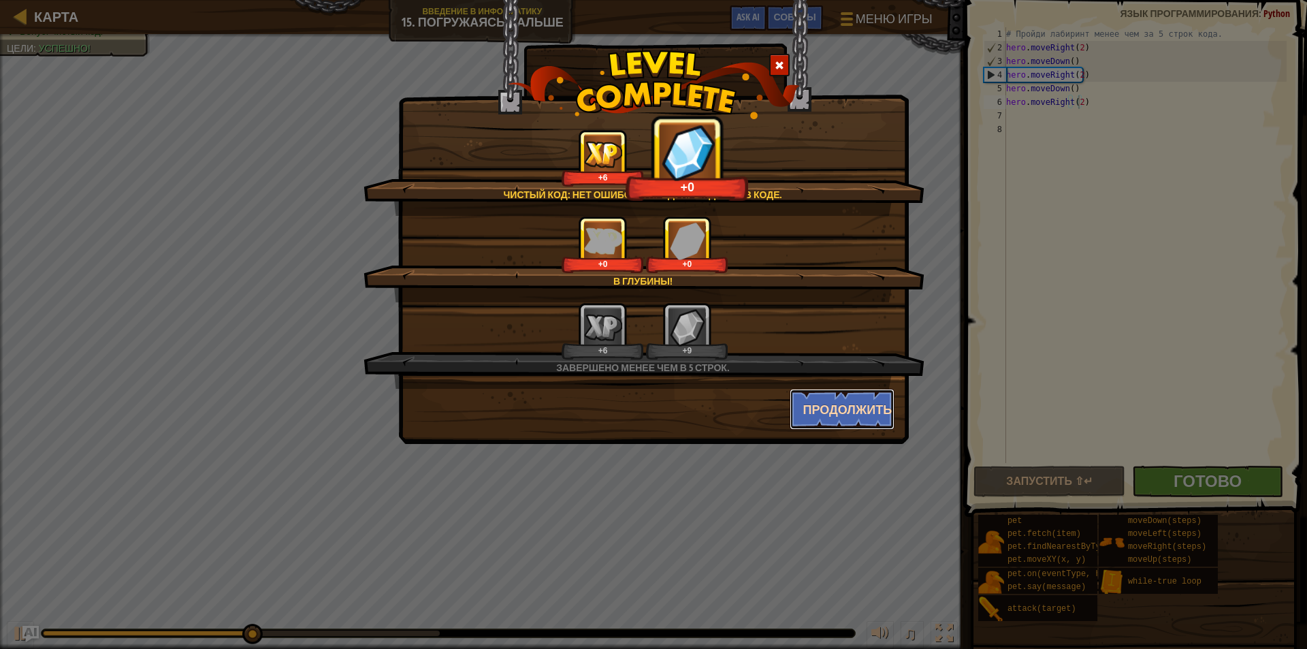
click at [851, 416] on button "Продолжить" at bounding box center [843, 409] width 106 height 41
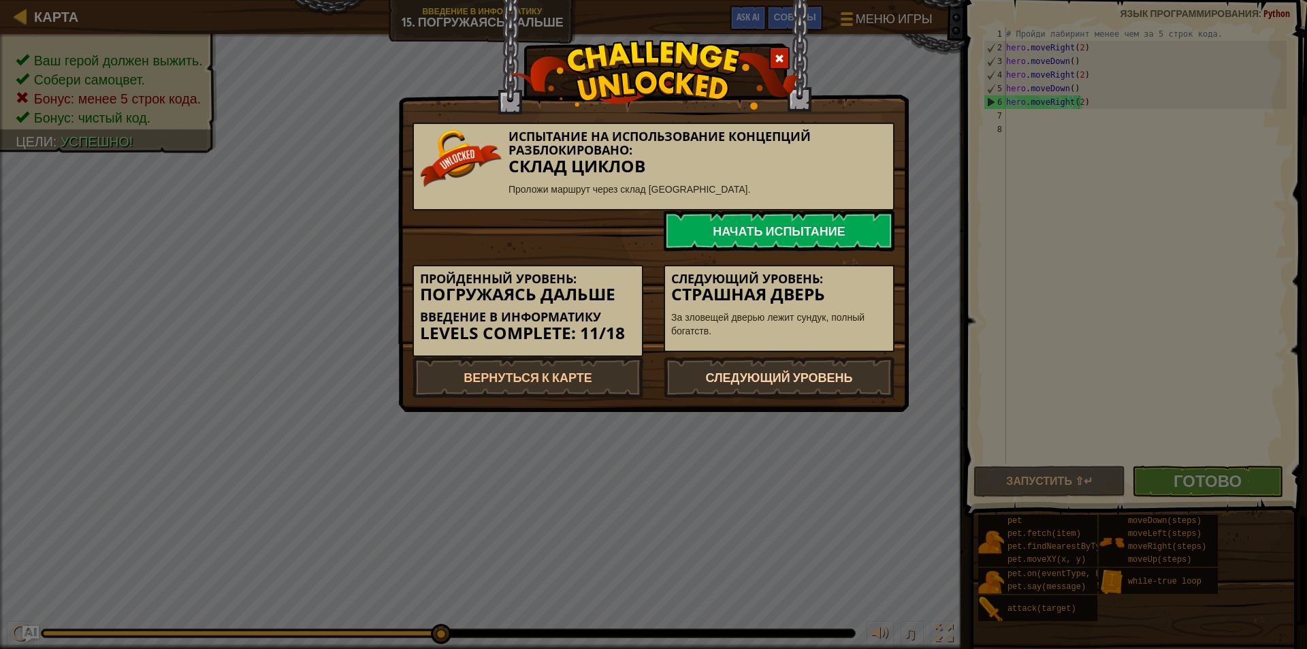
click at [841, 376] on link "Следующий уровень" at bounding box center [779, 377] width 231 height 41
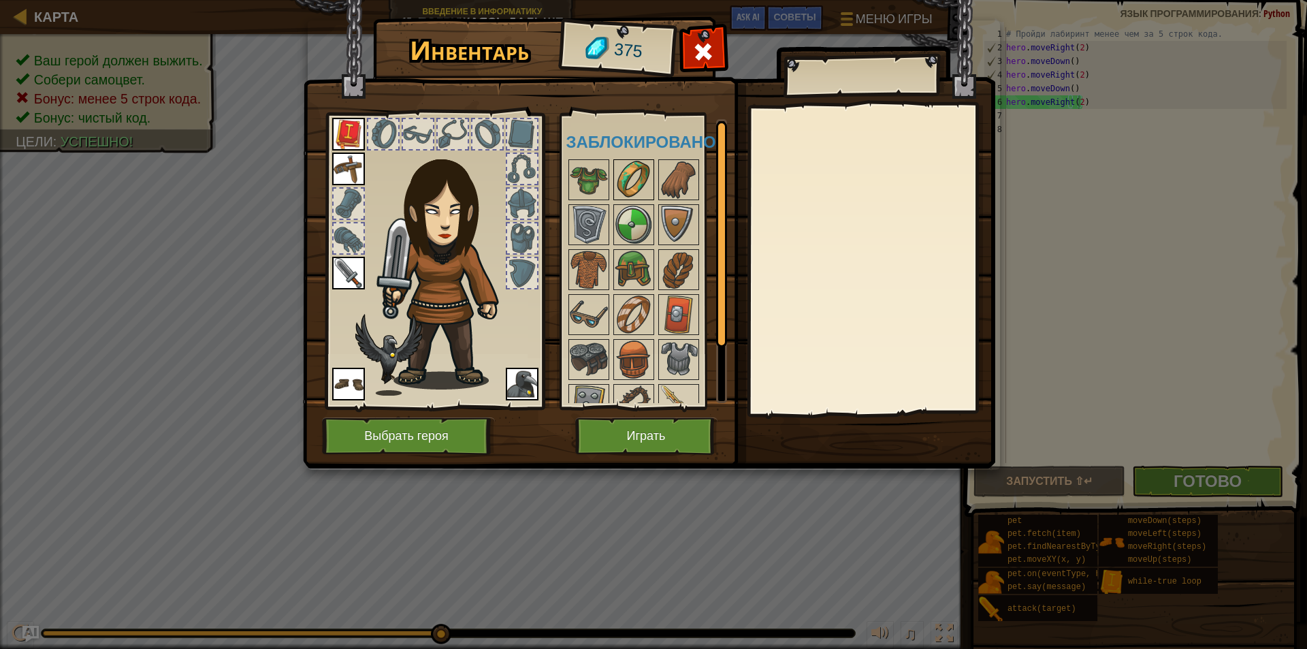
click at [651, 170] on img at bounding box center [634, 180] width 38 height 38
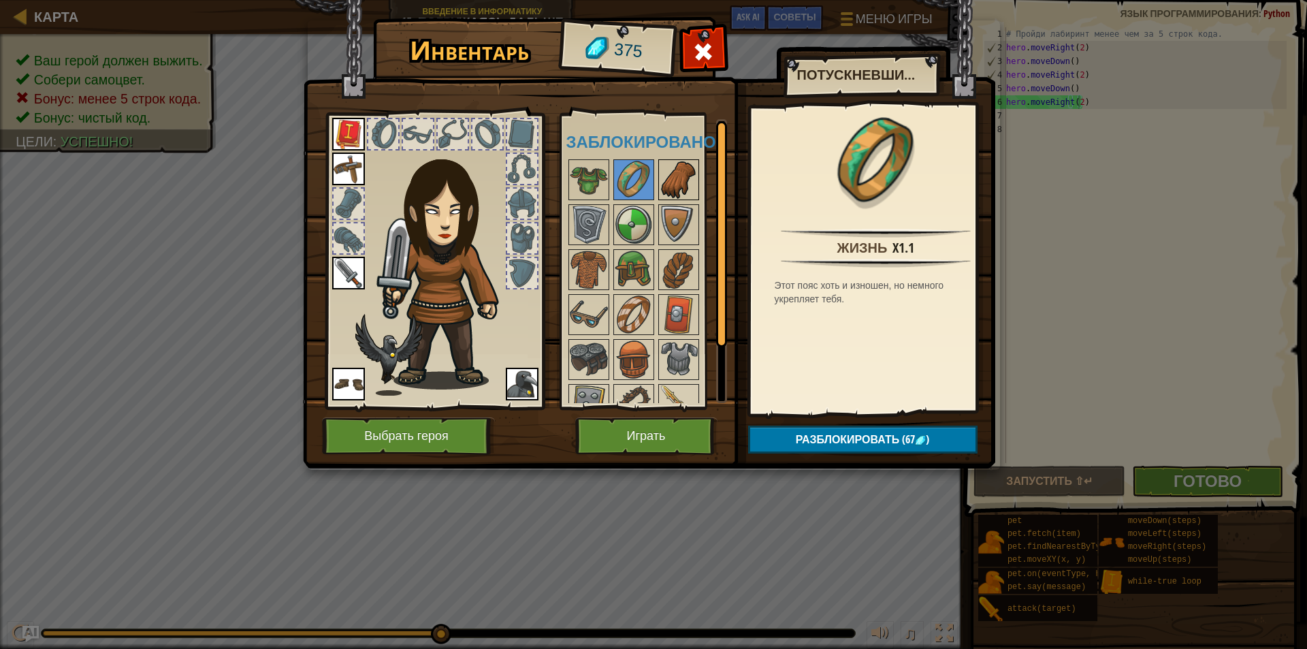
click at [671, 200] on div at bounding box center [678, 179] width 41 height 41
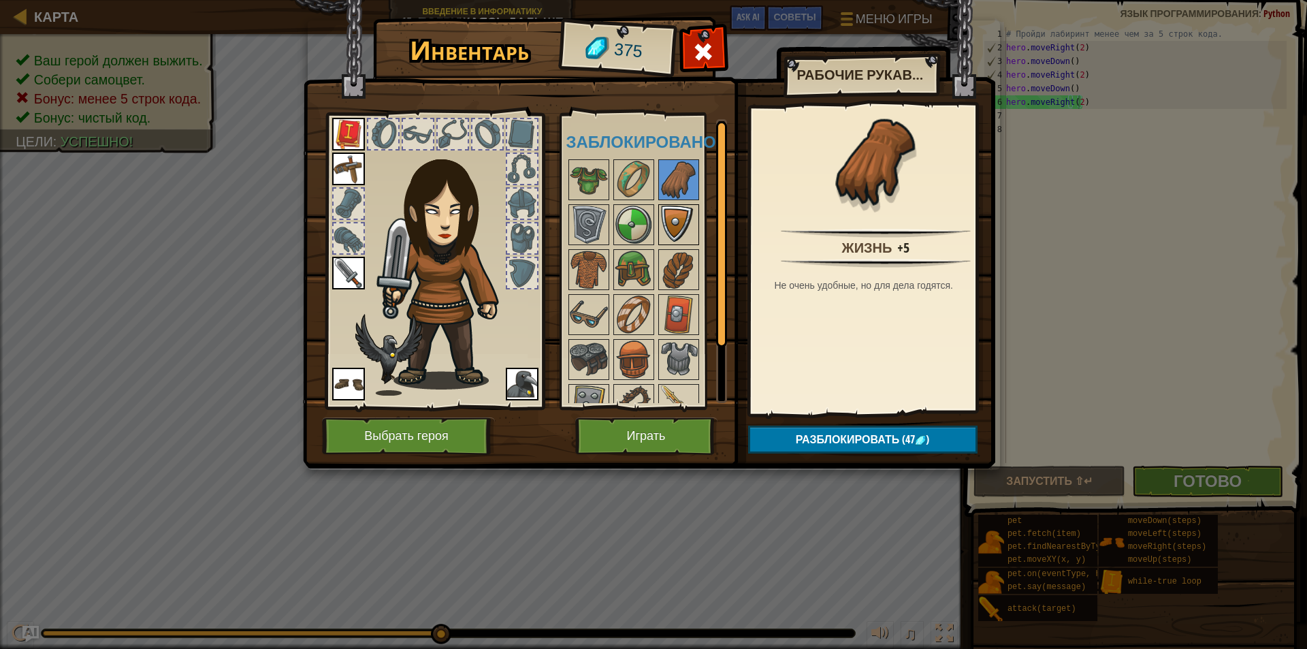
click at [692, 242] on img at bounding box center [679, 225] width 38 height 38
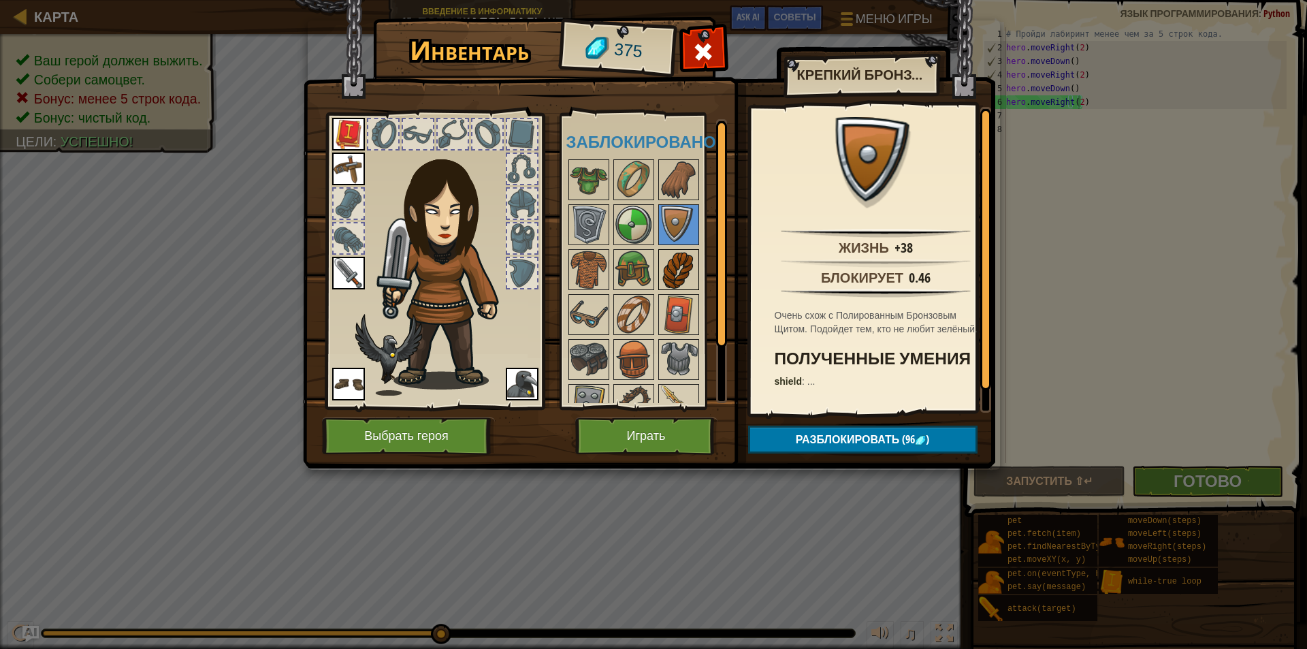
click at [664, 270] on img at bounding box center [679, 270] width 38 height 38
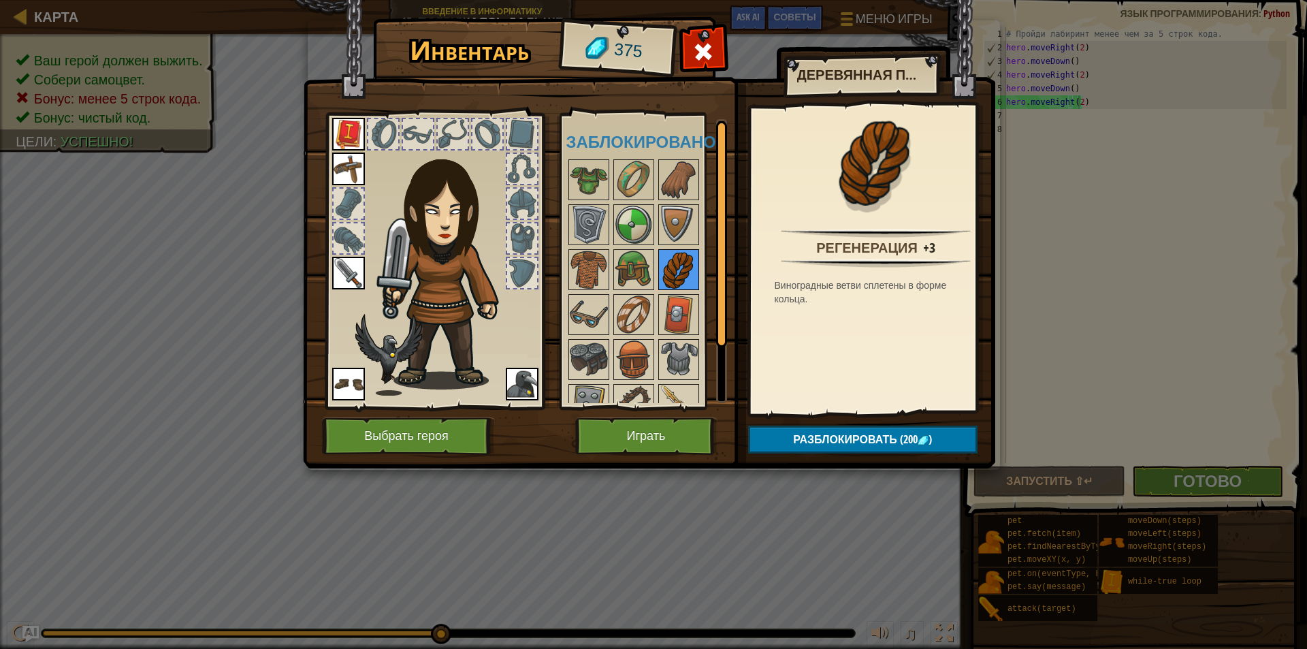
click at [664, 270] on img at bounding box center [679, 270] width 38 height 38
click at [594, 165] on img at bounding box center [589, 180] width 38 height 38
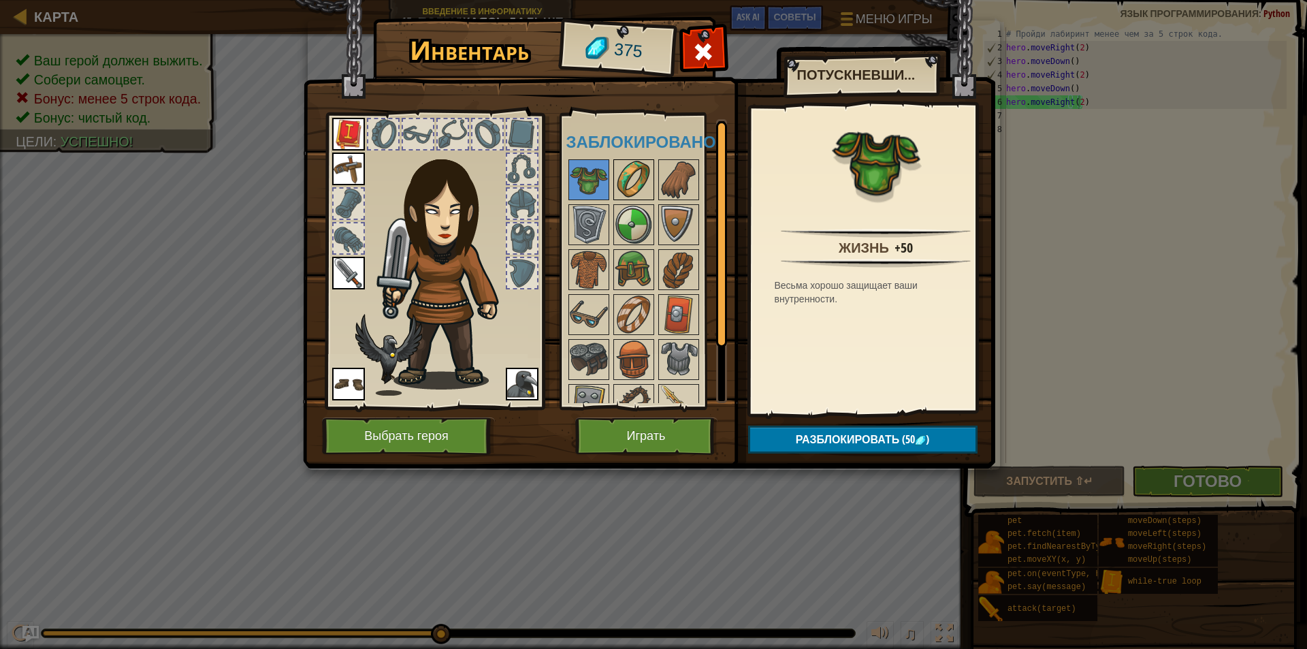
click at [641, 177] on img at bounding box center [634, 180] width 38 height 38
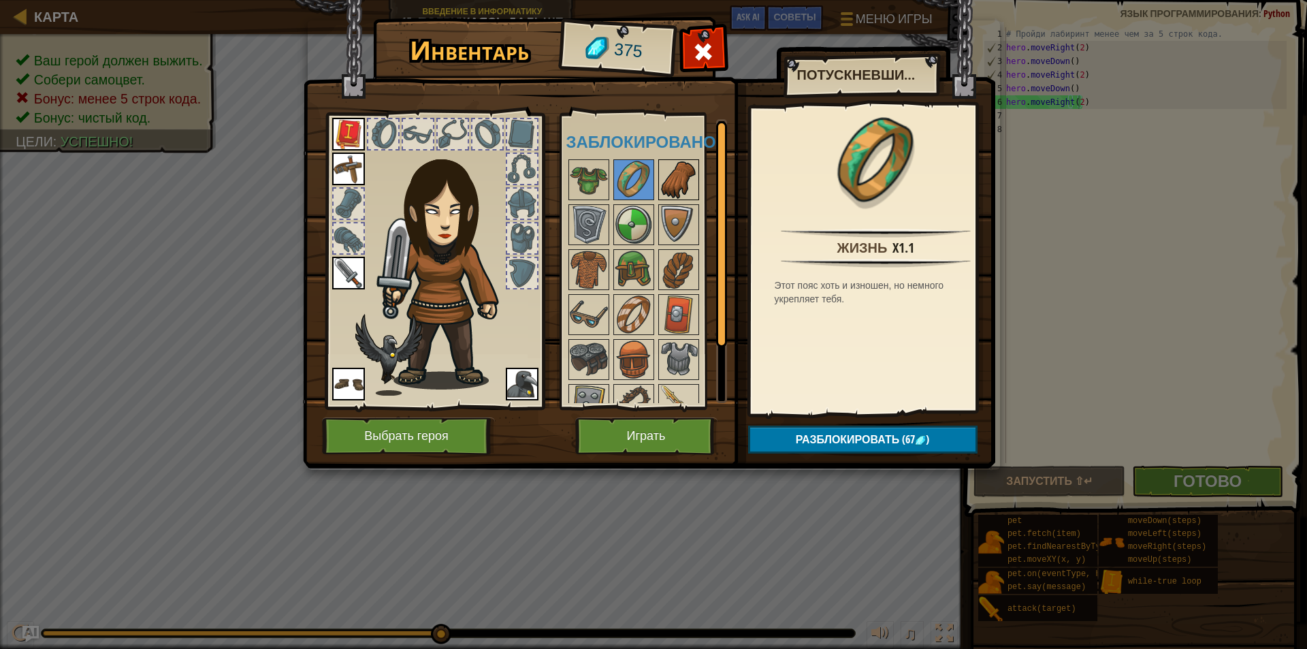
click at [686, 164] on img at bounding box center [679, 180] width 38 height 38
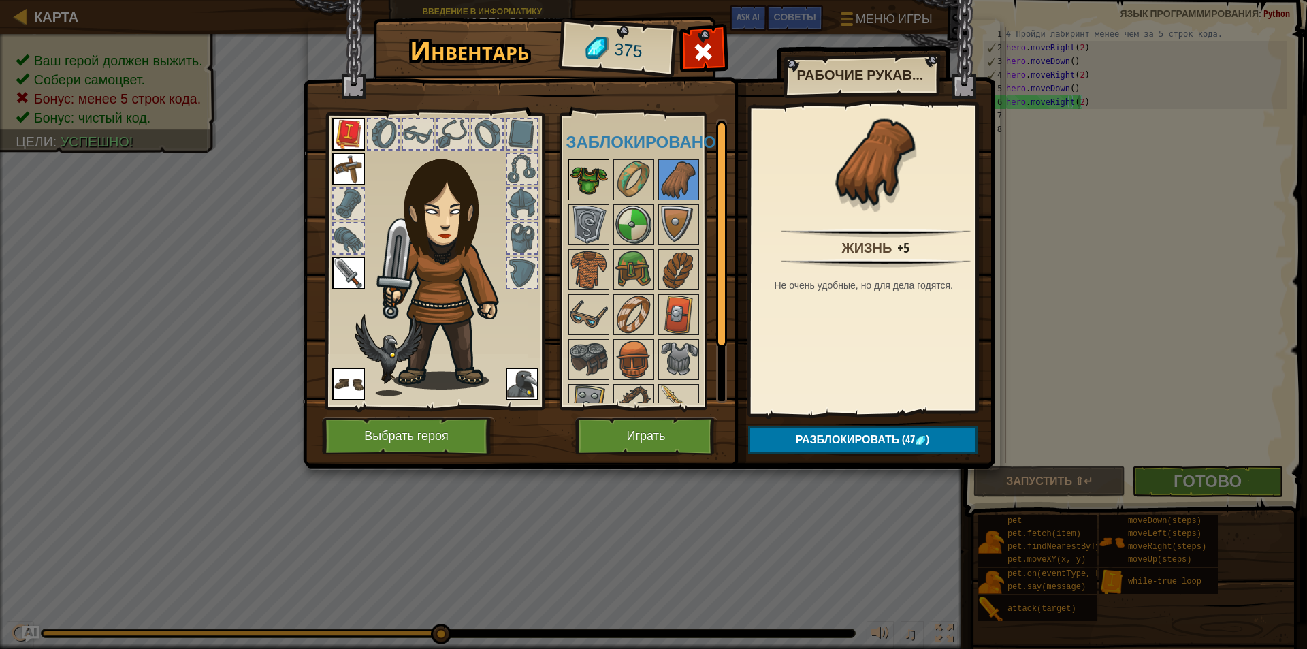
click at [600, 172] on img at bounding box center [589, 180] width 38 height 38
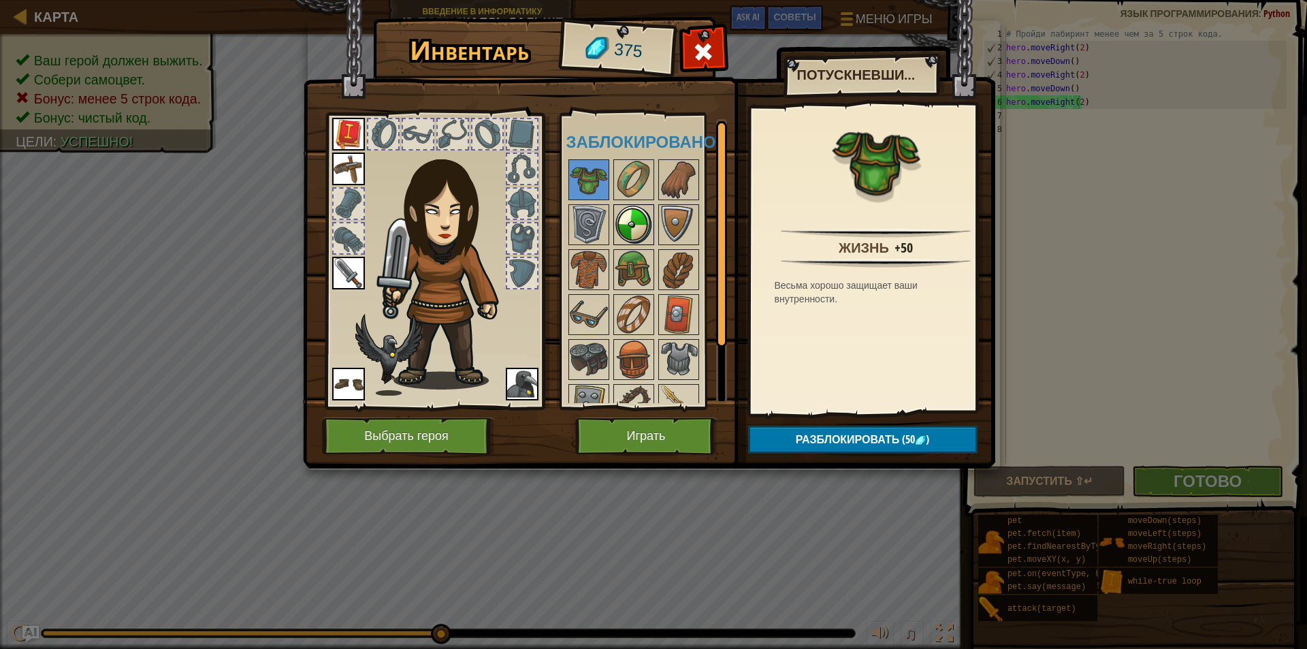
click at [627, 223] on img at bounding box center [634, 225] width 38 height 38
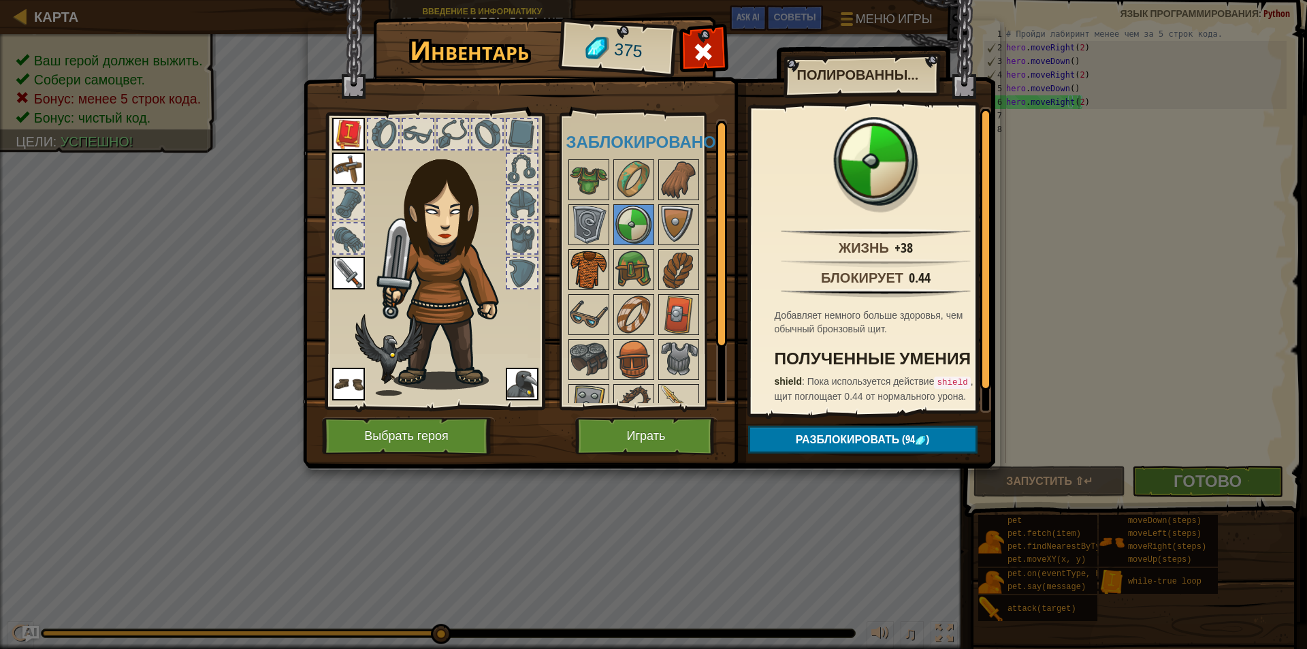
click at [594, 251] on img at bounding box center [589, 270] width 38 height 38
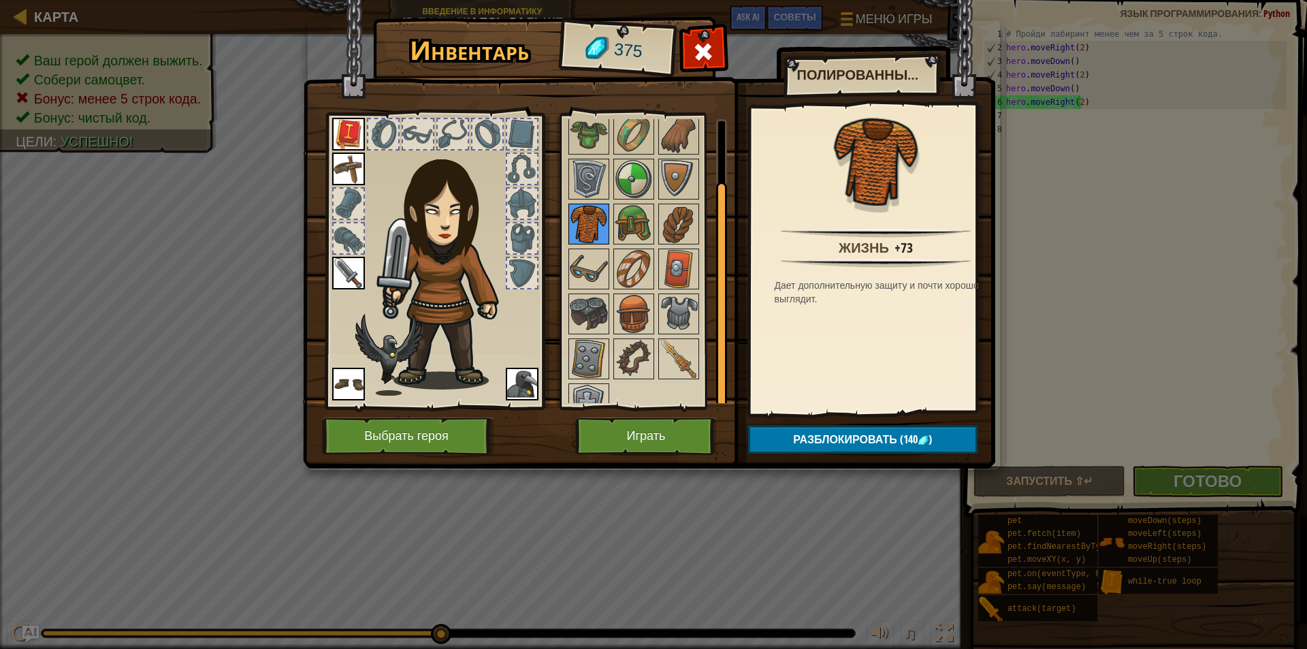
scroll to position [68, 0]
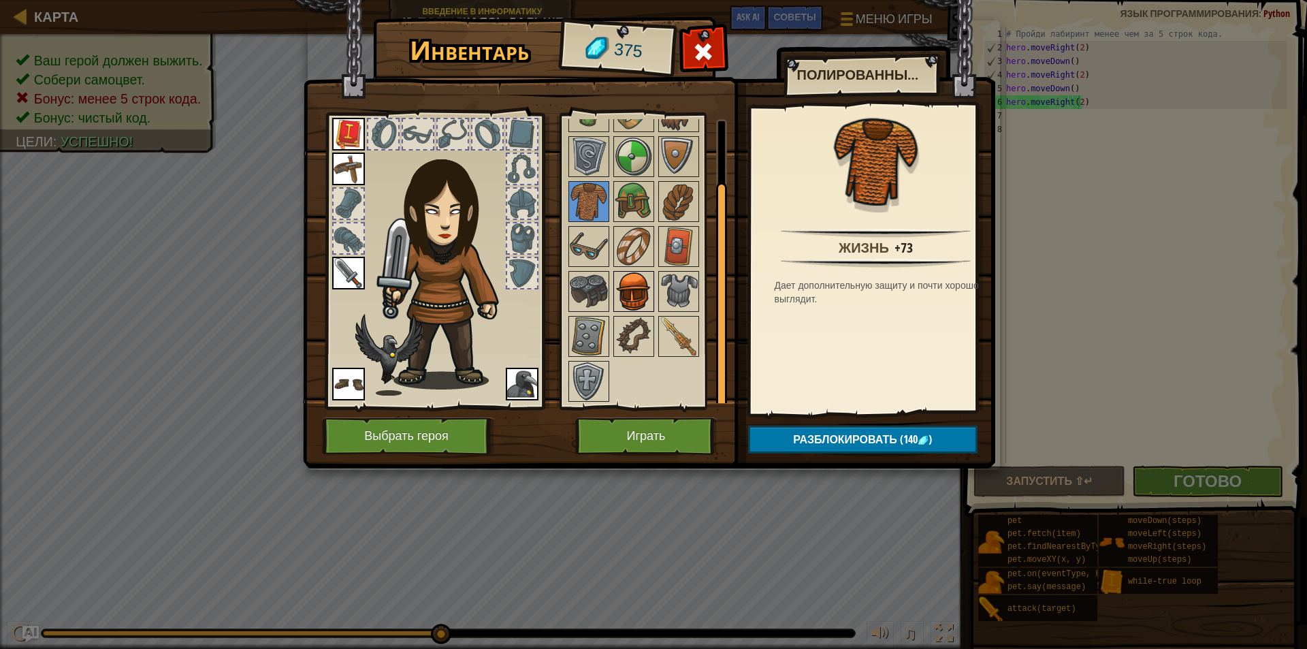
click at [635, 272] on img at bounding box center [634, 291] width 38 height 38
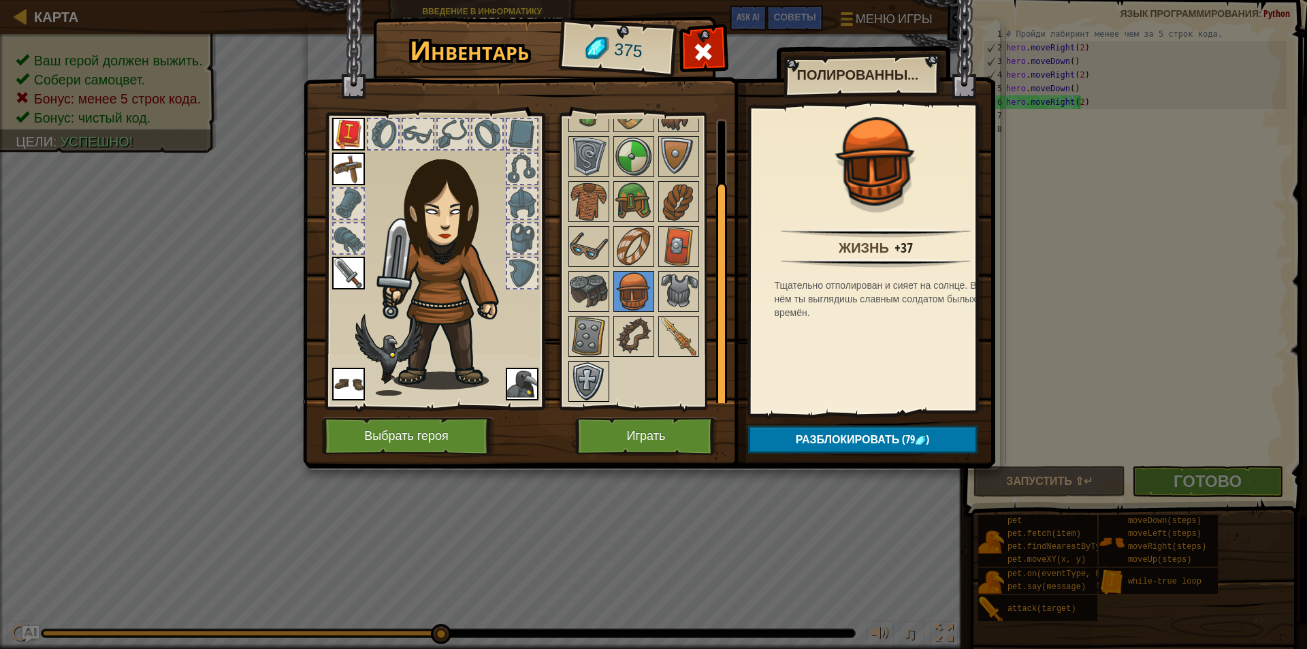
click at [591, 368] on img at bounding box center [589, 381] width 38 height 38
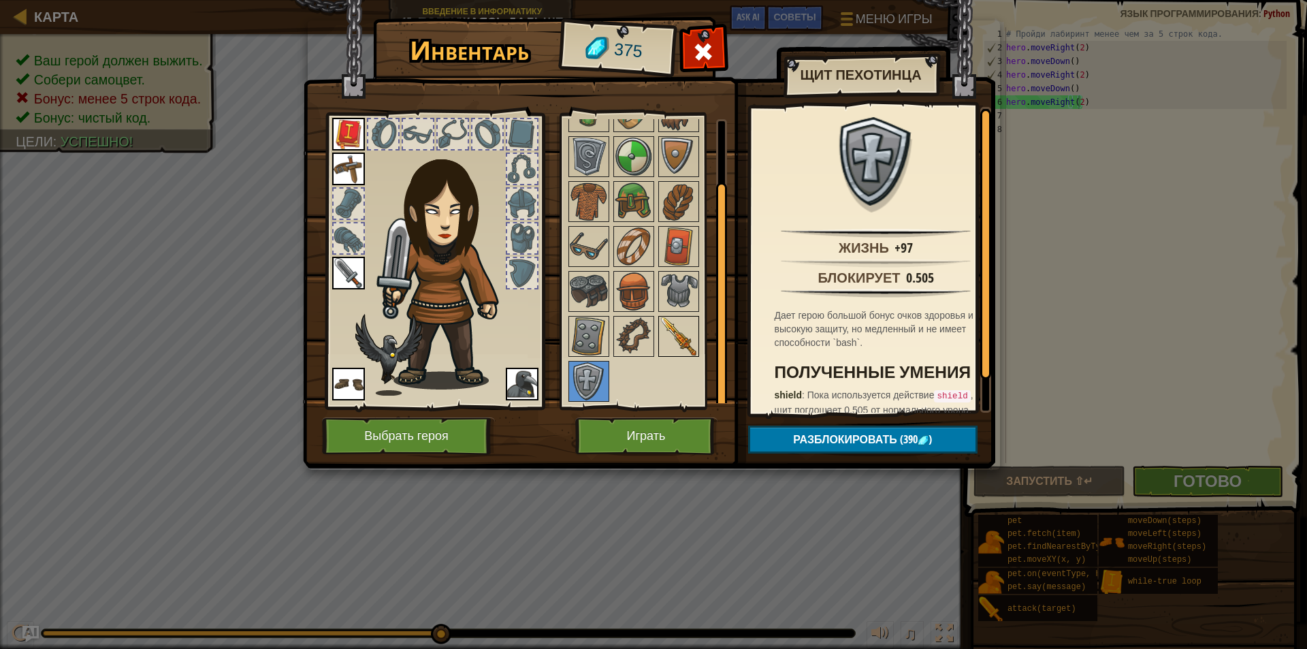
click at [672, 338] on img at bounding box center [679, 336] width 38 height 38
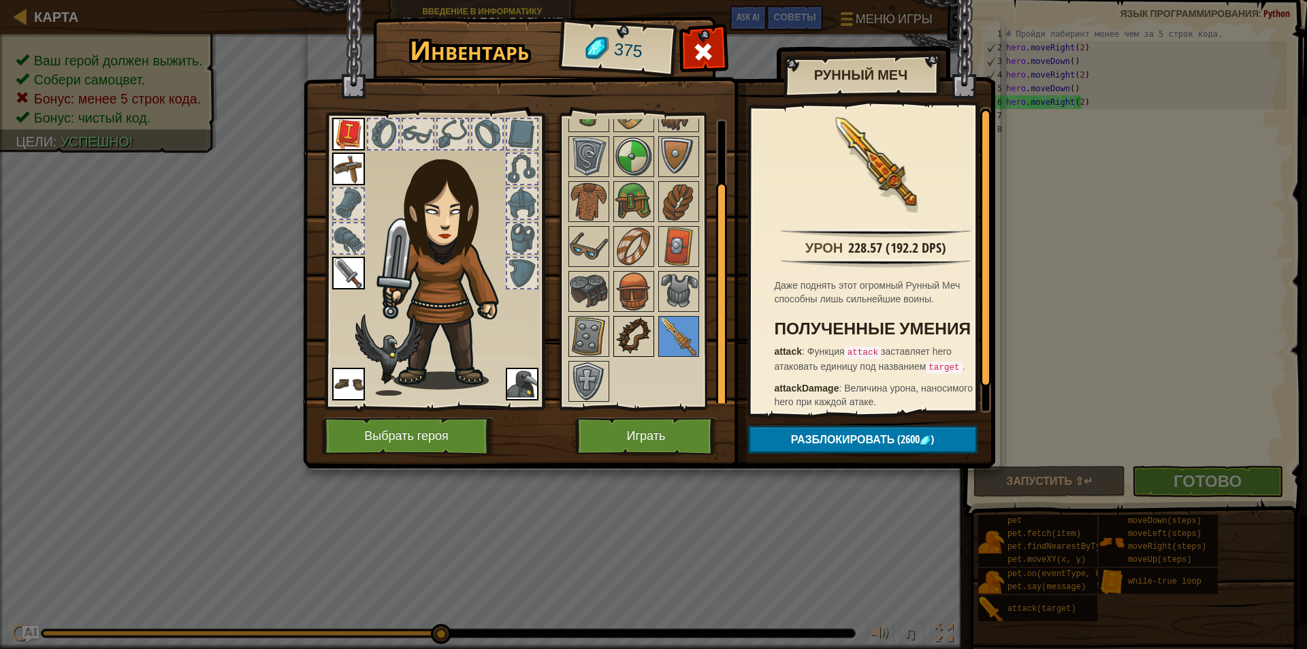
click at [642, 332] on img at bounding box center [634, 336] width 38 height 38
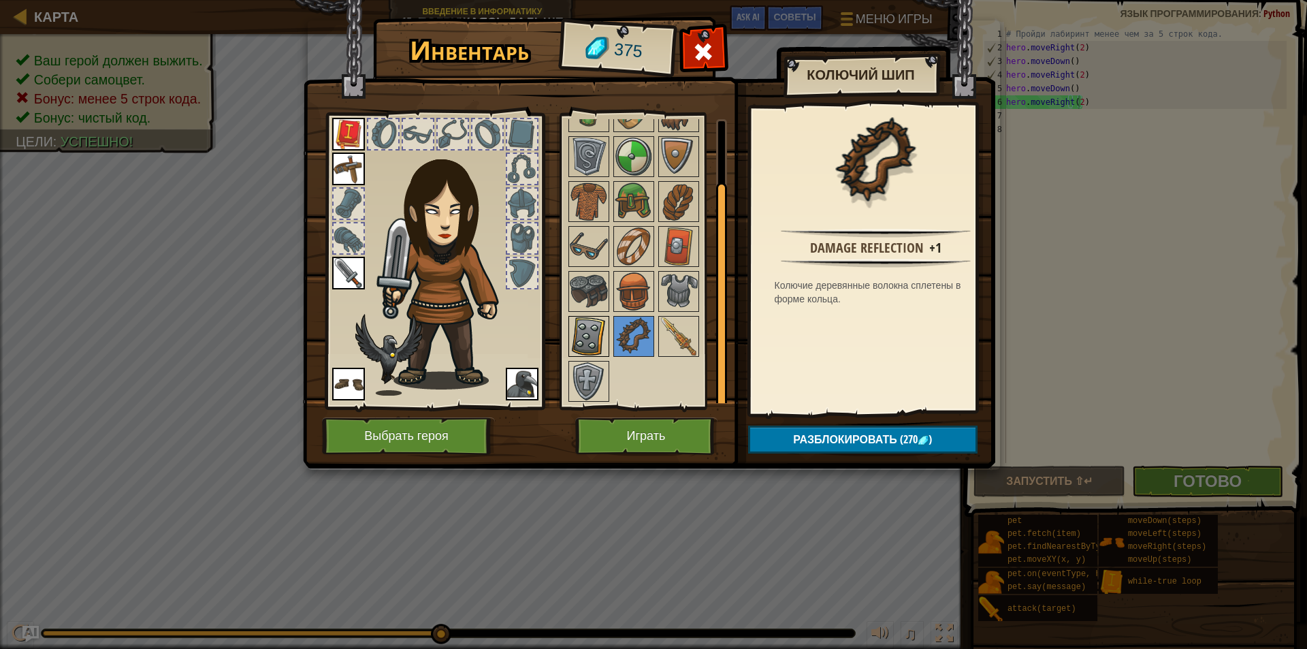
click at [592, 319] on img at bounding box center [589, 336] width 38 height 38
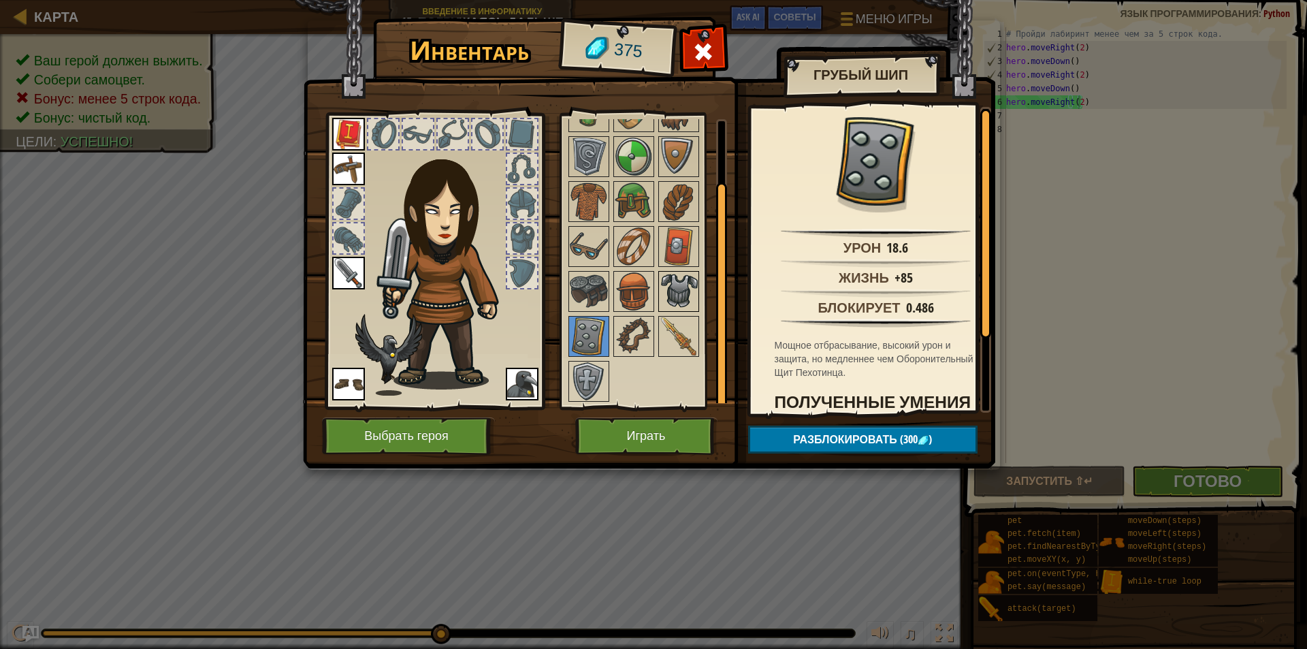
click at [691, 295] on img at bounding box center [679, 291] width 38 height 38
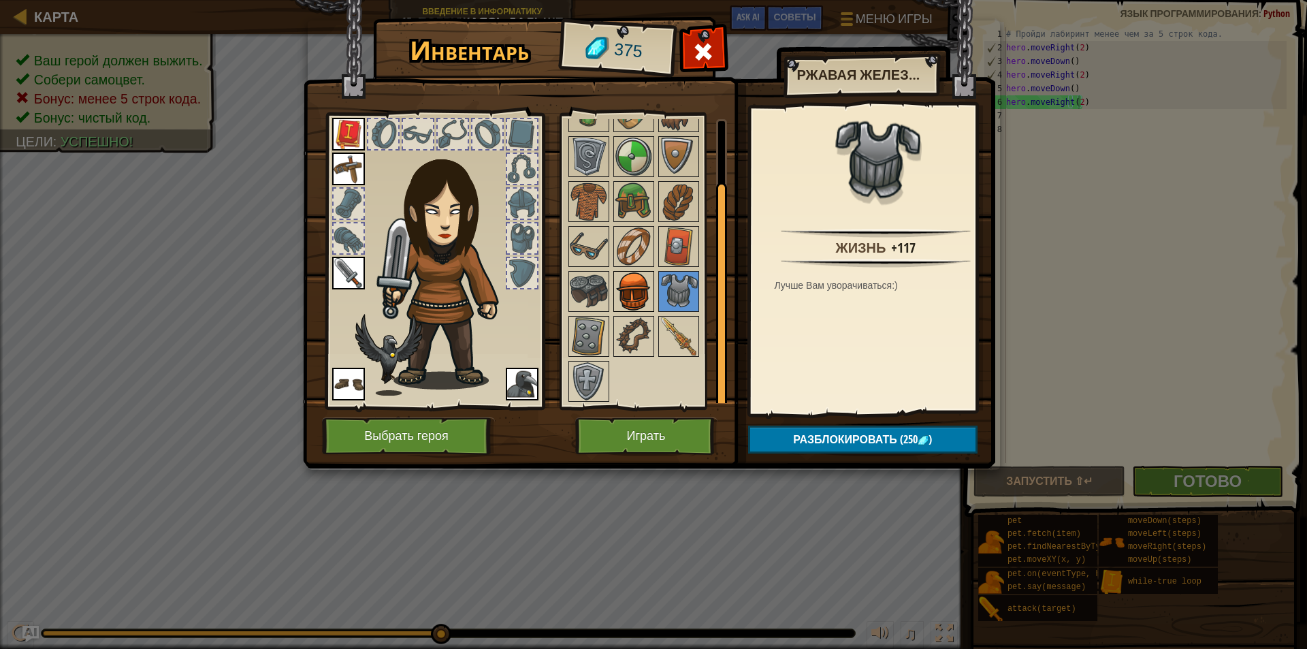
click at [628, 285] on img at bounding box center [634, 291] width 38 height 38
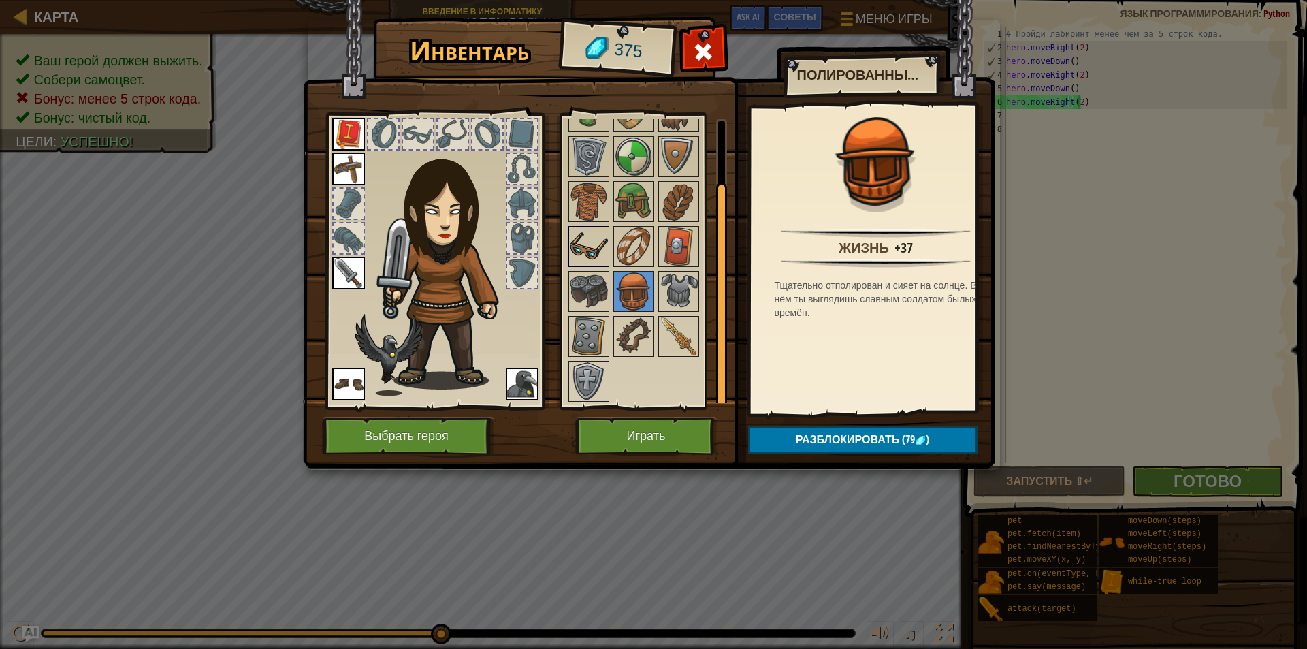
click at [592, 253] on img at bounding box center [589, 246] width 38 height 38
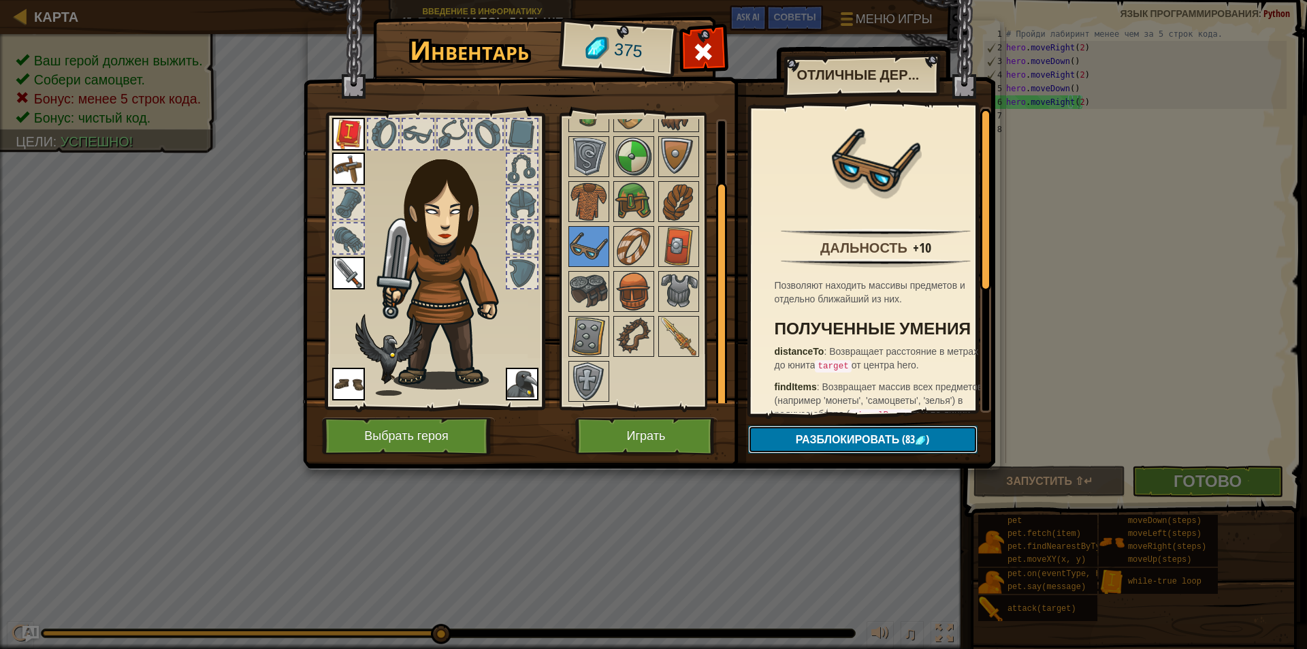
click at [785, 430] on button "Разблокировать (83 )" at bounding box center [862, 439] width 229 height 28
click at [785, 430] on button "Подтвердить" at bounding box center [862, 439] width 229 height 28
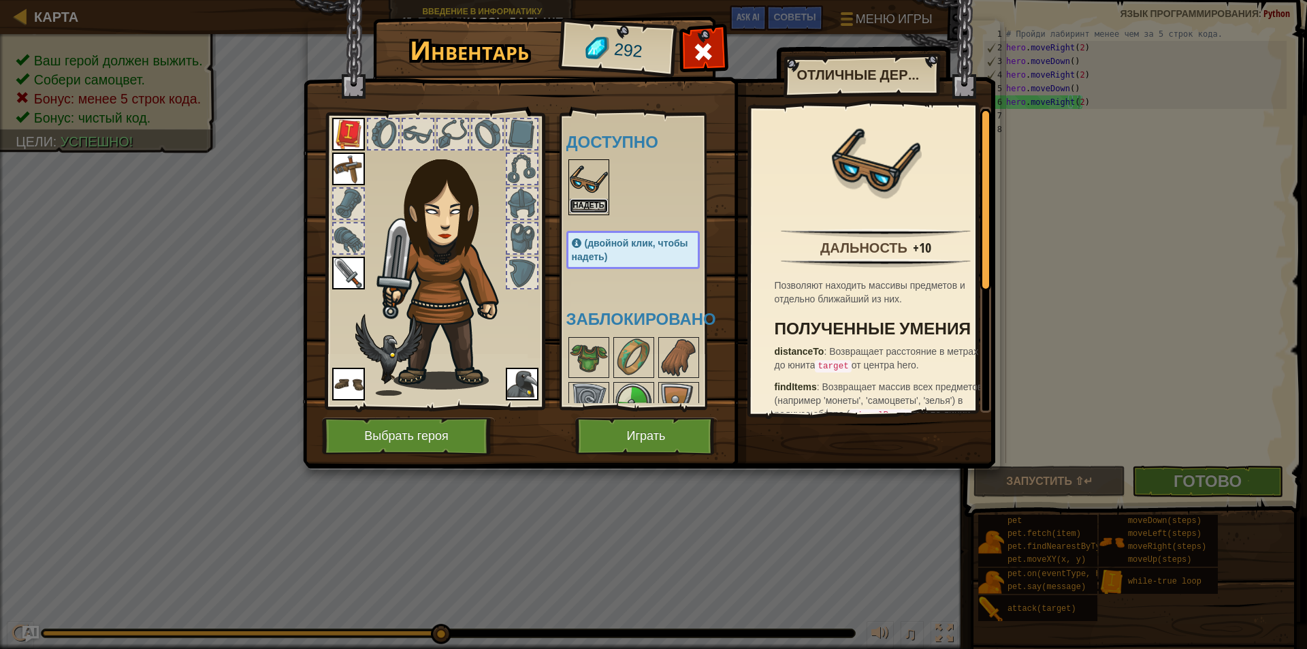
click at [579, 203] on button "Надеть" at bounding box center [589, 206] width 38 height 14
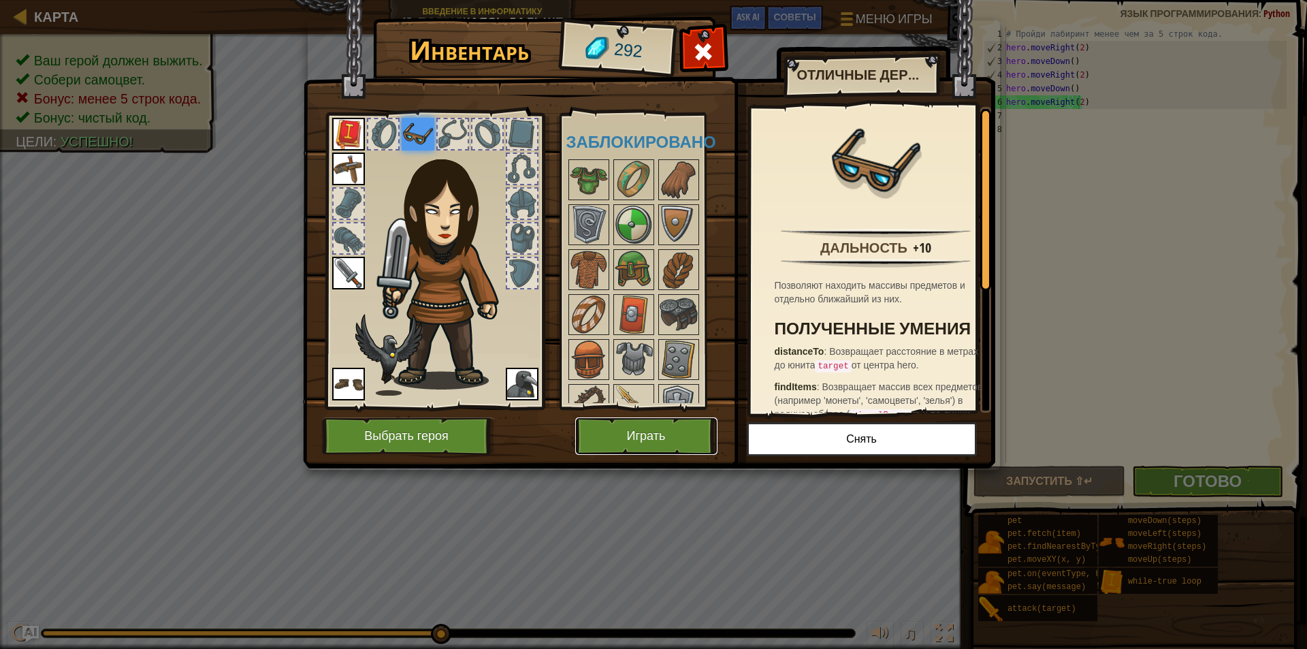
click at [633, 431] on button "Играть" at bounding box center [646, 435] width 142 height 37
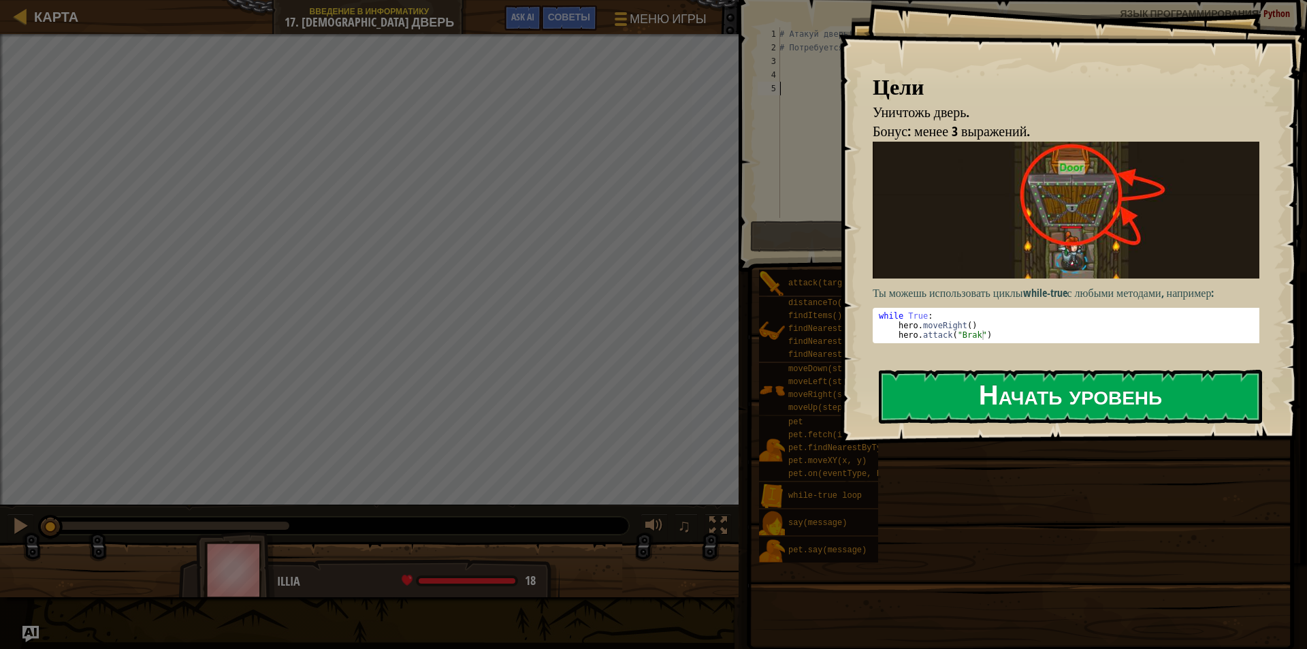
click at [949, 276] on div "[PERSON_NAME] дверь. Бонус: менее 3 выражений. Ты можешь использовать циклы whi…" at bounding box center [1073, 222] width 468 height 445
click at [968, 406] on button "Начать уровень" at bounding box center [1070, 397] width 383 height 54
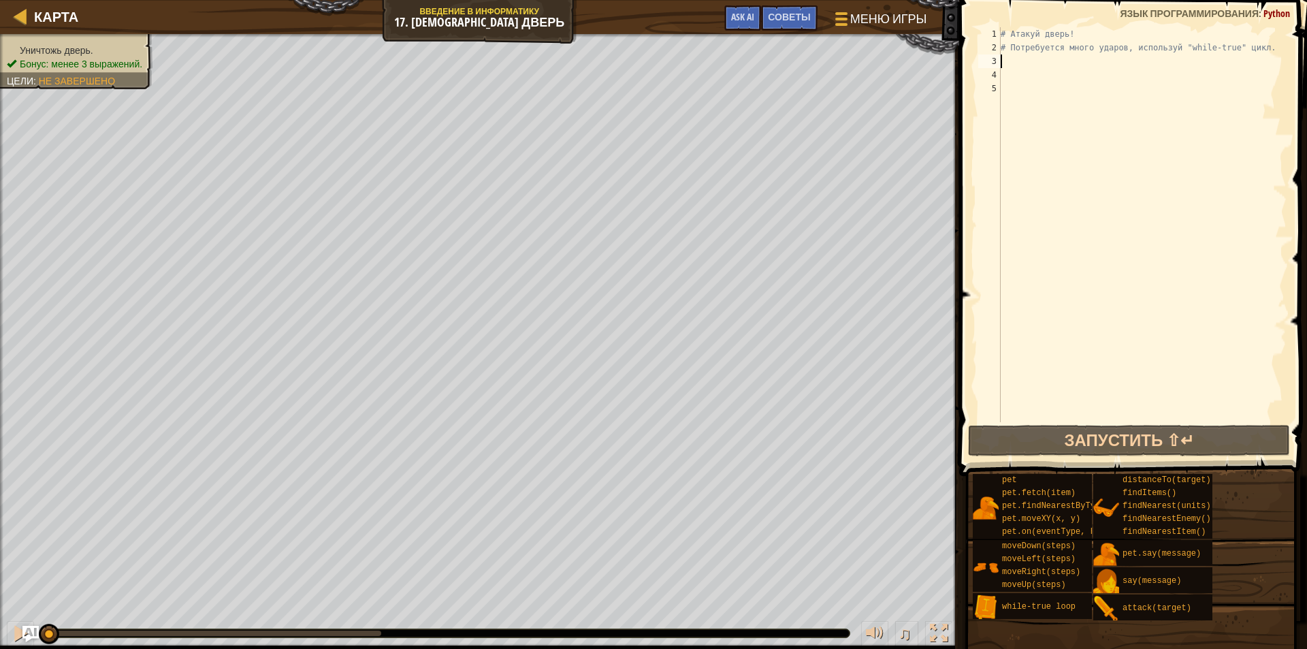
click at [1005, 61] on div "# Атакуй дверь! # Потребуется много ударов, используй "while-true" цикл." at bounding box center [1142, 238] width 289 height 422
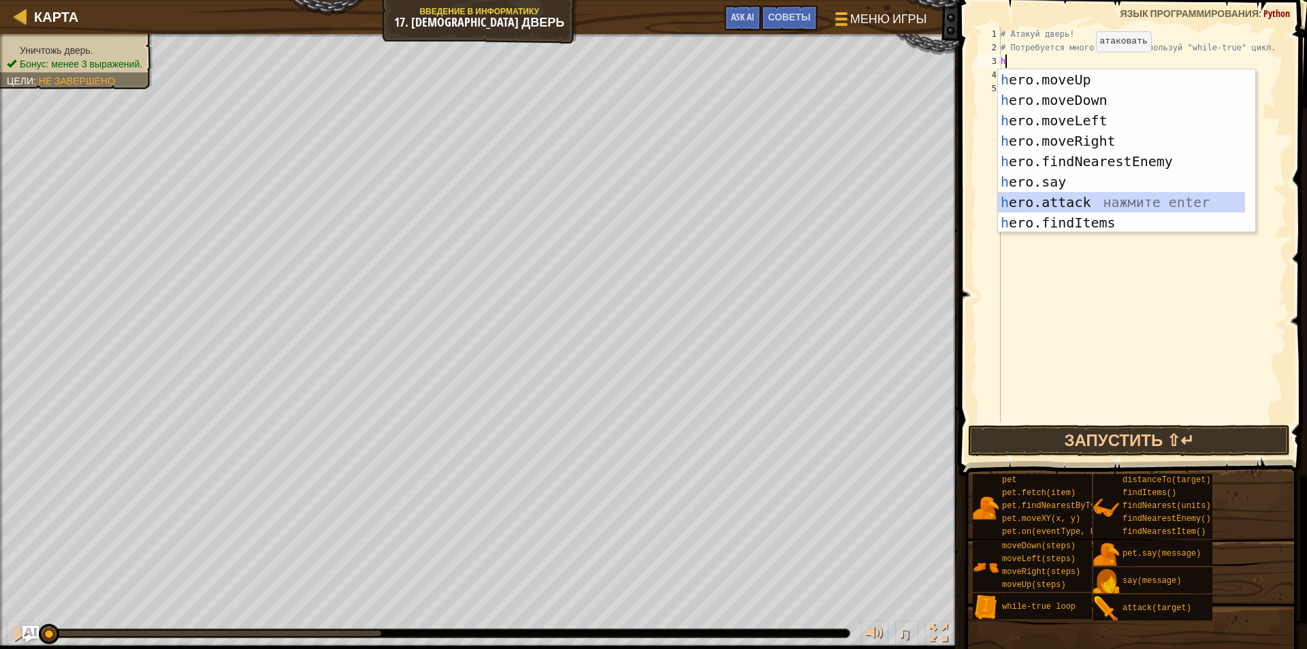
click at [1063, 204] on div "h ero.moveUp нажмите enter h ero.moveDown нажмите enter h ero.moveLeft нажмите …" at bounding box center [1121, 171] width 247 height 204
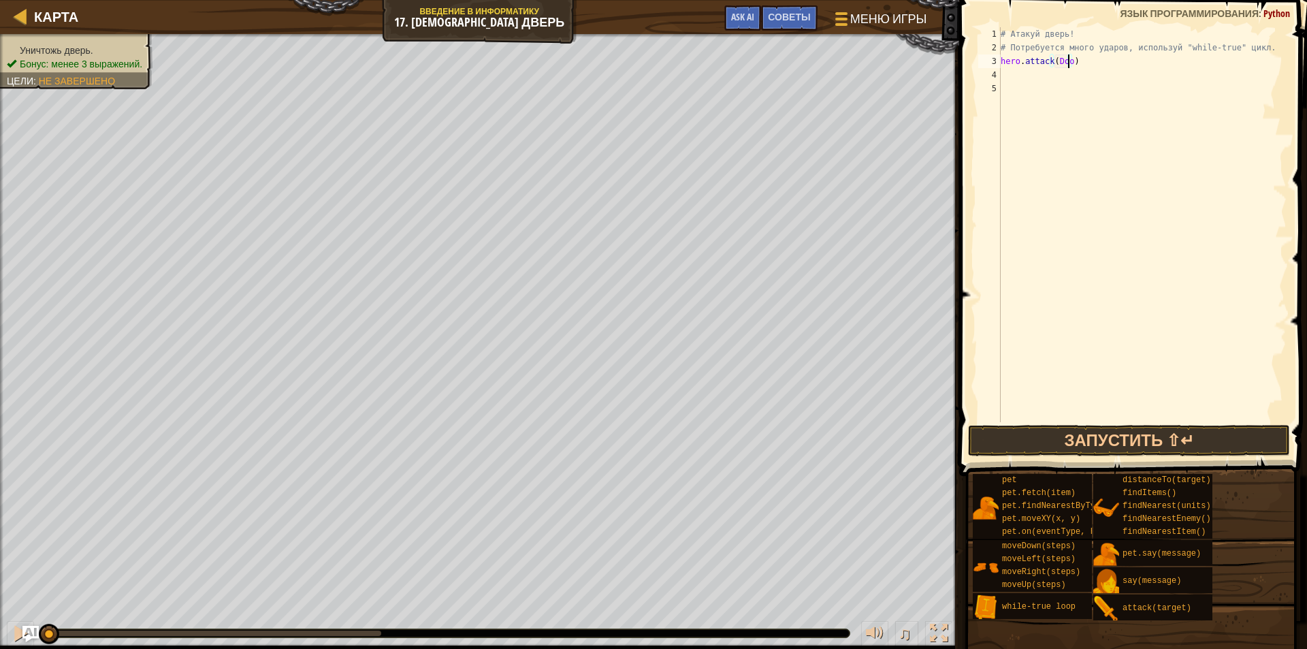
type textarea "hero.attack(Door)"
click at [1012, 83] on div "# Атакуй дверь! # Потребуется много ударов, используй "while-true" цикл. hero .…" at bounding box center [1142, 238] width 289 height 422
click at [1020, 75] on div "# Атакуй дверь! # Потребуется много ударов, используй "while-true" цикл. hero .…" at bounding box center [1142, 238] width 289 height 422
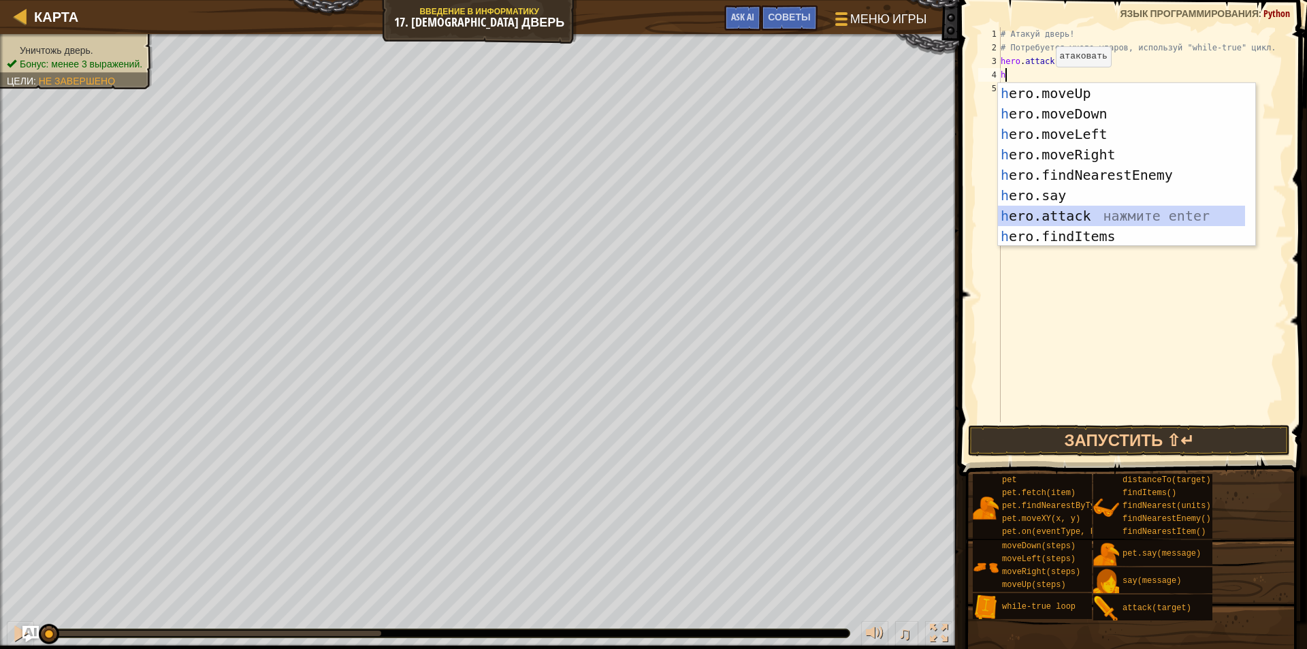
click at [1095, 214] on div "h ero.moveUp нажмите enter h ero.moveDown нажмите enter h ero.moveLeft нажмите …" at bounding box center [1126, 185] width 257 height 204
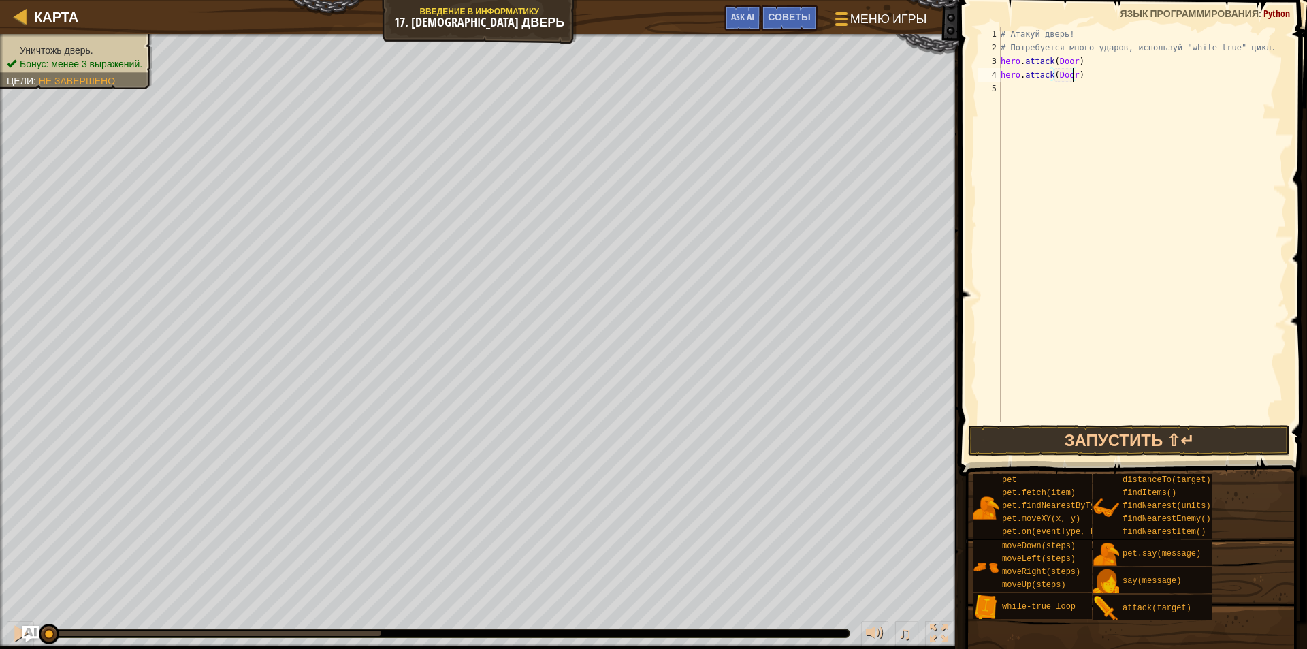
scroll to position [6, 5]
type textarea "hero.attack(Door)"
click at [1004, 429] on button "Запустить ⇧↵" at bounding box center [1129, 440] width 322 height 31
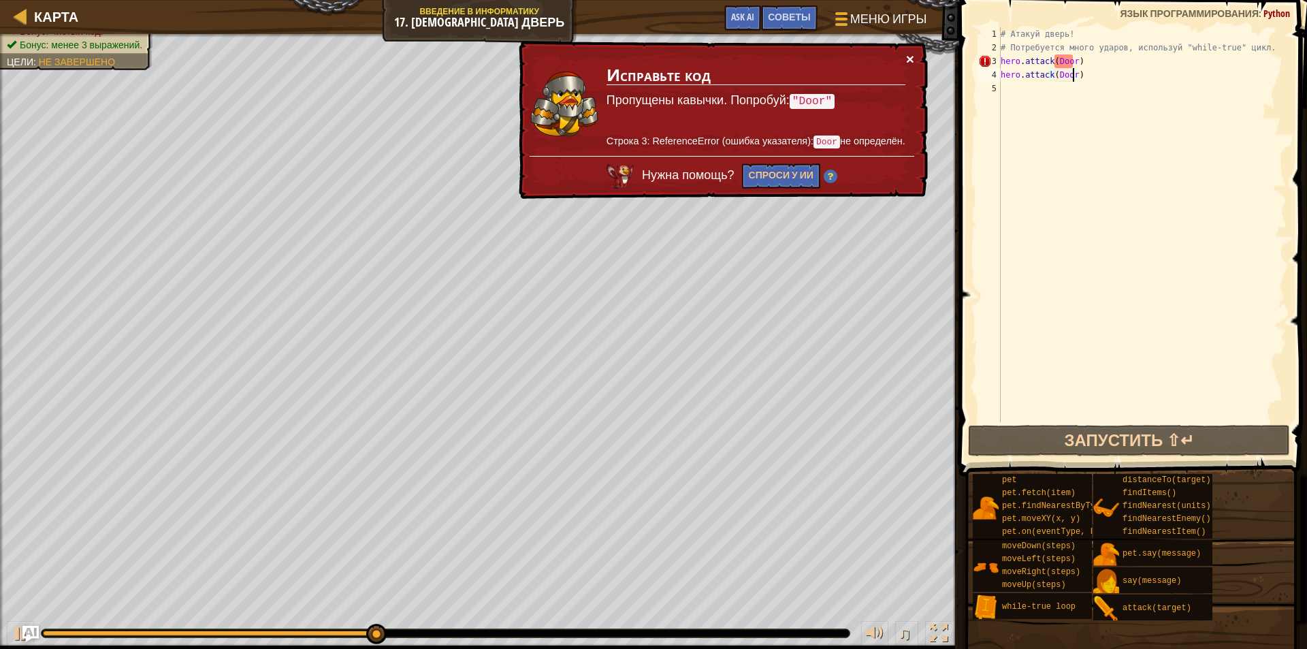
click at [908, 59] on button "×" at bounding box center [910, 59] width 8 height 14
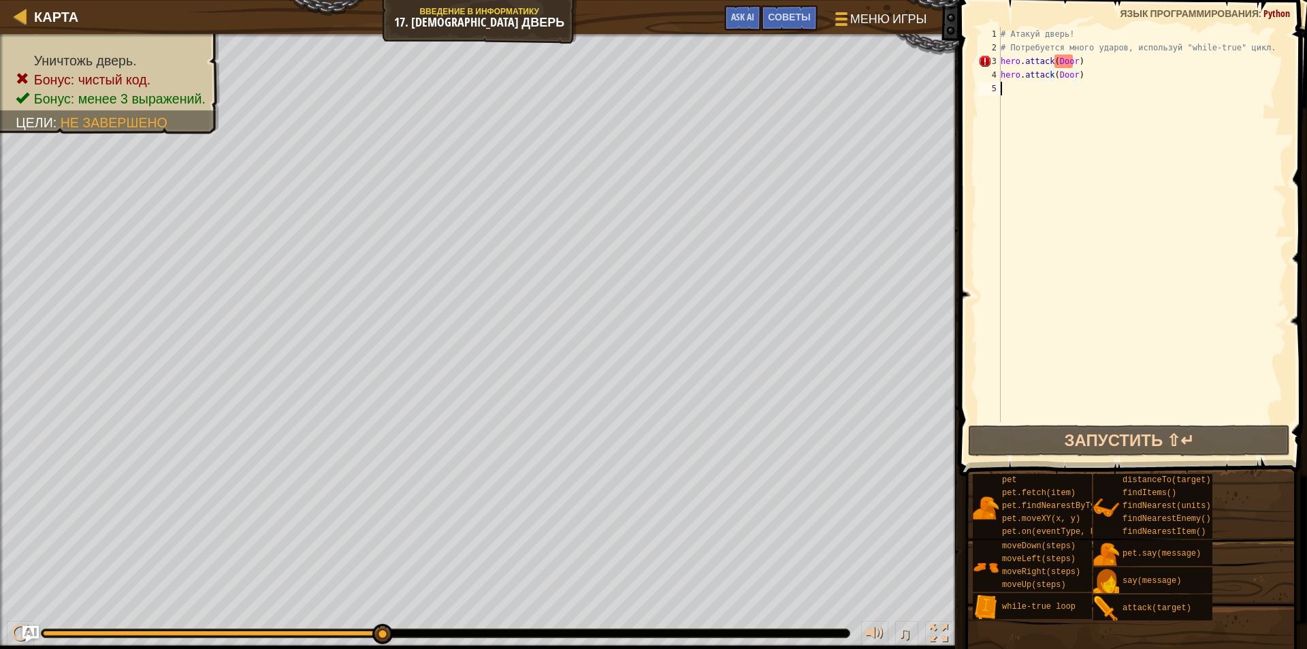
click at [1011, 82] on div "# Атакуй дверь! # Потребуется много ударов, используй "while-true" цикл. hero .…" at bounding box center [1142, 238] width 289 height 422
click at [1069, 62] on div "# Атакуй дверь! # Потребуется много ударов, используй "while-true" цикл. hero .…" at bounding box center [1142, 238] width 289 height 422
click at [1070, 62] on div "# Атакуй дверь! # Потребуется много ударов, используй "while-true" цикл. hero .…" at bounding box center [1142, 238] width 289 height 422
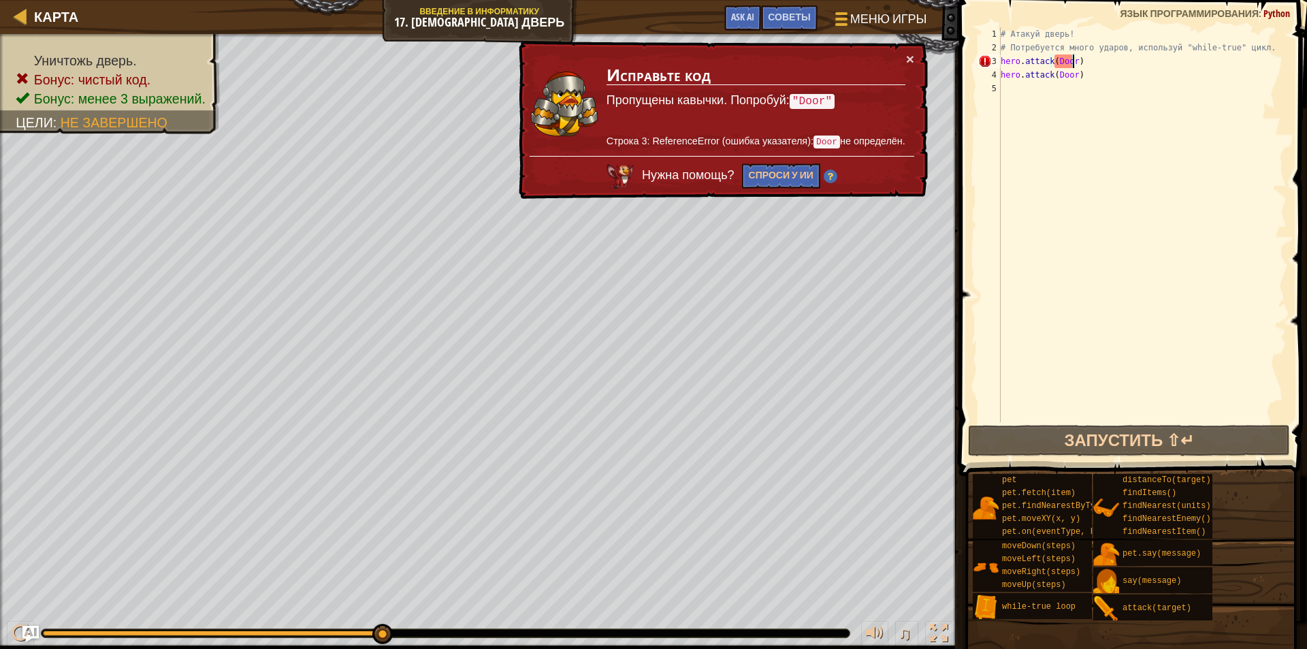
drag, startPoint x: 1073, startPoint y: 63, endPoint x: 1109, endPoint y: 63, distance: 36.1
click at [1076, 63] on div "# Атакуй дверь! # Потребуется много ударов, используй "while-true" цикл. hero .…" at bounding box center [1142, 238] width 289 height 422
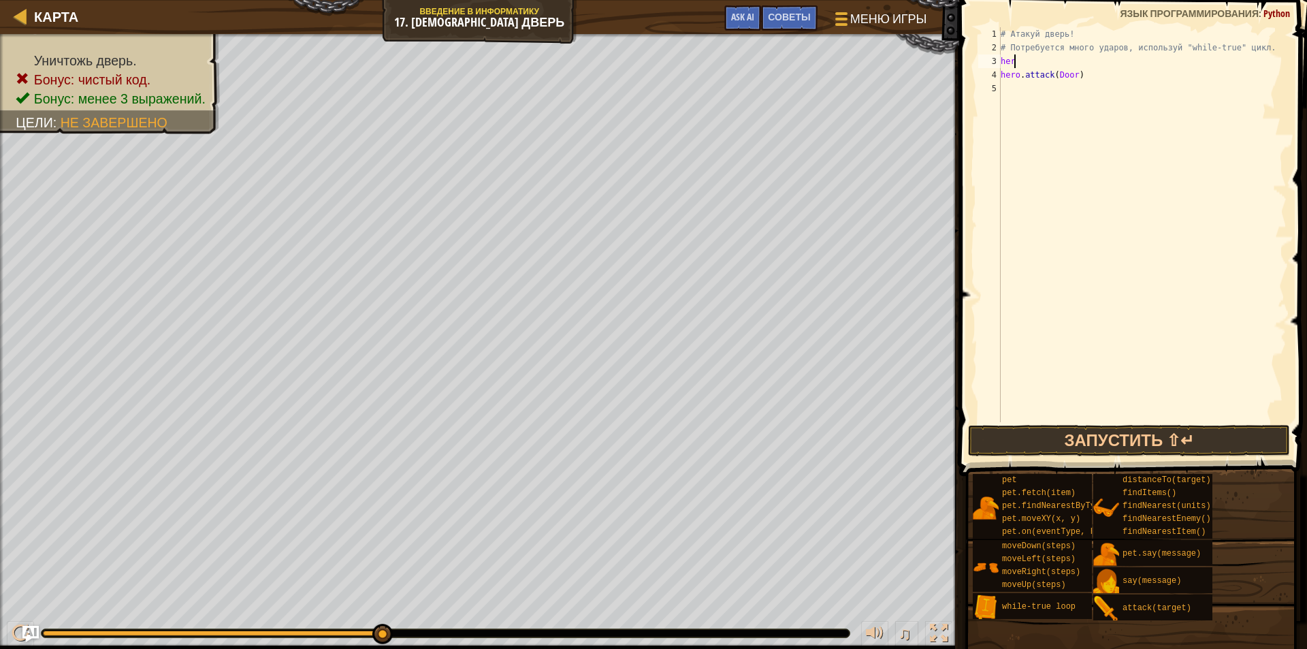
scroll to position [6, 0]
type textarea "h"
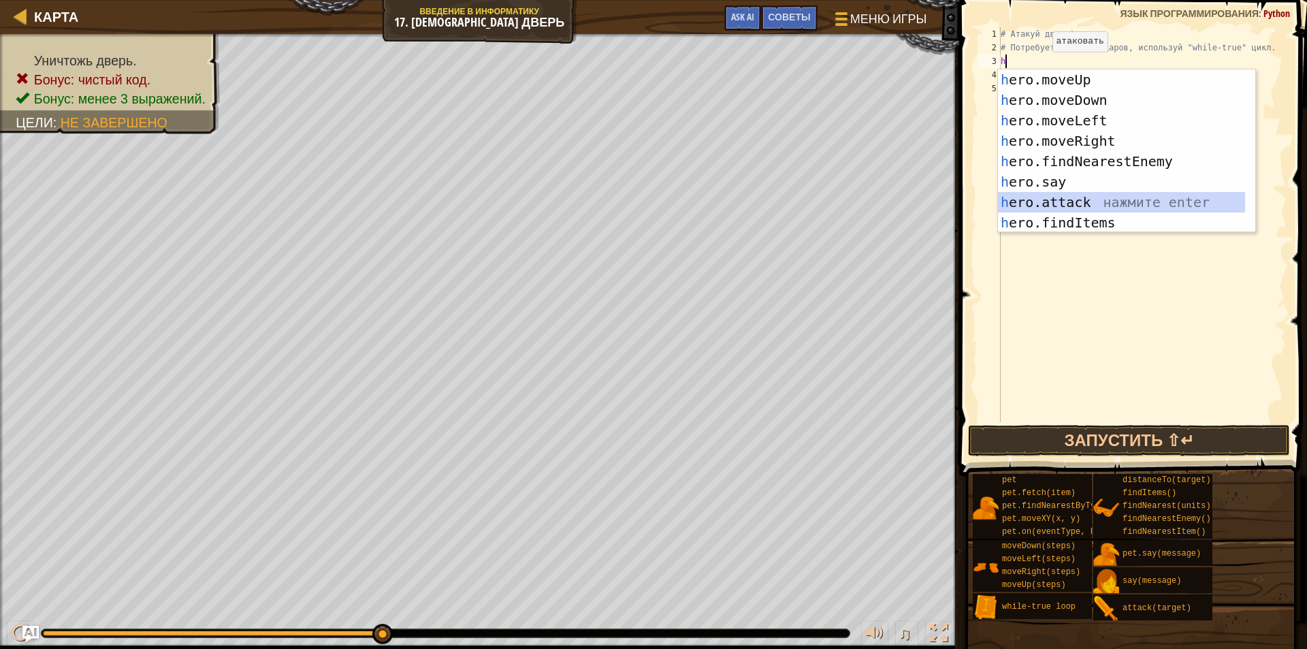
click at [1107, 199] on div "h ero.moveUp нажмите enter h ero.moveDown нажмите enter h ero.moveLeft нажмите …" at bounding box center [1126, 171] width 257 height 204
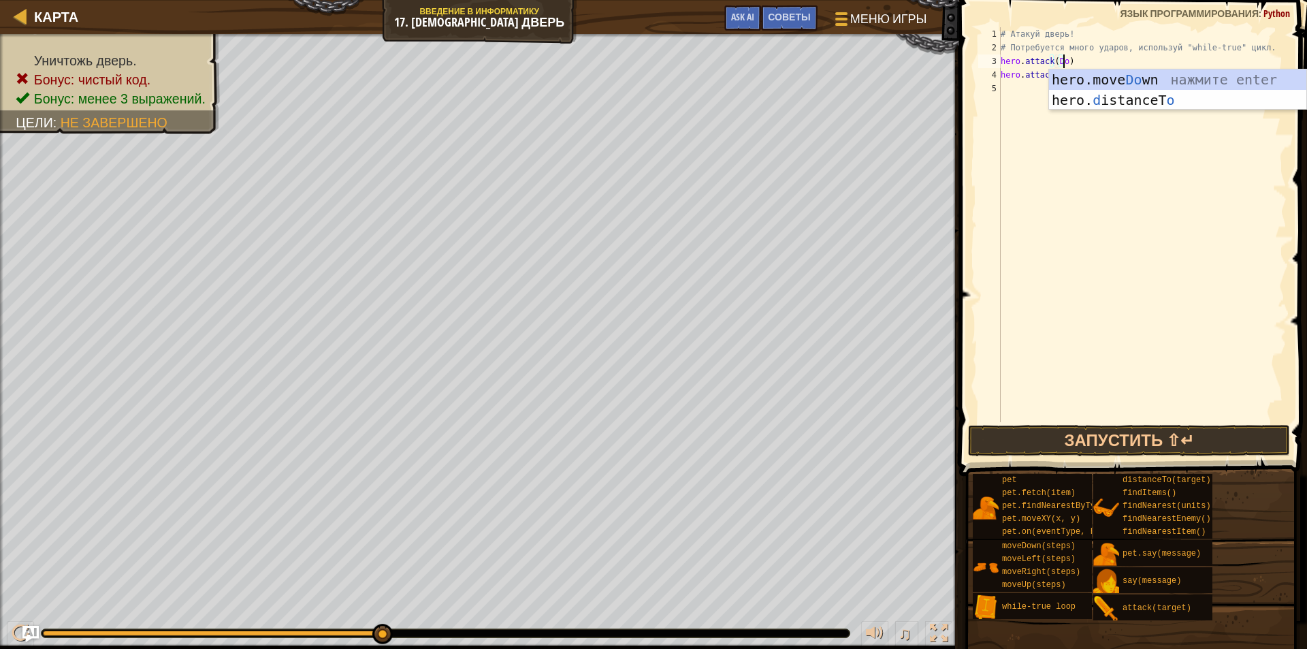
scroll to position [6, 5]
type textarea "hero.attack(Door)"
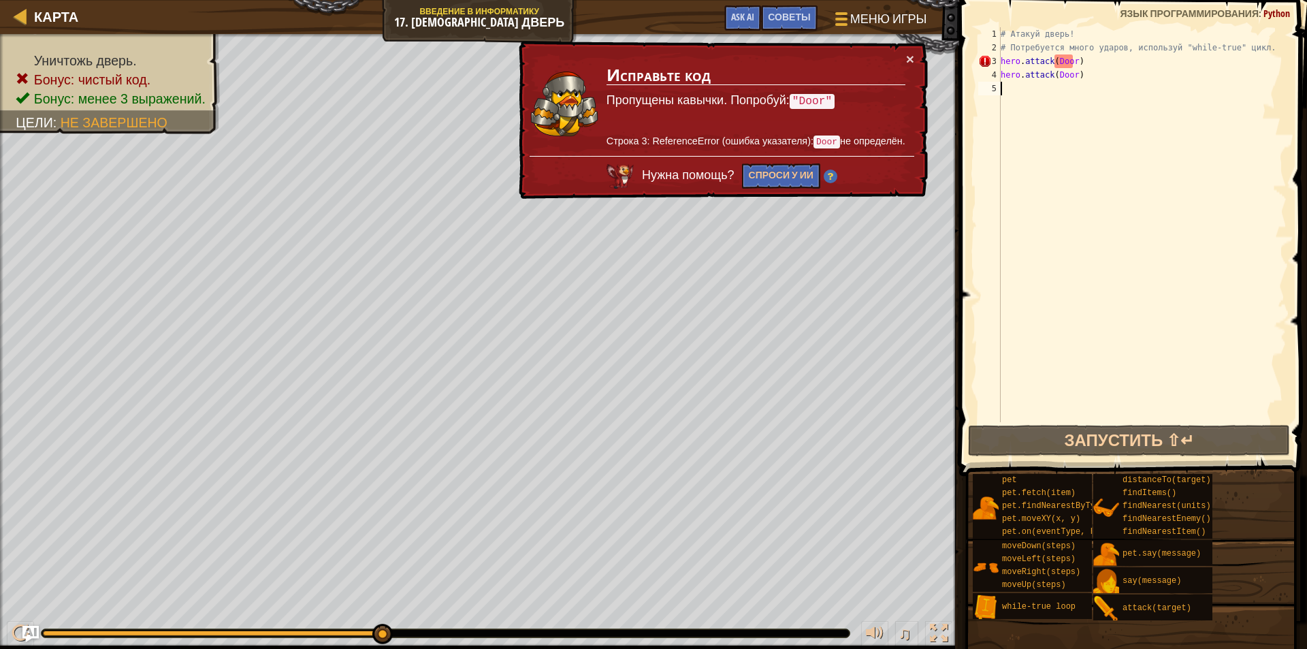
click at [1025, 89] on div "# Атакуй дверь! # Потребуется много ударов, используй "while-true" цикл. hero .…" at bounding box center [1142, 238] width 289 height 422
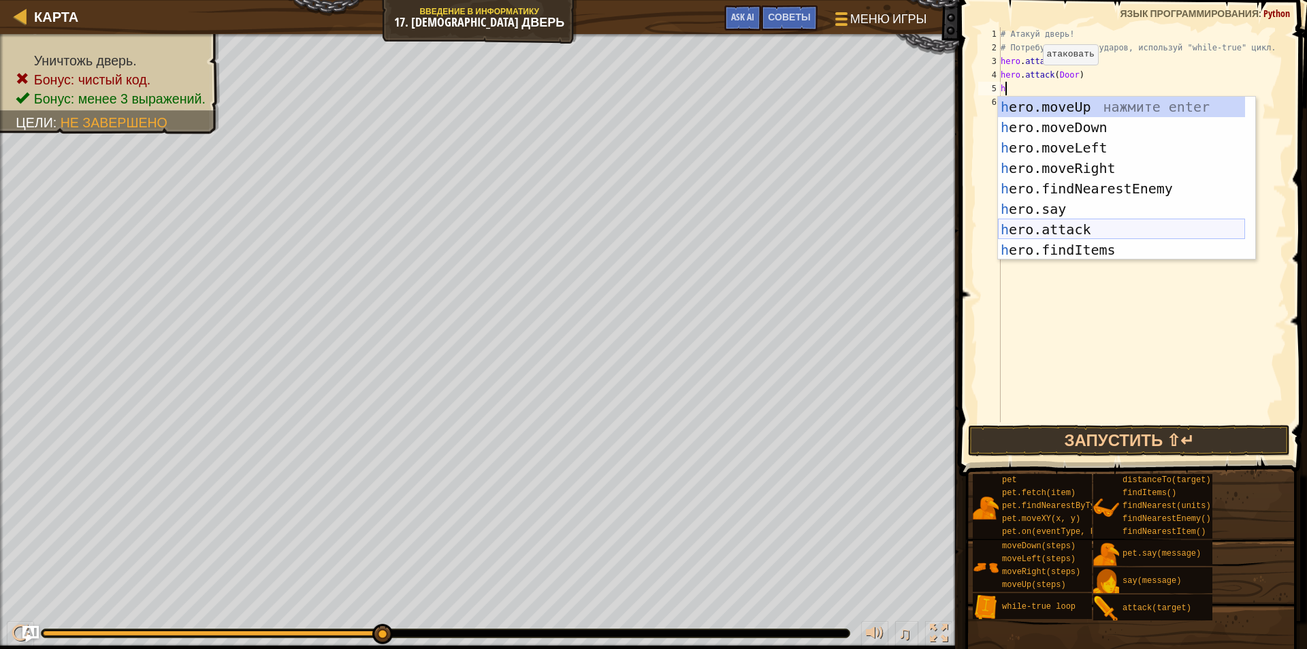
click at [1119, 227] on div "h ero.moveUp нажмите enter h ero.moveDown нажмите enter h ero.moveLeft нажмите …" at bounding box center [1121, 199] width 247 height 204
type textarea "hero.attack(enemy)"
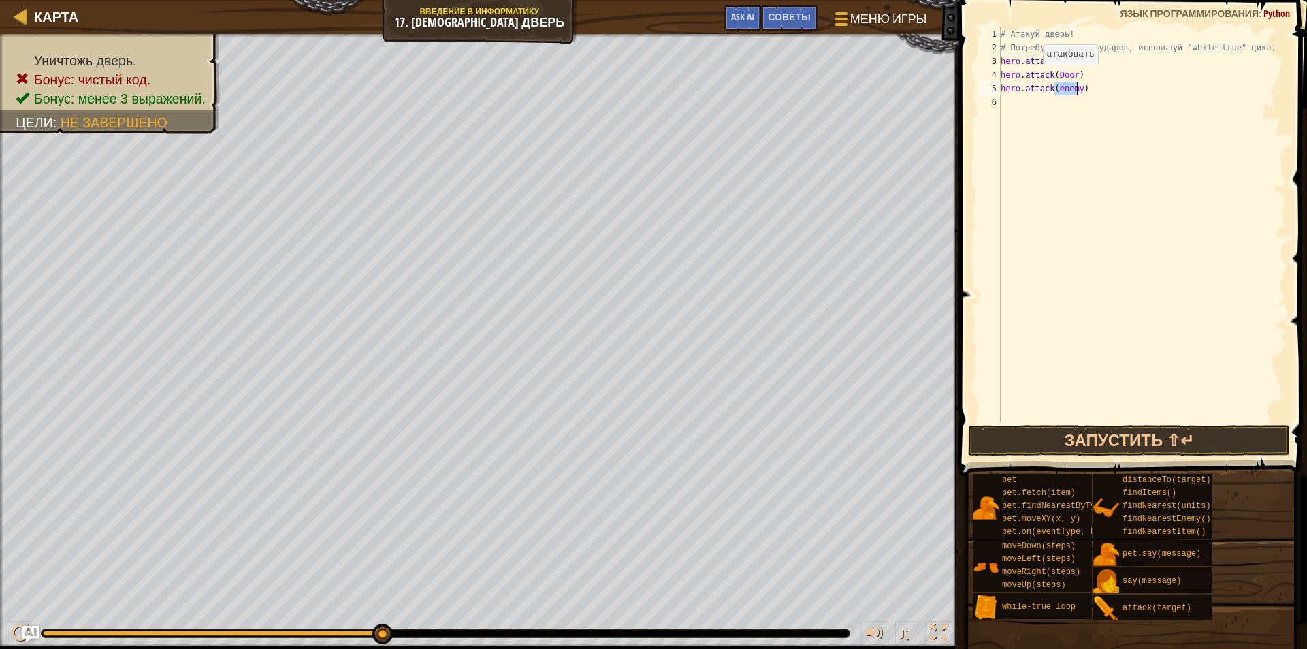
click at [1119, 227] on div "# Атакуй дверь! # Потребуется много ударов, используй "while-true" цикл. hero .…" at bounding box center [1142, 238] width 289 height 422
click at [1075, 91] on div "# Атакуй дверь! # Потребуется много ударов, используй "while-true" цикл. hero .…" at bounding box center [1142, 238] width 289 height 422
click at [1084, 432] on button "Запустить ⇧↵" at bounding box center [1129, 440] width 322 height 31
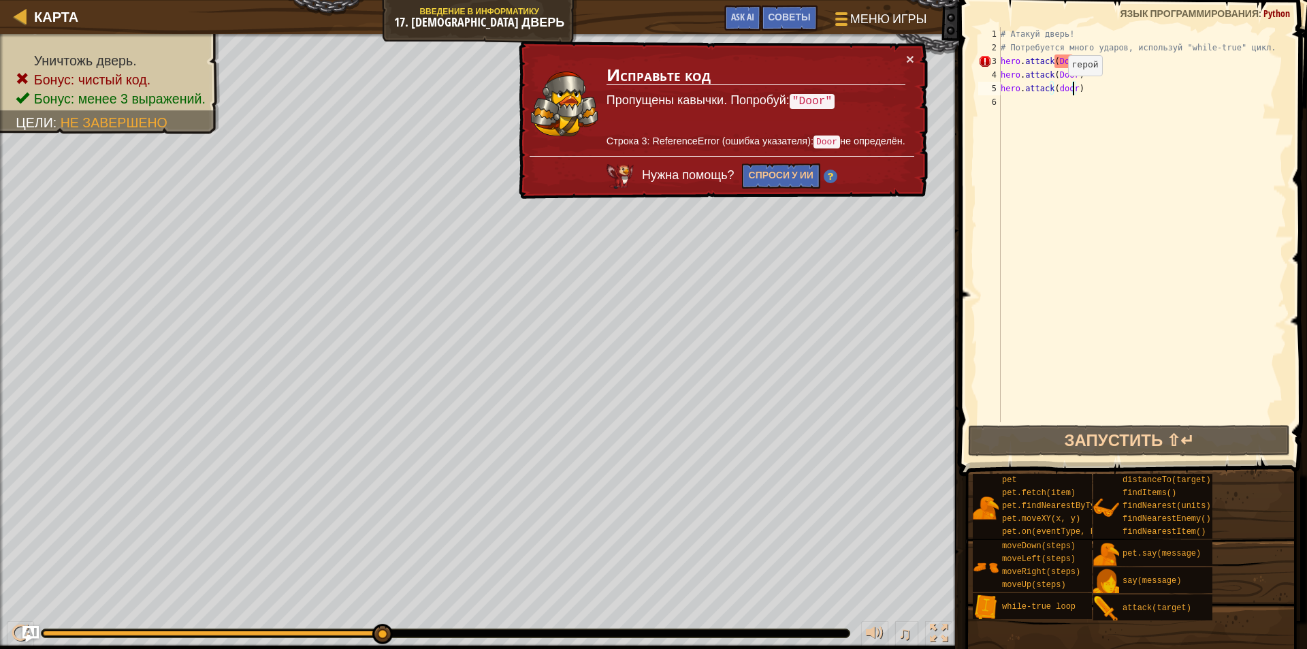
click at [1057, 89] on div "# Атакуй дверь! # Потребуется много ударов, используй "while-true" цикл. hero .…" at bounding box center [1142, 238] width 289 height 422
click at [1061, 89] on div "# Атакуй дверь! # Потребуется много ударов, используй "while-true" цикл. hero .…" at bounding box center [1142, 238] width 289 height 422
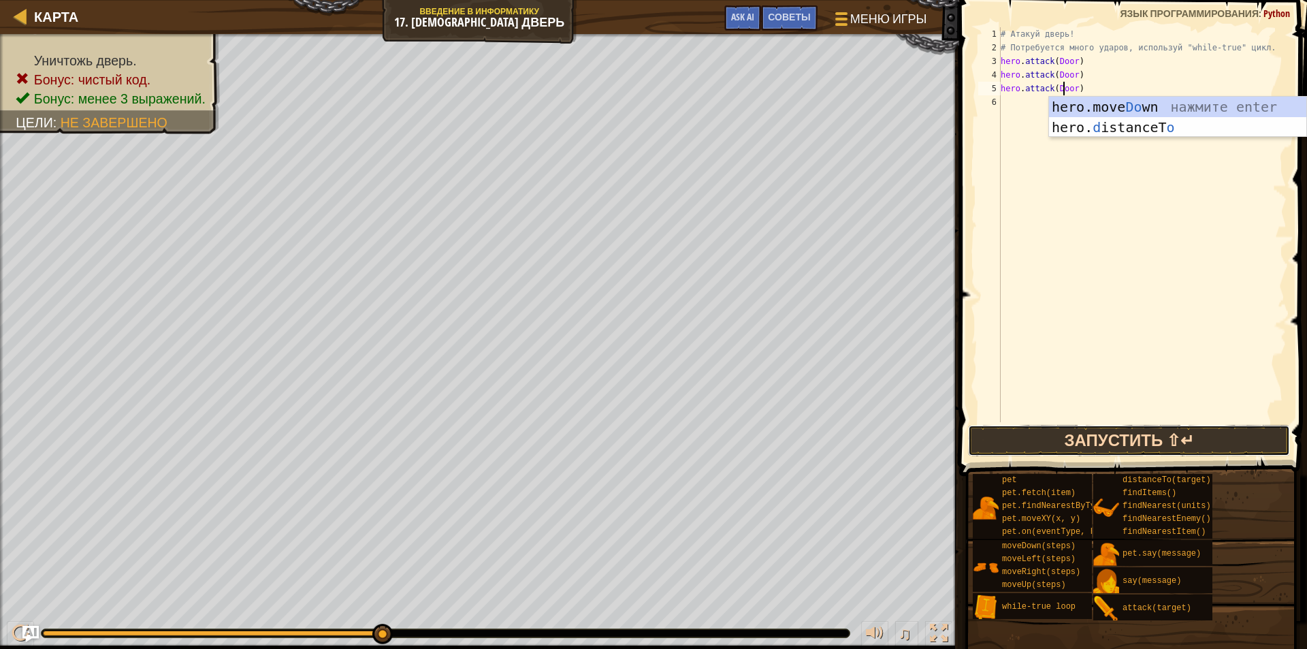
click at [1082, 442] on button "Запустить ⇧↵" at bounding box center [1129, 440] width 322 height 31
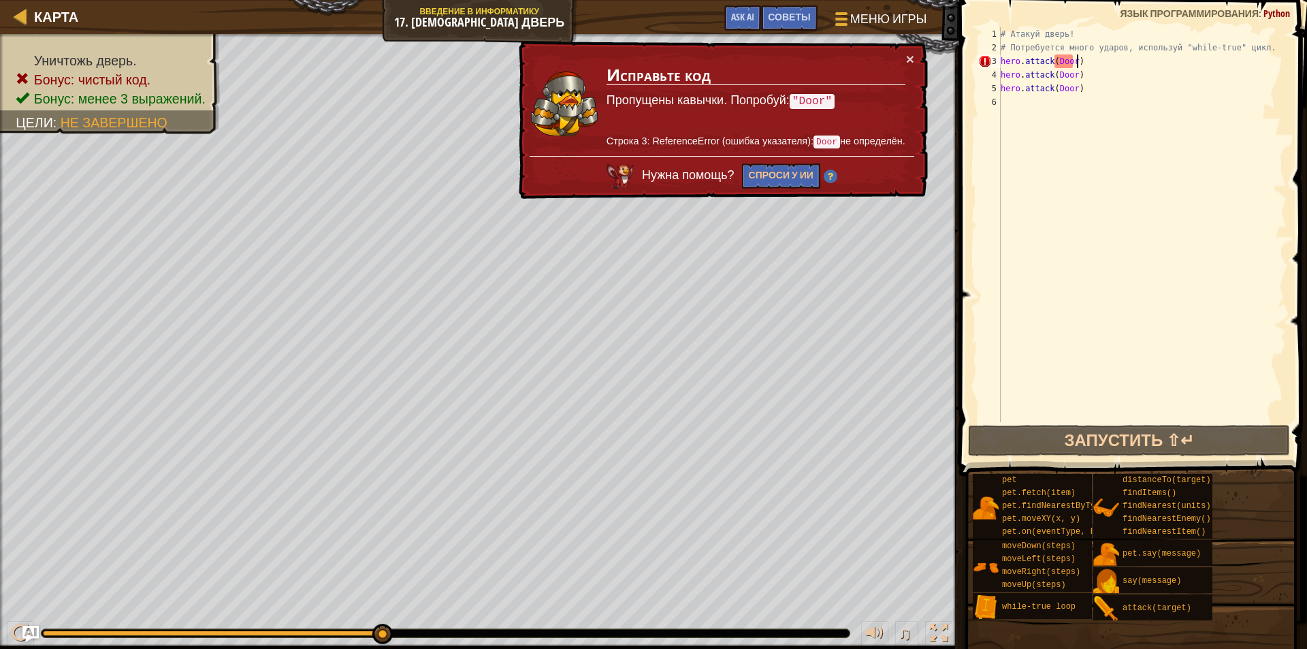
click at [1079, 62] on div "# Атакуй дверь! # Потребуется много ударов, используй "while-true" цикл. hero .…" at bounding box center [1142, 238] width 289 height 422
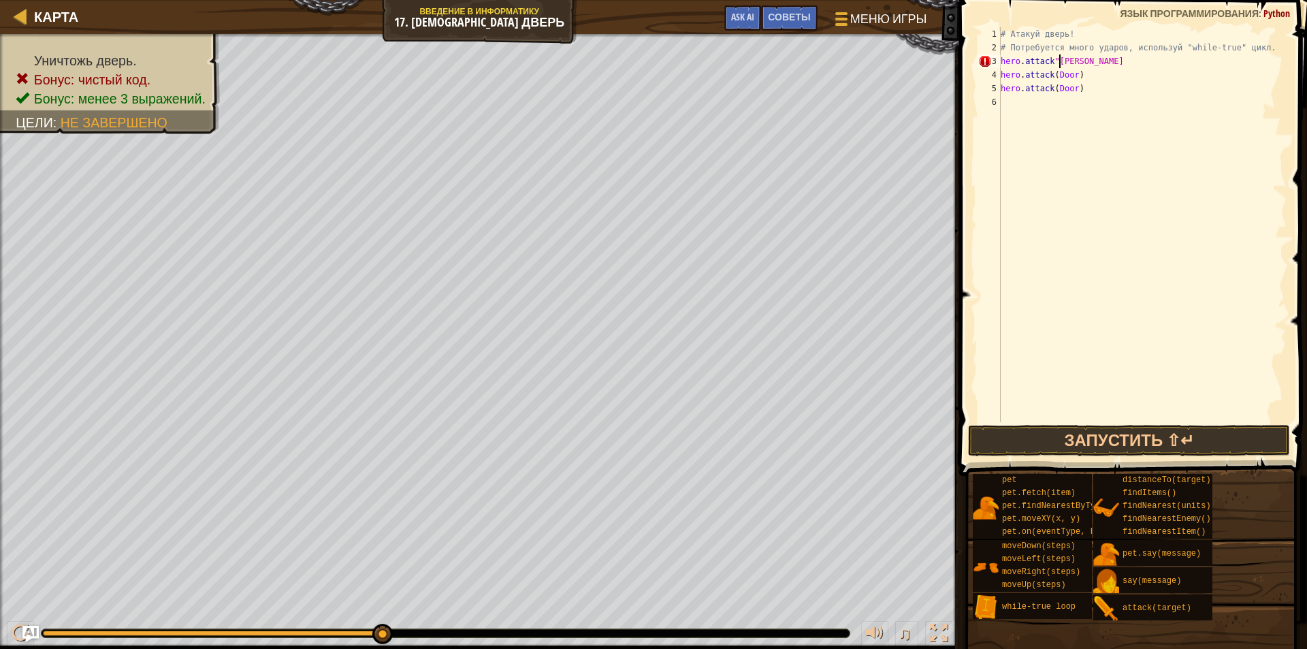
scroll to position [6, 4]
click at [1053, 57] on div "# Атакуй дверь! # Потребуется много ударов, используй "while-true" цикл. hero .…" at bounding box center [1142, 238] width 289 height 422
type textarea "hero.attack"Door""
click at [1039, 432] on button "Запустить ⇧↵" at bounding box center [1129, 440] width 322 height 31
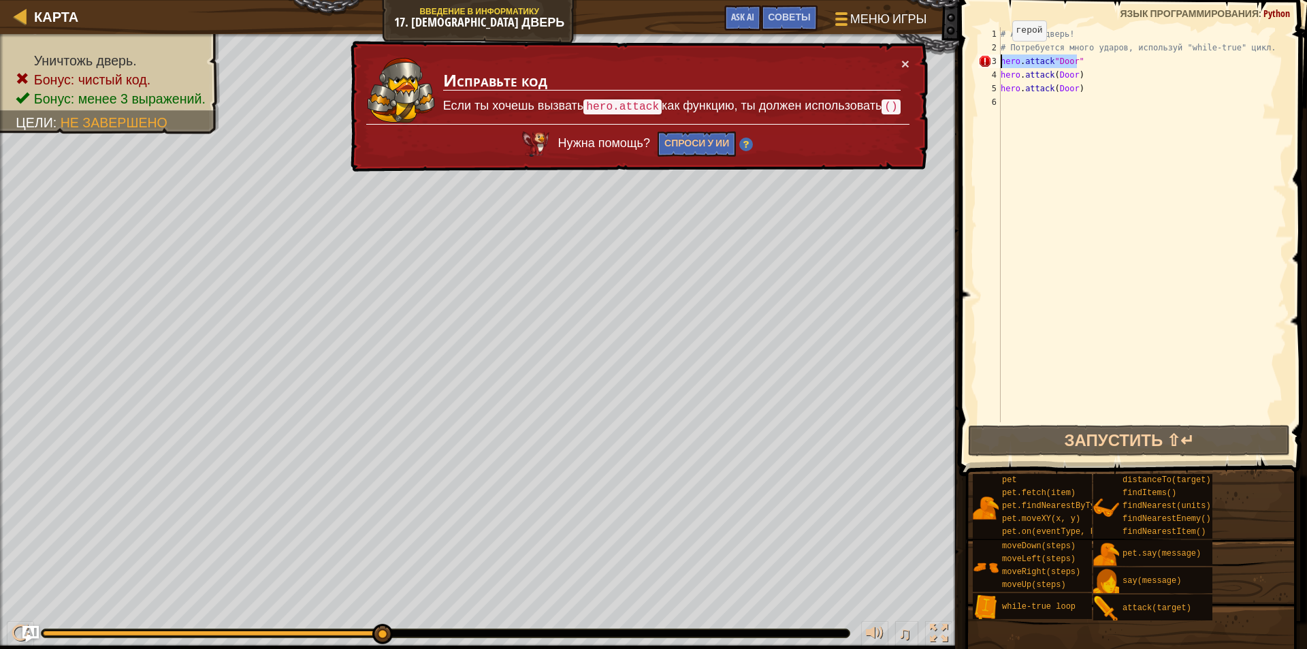
drag, startPoint x: 1085, startPoint y: 57, endPoint x: 996, endPoint y: 55, distance: 89.2
click at [996, 55] on div "hero.attack"Door" 1 2 3 4 5 6 # Атакуй дверь! # Потребуется много ударов, испол…" at bounding box center [1131, 224] width 311 height 395
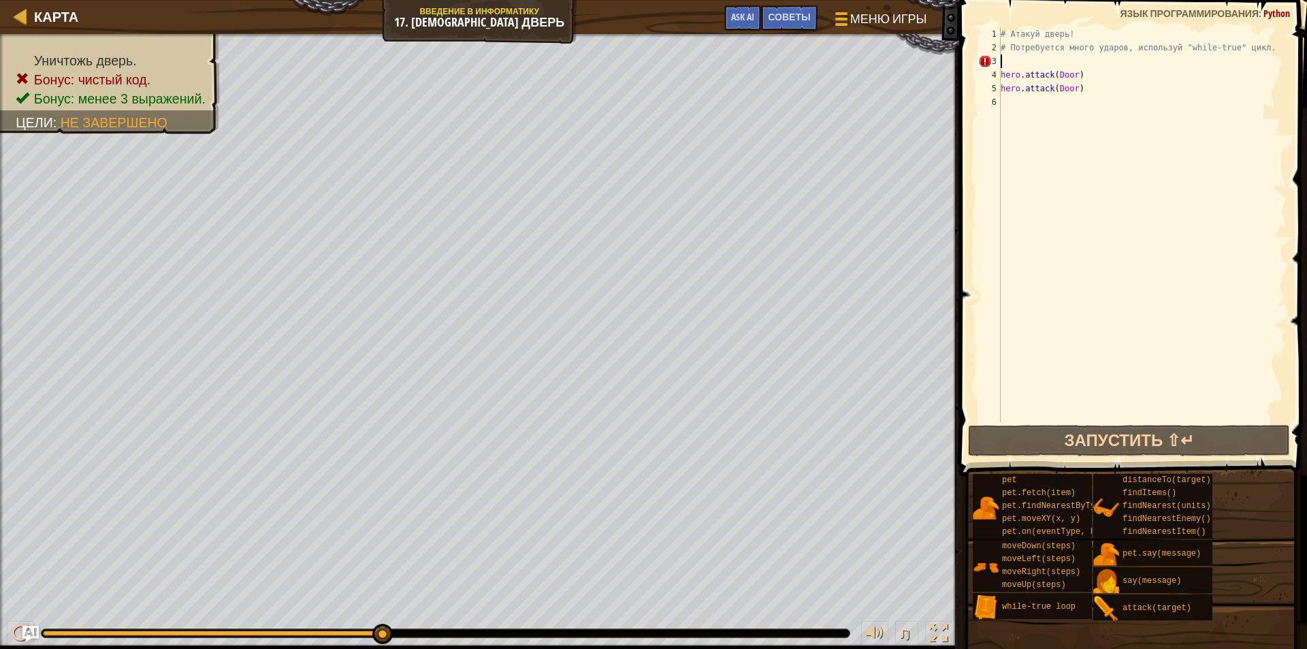
scroll to position [6, 0]
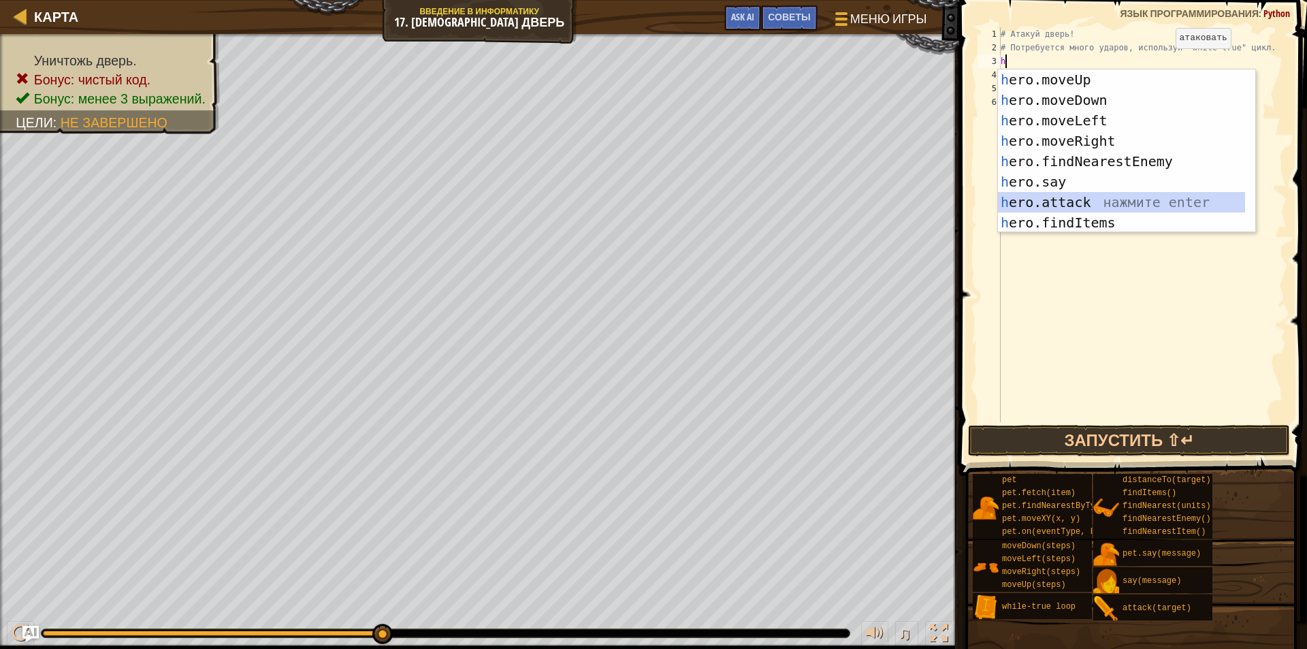
click at [1074, 195] on div "h ero.moveUp нажмите enter h ero.moveDown нажмите enter h ero.moveLeft нажмите …" at bounding box center [1126, 171] width 257 height 204
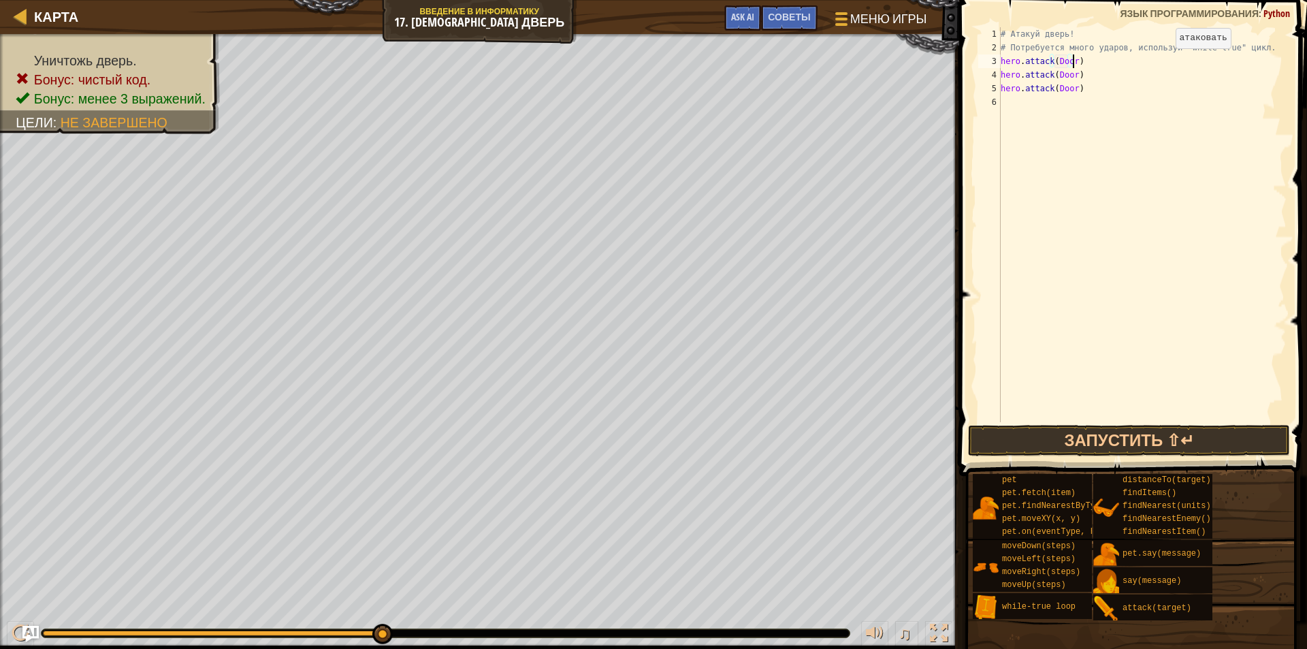
scroll to position [6, 5]
type textarea "hero.attack(Door)"
click at [1008, 440] on button "Запустить ⇧↵" at bounding box center [1129, 440] width 322 height 31
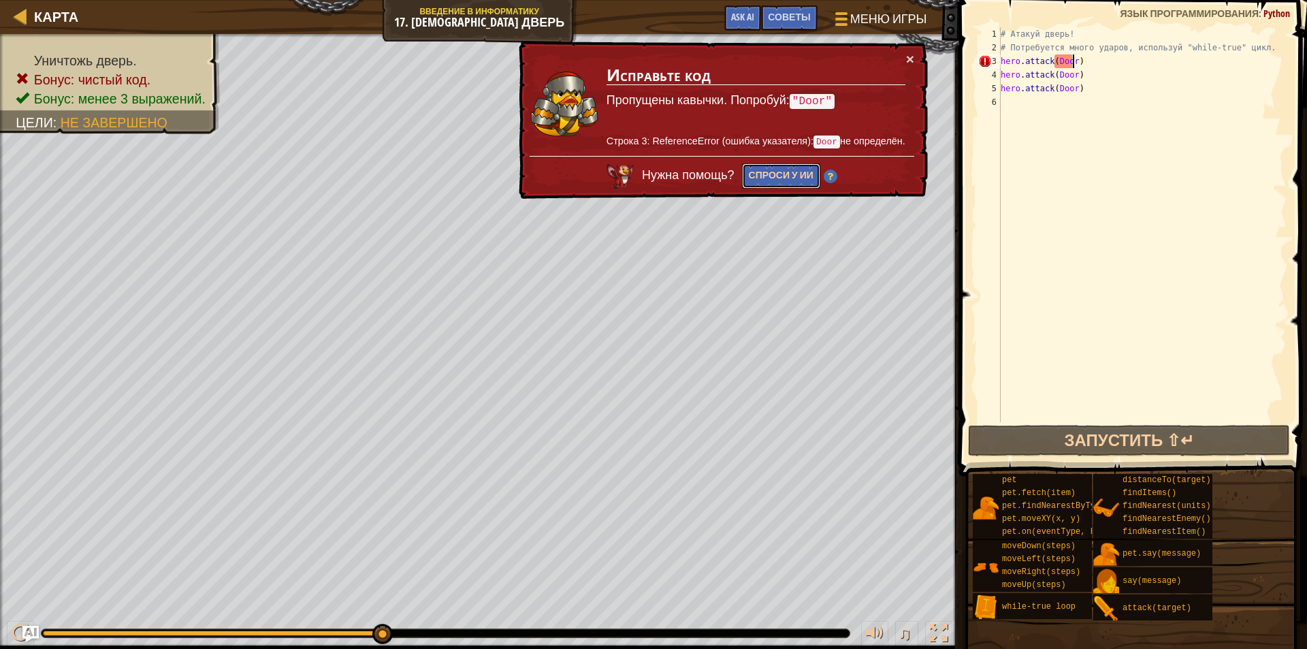
click at [781, 173] on button "Спроси у ИИ" at bounding box center [781, 175] width 78 height 25
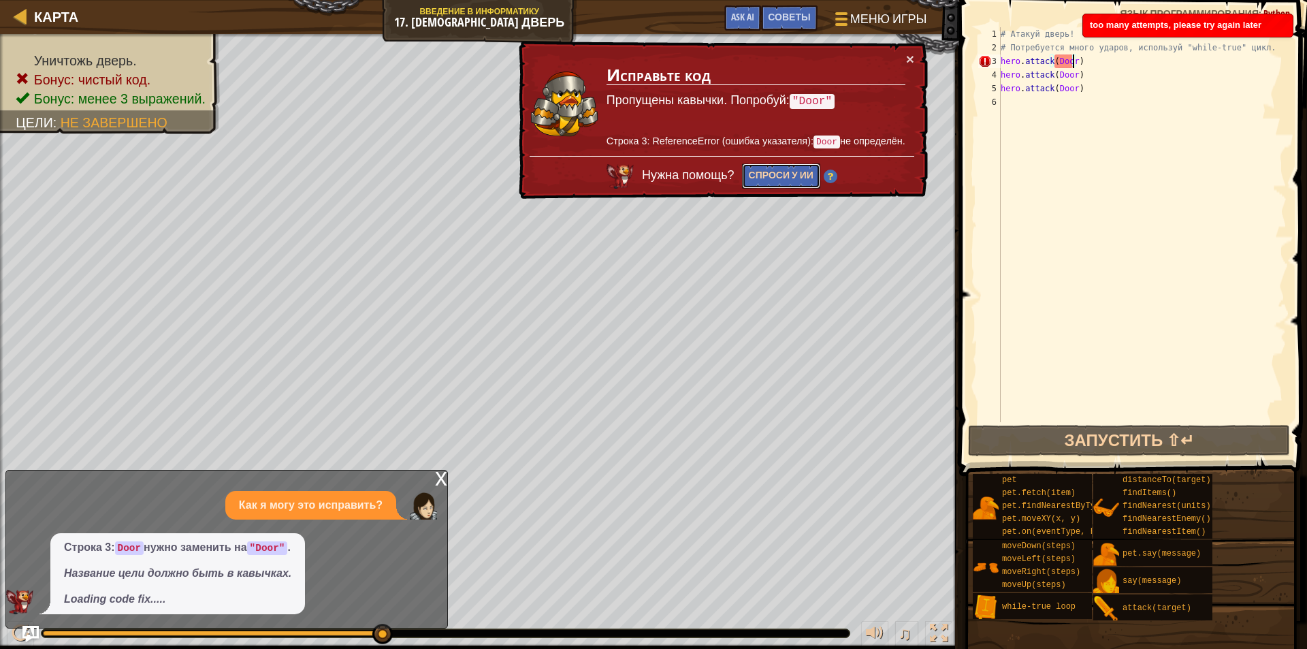
click at [781, 173] on button "Спроси у ИИ" at bounding box center [781, 175] width 78 height 25
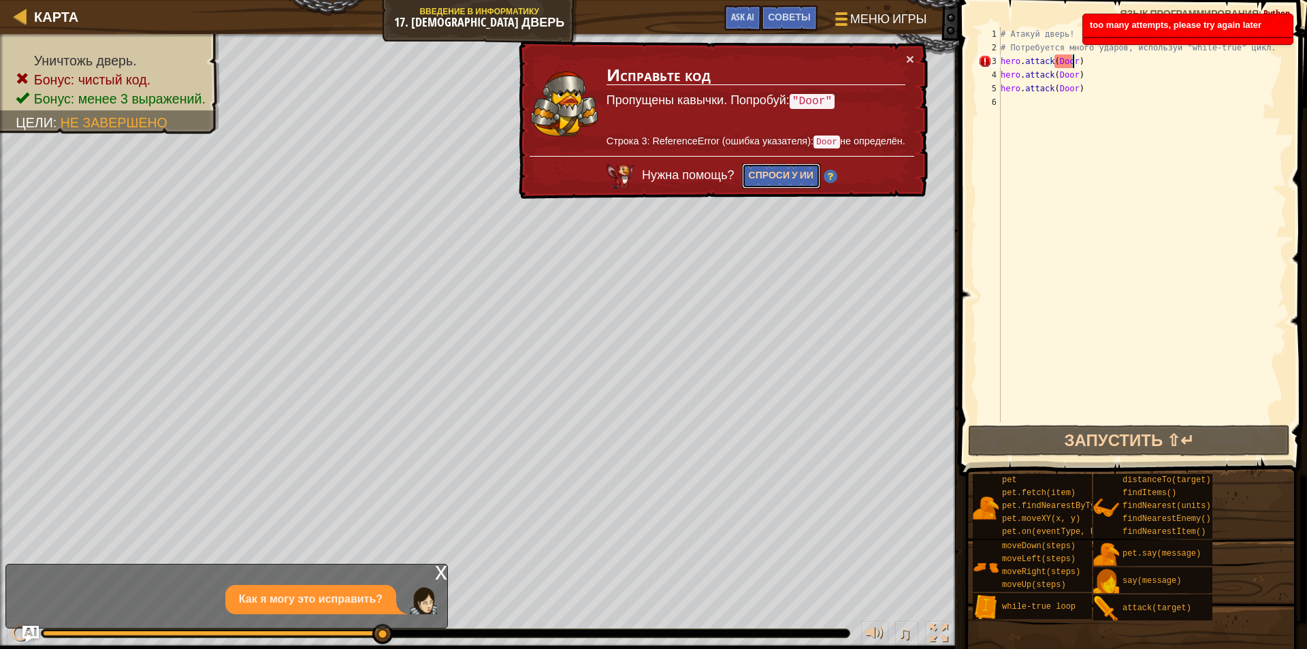
click at [781, 173] on button "Спроси у ИИ" at bounding box center [781, 175] width 78 height 25
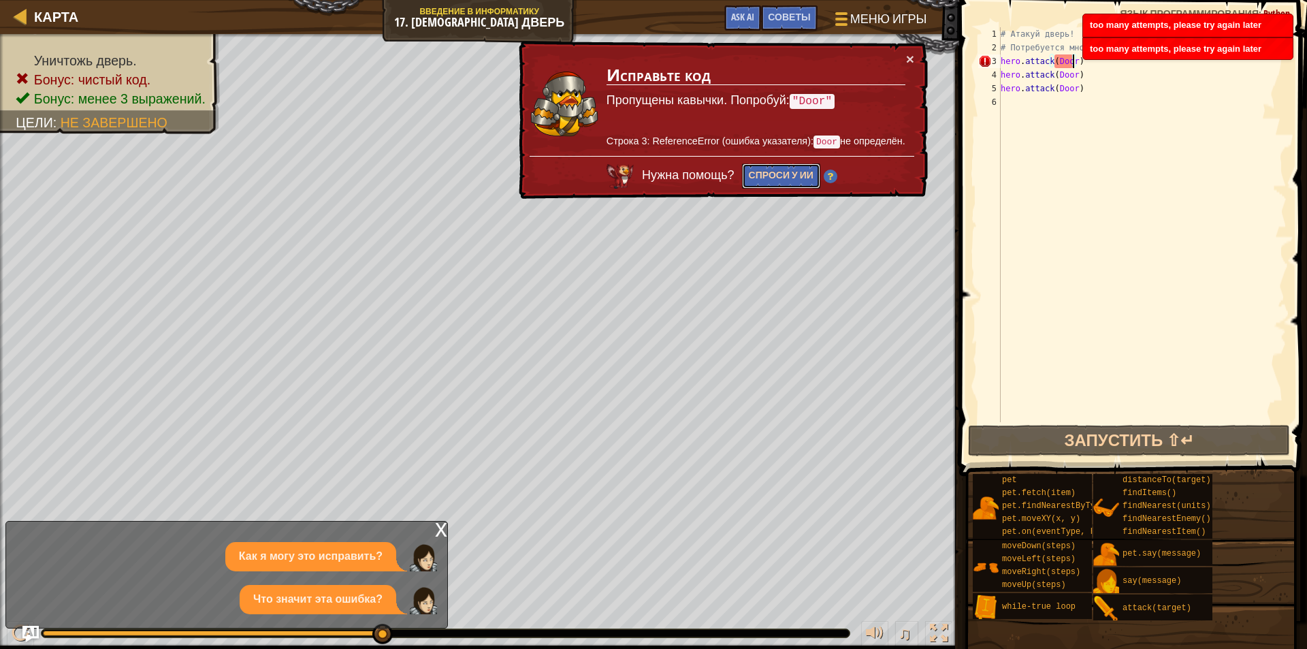
click at [781, 173] on button "Спроси у ИИ" at bounding box center [781, 175] width 78 height 25
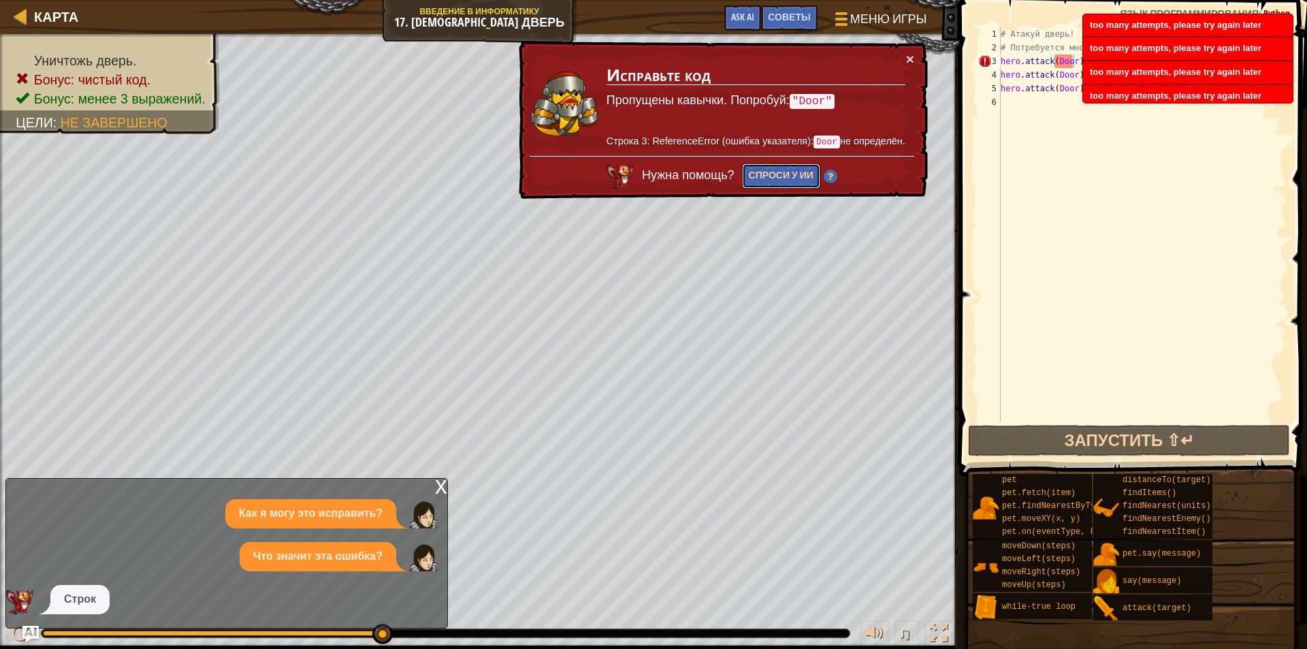
click at [781, 173] on button "Спроси у ИИ" at bounding box center [781, 175] width 78 height 25
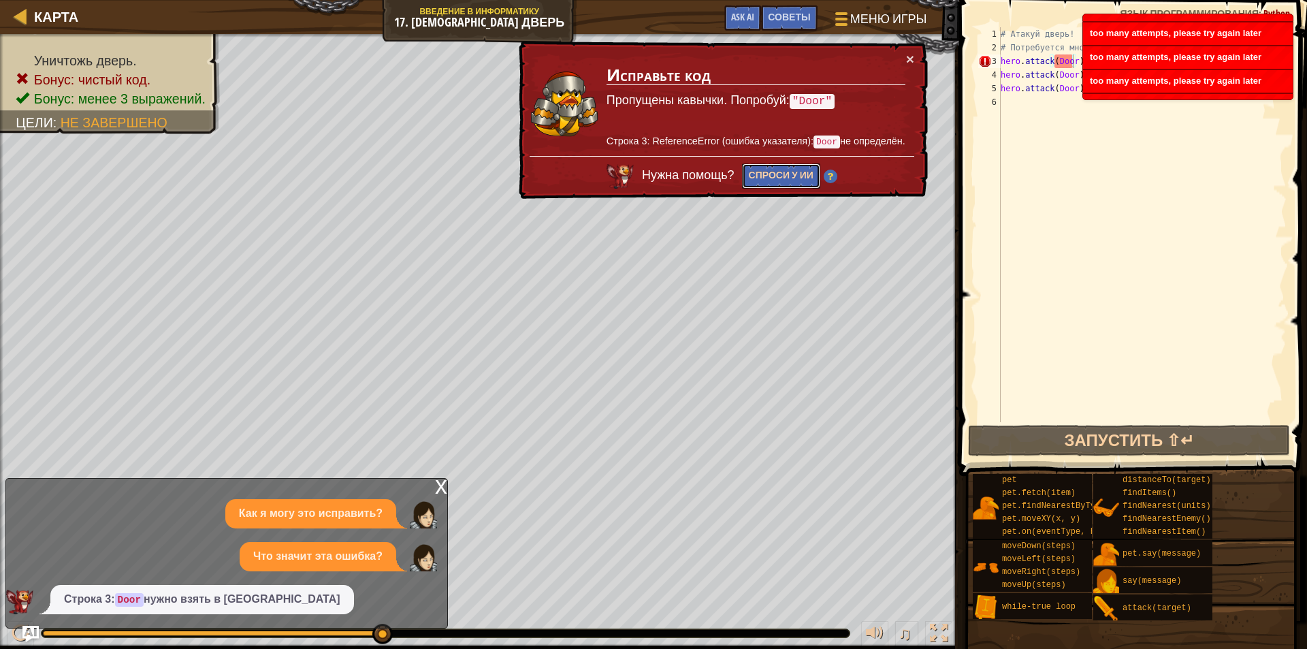
click at [781, 173] on button "Спроси у ИИ" at bounding box center [781, 175] width 78 height 25
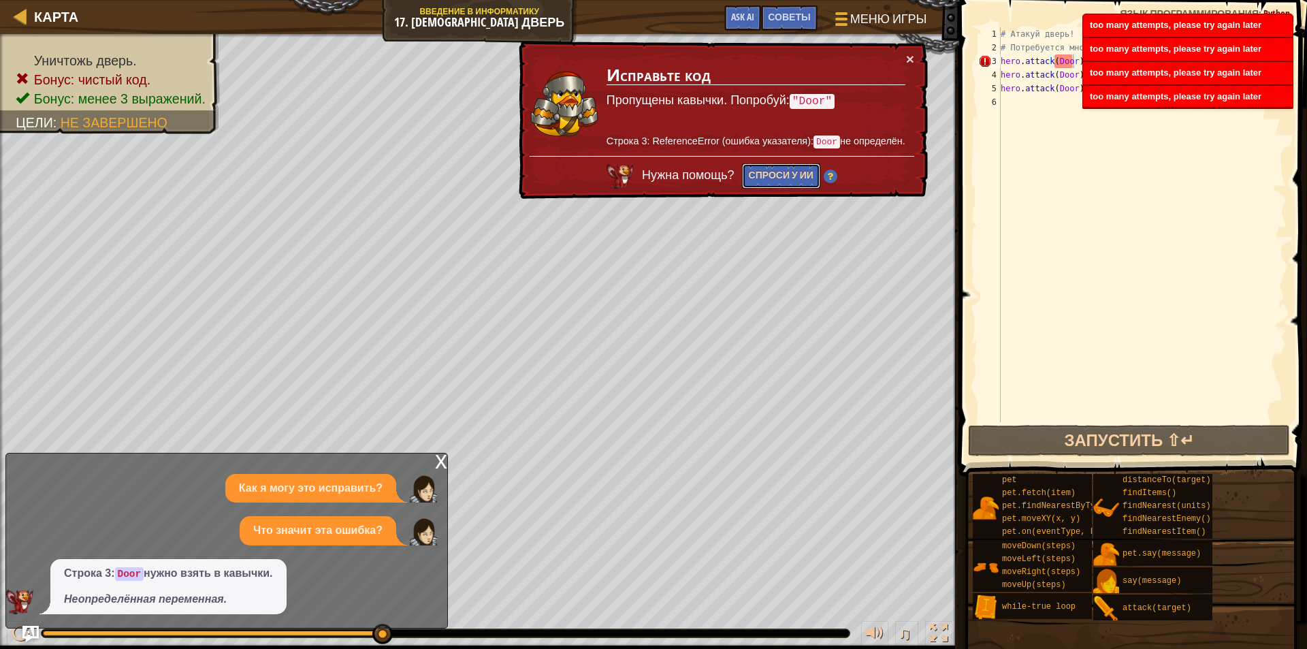
click at [781, 173] on button "Спроси у ИИ" at bounding box center [781, 175] width 78 height 25
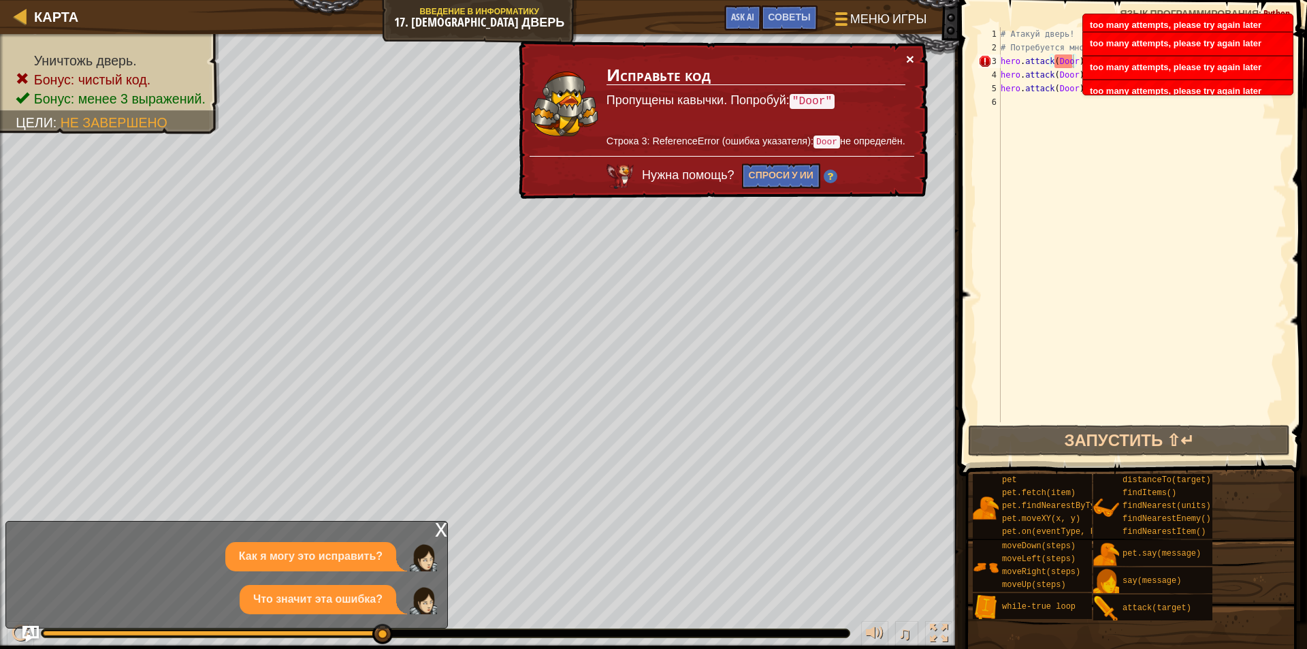
click at [913, 53] on button "×" at bounding box center [910, 59] width 8 height 14
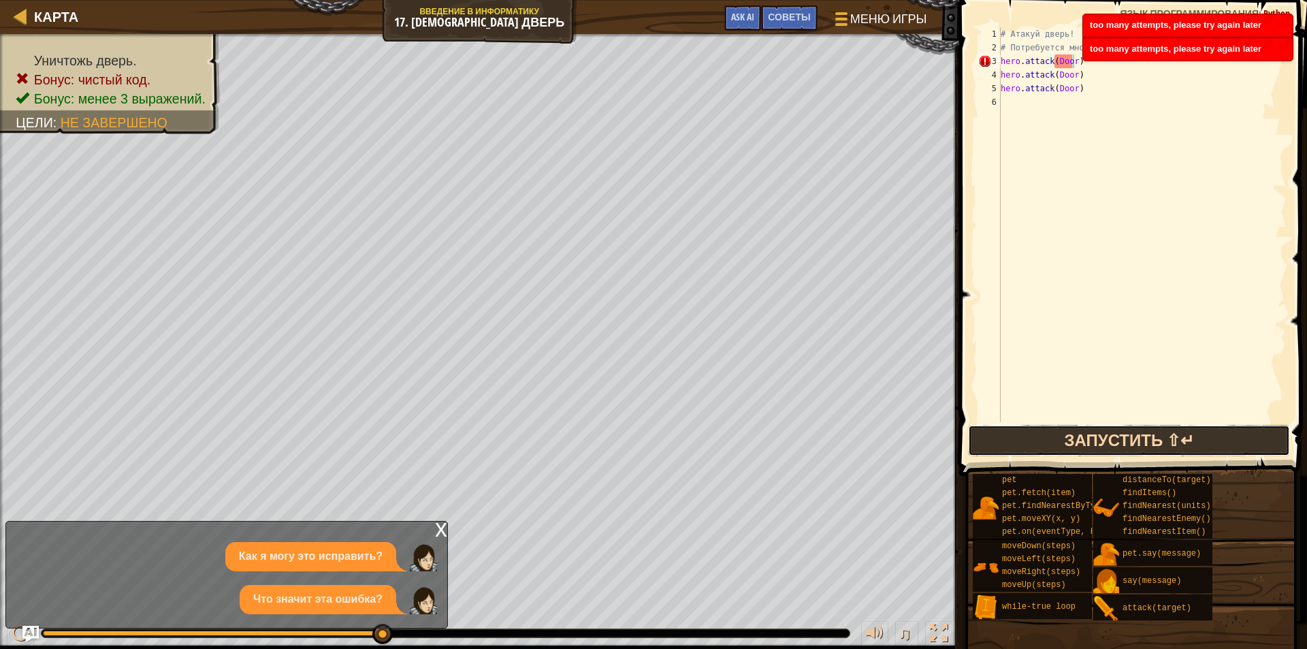
click at [1055, 442] on button "Запустить ⇧↵" at bounding box center [1129, 440] width 322 height 31
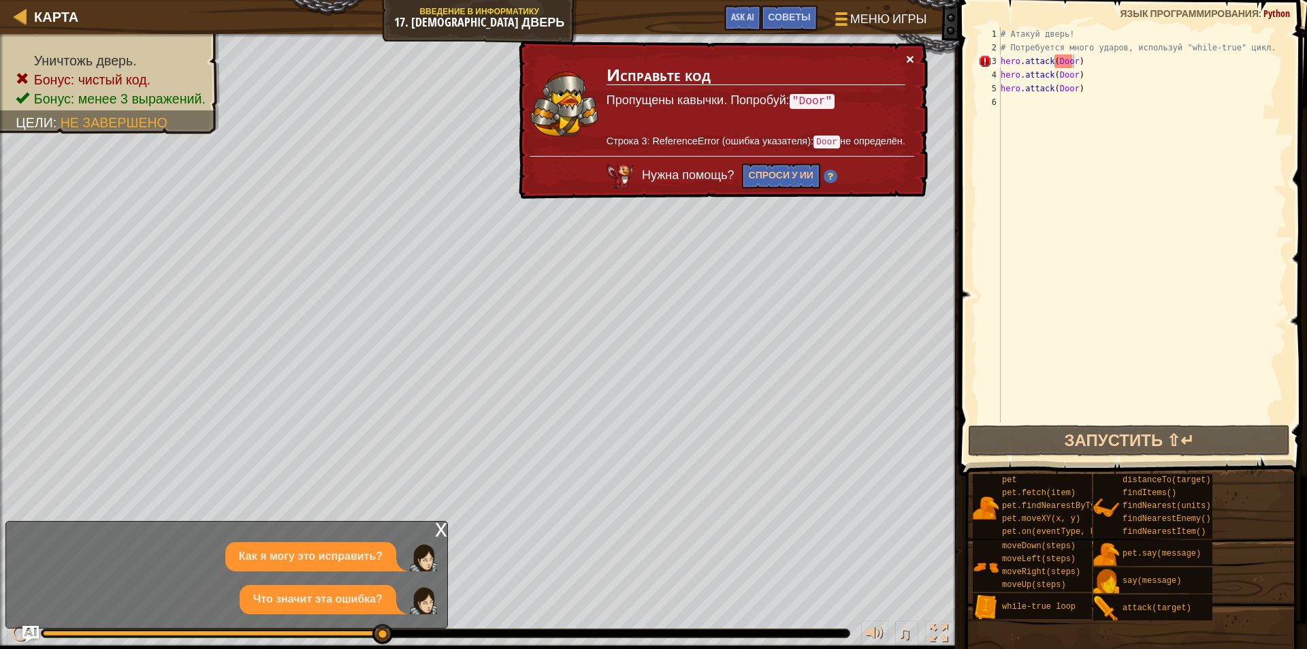
click at [909, 59] on button "×" at bounding box center [910, 59] width 8 height 14
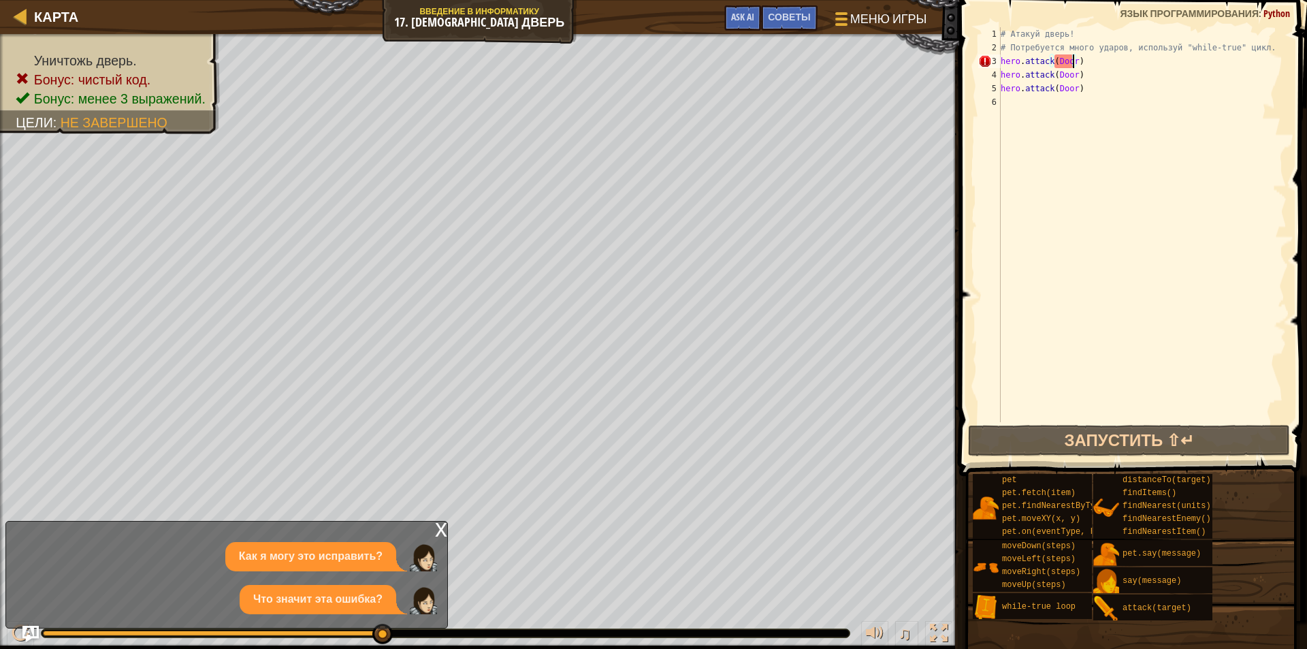
click at [1003, 104] on div "# Атакуй дверь! # Потребуется много ударов, используй "while-true" цикл. hero .…" at bounding box center [1142, 238] width 289 height 422
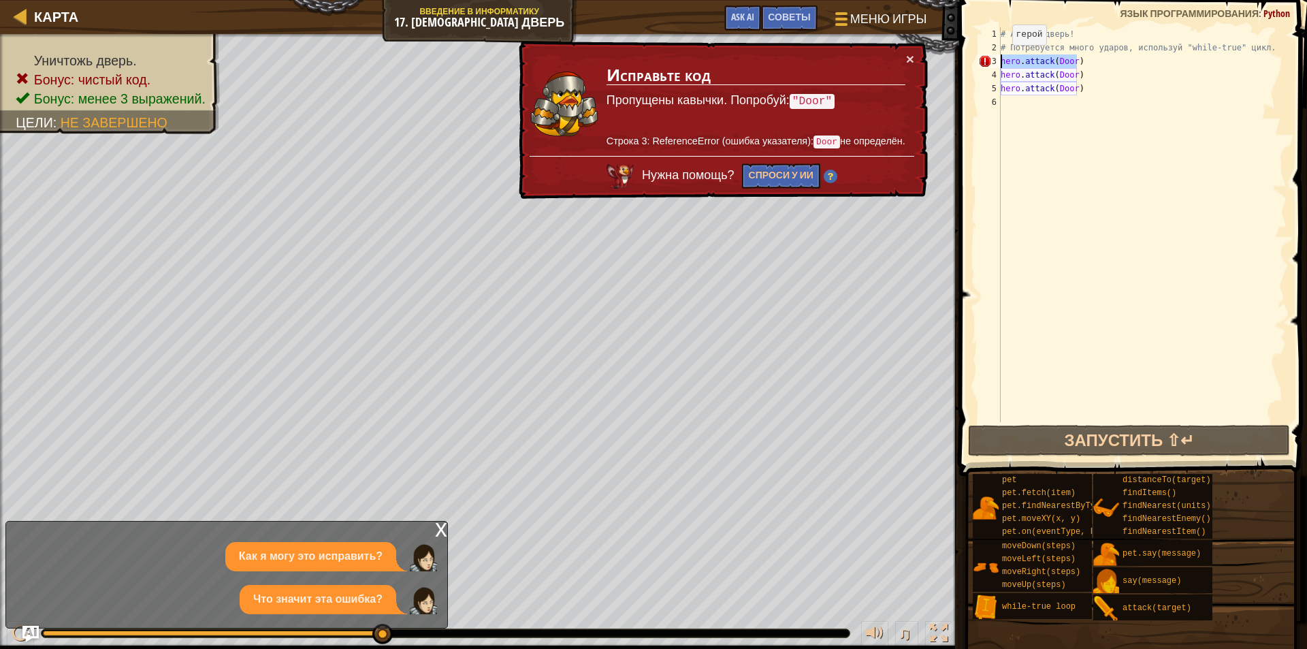
drag, startPoint x: 1093, startPoint y: 59, endPoint x: 996, endPoint y: 59, distance: 97.3
click at [996, 59] on div "1 2 3 4 5 6 # Атакуй дверь! # Потребуется много ударов, используй "while-true" …" at bounding box center [1131, 224] width 311 height 395
type textarea "hero.attack(Door)"
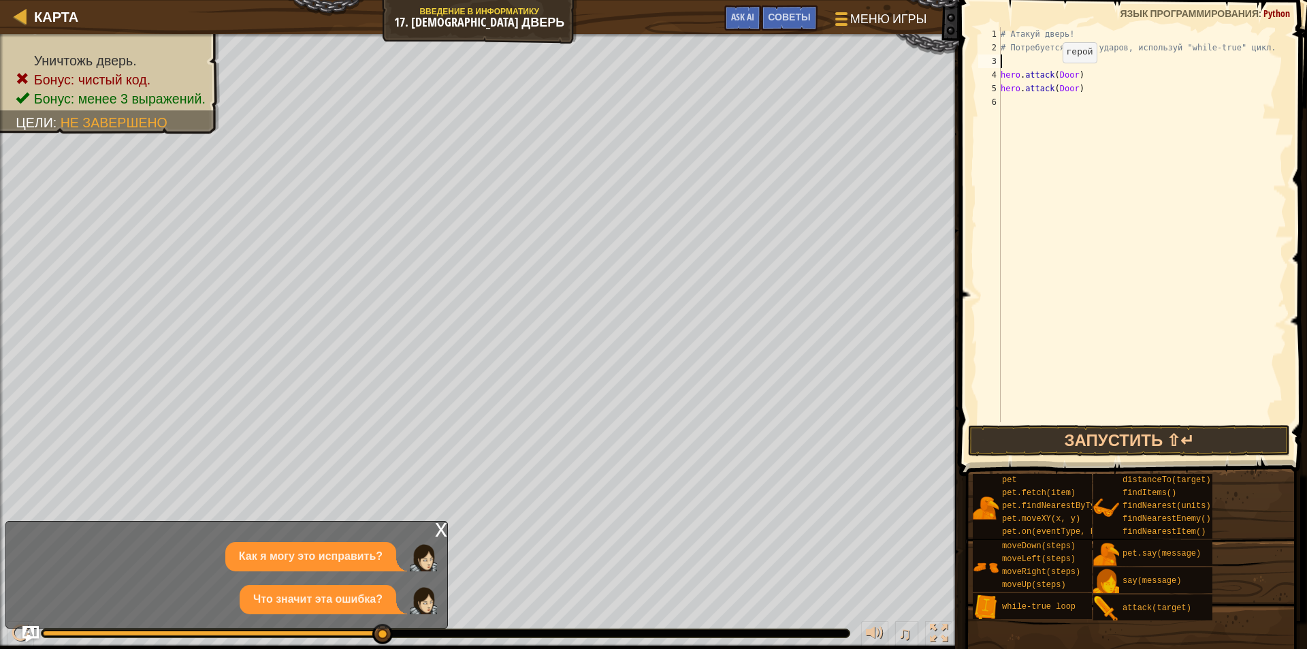
type textarea "h"
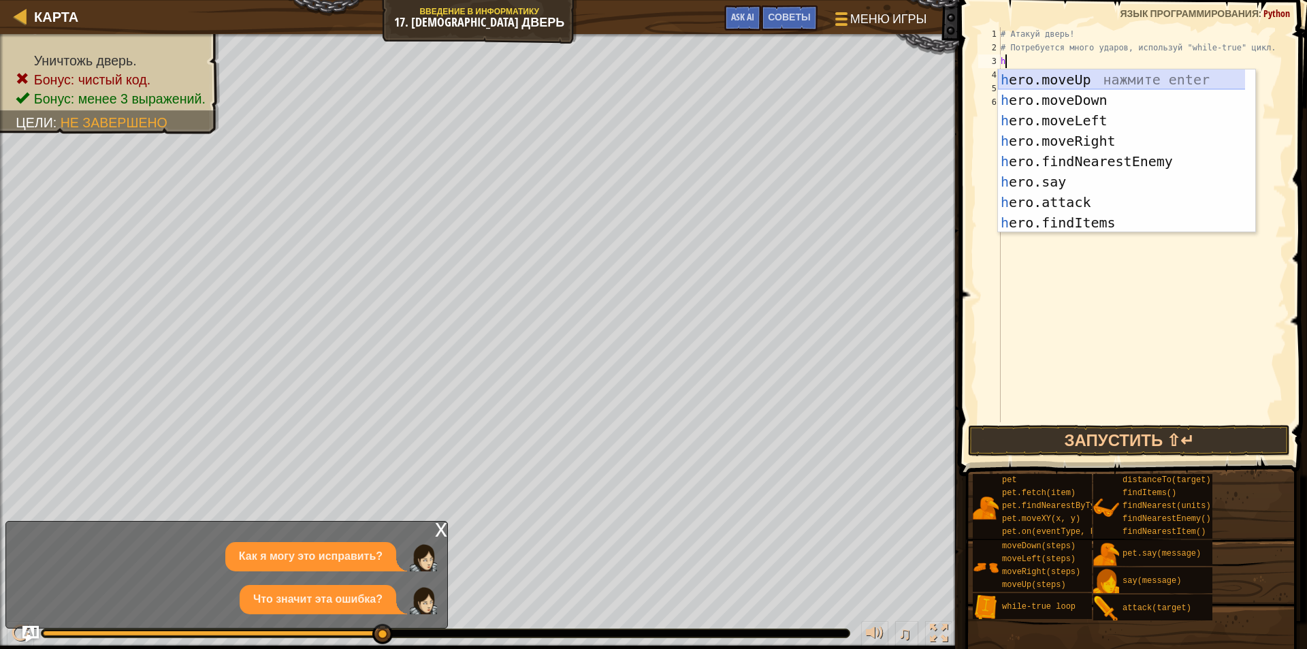
click at [1080, 81] on div "h ero.moveUp нажмите enter h ero.moveDown нажмите enter h ero.moveLeft нажмите …" at bounding box center [1126, 171] width 257 height 204
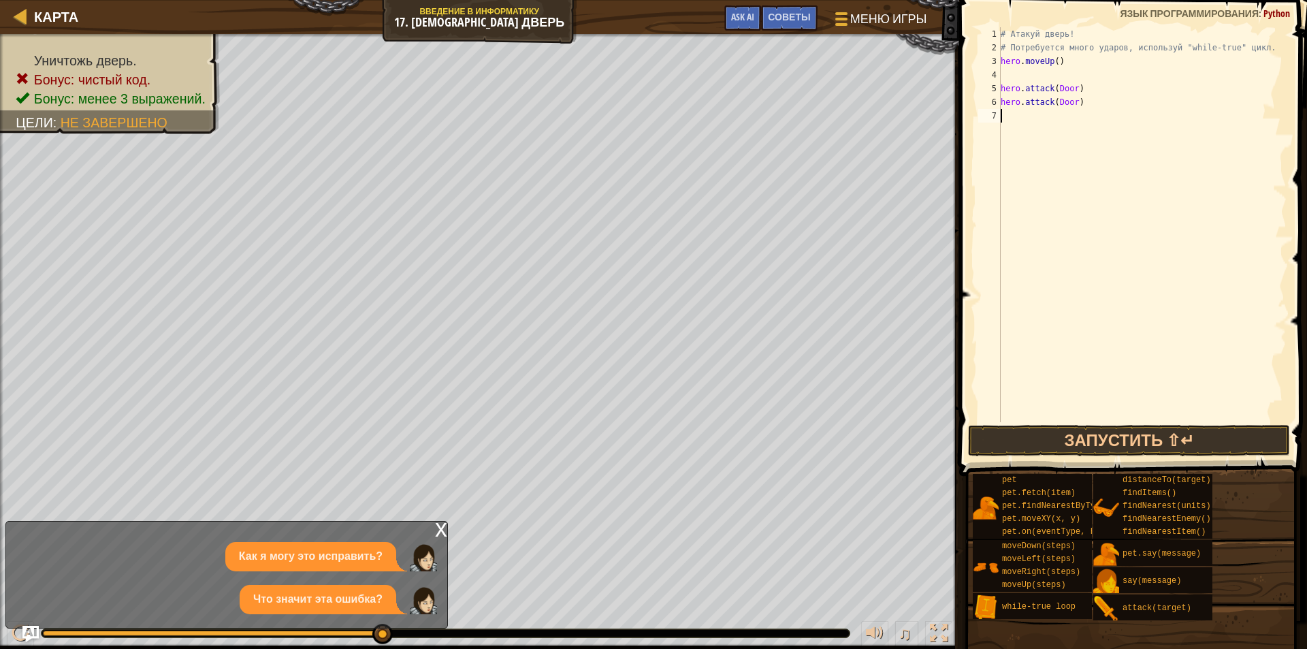
click at [1121, 317] on div "# Атакуй дверь! # Потребуется много ударов, используй "while-true" цикл. hero .…" at bounding box center [1142, 238] width 289 height 422
click at [1004, 428] on button "Запустить ⇧↵" at bounding box center [1129, 440] width 322 height 31
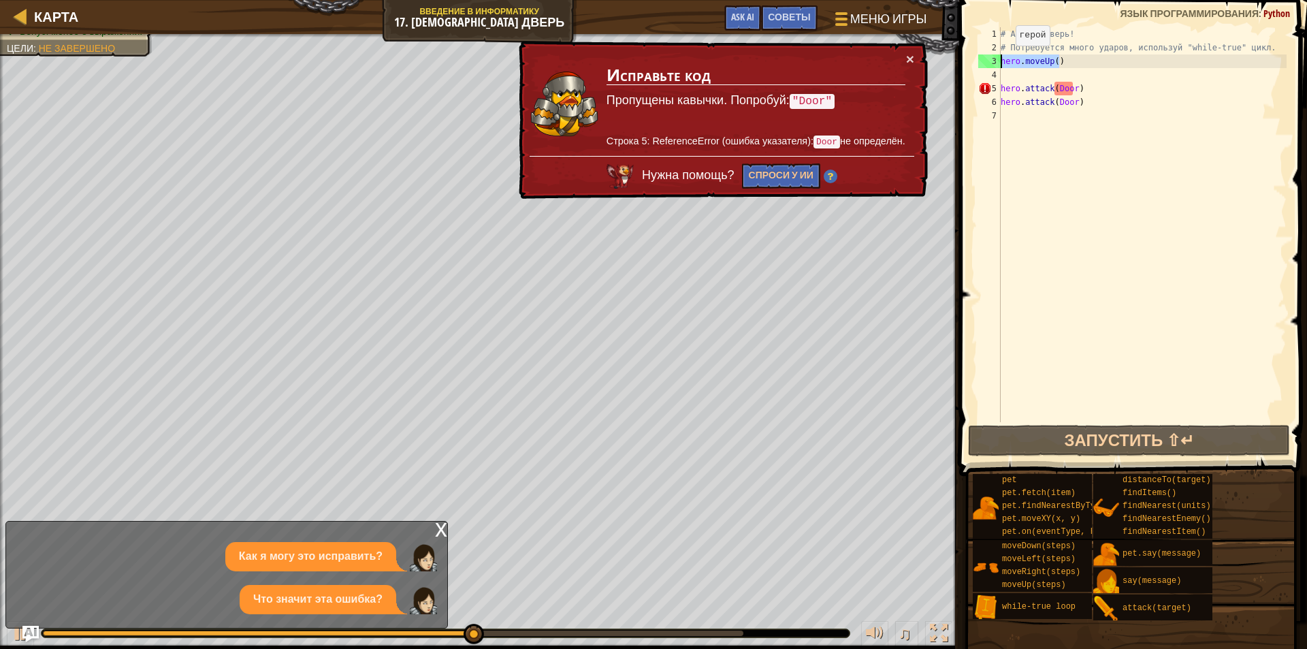
drag, startPoint x: 1084, startPoint y: 56, endPoint x: 986, endPoint y: 58, distance: 98.0
click at [986, 58] on div "1 2 3 4 5 6 7 # Атакуй дверь! # Потребуется много ударов, используй "while-true…" at bounding box center [1131, 224] width 311 height 395
type textarea "hero.moveUp()"
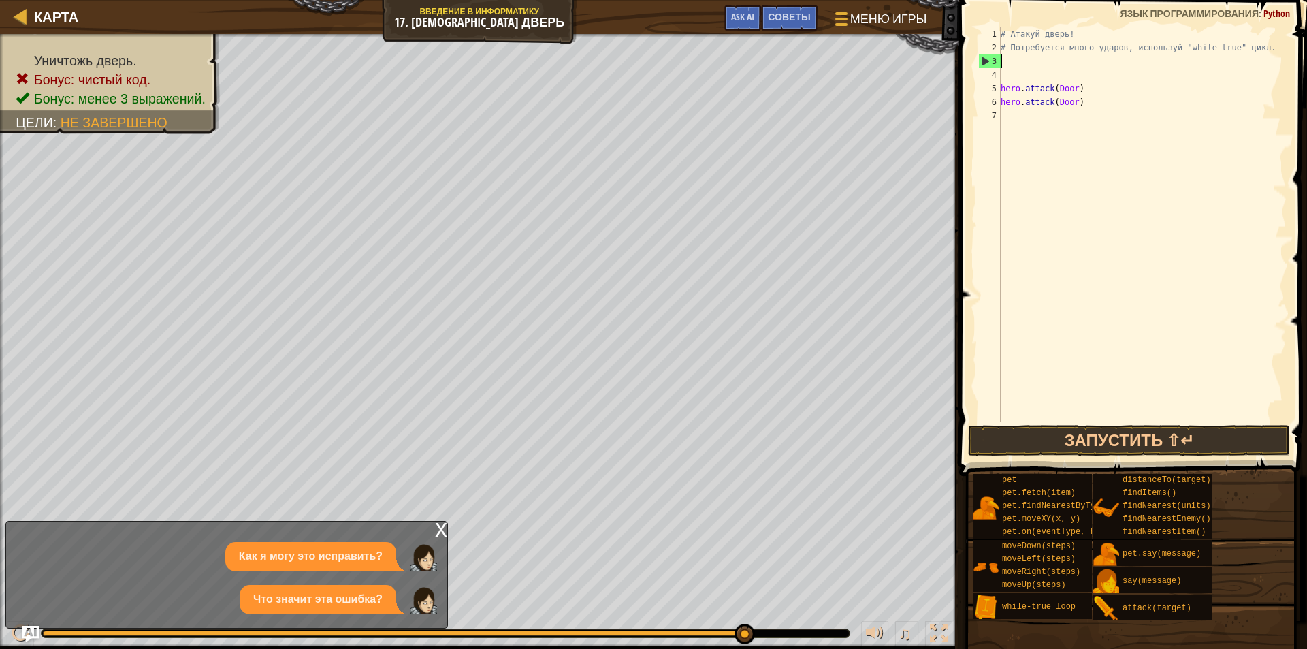
click at [1014, 66] on div "# Атакуй дверь! # Потребуется много ударов, используй "while-true" цикл. hero .…" at bounding box center [1142, 238] width 289 height 422
drag, startPoint x: 1045, startPoint y: 82, endPoint x: 1033, endPoint y: 84, distance: 12.3
click at [1043, 84] on div "# Атакуй дверь! # Потребуется много ударов, используй "while-true" цикл. hero .…" at bounding box center [1142, 238] width 289 height 422
type textarea "hero.attack(Door)"
click at [1018, 77] on div "# Атакуй дверь! # Потребуется много ударов, используй "while-true" цикл. hero .…" at bounding box center [1142, 224] width 289 height 395
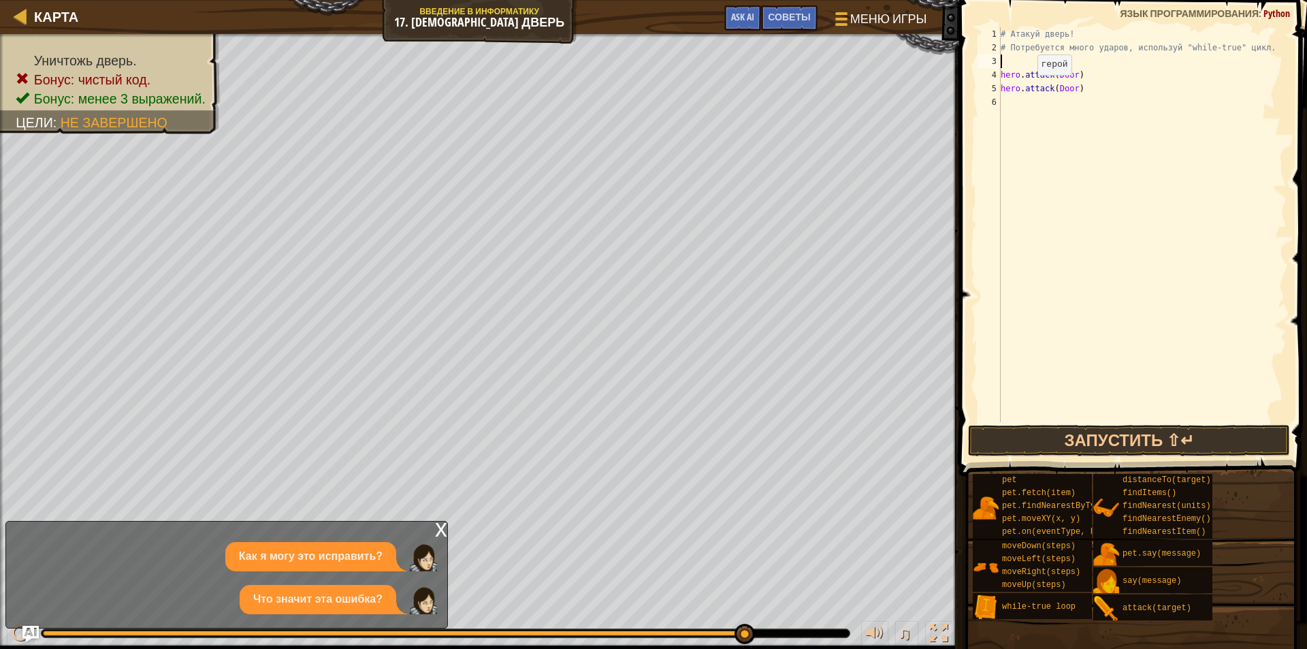
type textarea "# Потребуется много ударов, используй "while-true" цикл."
click at [988, 438] on button "Запустить ⇧↵" at bounding box center [1129, 440] width 322 height 31
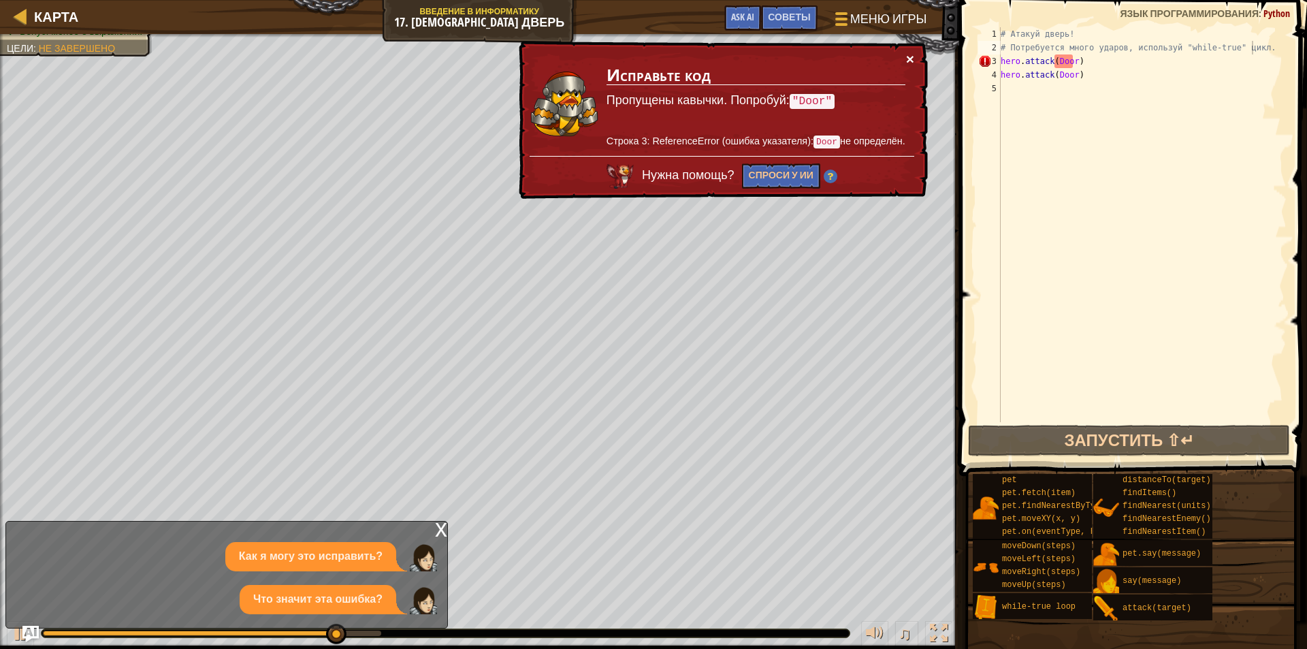
click at [906, 59] on button "×" at bounding box center [910, 59] width 8 height 14
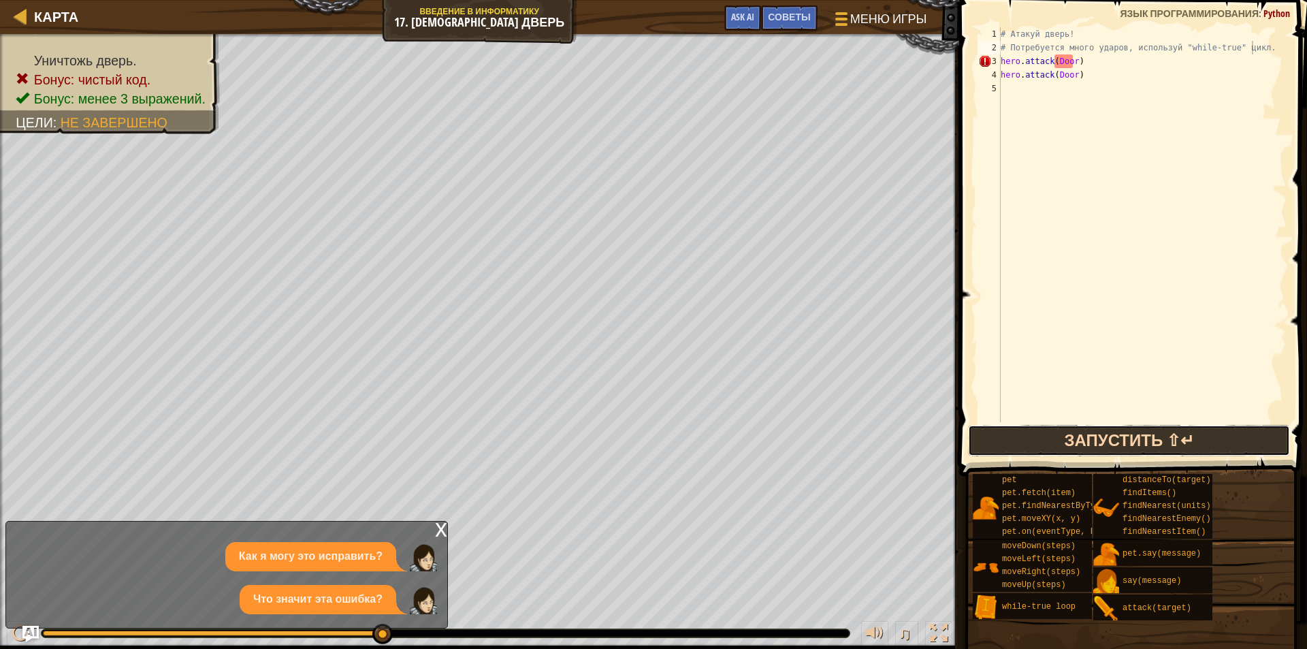
click at [1139, 442] on button "Запустить ⇧↵" at bounding box center [1129, 440] width 322 height 31
type textarea "h"
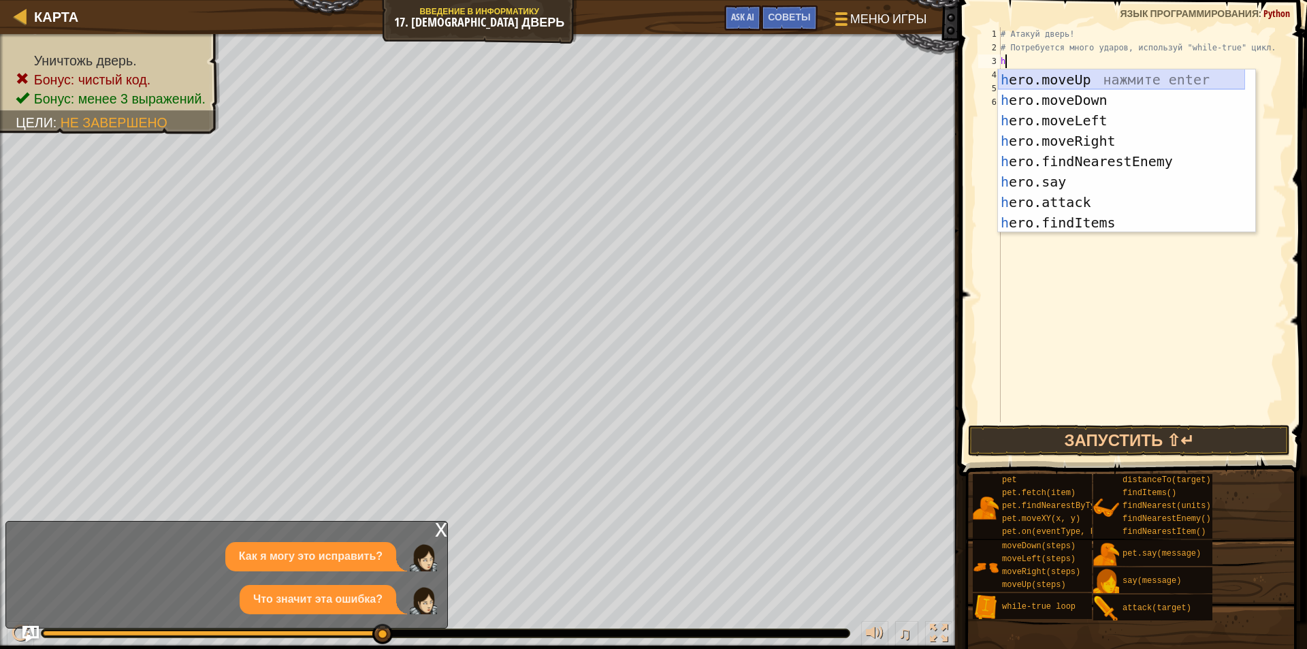
click at [1078, 80] on div "h ero.moveUp нажмите enter h ero.moveDown нажмите enter h ero.moveLeft нажмите …" at bounding box center [1121, 171] width 247 height 204
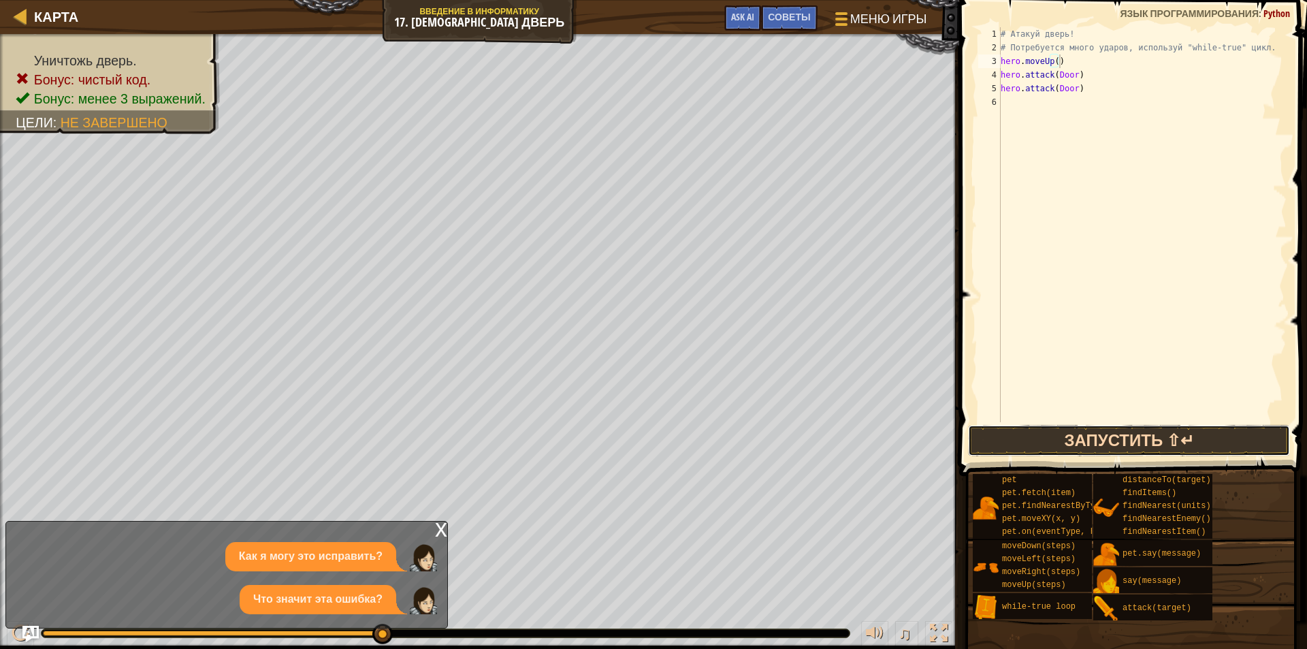
click at [1066, 431] on button "Запустить ⇧↵" at bounding box center [1129, 440] width 322 height 31
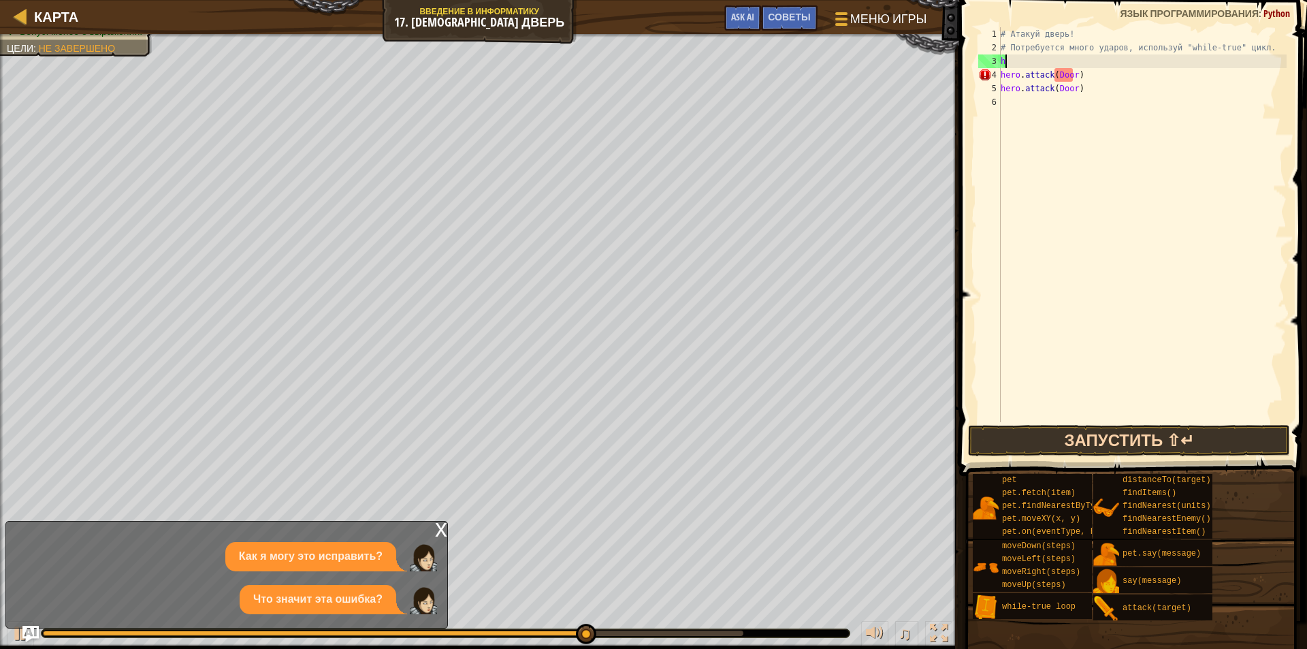
type textarea "h"
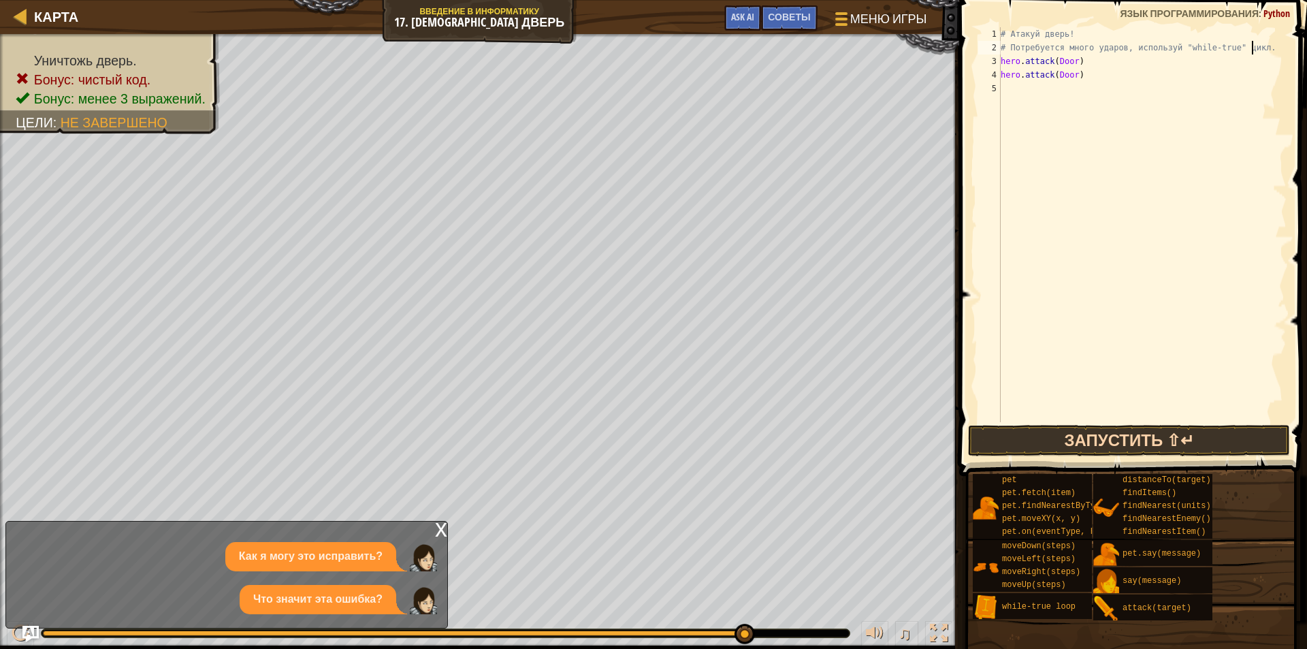
drag, startPoint x: 1062, startPoint y: 444, endPoint x: 1078, endPoint y: 433, distance: 19.6
drag, startPoint x: 1078, startPoint y: 433, endPoint x: 1127, endPoint y: 440, distance: 48.9
click at [1127, 440] on button "Запустить ⇧↵" at bounding box center [1129, 440] width 322 height 31
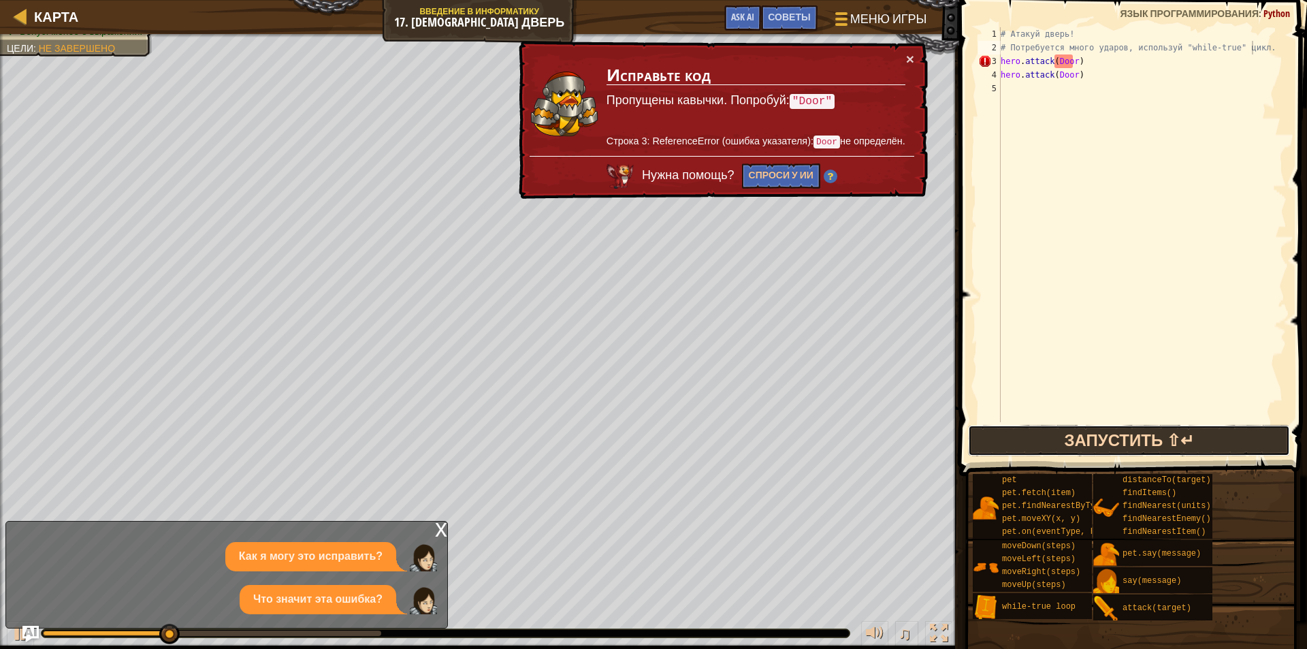
click at [1127, 433] on button "Запустить ⇧↵" at bounding box center [1129, 440] width 322 height 31
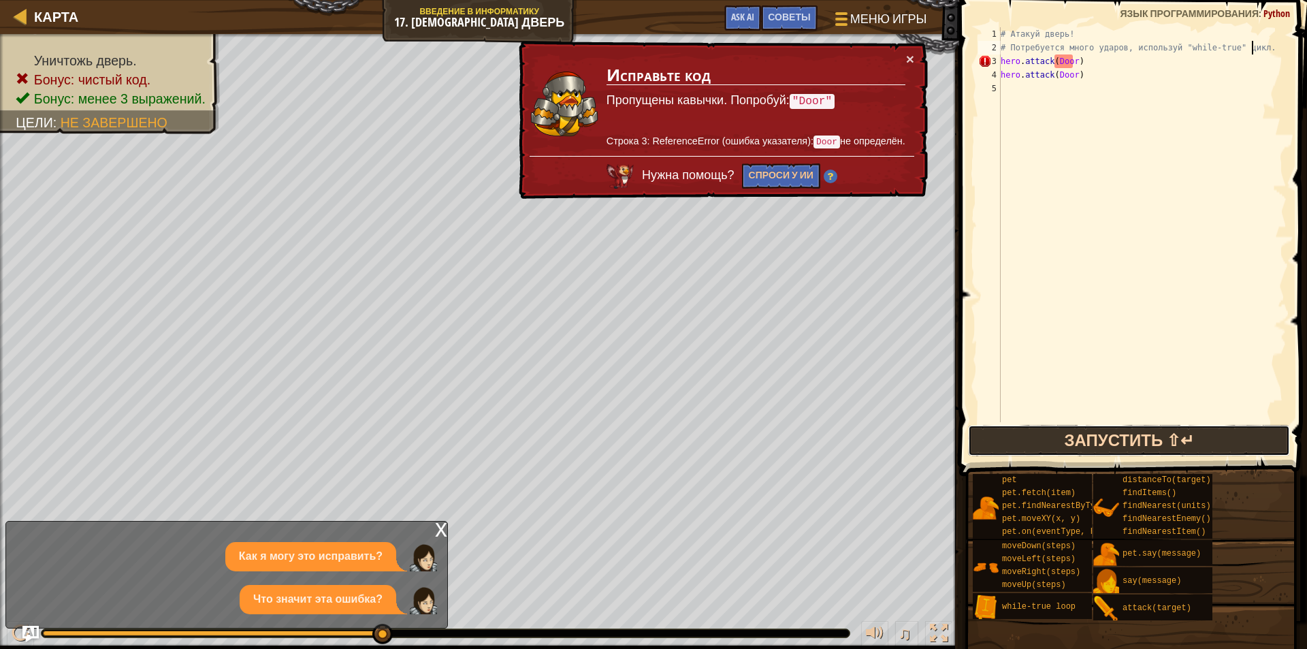
click at [1056, 440] on button "Запустить ⇧↵" at bounding box center [1129, 440] width 322 height 31
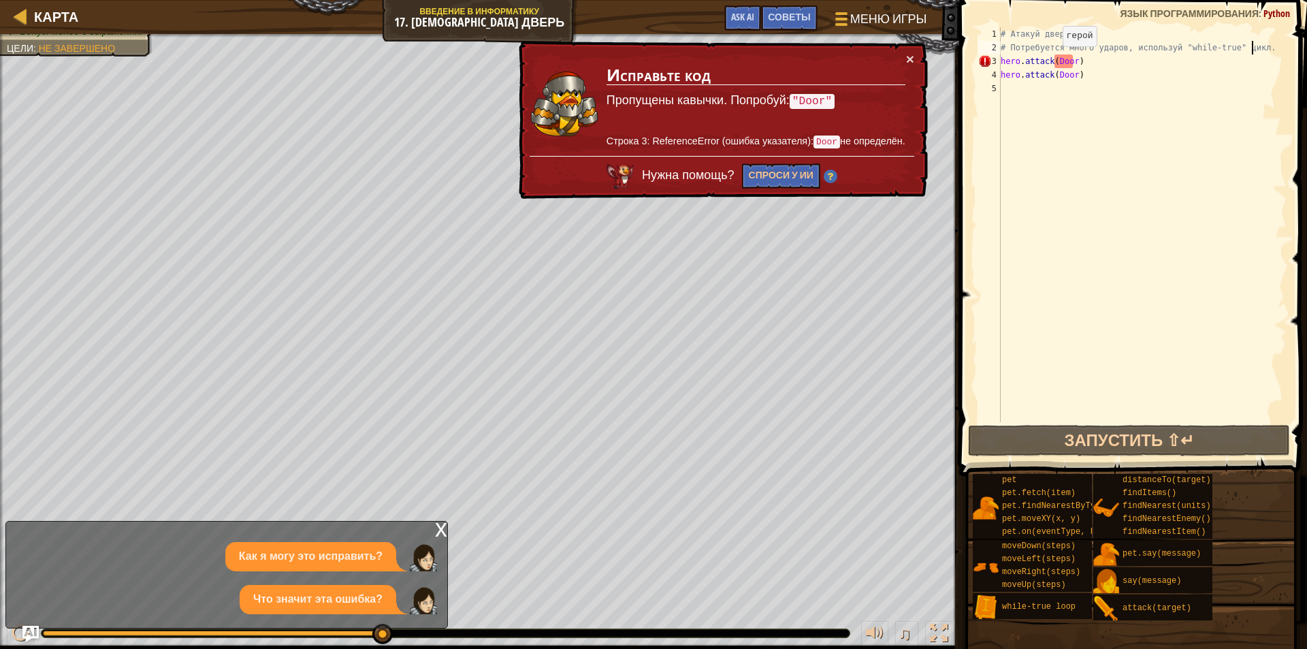
click at [1051, 60] on div "# Атакуй дверь! # Потребуется много ударов, используй "while-true" цикл. hero .…" at bounding box center [1142, 238] width 289 height 422
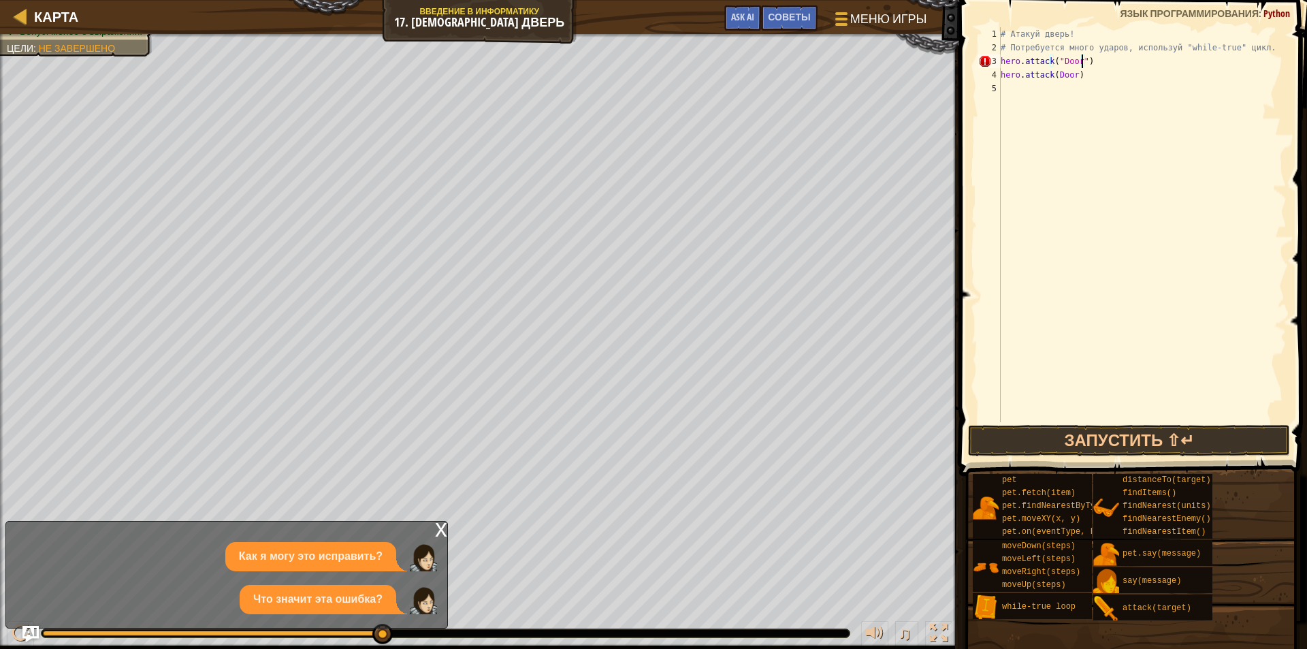
scroll to position [6, 6]
click at [1050, 72] on div "# Атакуй дверь! # Потребуется много ударов, используй "while-true" цикл. hero .…" at bounding box center [1142, 238] width 289 height 422
type textarea "hero.attack("Door")"
click at [1140, 447] on button "Запустить ⇧↵" at bounding box center [1129, 440] width 322 height 31
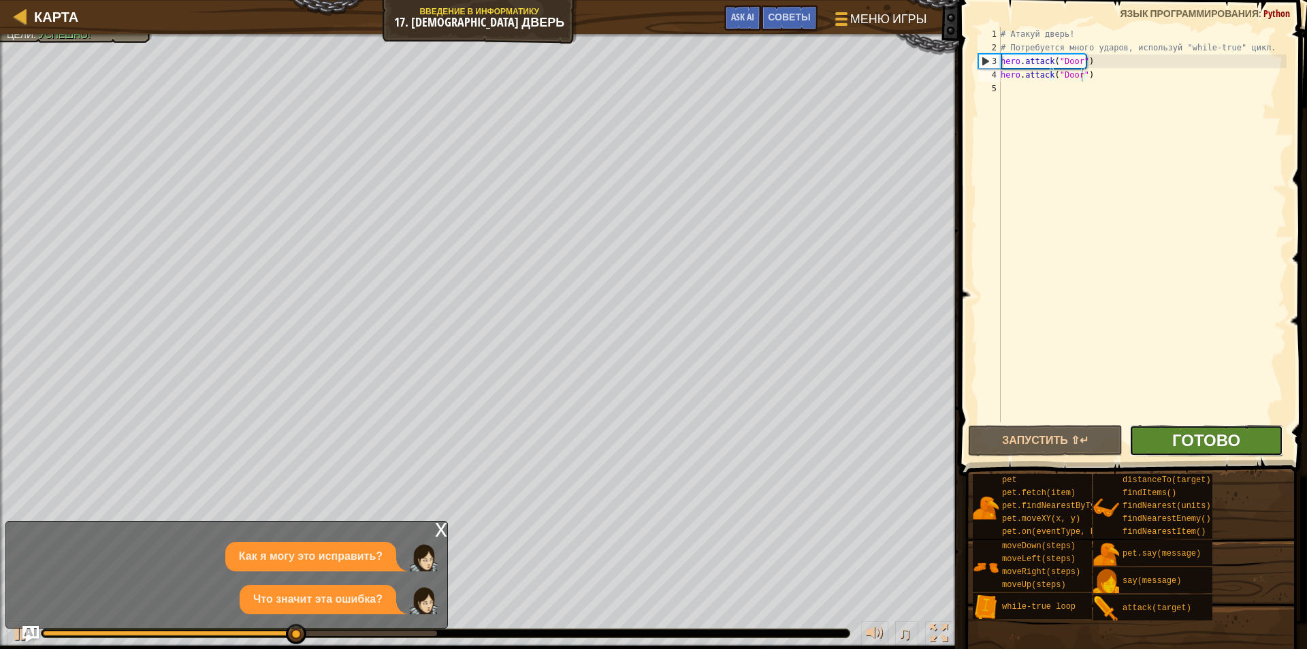
click at [1184, 449] on span "Готово" at bounding box center [1206, 440] width 68 height 22
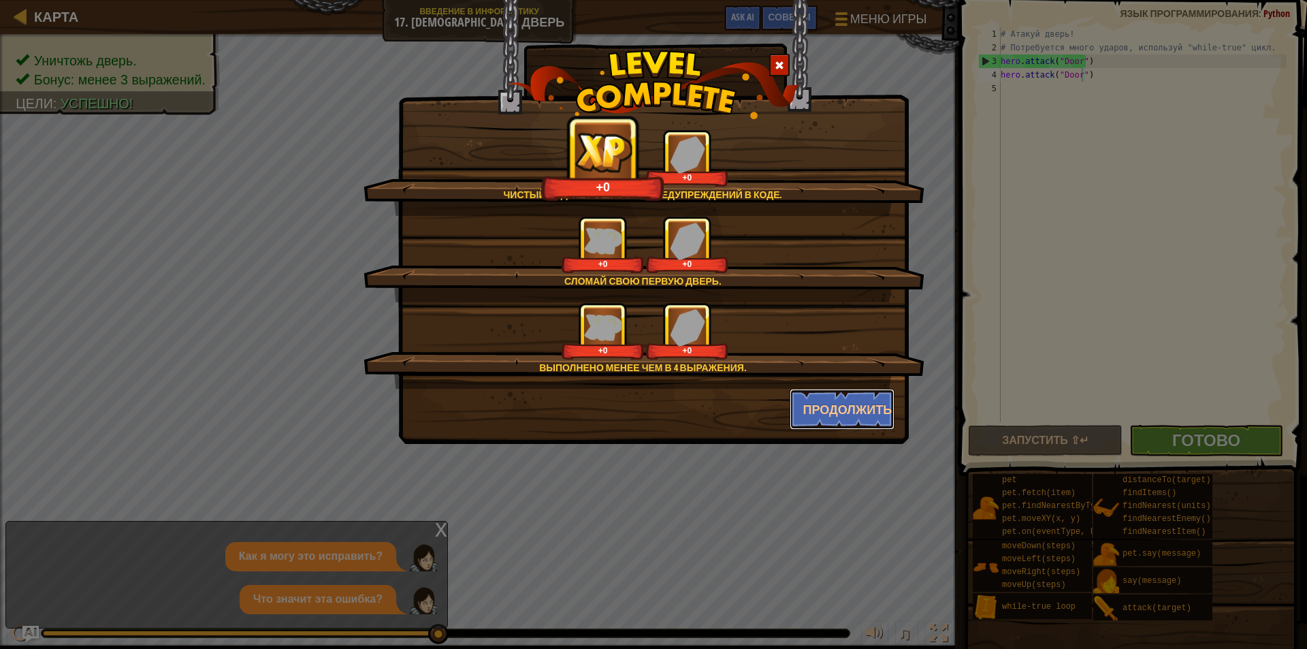
drag, startPoint x: 816, startPoint y: 400, endPoint x: 783, endPoint y: 452, distance: 61.6
click at [814, 404] on button "Продолжить" at bounding box center [843, 409] width 106 height 41
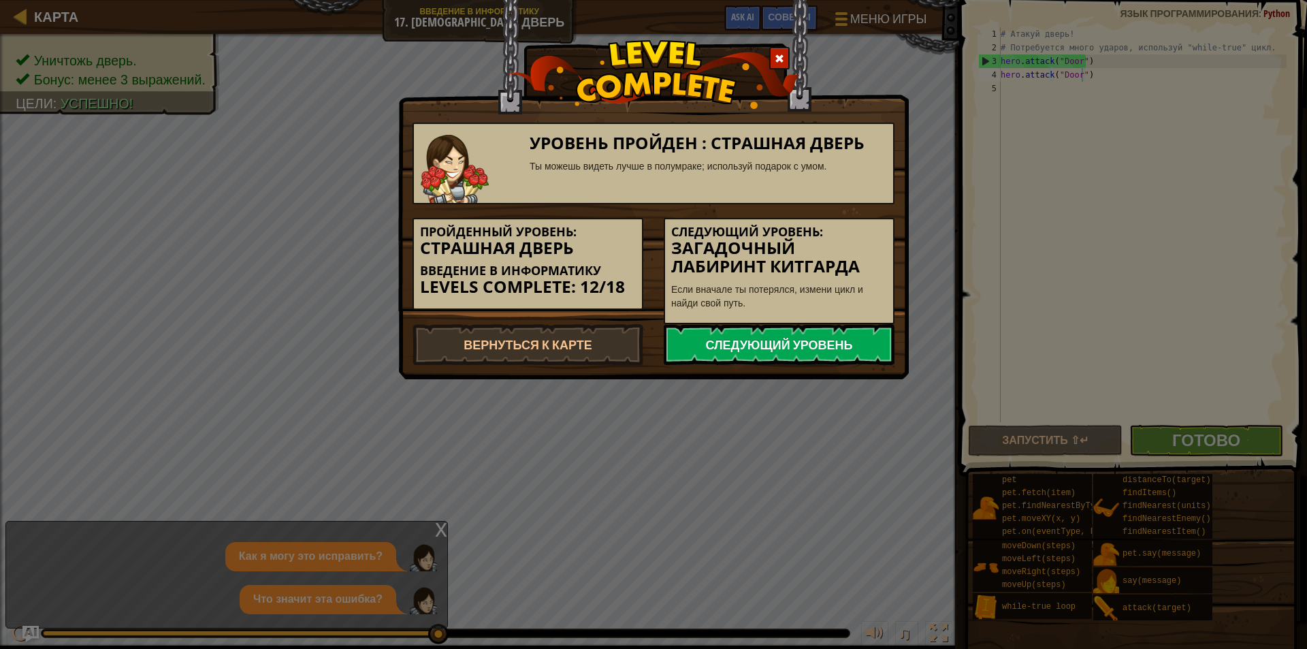
click at [828, 336] on link "Следующий уровень" at bounding box center [779, 344] width 231 height 41
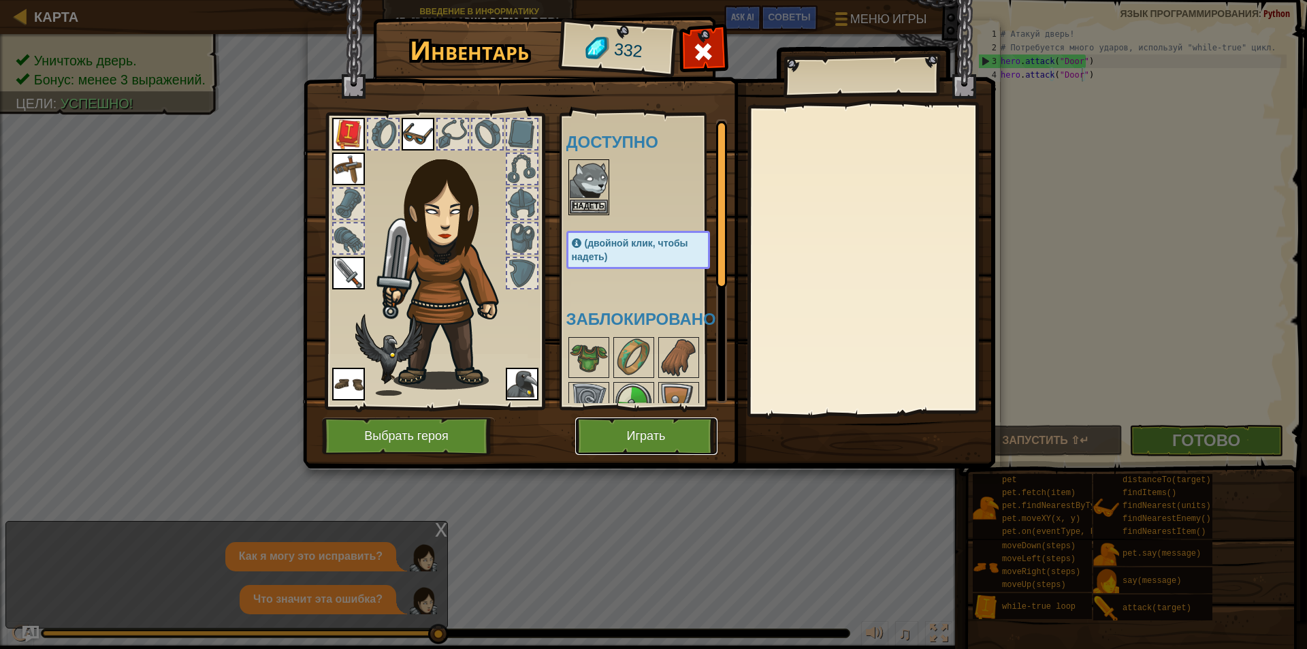
click at [675, 436] on button "Играть" at bounding box center [646, 435] width 142 height 37
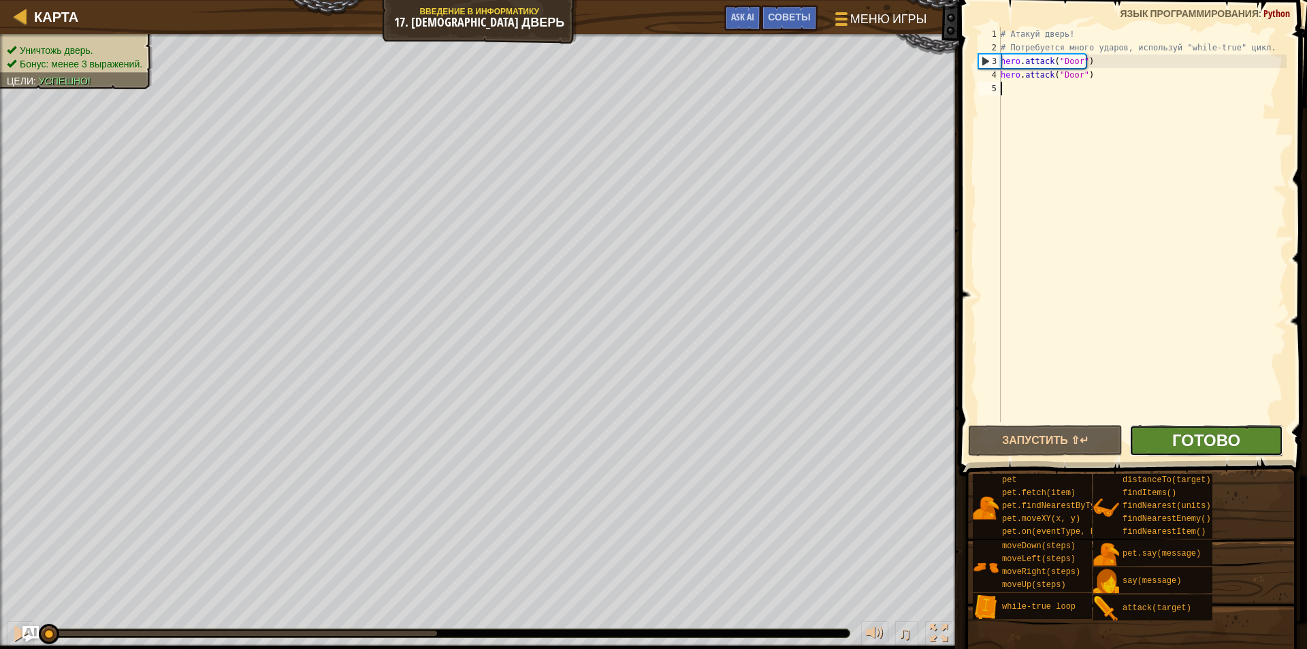
click at [1182, 439] on span "Готово" at bounding box center [1206, 440] width 68 height 22
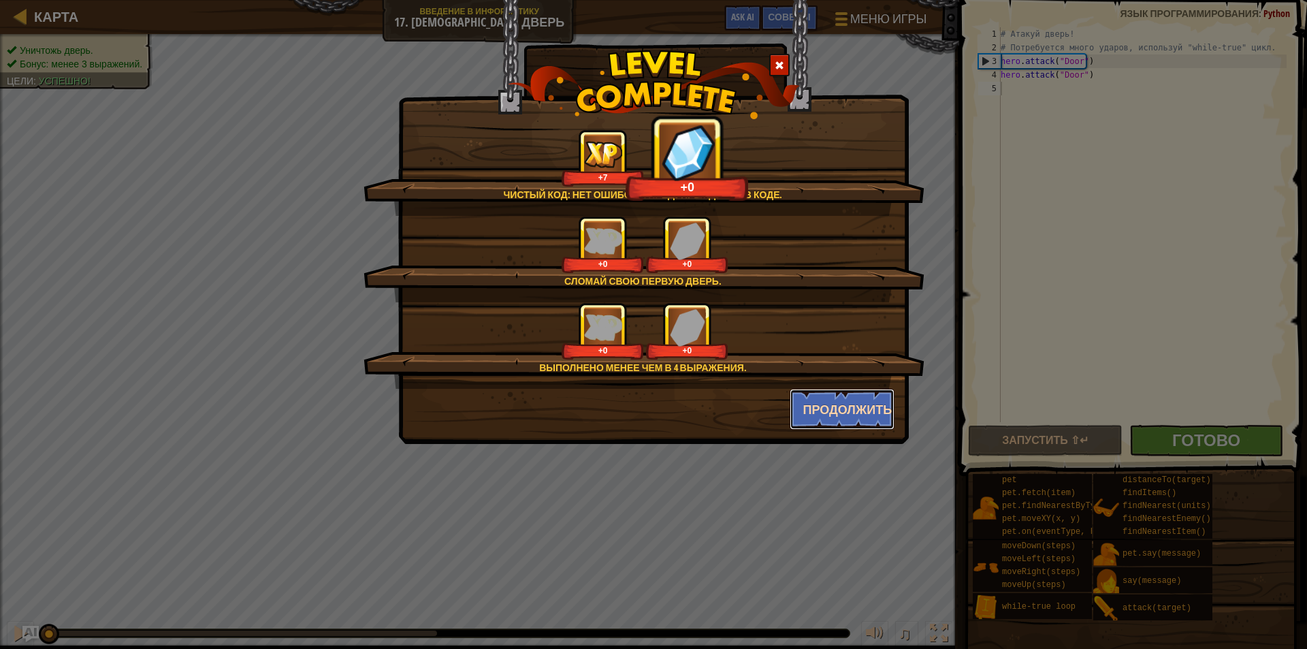
click at [831, 393] on button "Продолжить" at bounding box center [843, 409] width 106 height 41
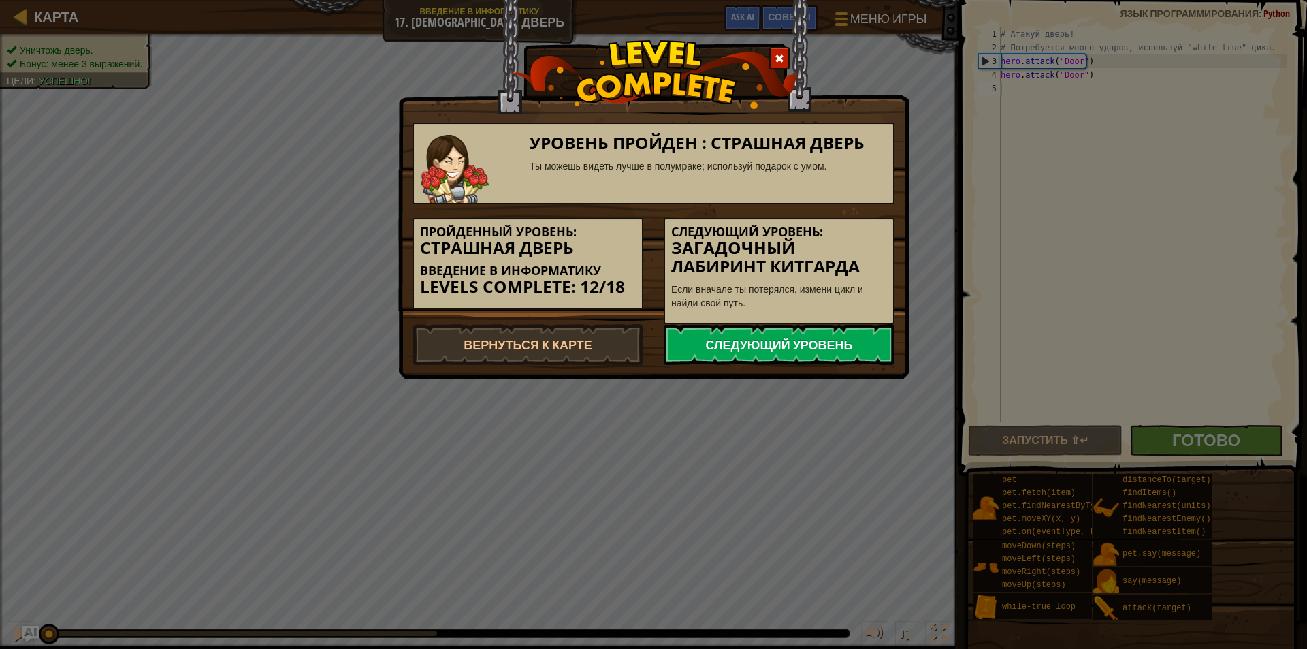
click at [702, 345] on link "Следующий уровень" at bounding box center [779, 344] width 231 height 41
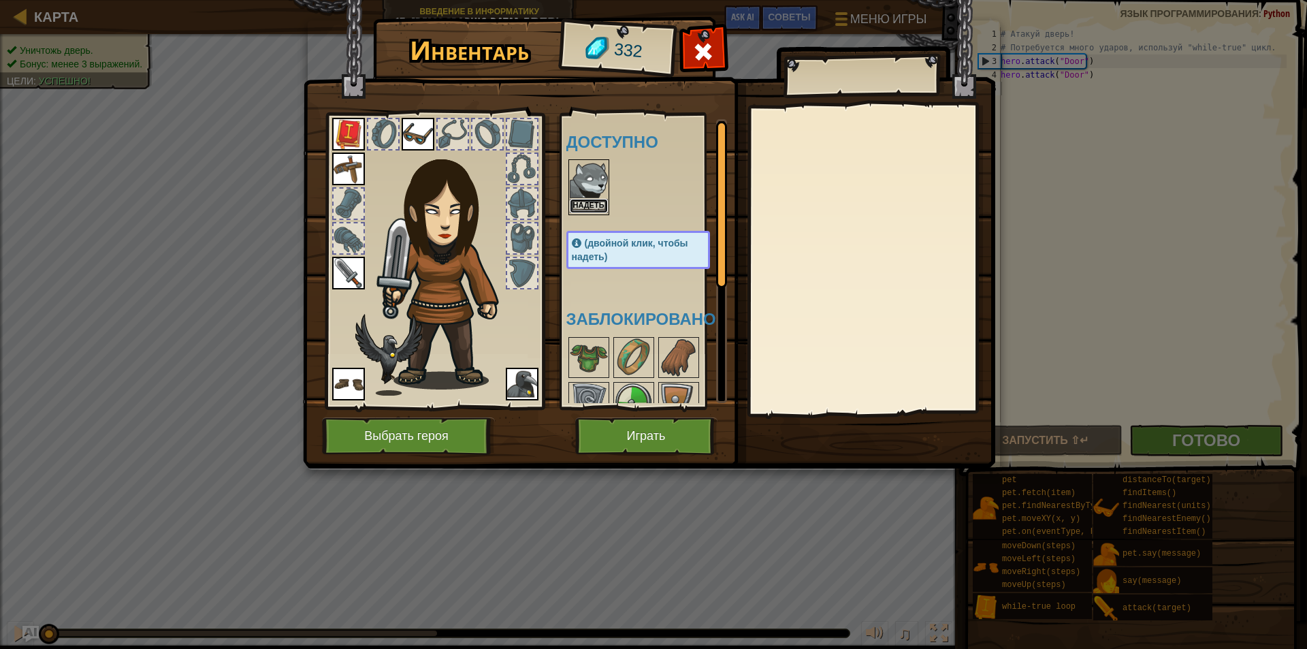
click at [587, 210] on button "Надеть" at bounding box center [589, 206] width 38 height 14
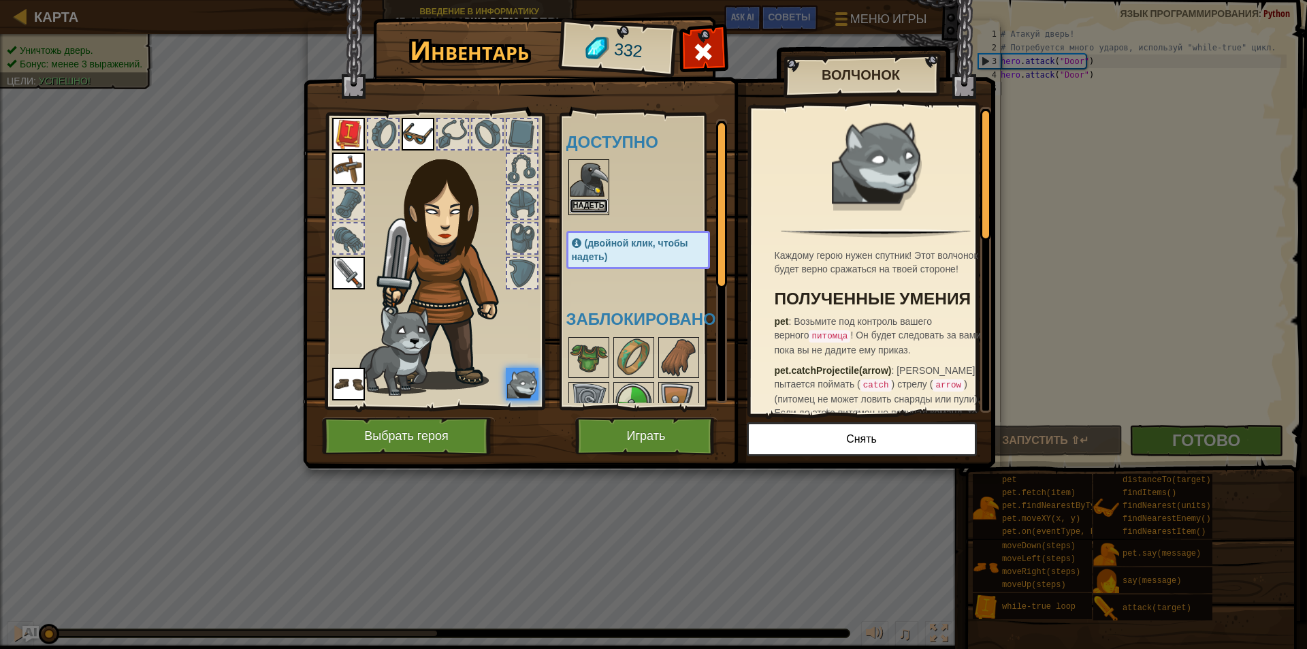
click at [581, 199] on button "Надеть" at bounding box center [589, 206] width 38 height 14
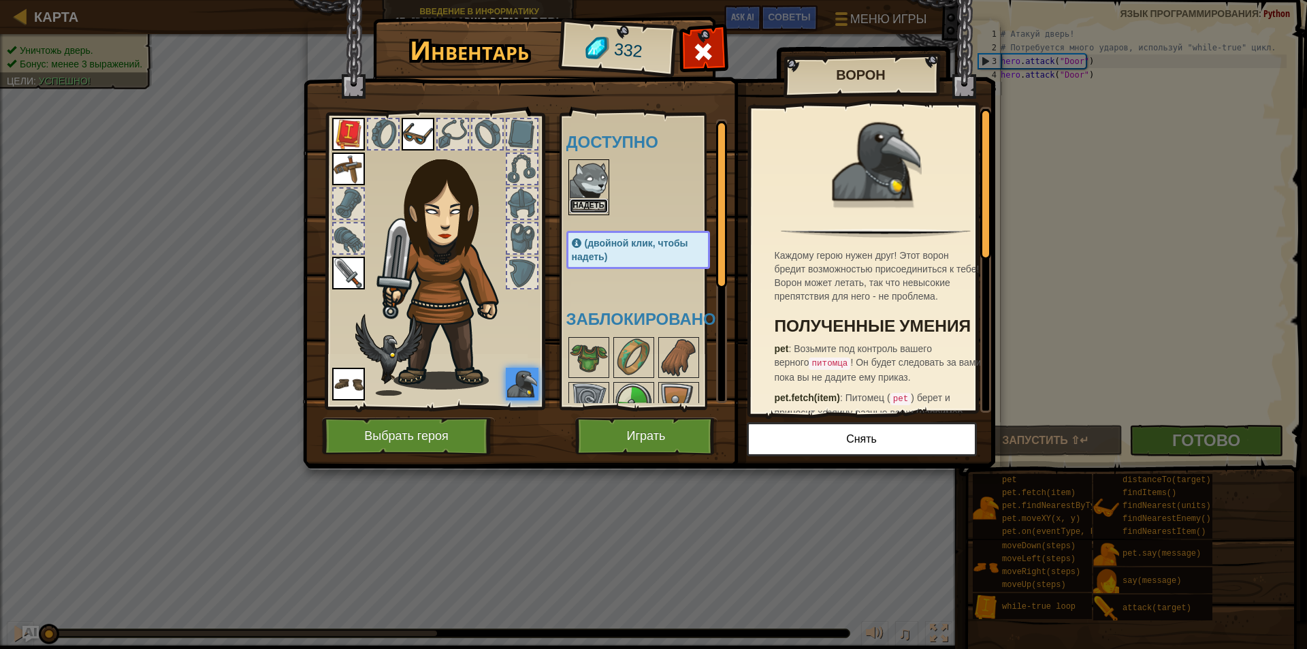
click at [577, 199] on button "Надеть" at bounding box center [589, 206] width 38 height 14
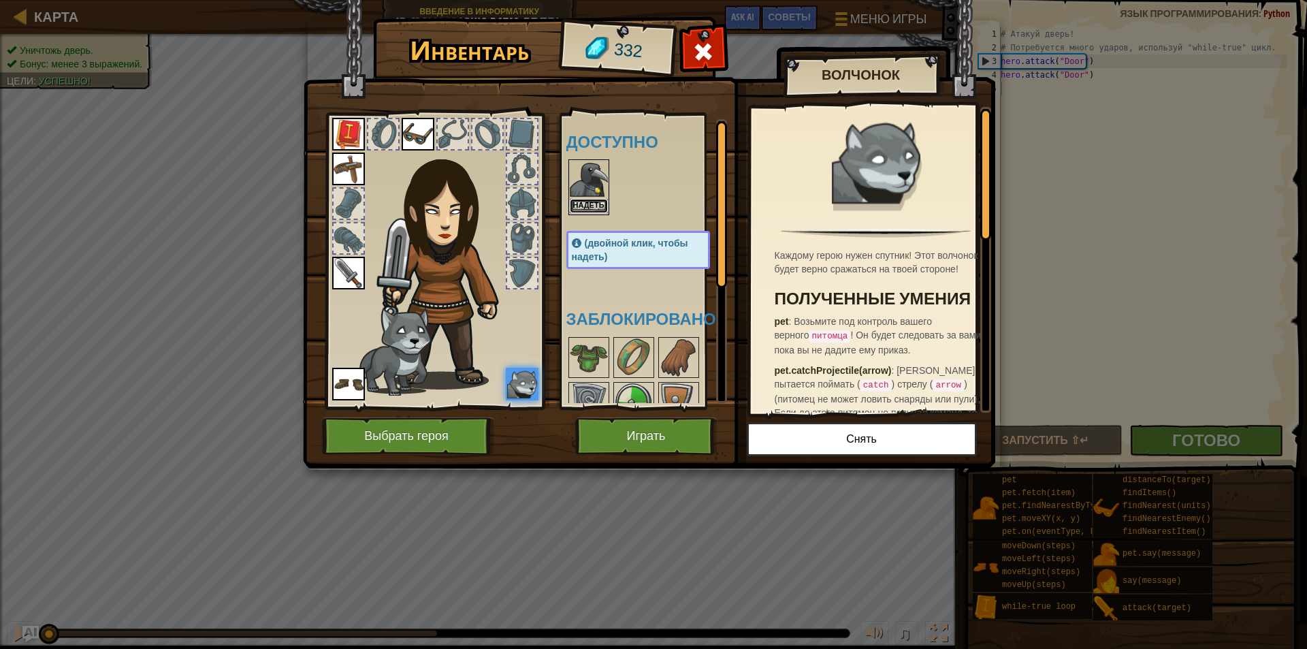
click at [587, 199] on button "Надеть" at bounding box center [589, 206] width 38 height 14
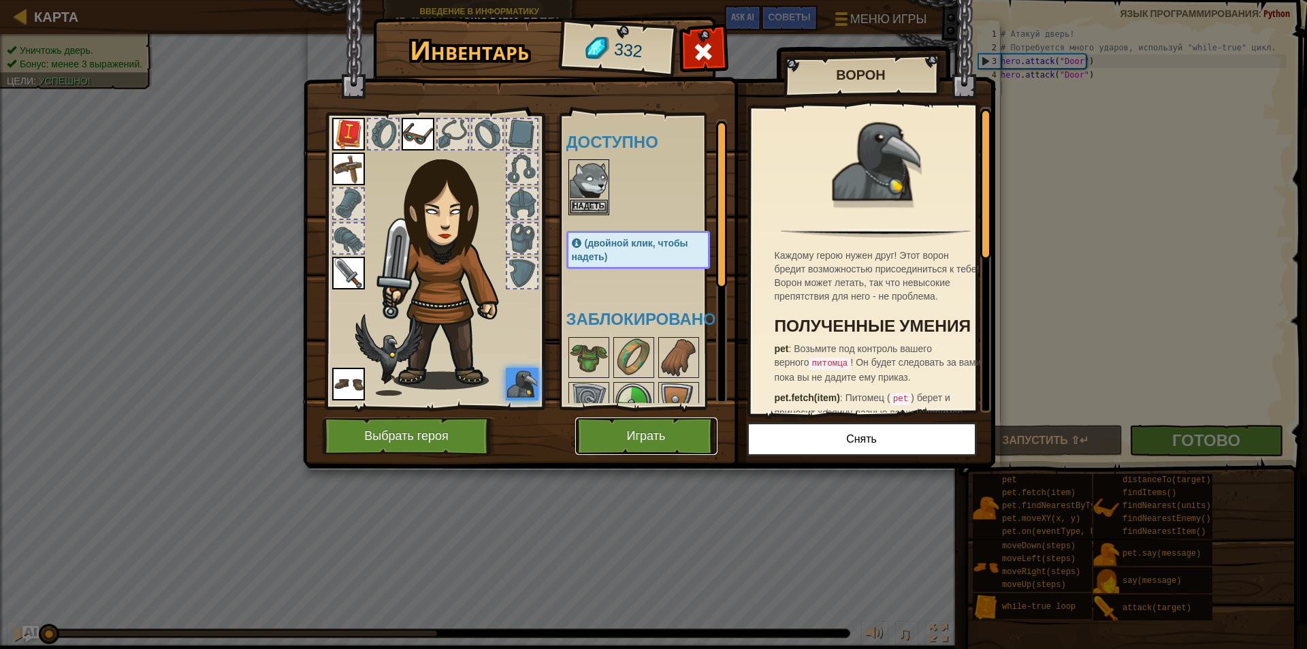
click at [618, 448] on button "Играть" at bounding box center [646, 435] width 142 height 37
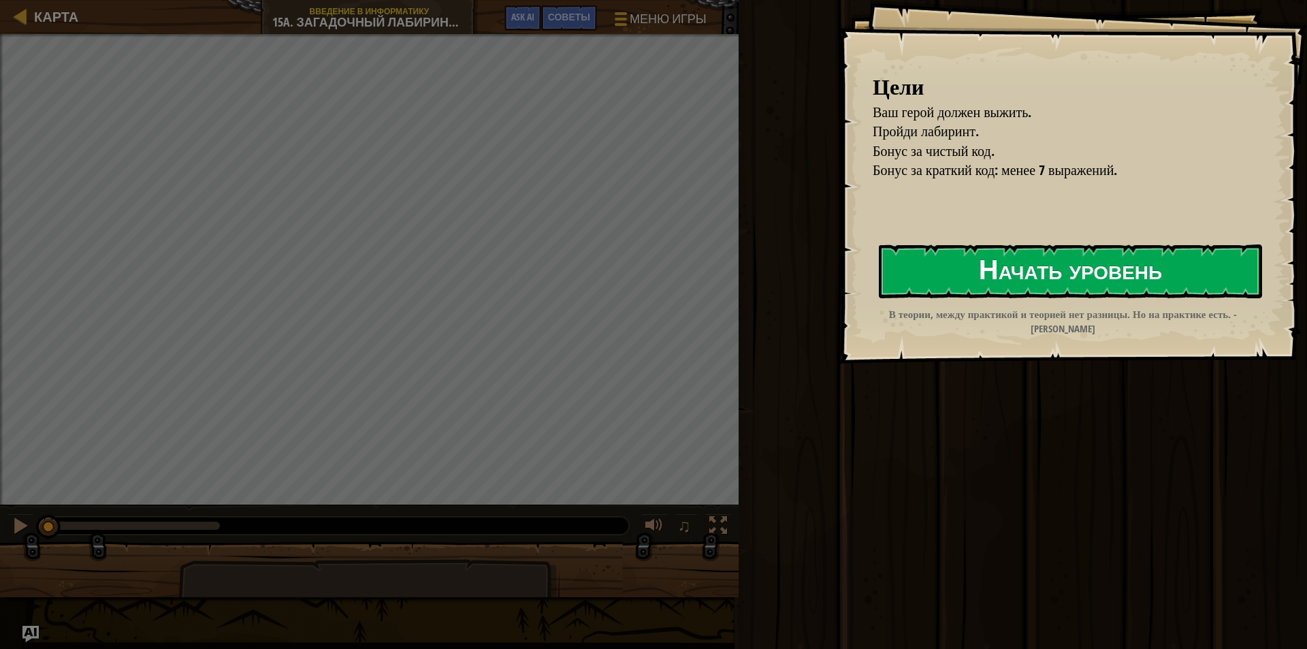
click at [897, 276] on button "Начать уровень" at bounding box center [1070, 271] width 383 height 54
